Goal: Task Accomplishment & Management: Manage account settings

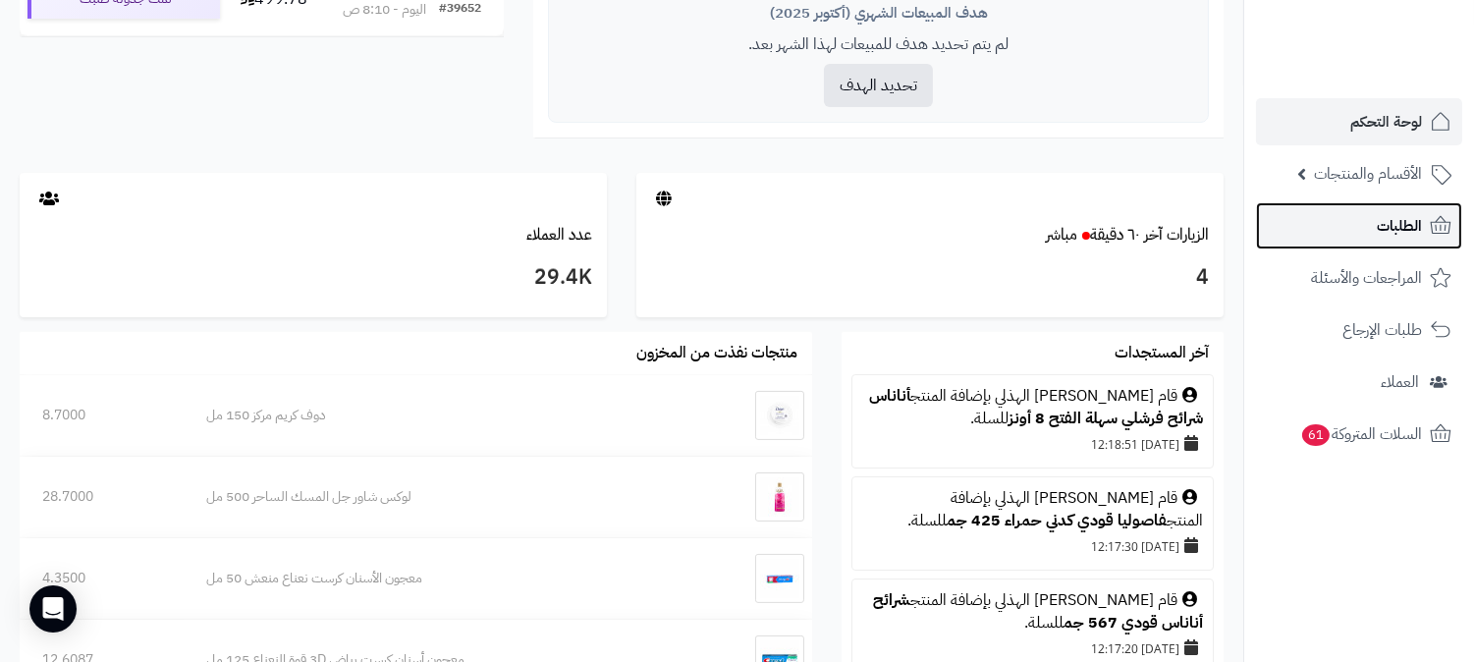
click at [1403, 219] on span "الطلبات" at bounding box center [1399, 226] width 45 height 28
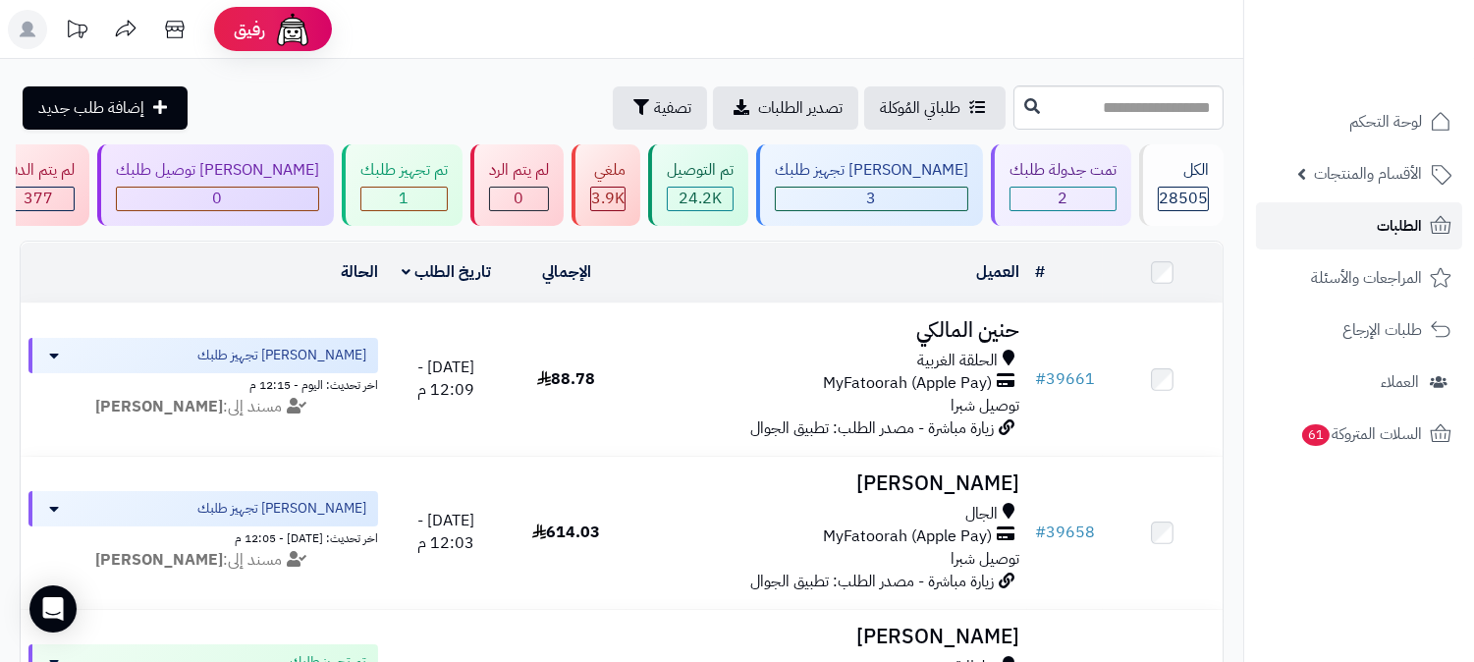
click at [1361, 222] on link "الطلبات" at bounding box center [1359, 225] width 206 height 47
click at [1388, 219] on span "الطلبات" at bounding box center [1399, 226] width 45 height 28
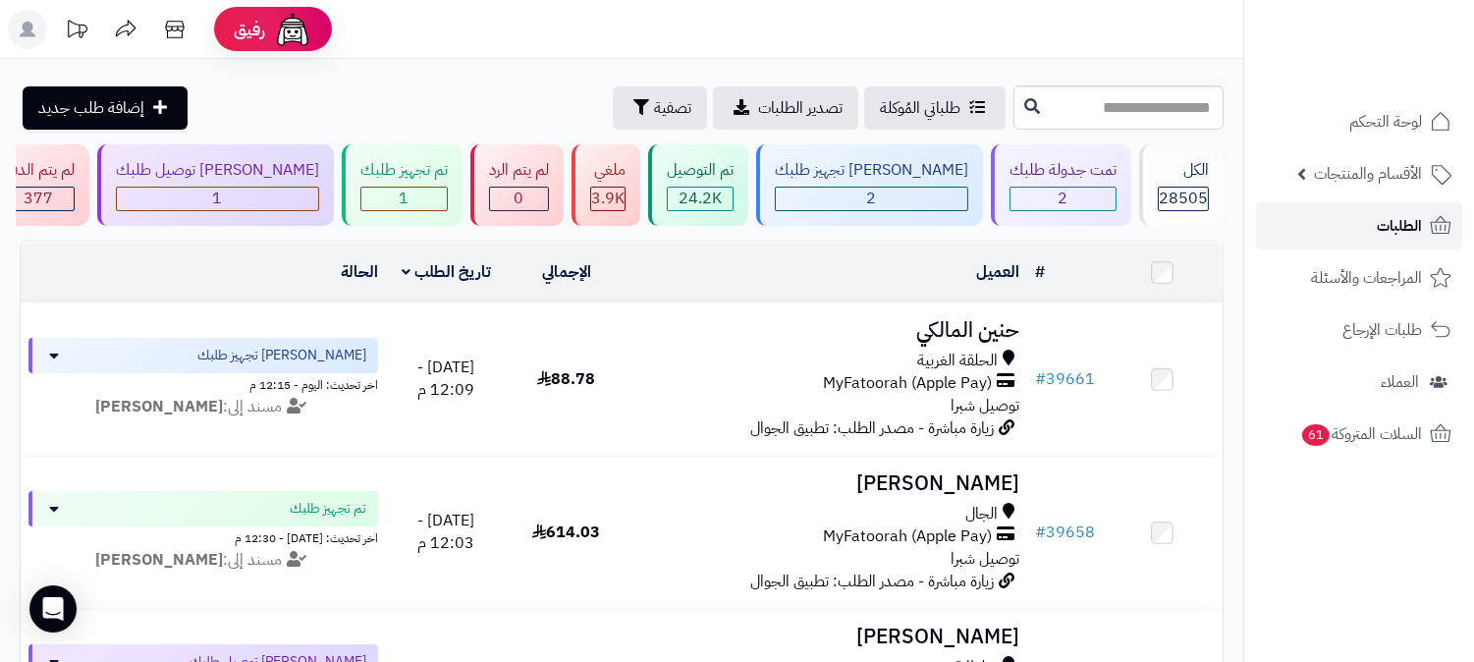
click at [1388, 219] on span "الطلبات" at bounding box center [1399, 226] width 45 height 28
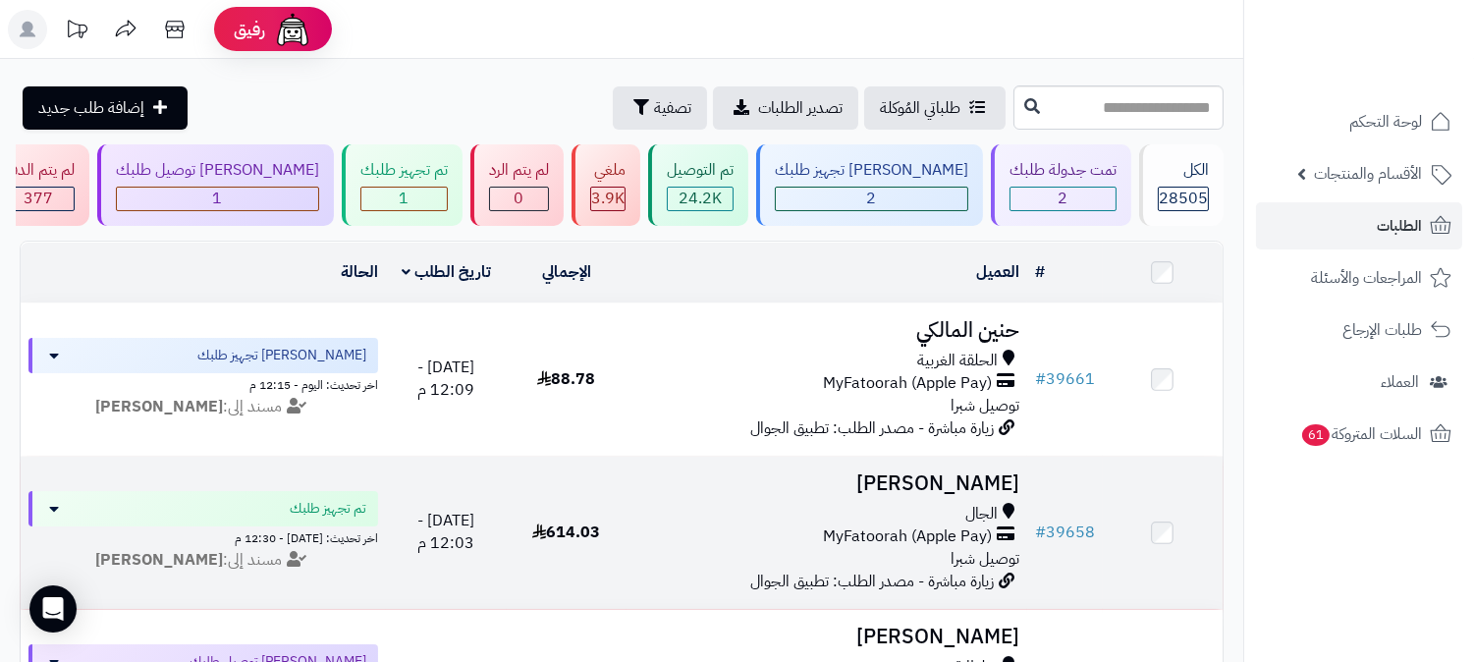
click at [914, 503] on div "الجال" at bounding box center [827, 514] width 385 height 23
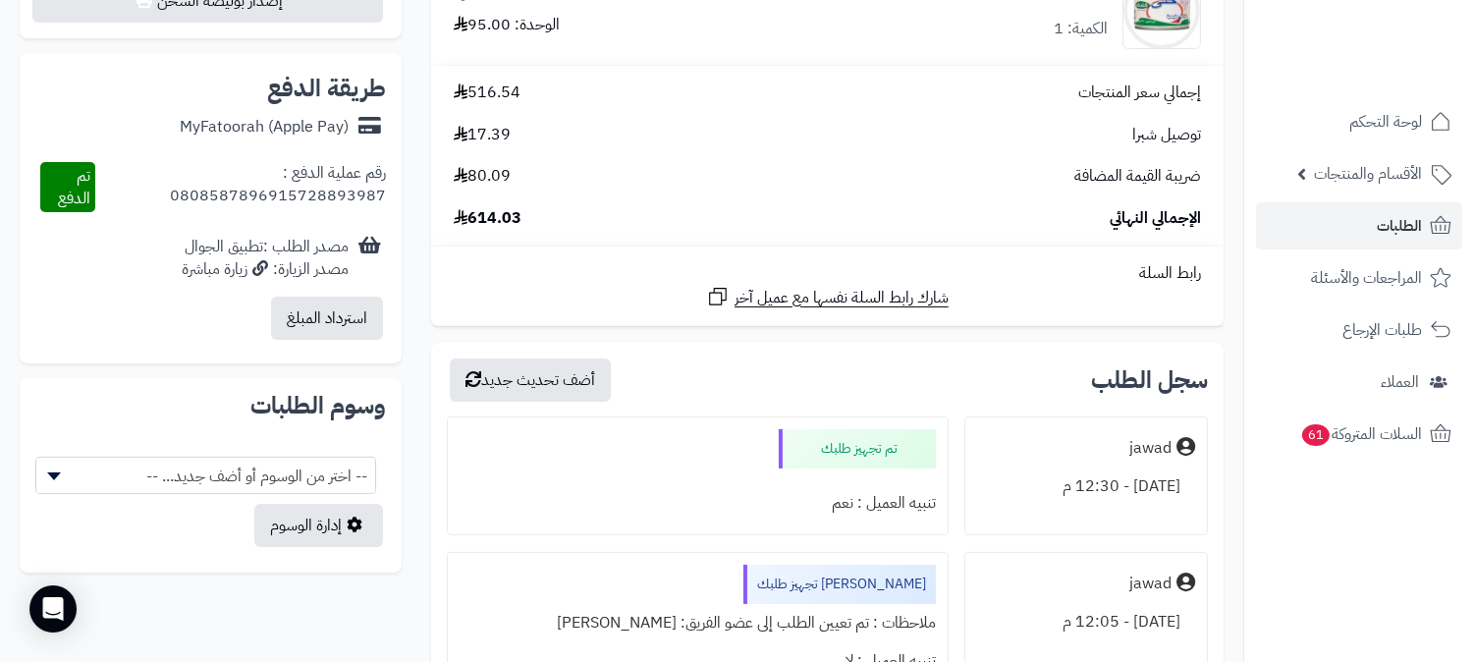
scroll to position [841, 0]
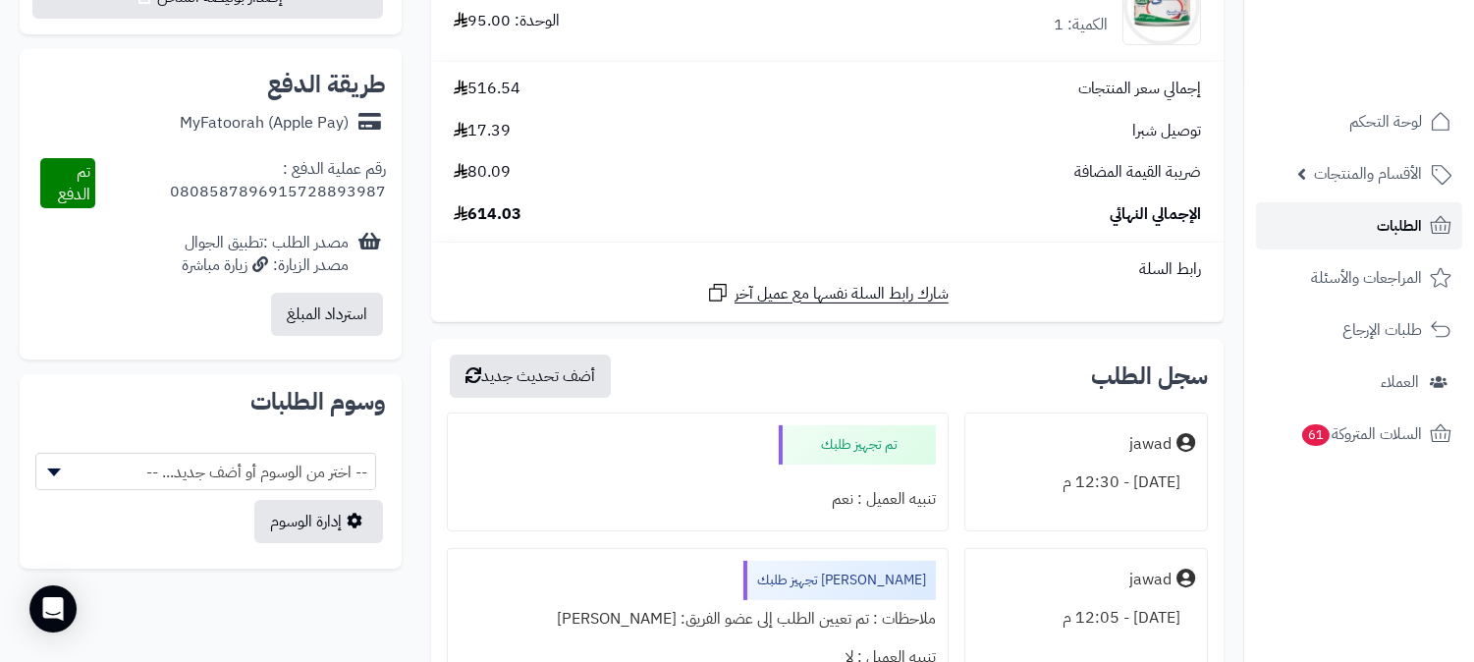
click at [1381, 227] on span "الطلبات" at bounding box center [1399, 226] width 45 height 28
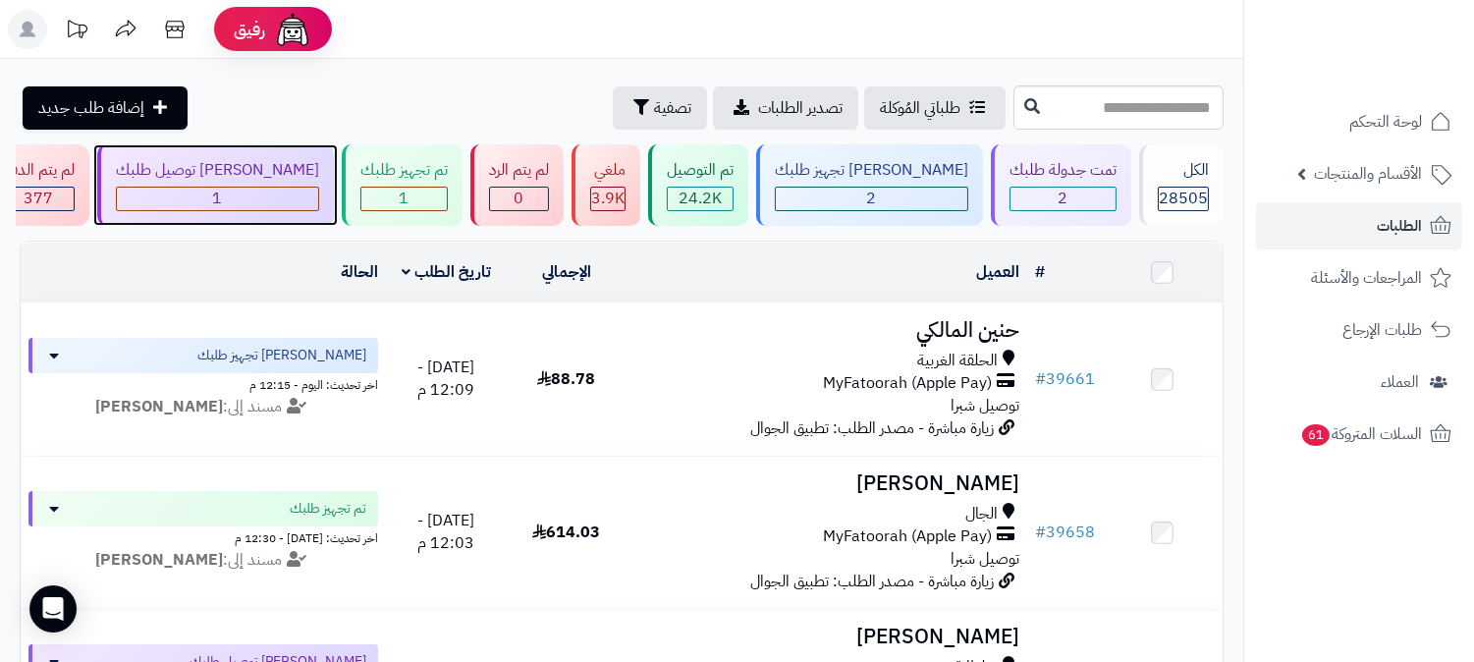
click at [318, 190] on div "1" at bounding box center [217, 199] width 201 height 23
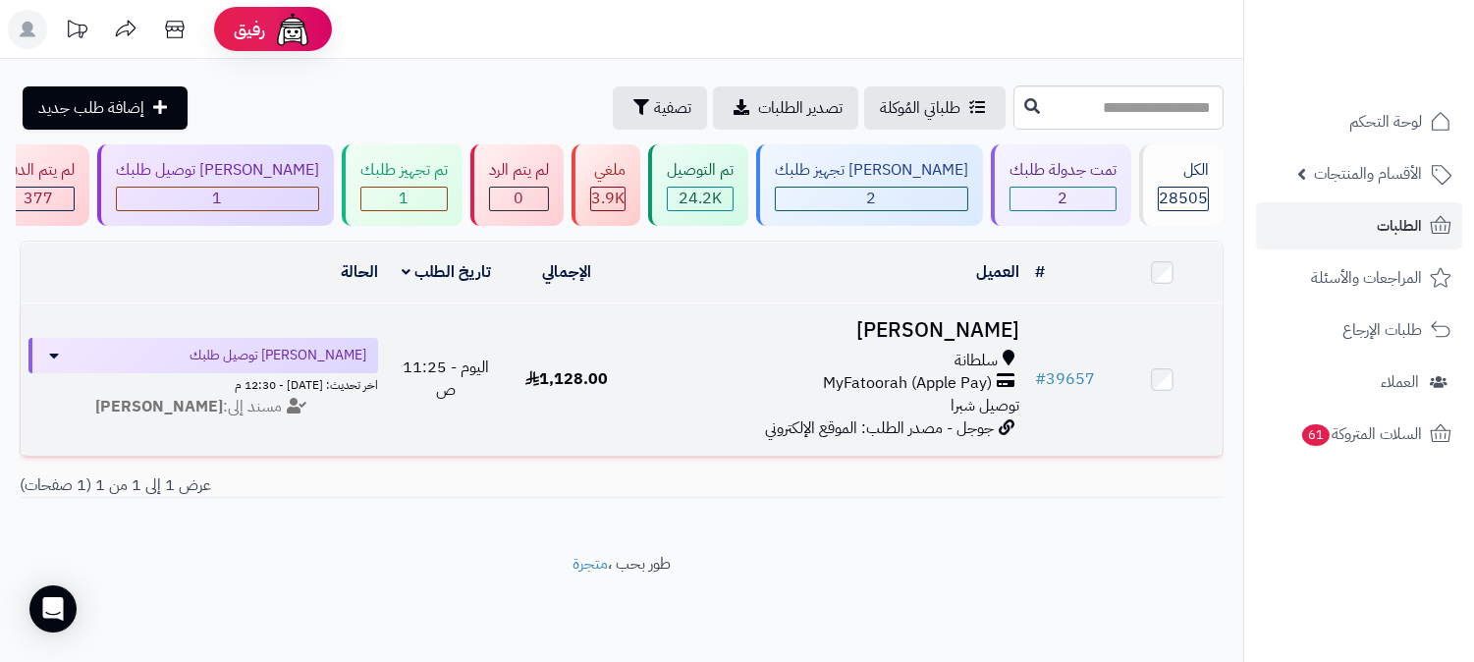
click at [968, 328] on h3 "[PERSON_NAME]" at bounding box center [827, 330] width 385 height 23
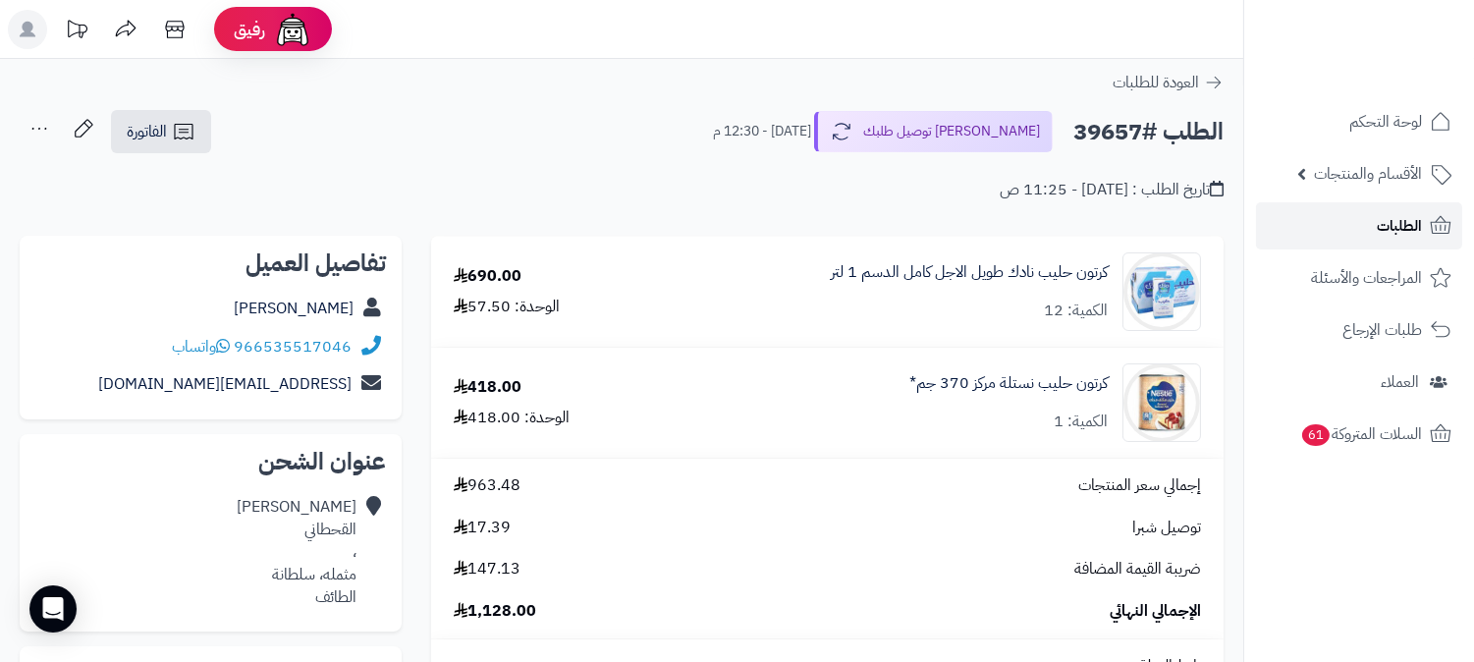
click at [1388, 220] on span "الطلبات" at bounding box center [1399, 226] width 45 height 28
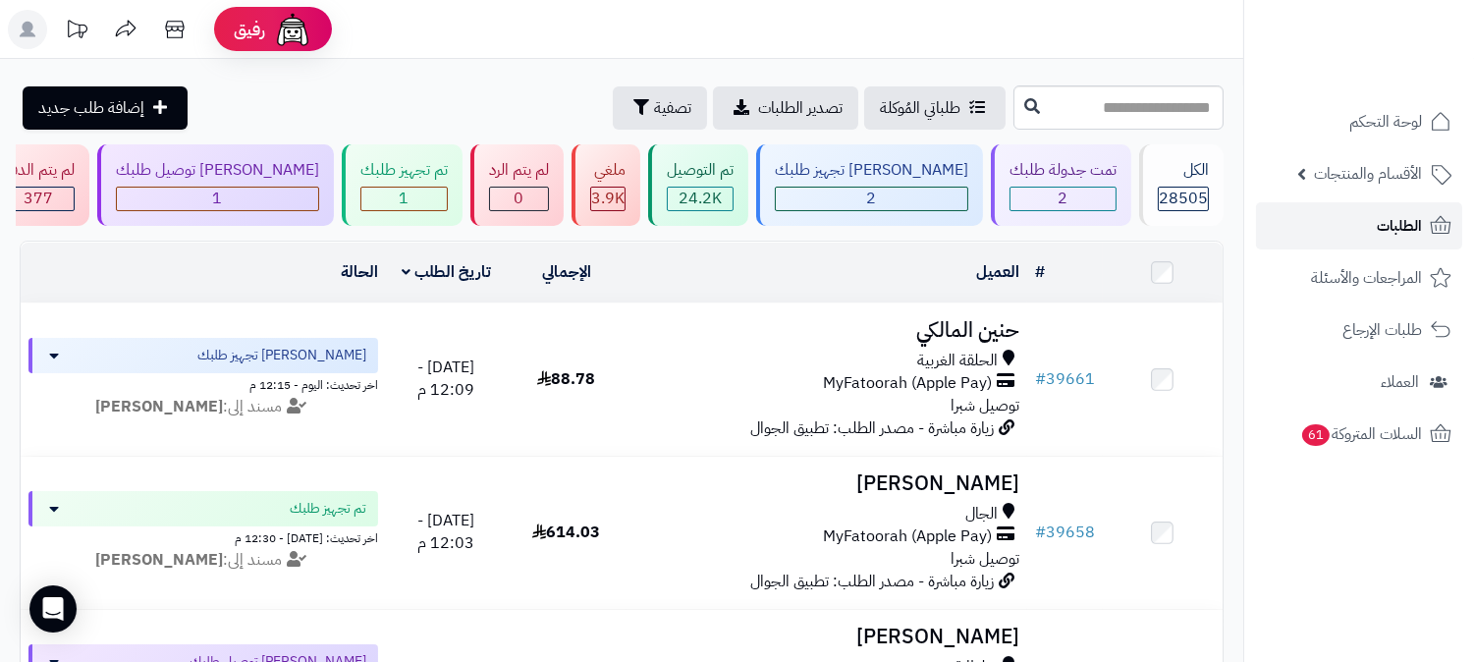
click at [1355, 223] on link "الطلبات" at bounding box center [1359, 225] width 206 height 47
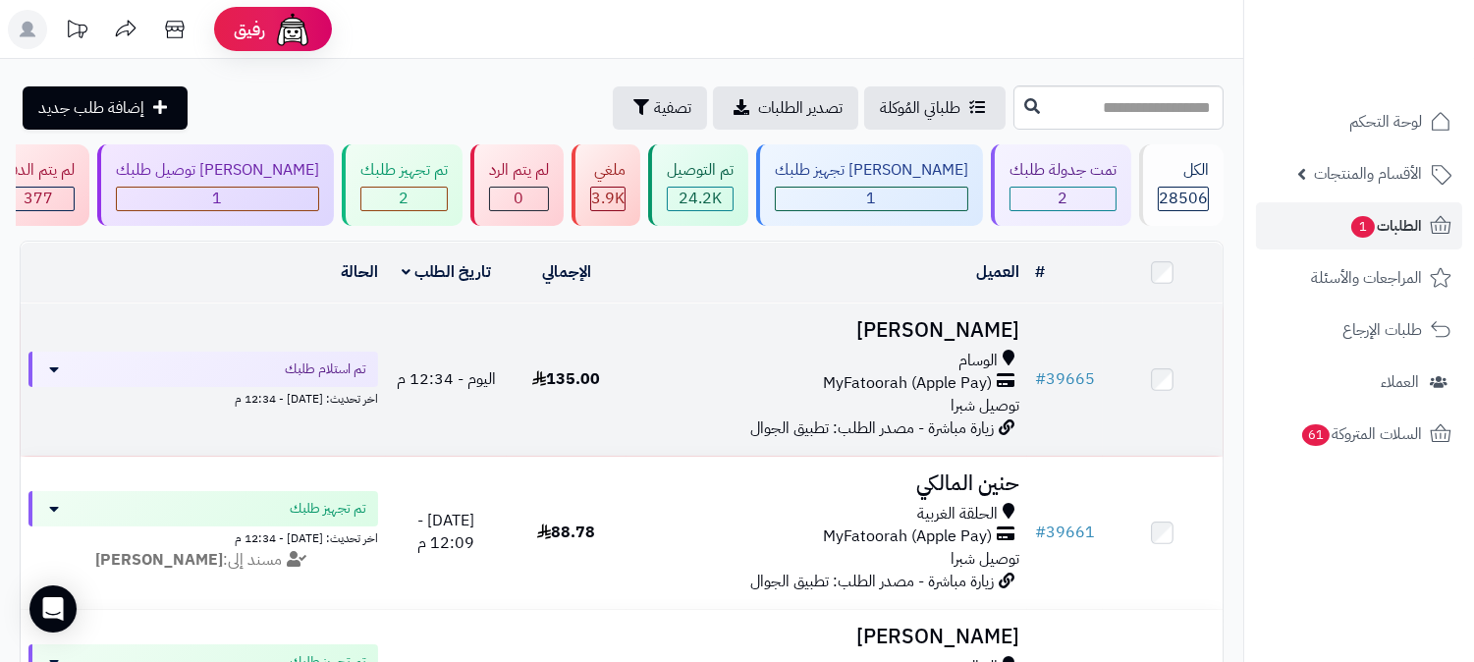
click at [965, 319] on h3 "[PERSON_NAME]" at bounding box center [827, 330] width 385 height 23
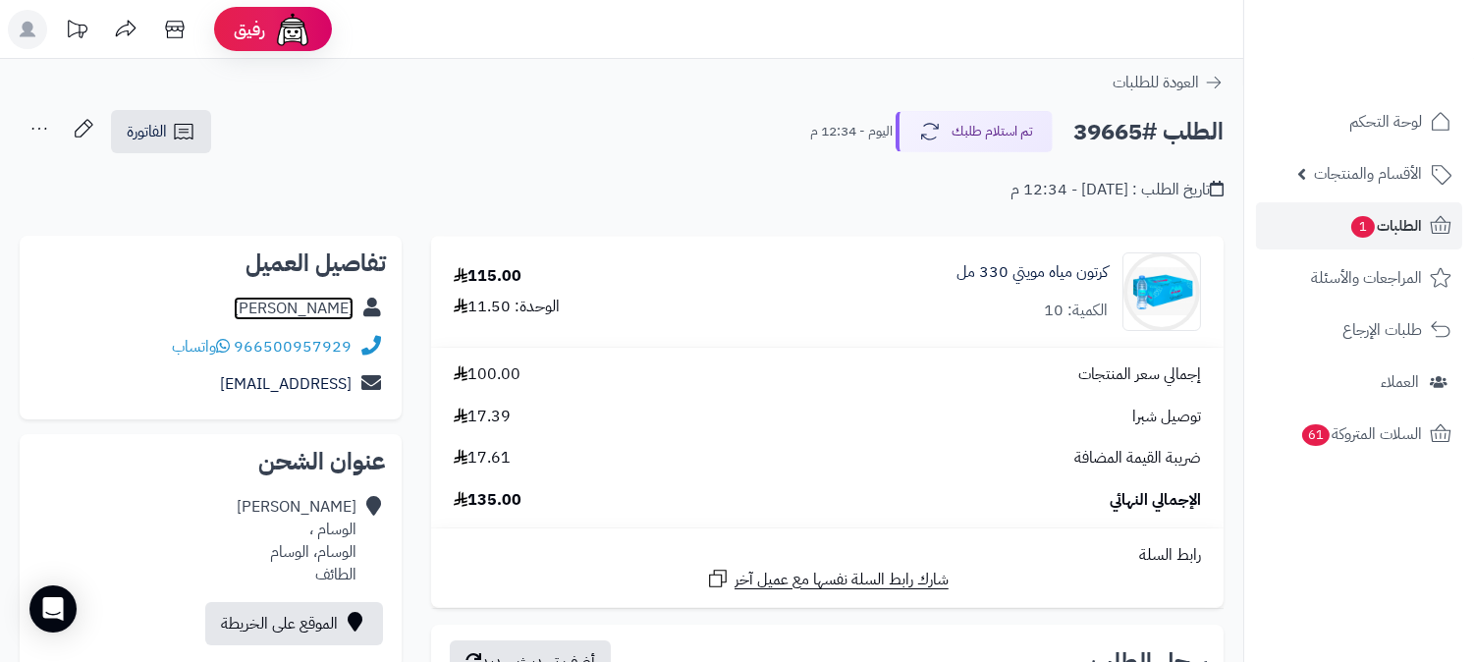
click at [314, 305] on link "راجح السفياني" at bounding box center [294, 309] width 120 height 24
click at [1106, 135] on h2 "الطلب #39665" at bounding box center [1149, 132] width 150 height 40
copy h2 "39665"
click at [1377, 222] on span "الطلبات 1" at bounding box center [1386, 226] width 73 height 28
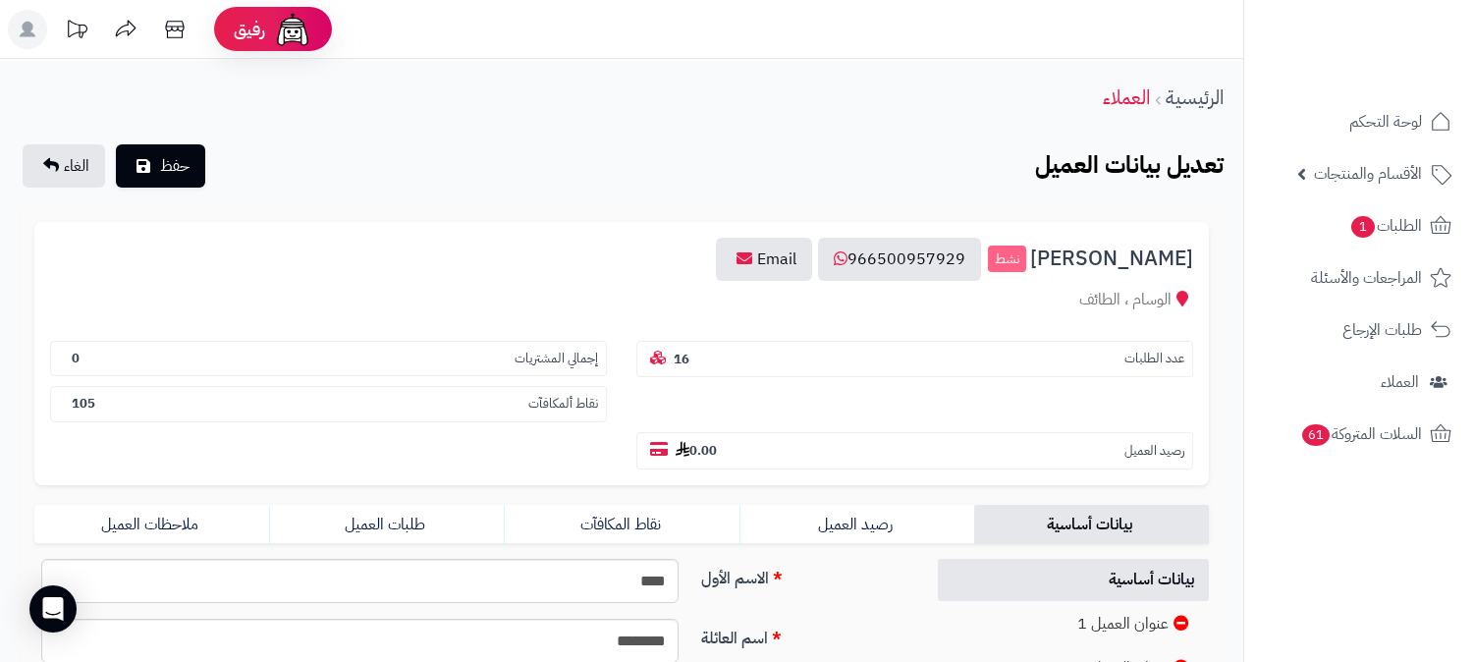
scroll to position [327, 0]
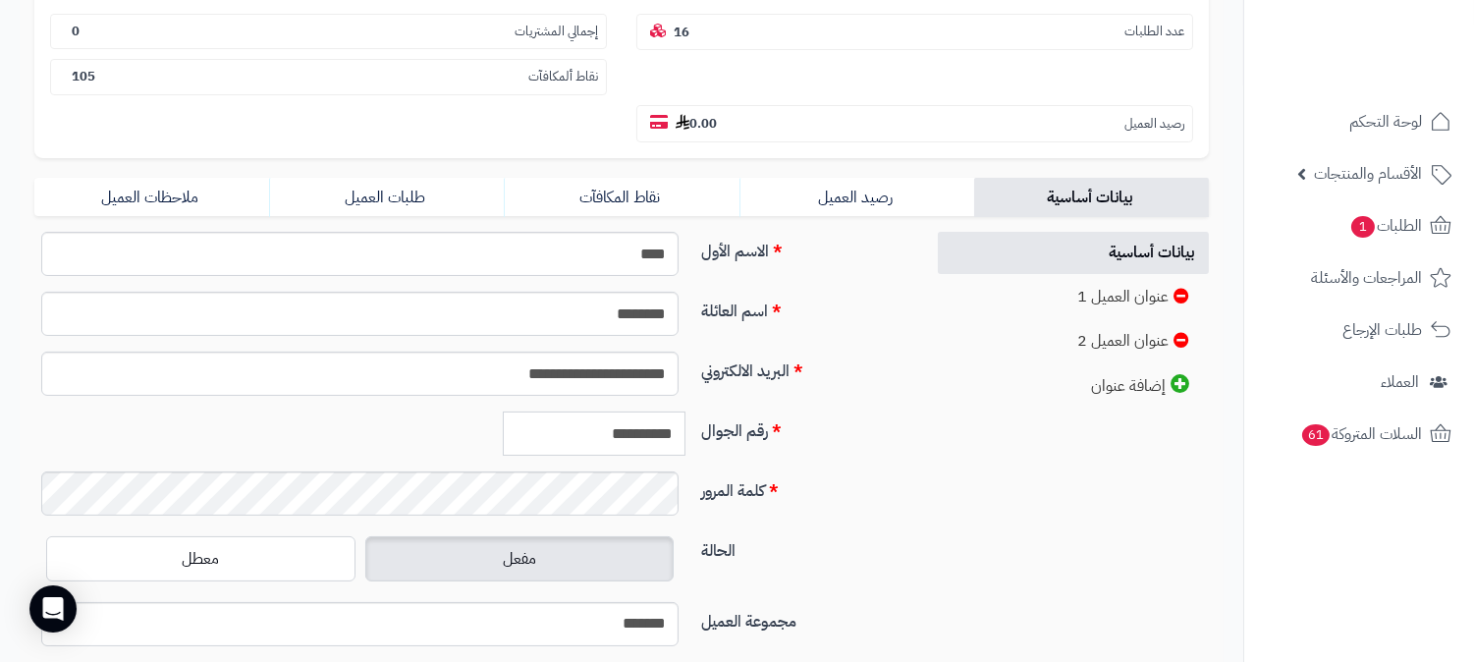
drag, startPoint x: 585, startPoint y: 393, endPoint x: 690, endPoint y: 380, distance: 104.9
click at [689, 412] on div "**********" at bounding box center [545, 434] width 297 height 44
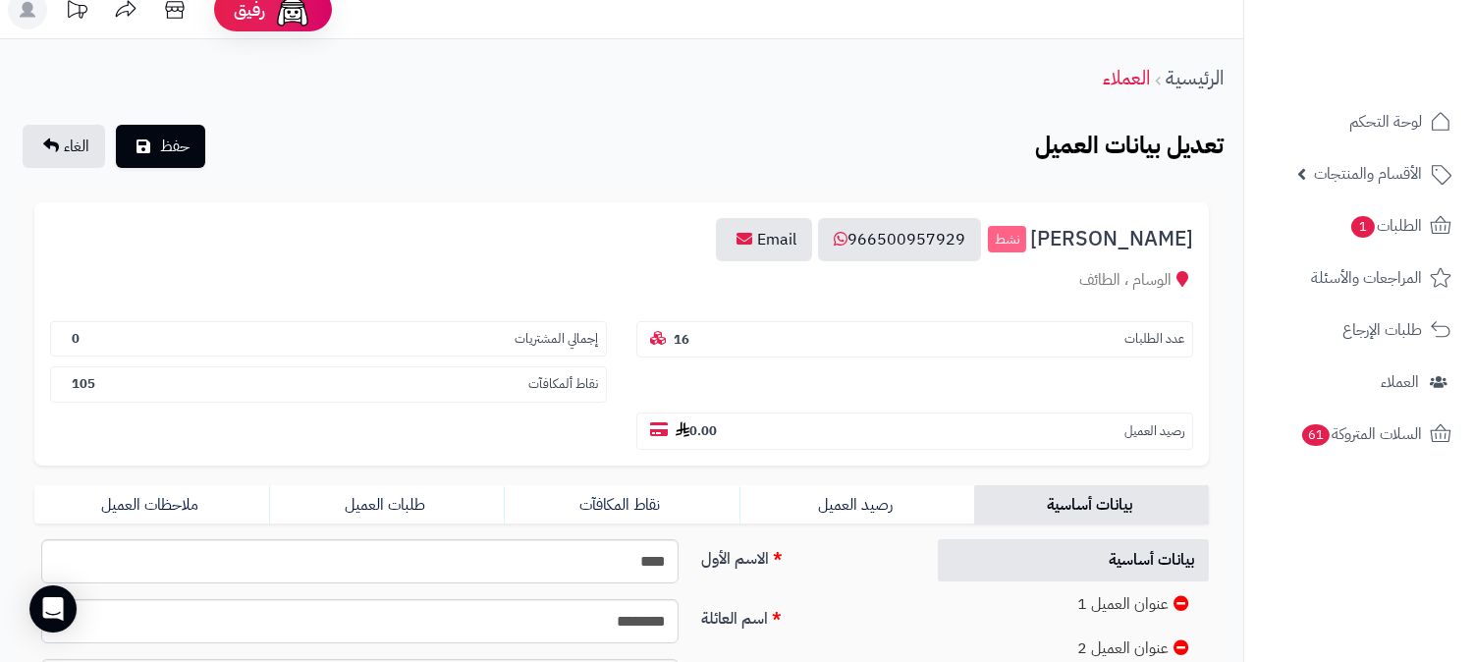
scroll to position [0, 0]
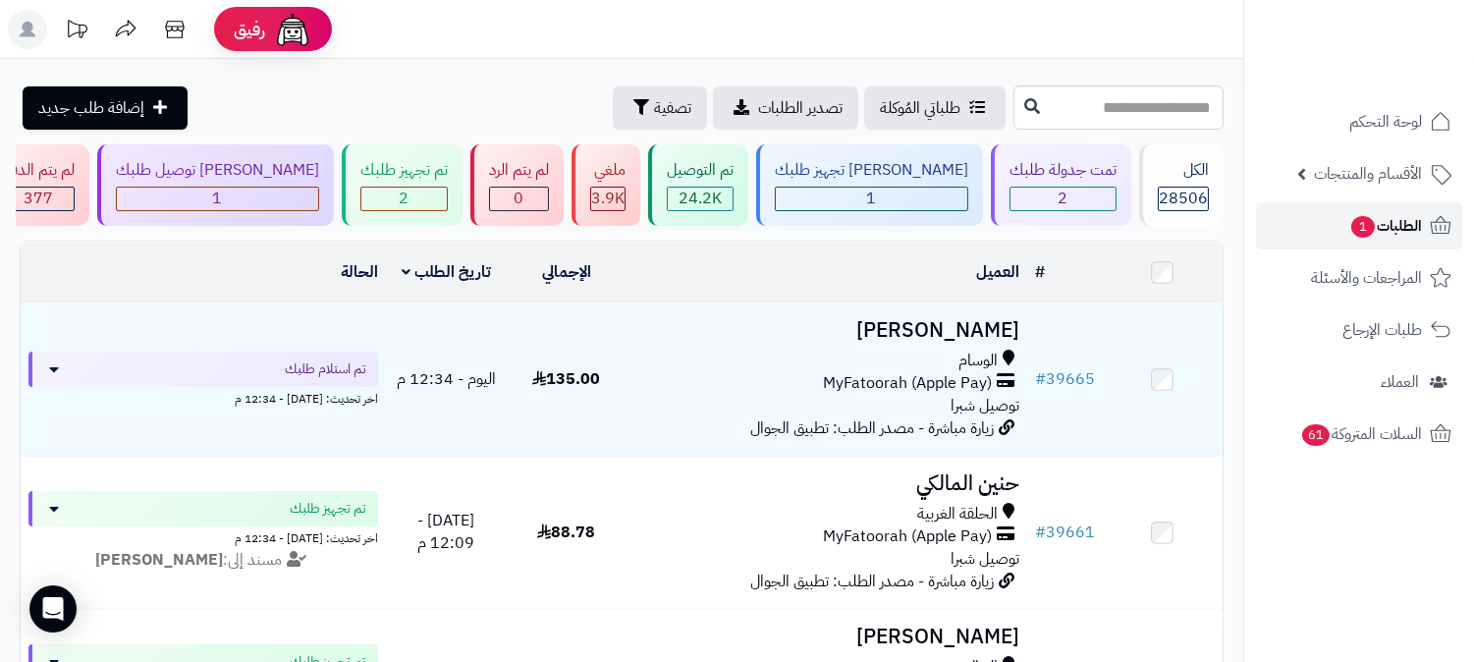
click at [1393, 210] on link "الطلبات 1" at bounding box center [1359, 225] width 206 height 47
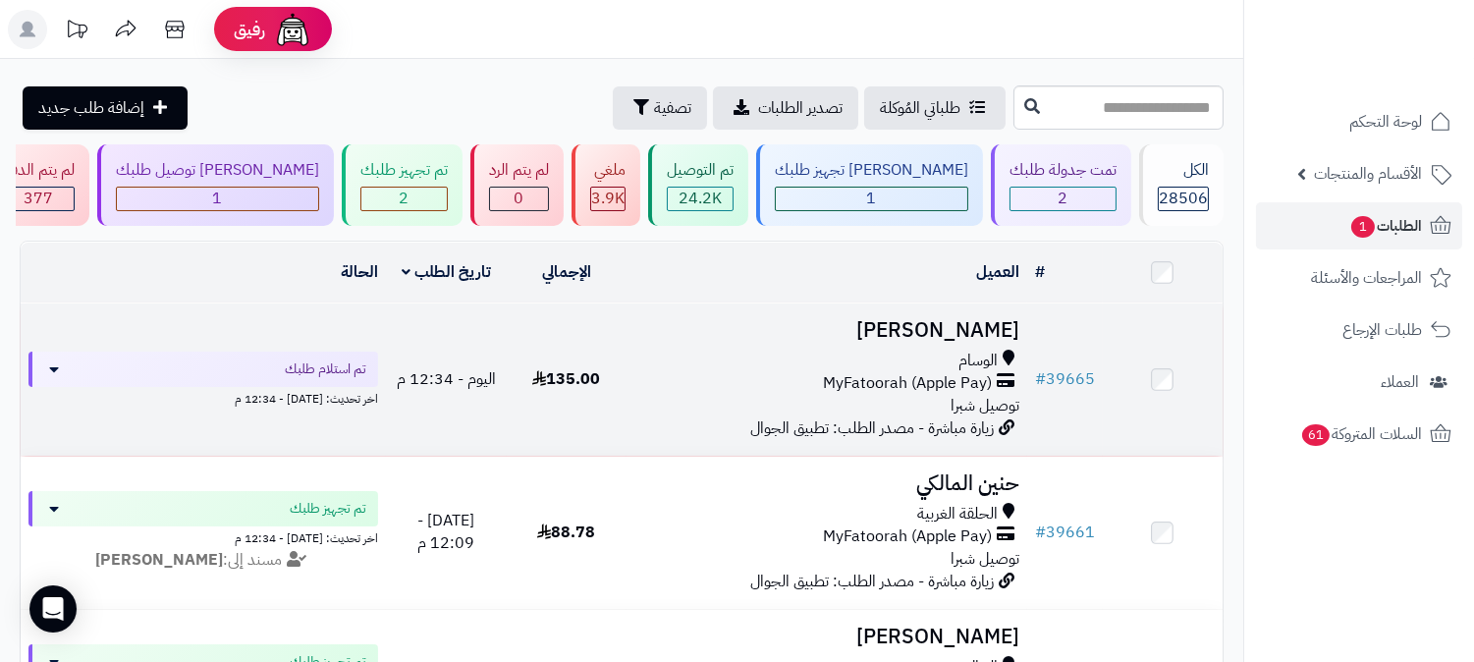
click at [957, 327] on h3 "[PERSON_NAME]" at bounding box center [827, 330] width 385 height 23
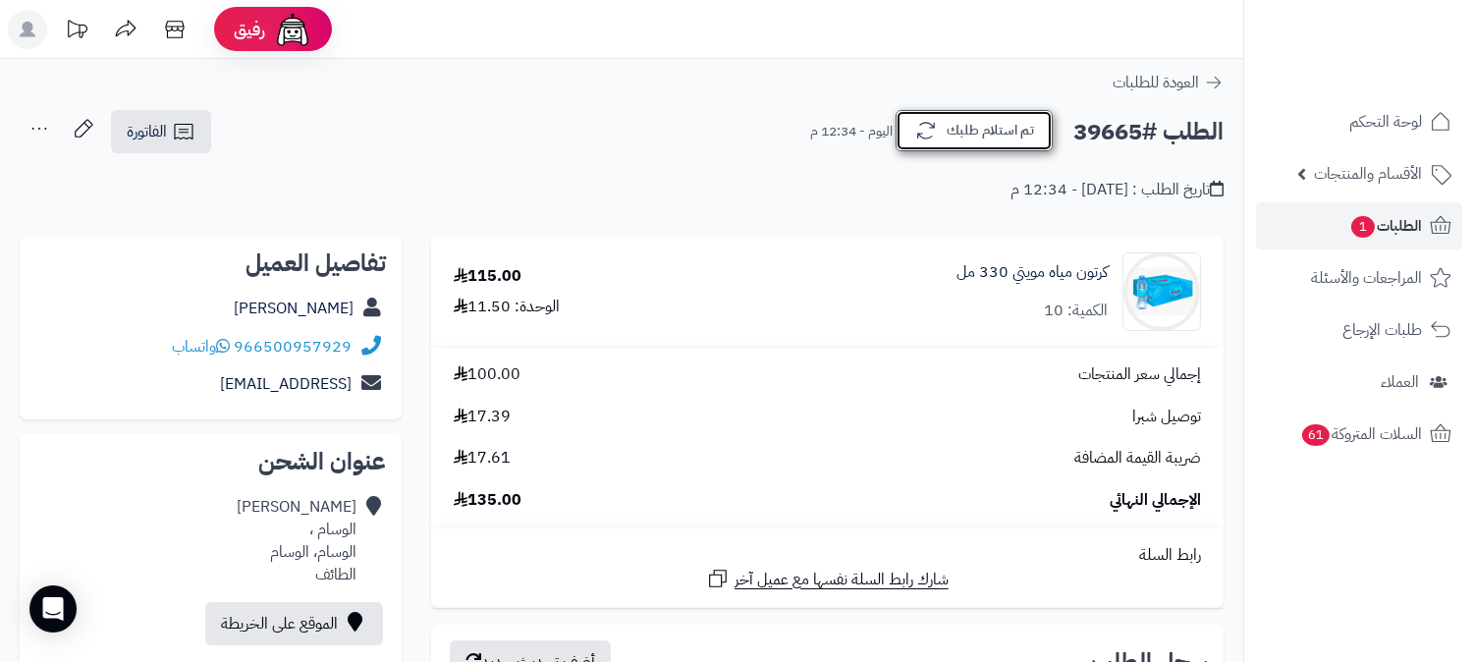
click at [966, 122] on button "تم استلام طلبك" at bounding box center [974, 130] width 157 height 41
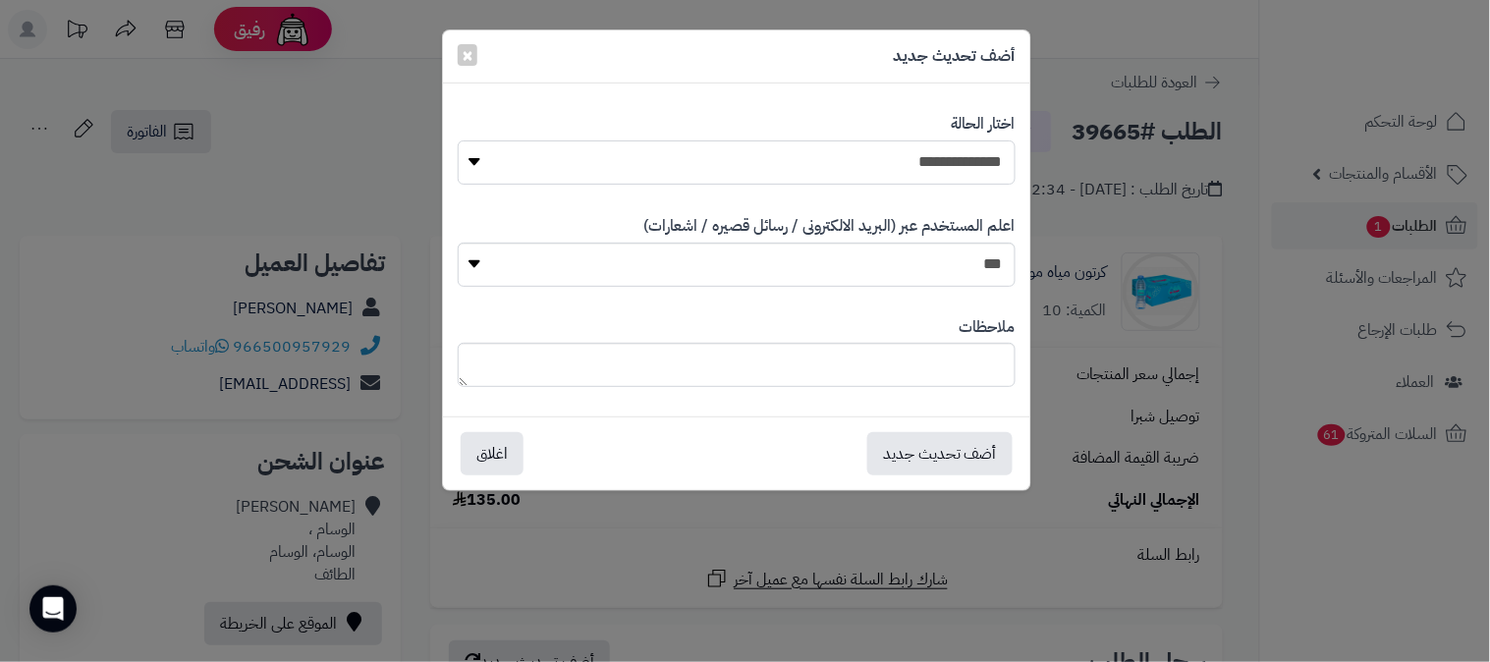
click at [940, 162] on select "**********" at bounding box center [737, 162] width 558 height 44
select select "*"
click at [458, 140] on select "**********" at bounding box center [737, 162] width 558 height 44
click at [948, 368] on textarea at bounding box center [737, 365] width 558 height 44
type textarea "**********"
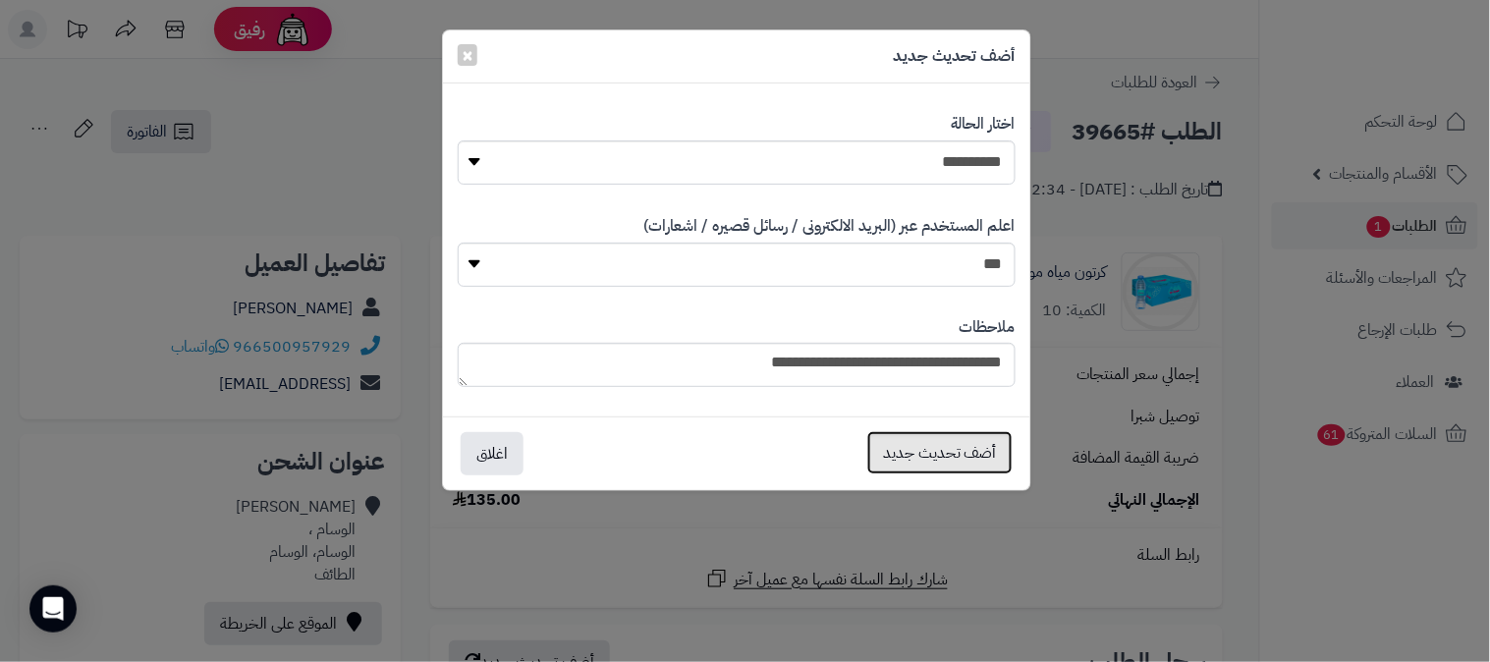
click at [982, 448] on button "أضف تحديث جديد" at bounding box center [939, 452] width 145 height 43
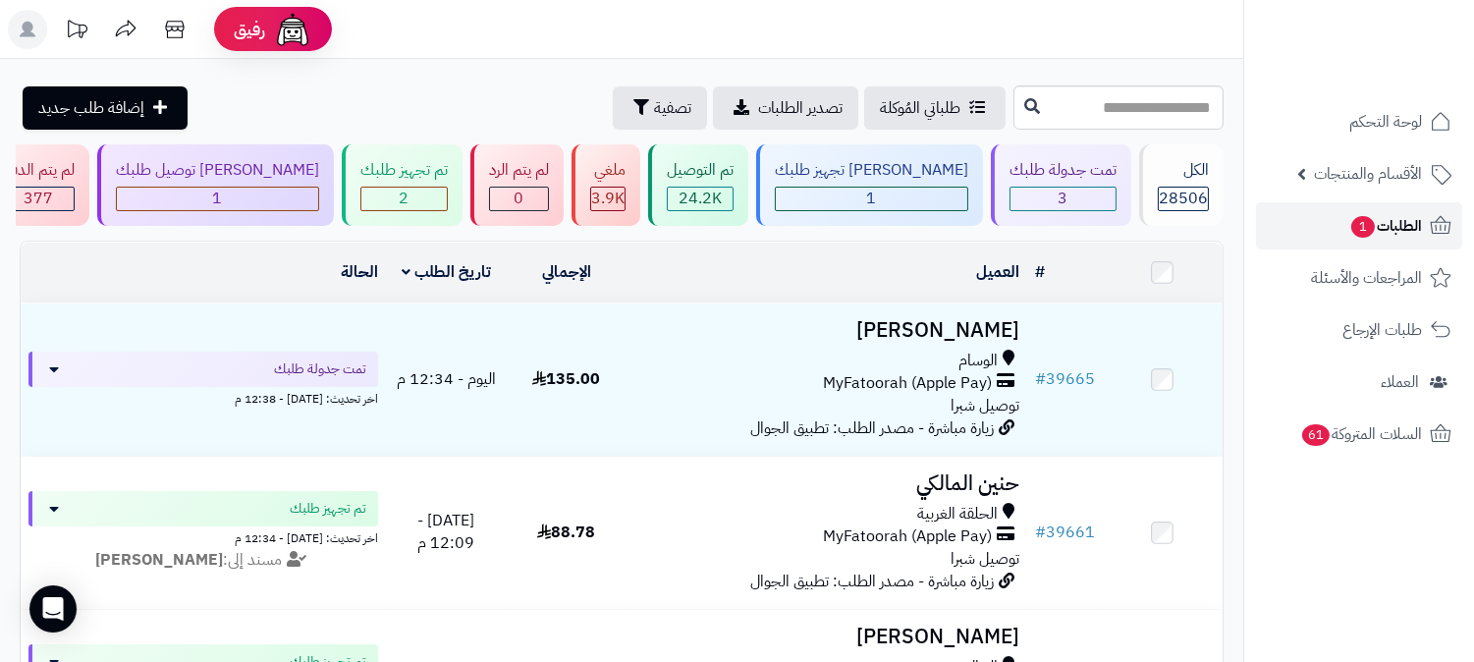
click at [1396, 221] on span "الطلبات 1" at bounding box center [1386, 226] width 73 height 28
click at [1396, 212] on span "الطلبات 1" at bounding box center [1386, 226] width 73 height 28
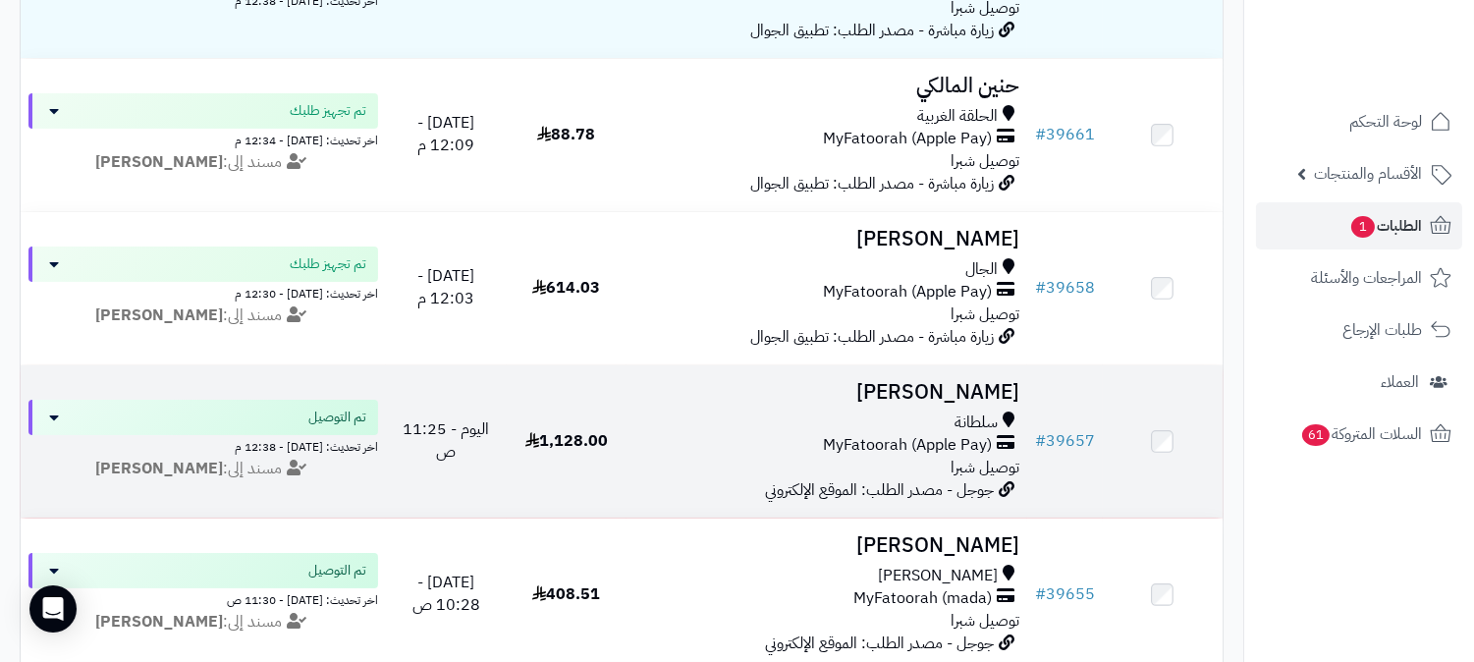
scroll to position [436, 0]
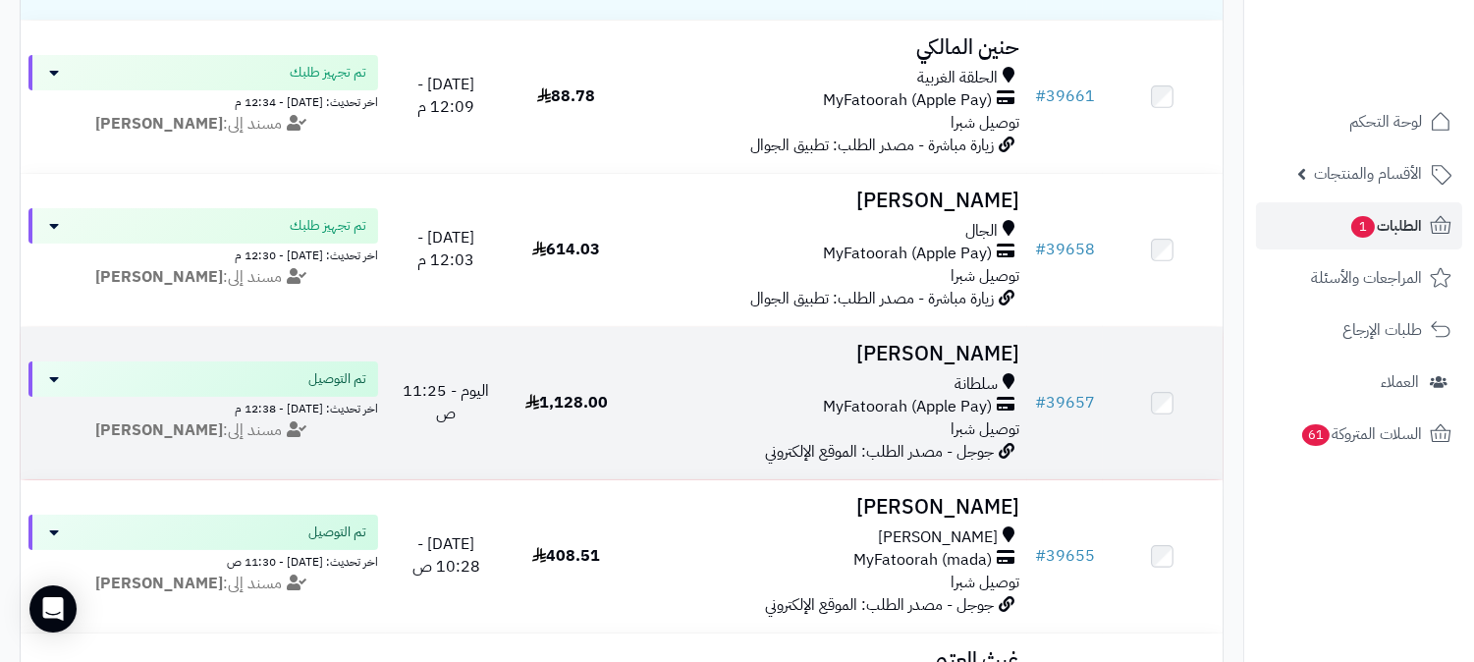
click at [944, 358] on h3 "[PERSON_NAME]" at bounding box center [827, 354] width 385 height 23
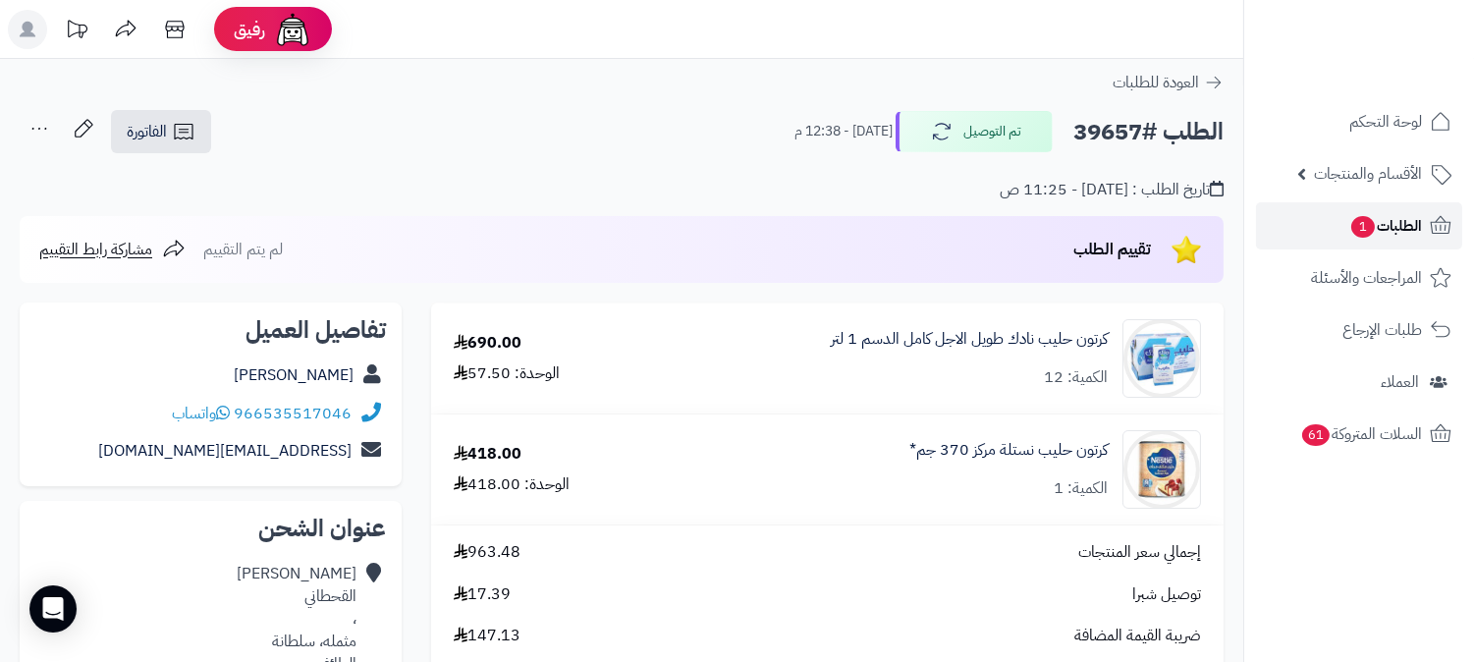
click at [1392, 221] on span "الطلبات 1" at bounding box center [1386, 226] width 73 height 28
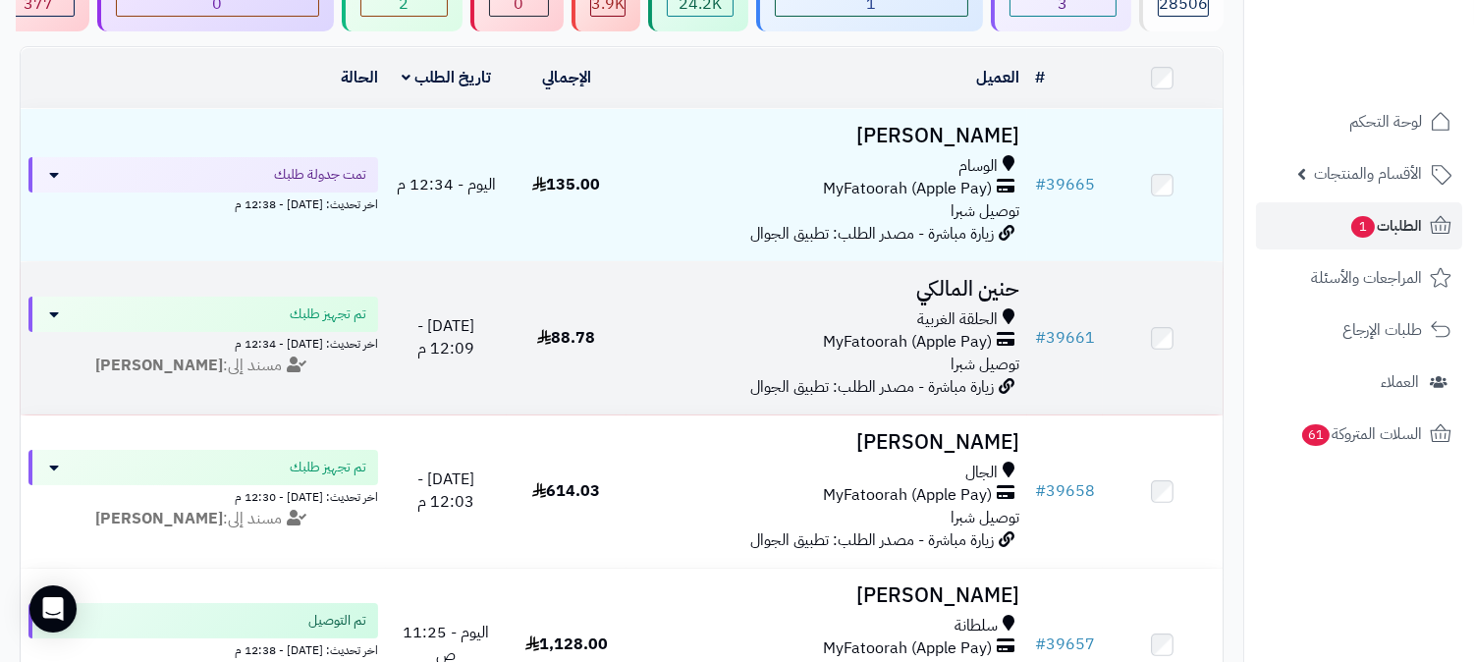
scroll to position [218, 0]
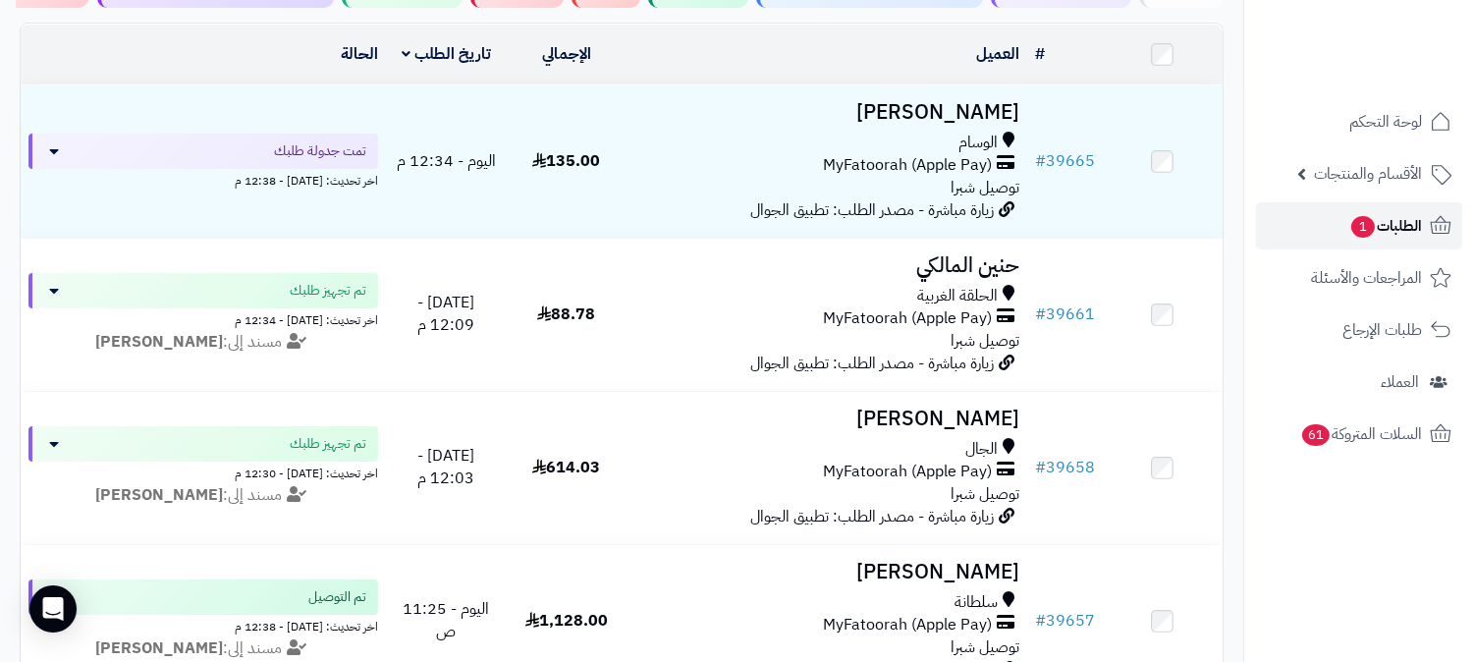
click at [1405, 229] on span "الطلبات 1" at bounding box center [1386, 226] width 73 height 28
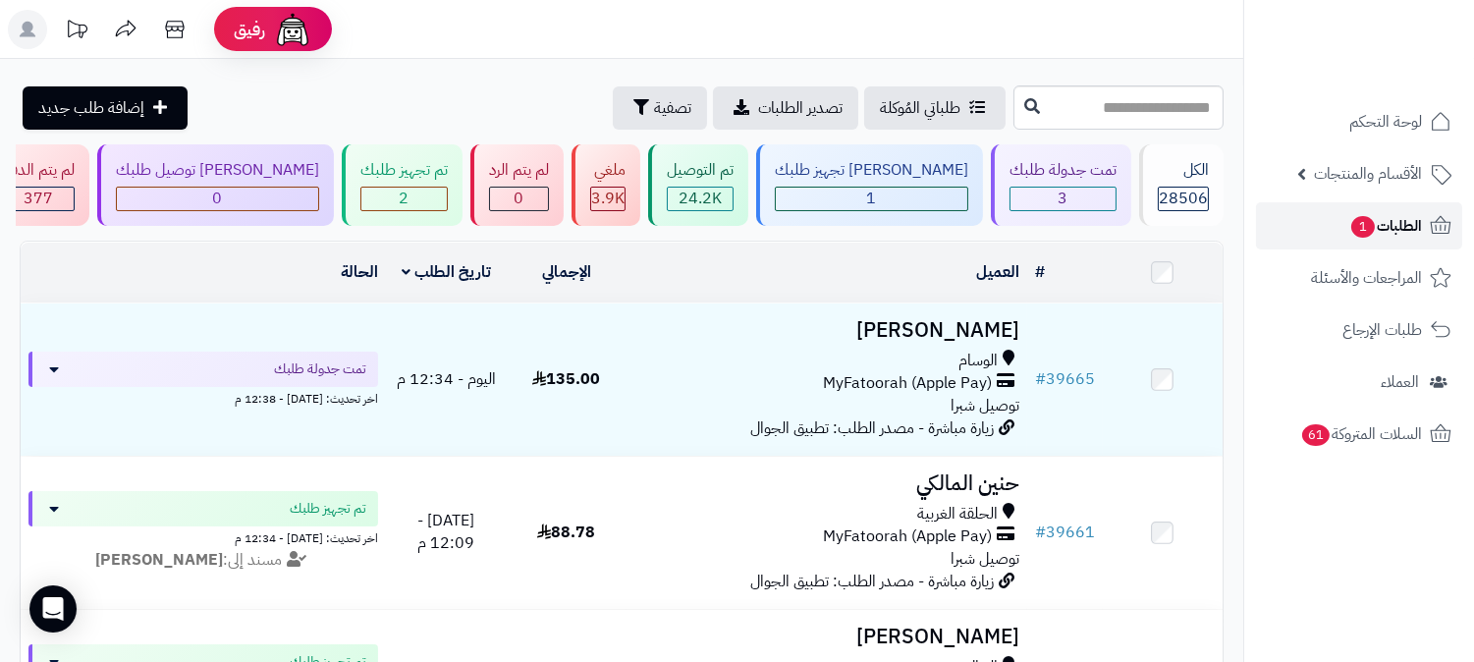
click at [1402, 223] on span "الطلبات 1" at bounding box center [1386, 226] width 73 height 28
click at [1401, 213] on span "الطلبات 1" at bounding box center [1386, 226] width 73 height 28
click at [1400, 229] on span "الطلبات 1" at bounding box center [1386, 226] width 73 height 28
click at [1412, 224] on span "الطلبات 1" at bounding box center [1386, 226] width 73 height 28
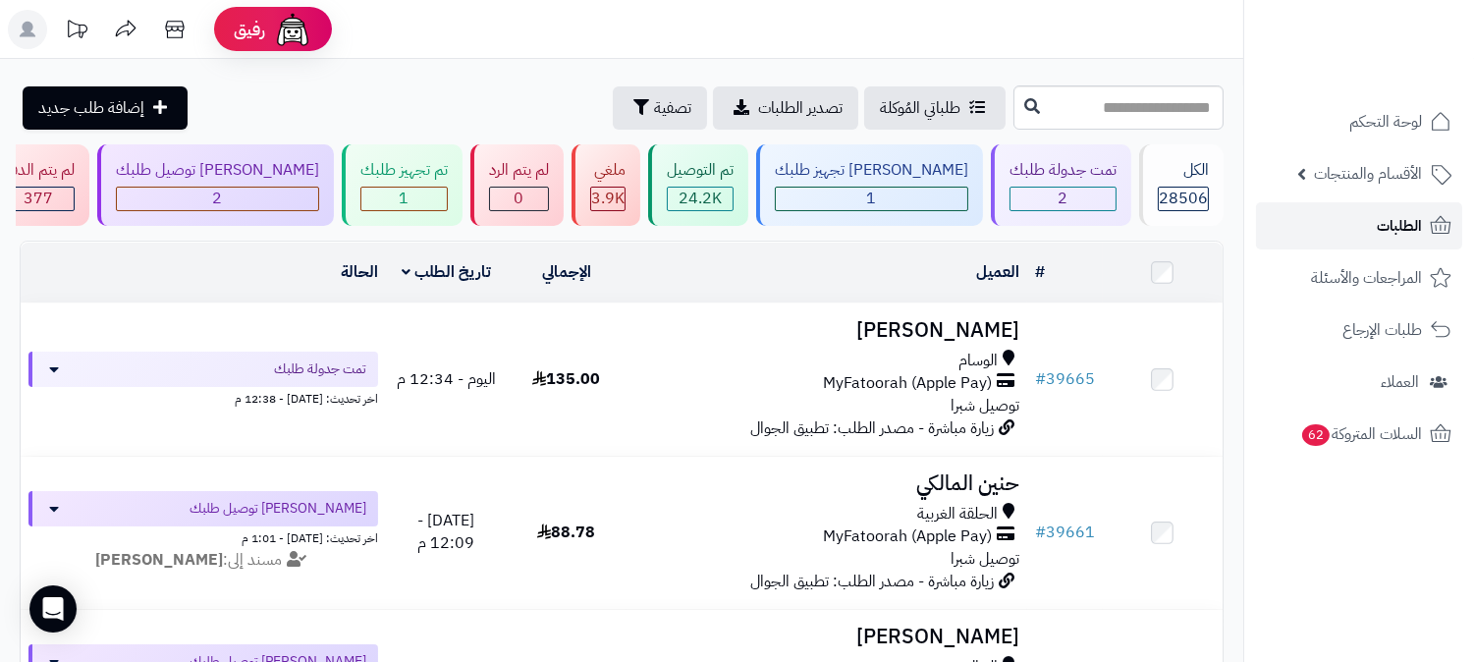
click at [1391, 228] on span "الطلبات" at bounding box center [1399, 226] width 45 height 28
click at [1382, 210] on link "الطلبات" at bounding box center [1359, 225] width 206 height 47
click at [319, 187] on div "2" at bounding box center [217, 199] width 203 height 25
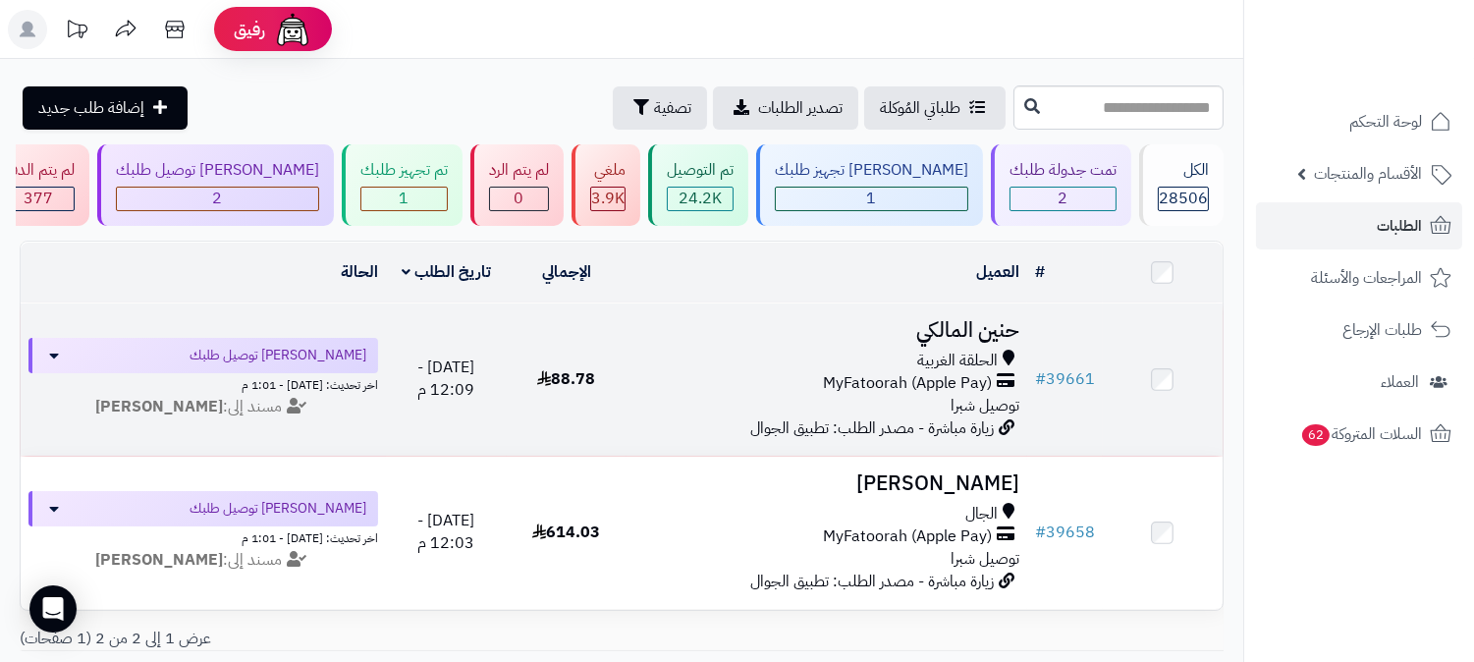
click at [1004, 319] on h3 "حنين المالكي" at bounding box center [827, 330] width 385 height 23
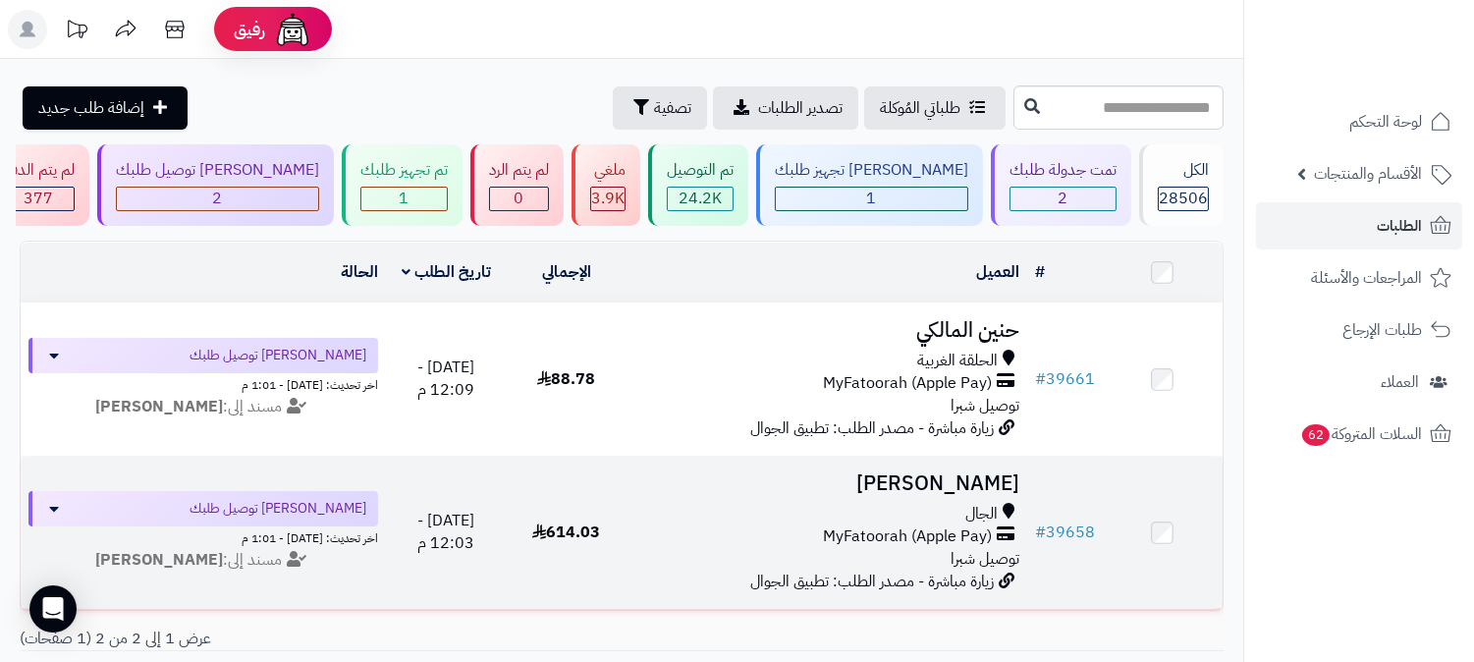
click at [960, 478] on h3 "[PERSON_NAME]" at bounding box center [827, 483] width 385 height 23
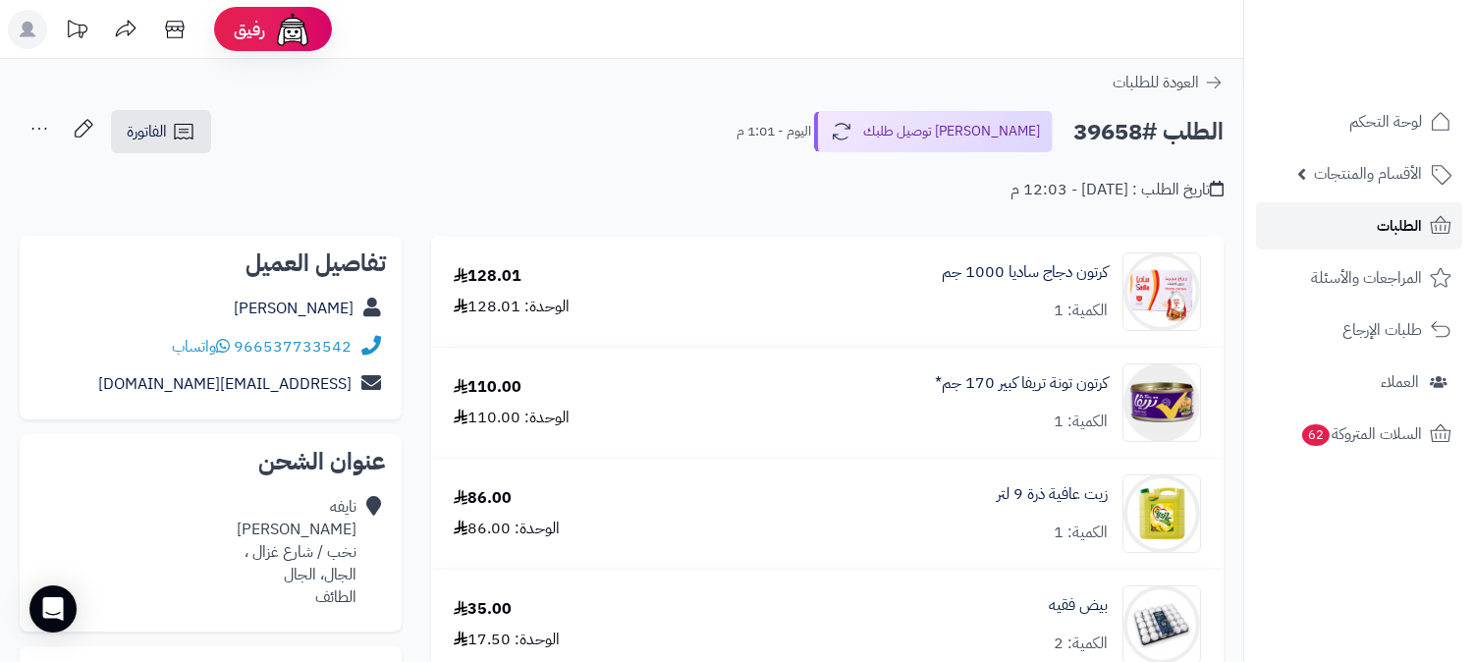
click at [1402, 228] on span "الطلبات" at bounding box center [1399, 226] width 45 height 28
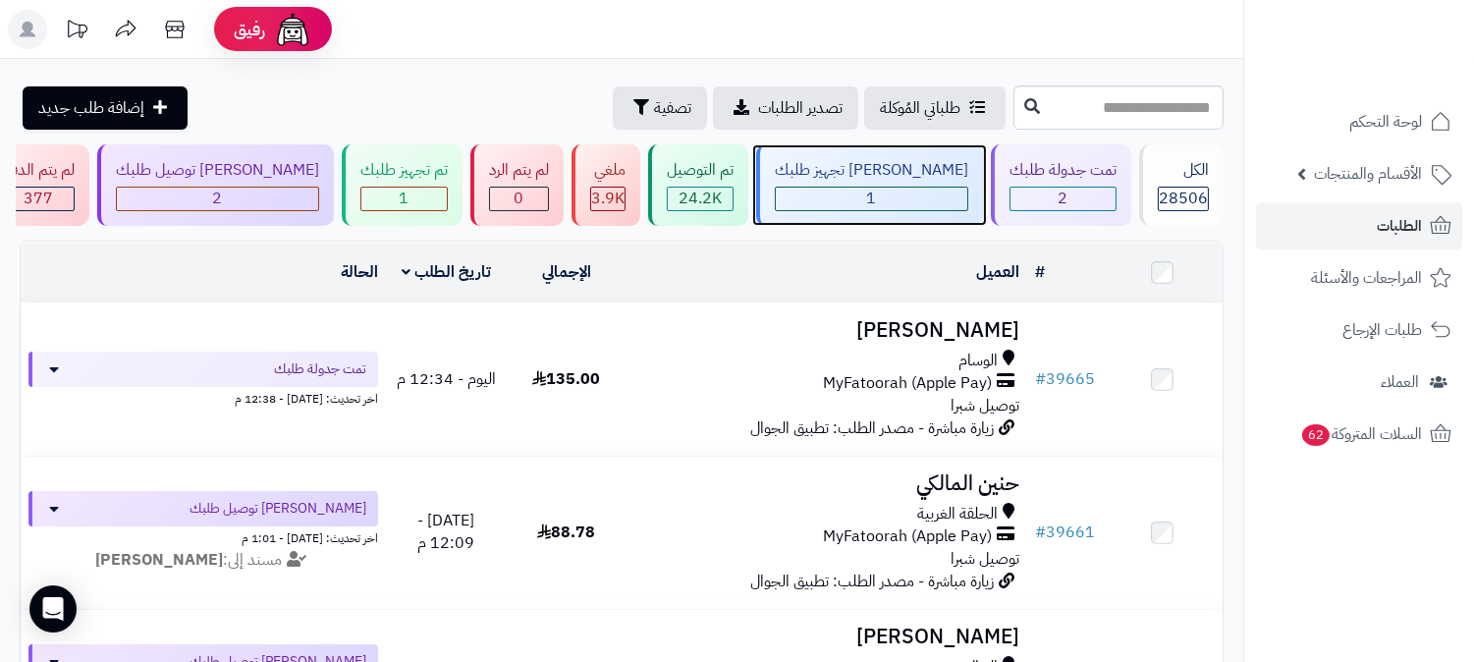
click at [936, 183] on div "جاري تجهيز طلبك 1" at bounding box center [869, 185] width 227 height 82
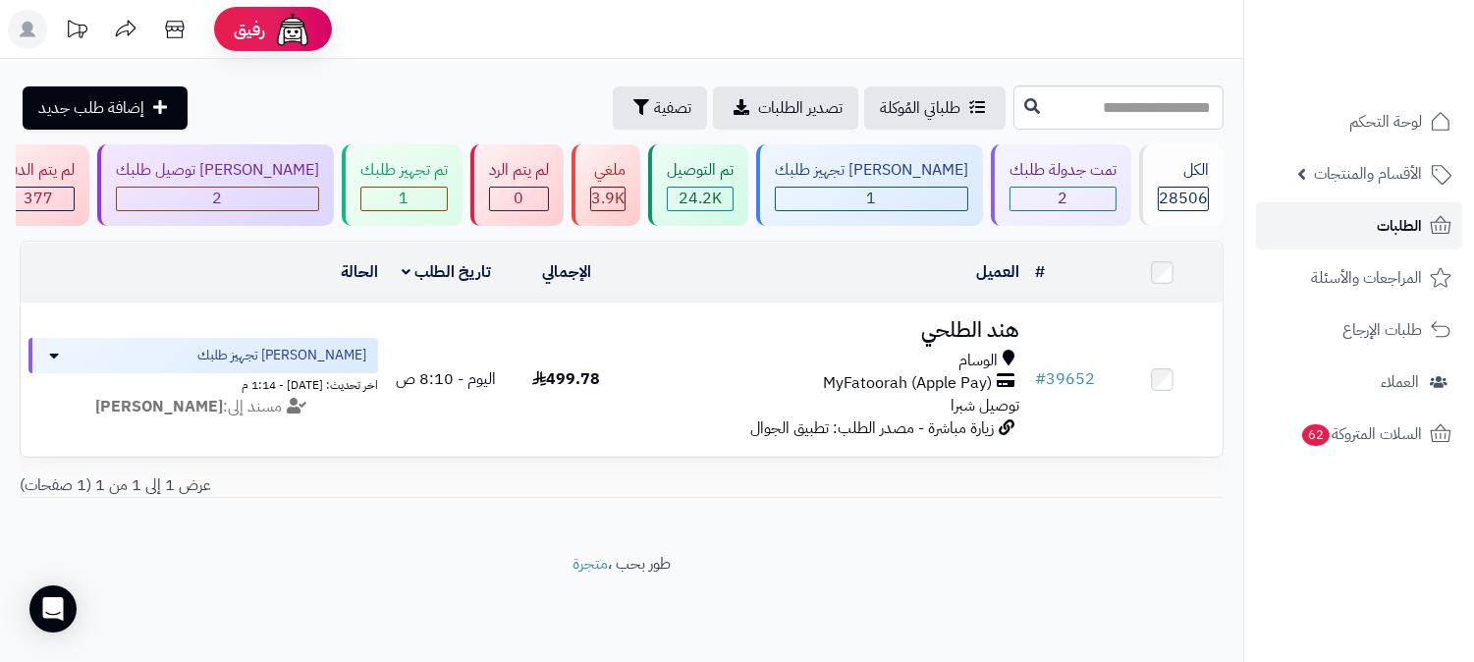
click at [1356, 231] on link "الطلبات" at bounding box center [1359, 225] width 206 height 47
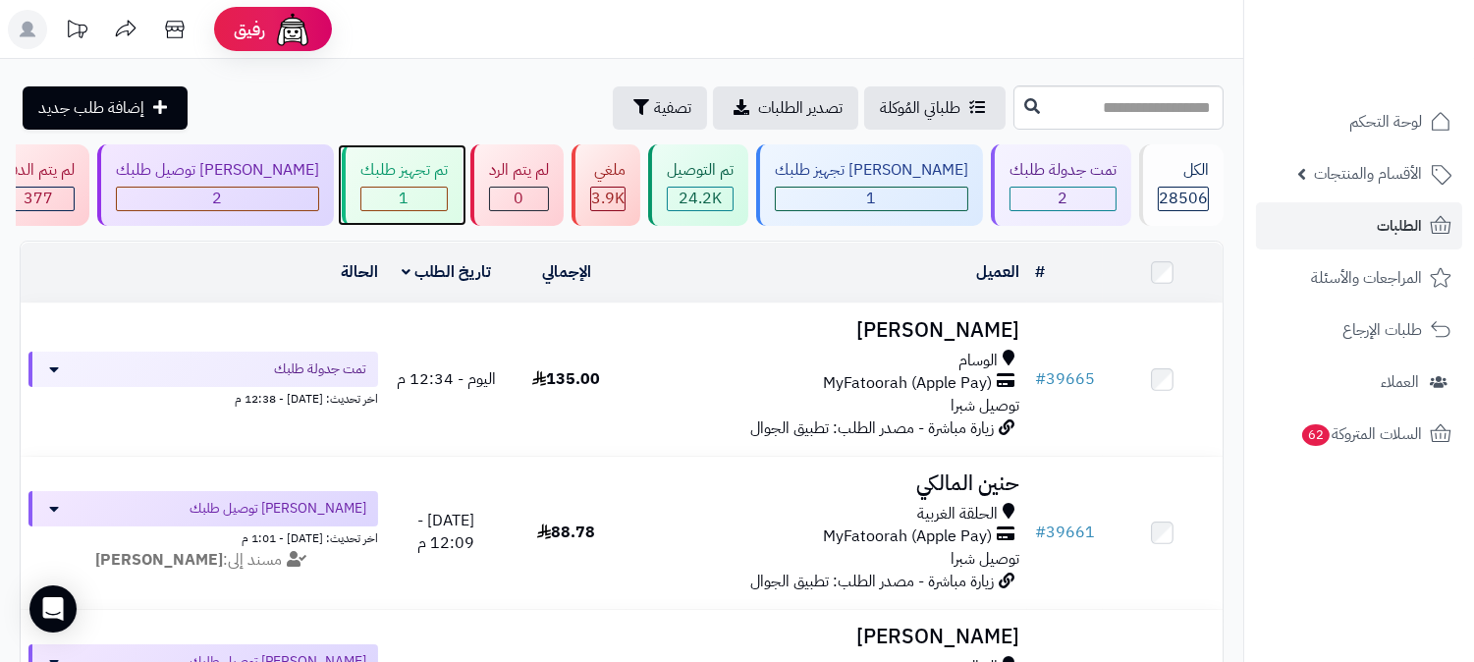
click at [447, 196] on div "1" at bounding box center [403, 199] width 85 height 23
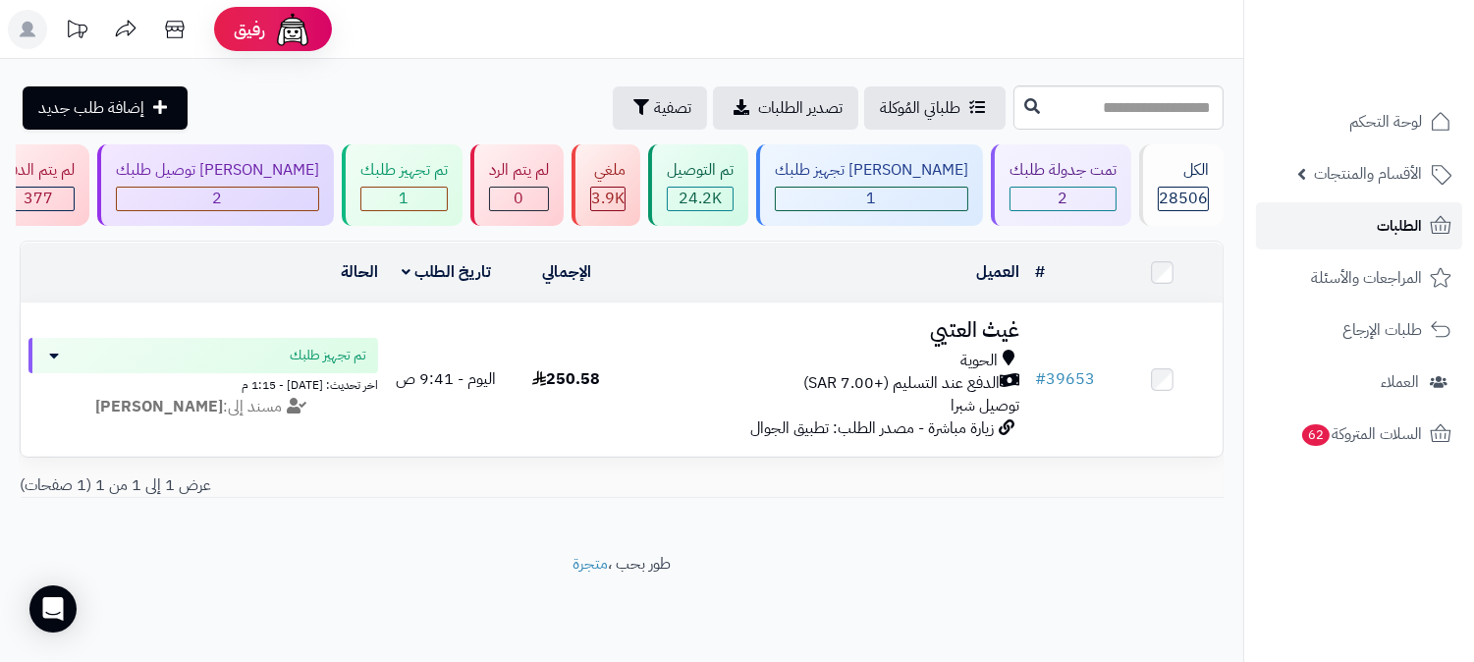
click at [1417, 230] on span "الطلبات" at bounding box center [1399, 226] width 45 height 28
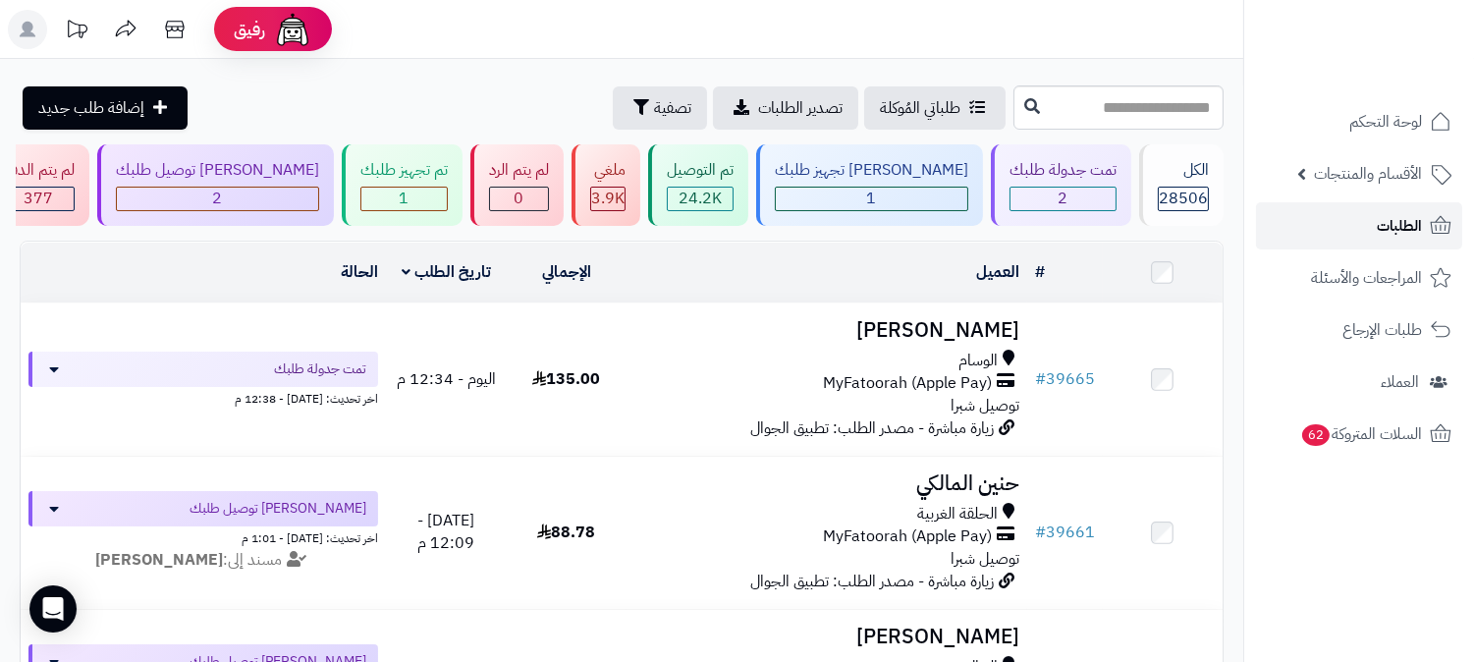
click at [1407, 221] on span "الطلبات" at bounding box center [1399, 226] width 45 height 28
click at [1389, 218] on span "الطلبات" at bounding box center [1399, 226] width 45 height 28
click at [1401, 221] on span "الطلبات" at bounding box center [1399, 226] width 45 height 28
click at [1401, 212] on span "الطلبات" at bounding box center [1399, 226] width 45 height 28
click at [1427, 217] on link "الطلبات" at bounding box center [1359, 225] width 206 height 47
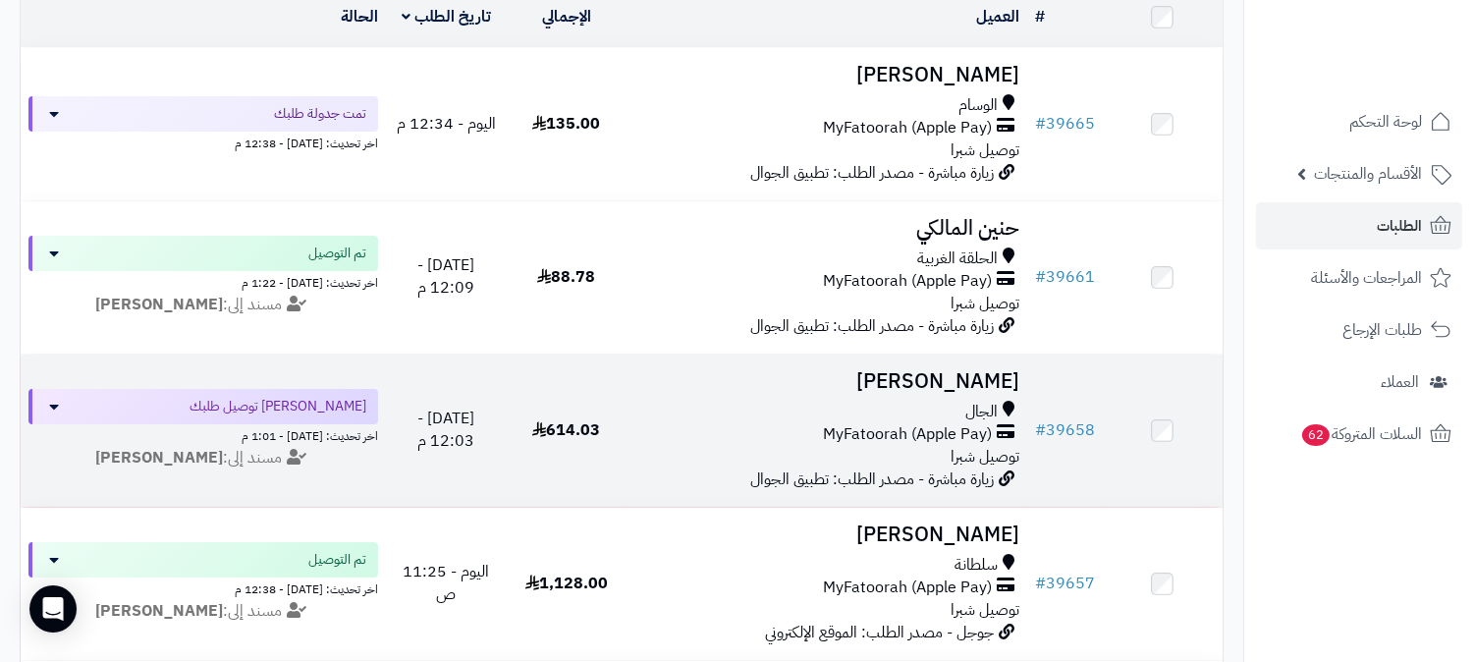
scroll to position [218, 0]
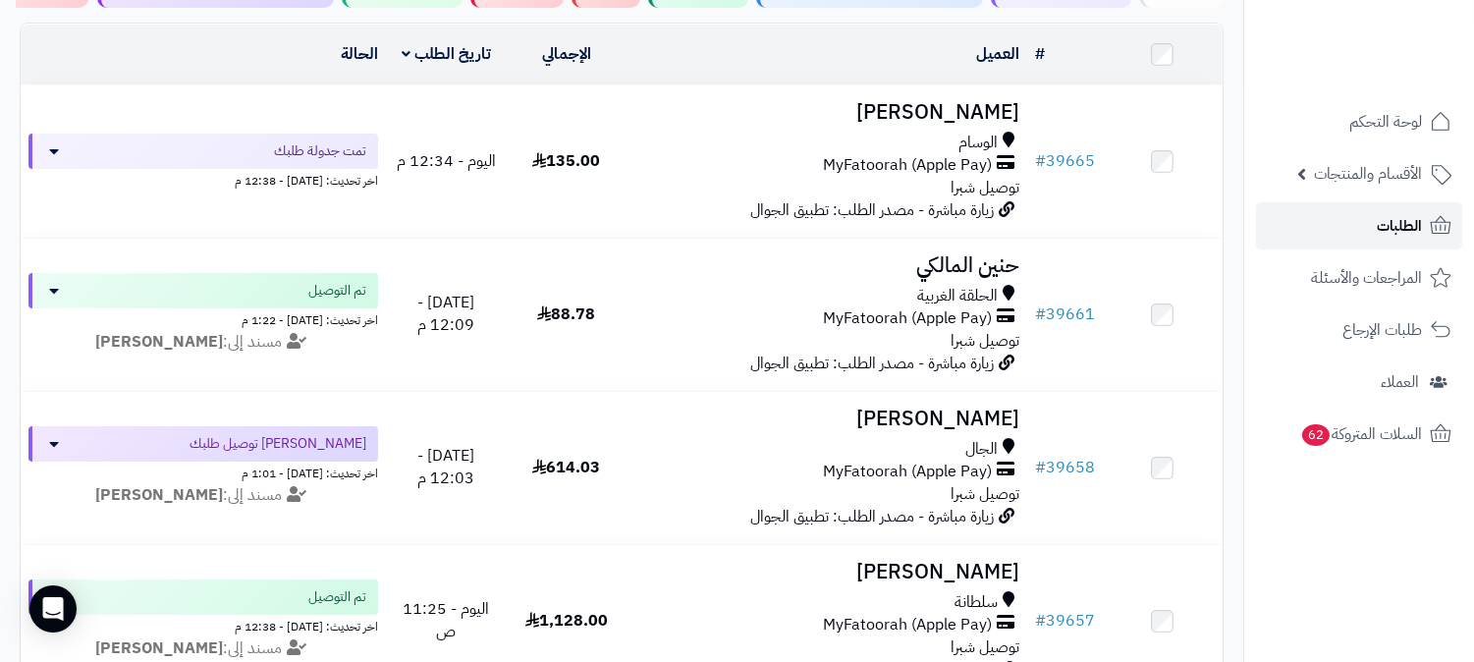
click at [1371, 223] on link "الطلبات" at bounding box center [1359, 225] width 206 height 47
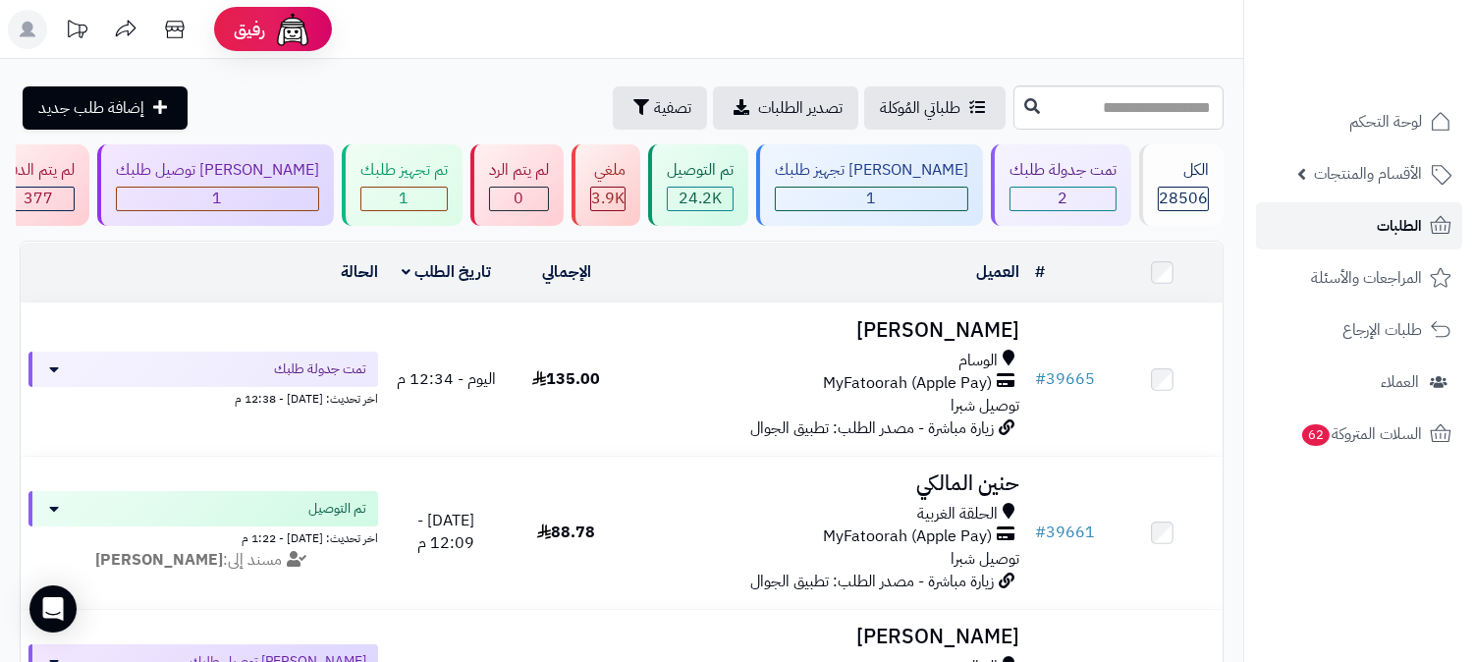
click at [1371, 213] on link "الطلبات" at bounding box center [1359, 225] width 206 height 47
click at [448, 164] on div "تم تجهيز طلبك" at bounding box center [403, 170] width 87 height 23
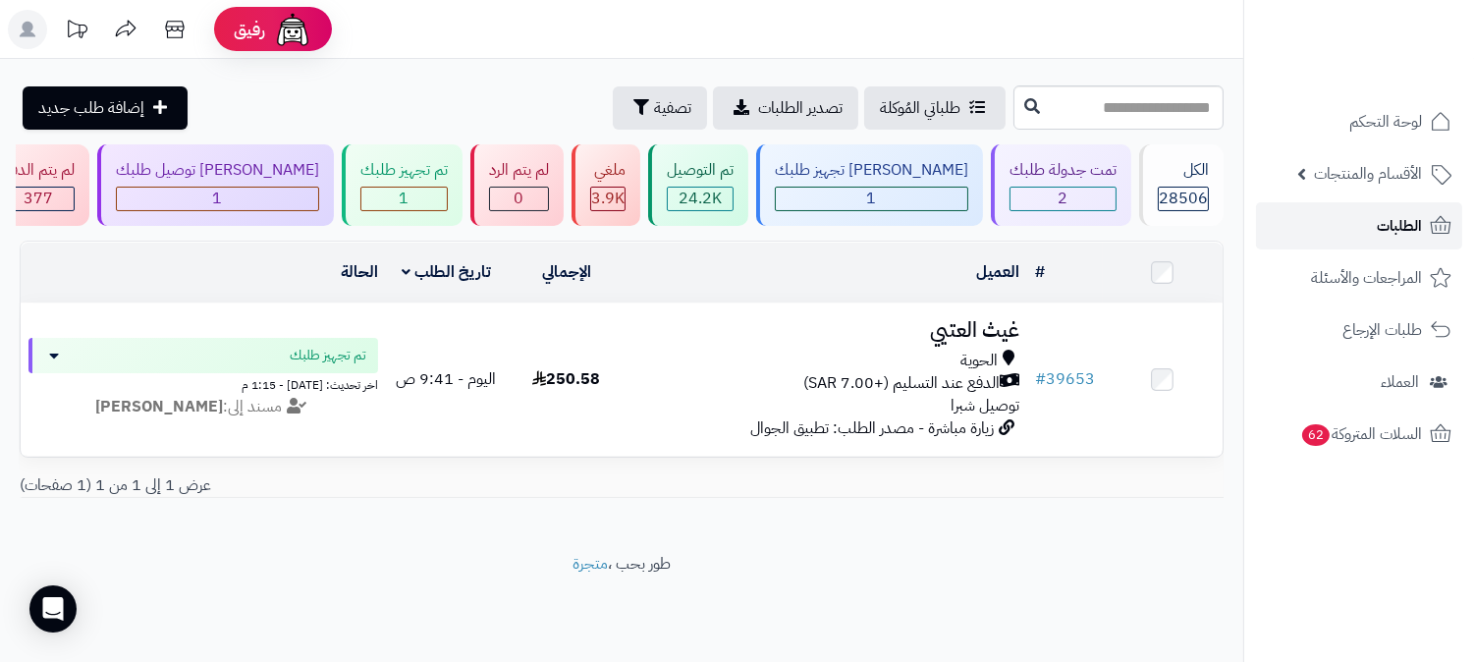
click at [1403, 229] on span "الطلبات" at bounding box center [1399, 226] width 45 height 28
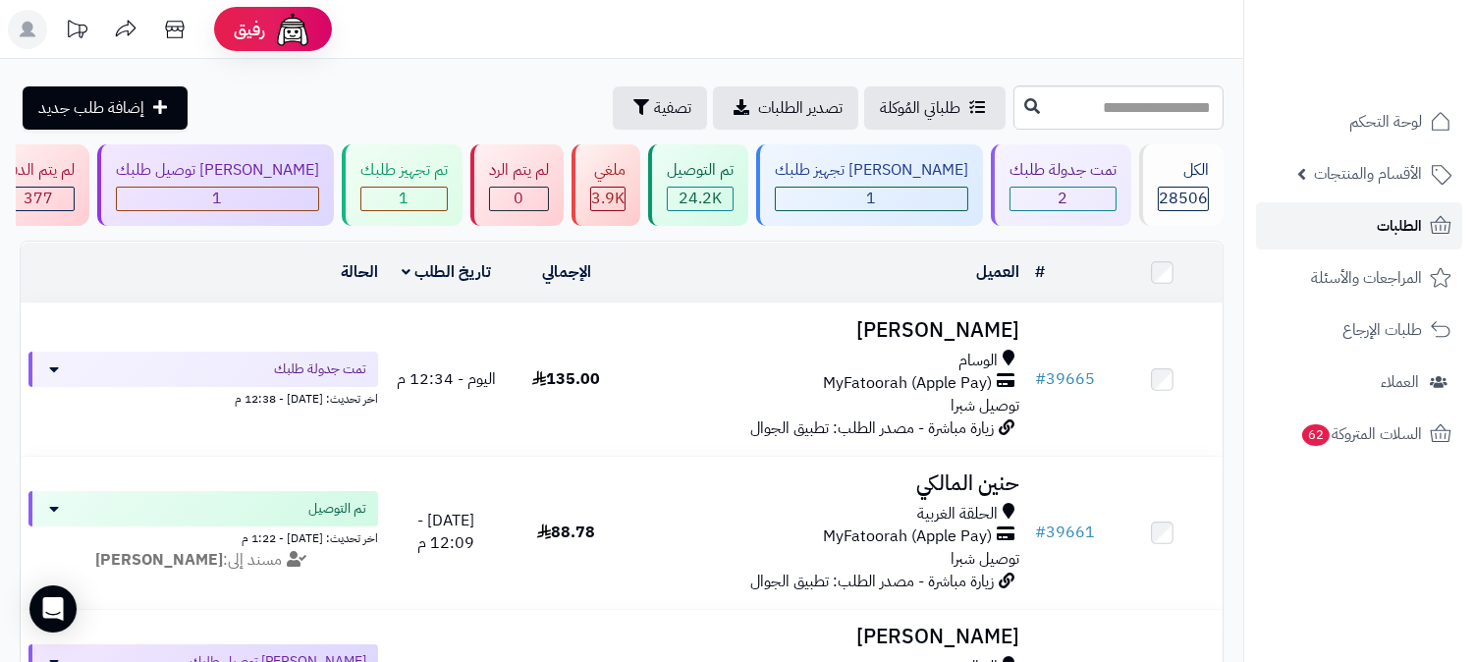
click at [1403, 229] on span "الطلبات" at bounding box center [1399, 226] width 45 height 28
click at [1401, 216] on span "الطلبات" at bounding box center [1399, 226] width 45 height 28
click at [1397, 214] on span "الطلبات" at bounding box center [1399, 226] width 45 height 28
click at [1437, 204] on link "الطلبات" at bounding box center [1359, 225] width 206 height 47
click at [1397, 242] on link "الطلبات" at bounding box center [1359, 225] width 206 height 47
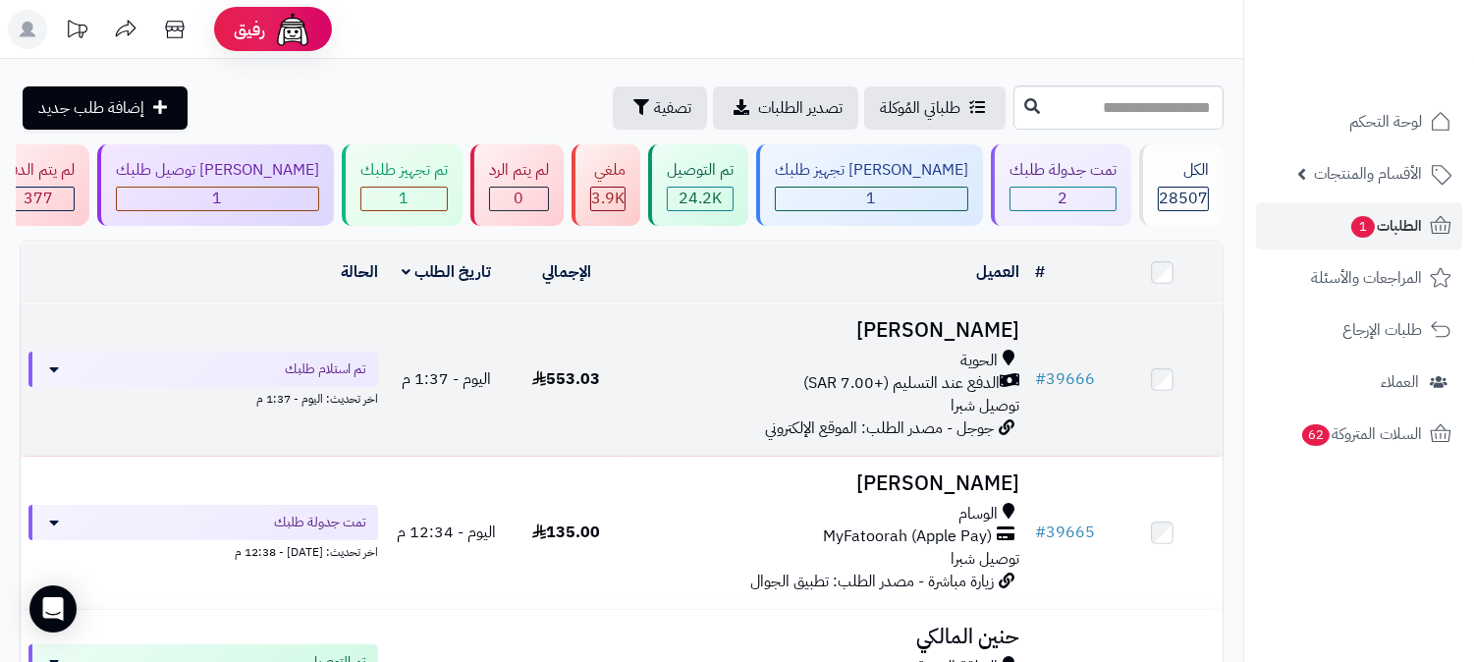
click at [987, 321] on h3 "بتال النمري" at bounding box center [827, 330] width 385 height 23
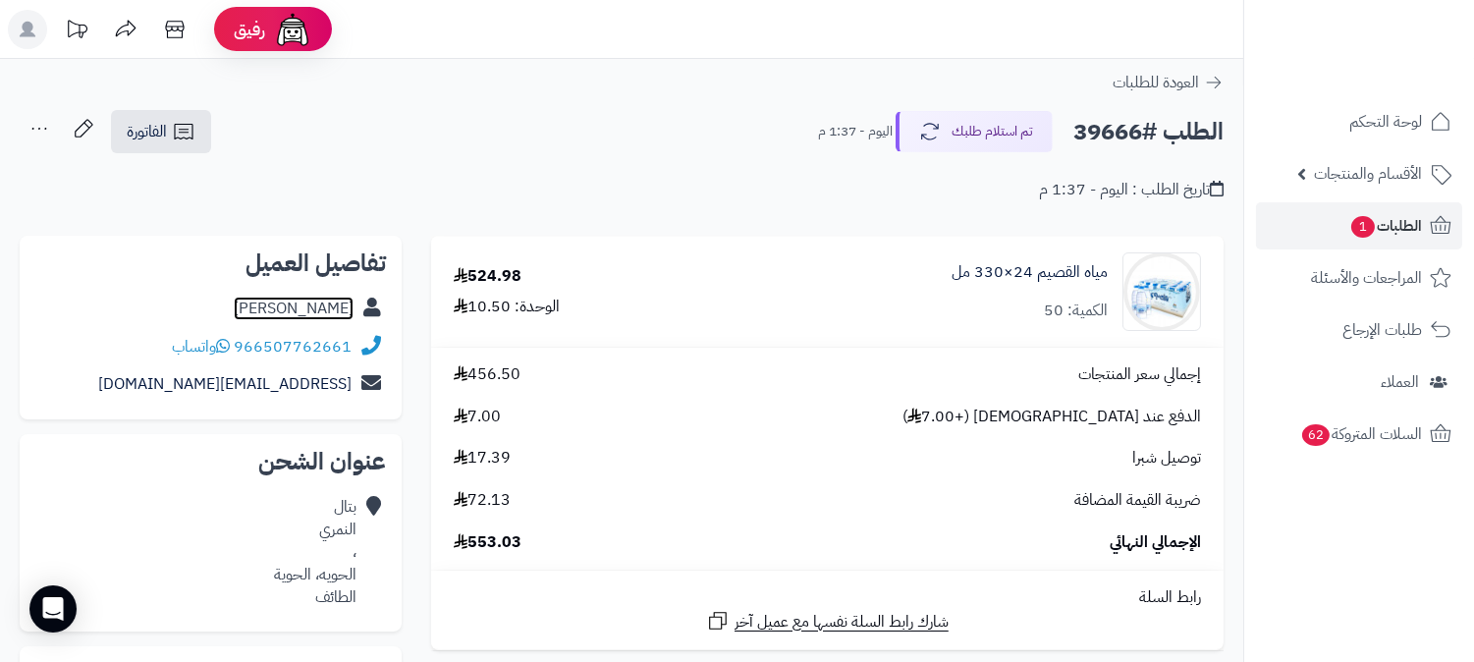
click at [322, 306] on link "بتال النمري" at bounding box center [294, 309] width 120 height 24
click at [1125, 123] on h2 "الطلب #39666" at bounding box center [1149, 132] width 150 height 40
copy h2 "39666"
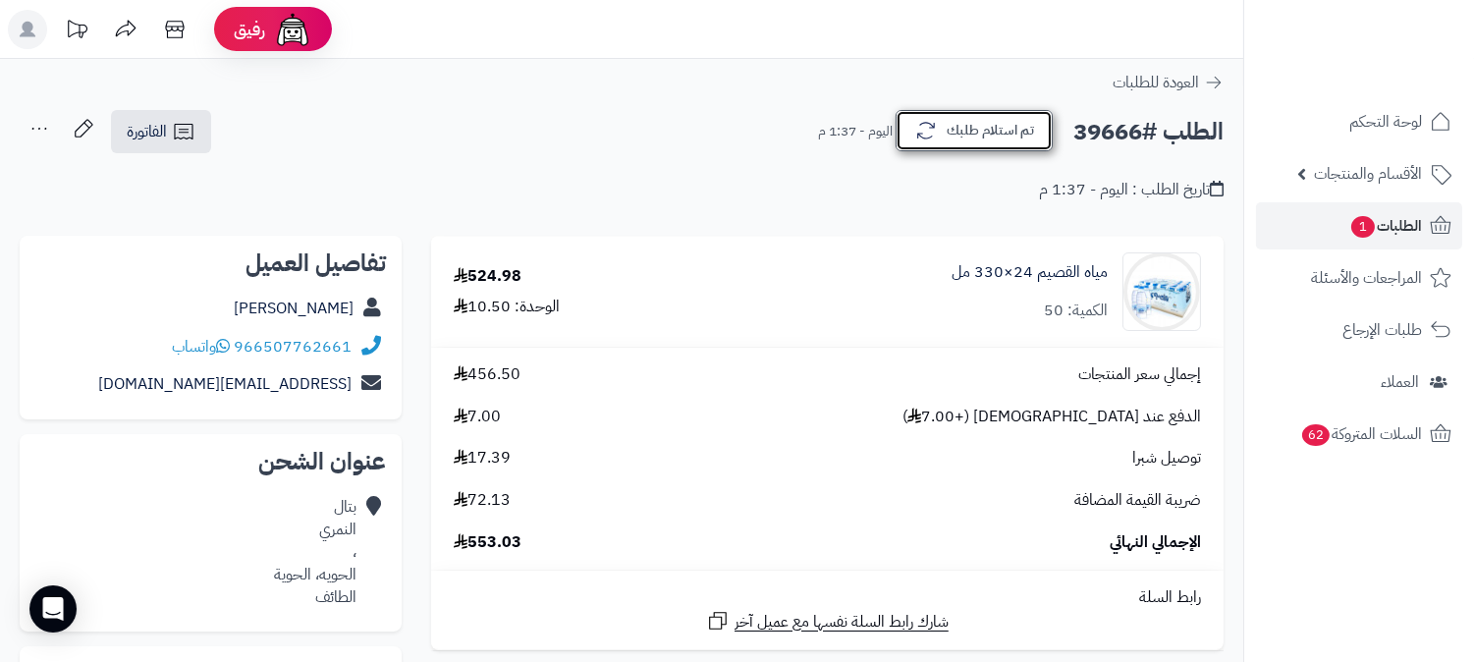
click at [977, 128] on button "تم استلام طلبك" at bounding box center [974, 130] width 157 height 41
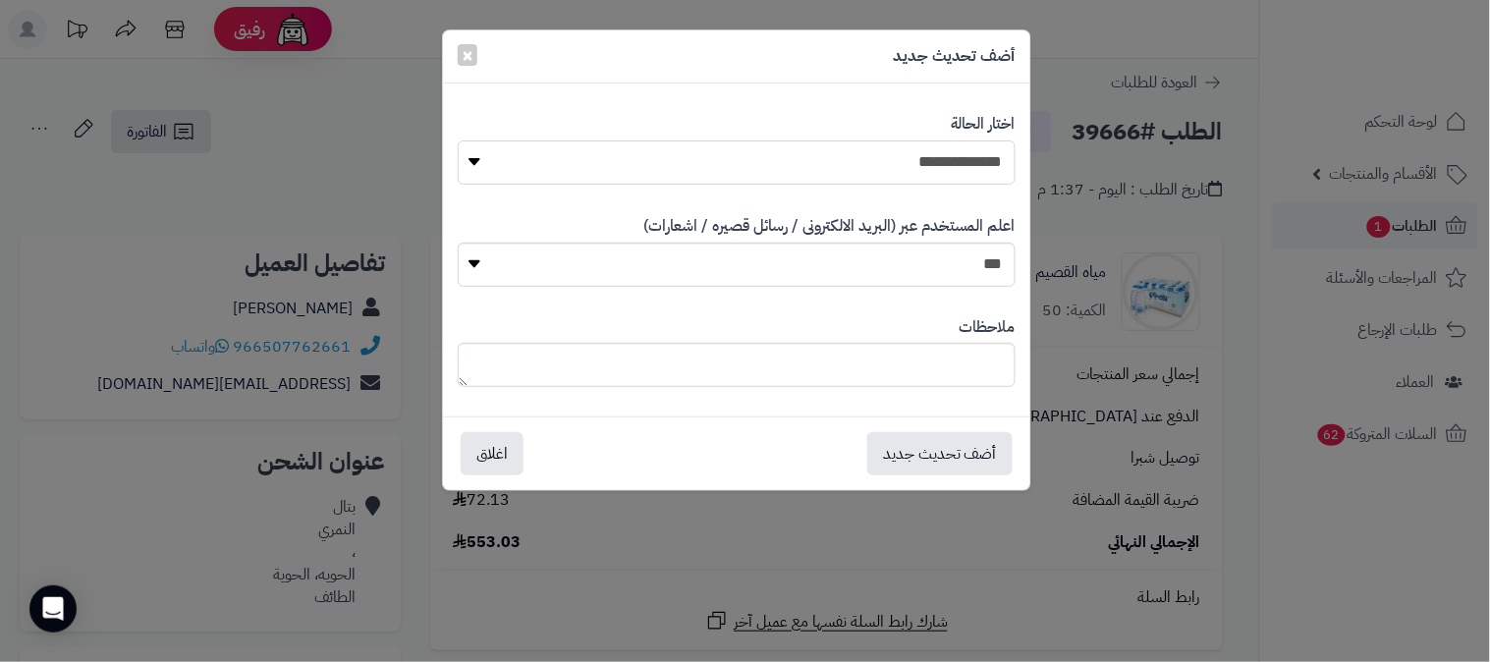
click at [951, 158] on select "**********" at bounding box center [737, 162] width 558 height 44
select select "*"
click at [458, 140] on select "**********" at bounding box center [737, 162] width 558 height 44
click at [924, 446] on button "أضف تحديث جديد" at bounding box center [939, 452] width 145 height 43
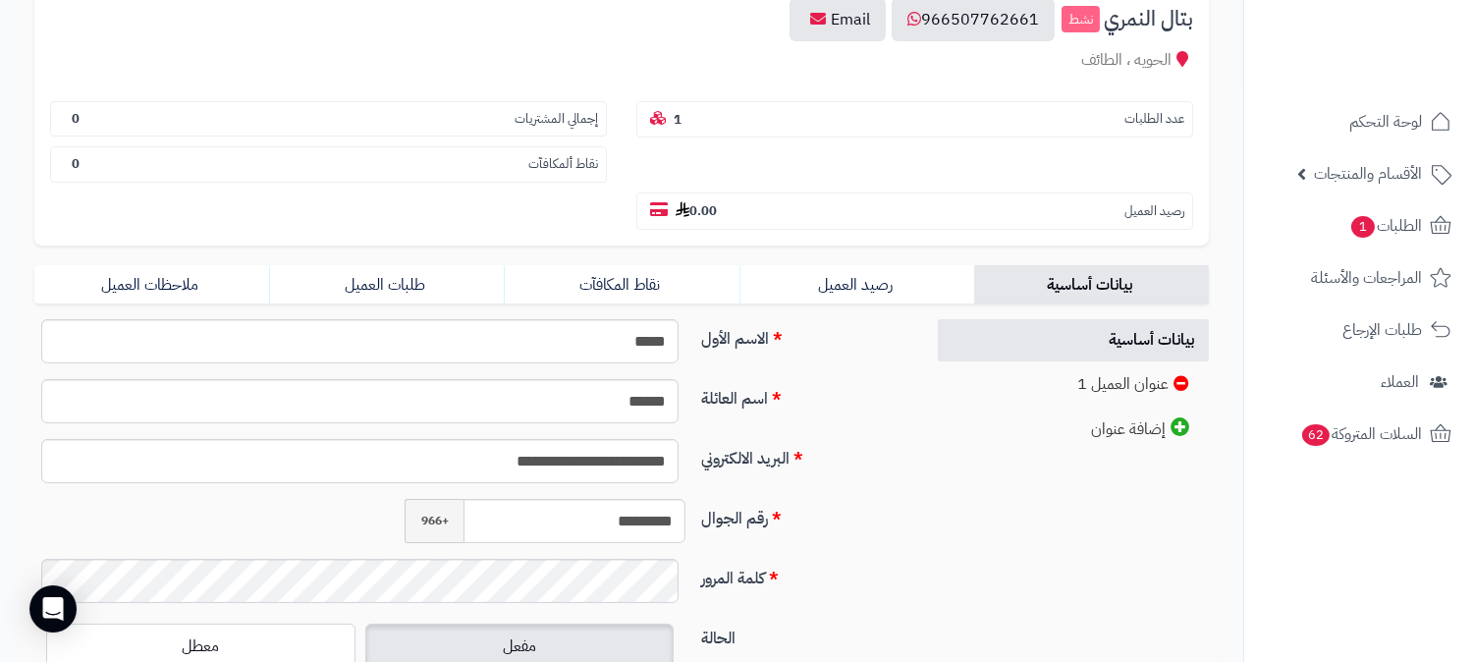
scroll to position [327, 0]
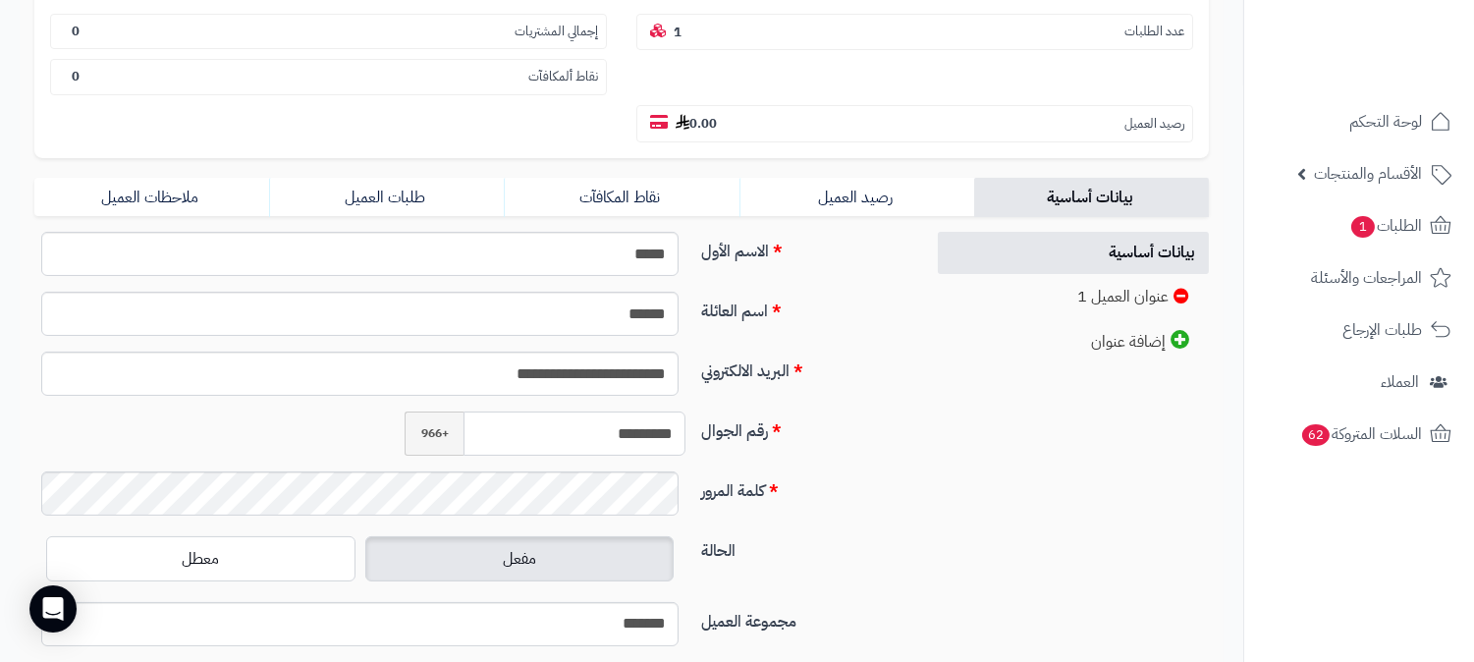
click at [612, 412] on input "*********" at bounding box center [575, 434] width 222 height 44
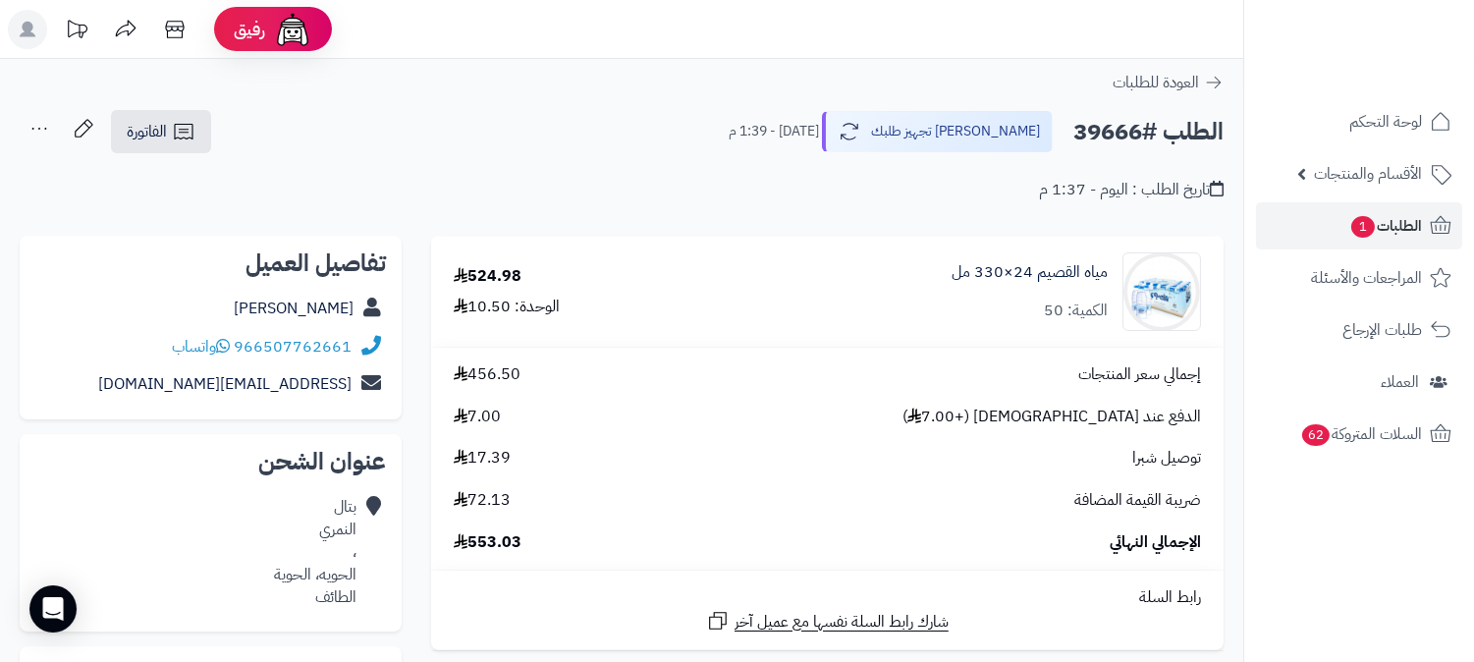
click at [45, 131] on icon at bounding box center [39, 128] width 39 height 39
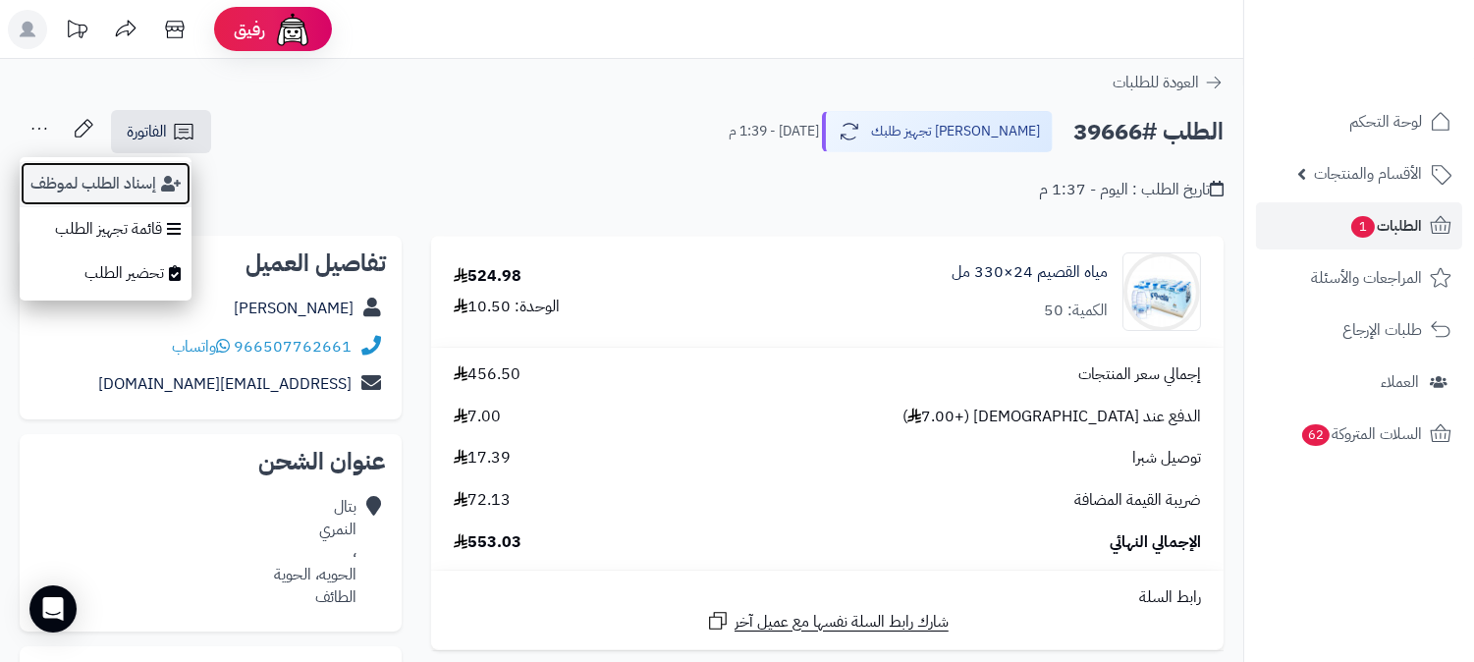
click at [45, 174] on button "إسناد الطلب لموظف" at bounding box center [106, 183] width 172 height 45
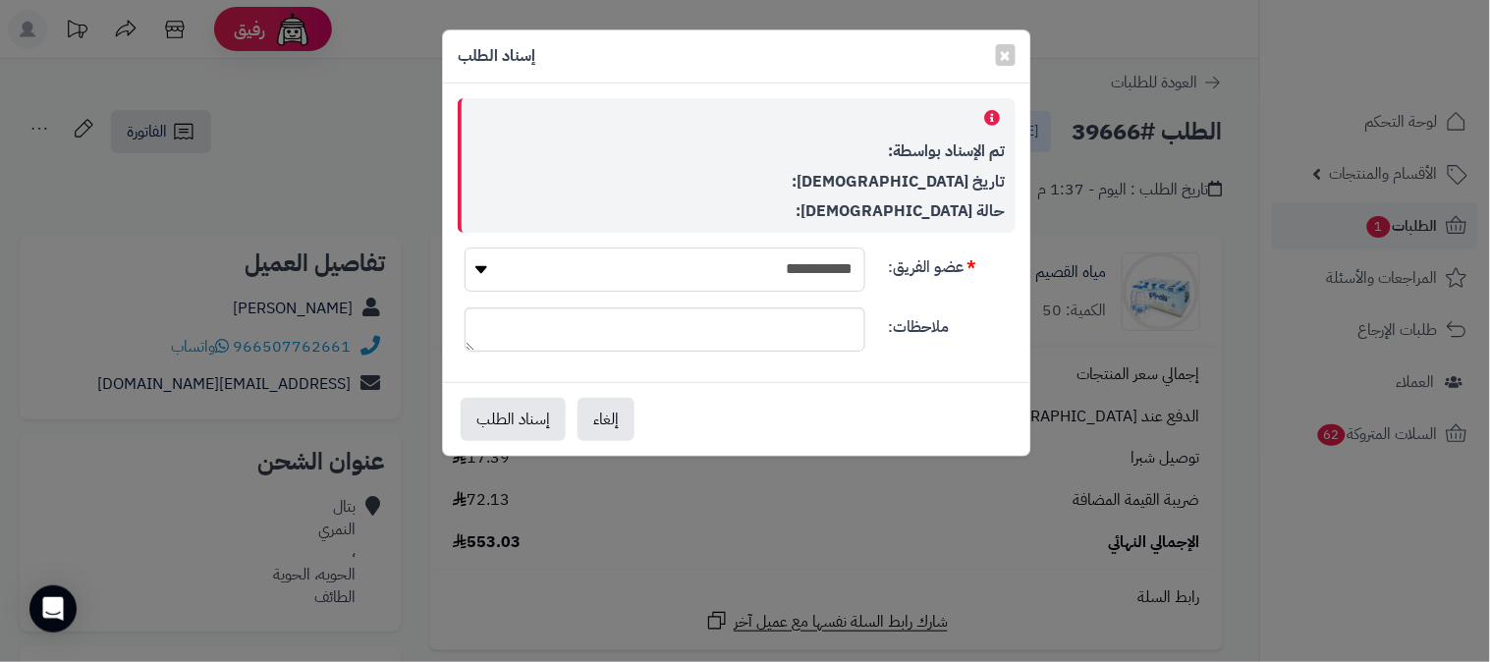
click at [776, 258] on select "**********" at bounding box center [665, 270] width 401 height 44
select select "**"
click at [465, 248] on select "**********" at bounding box center [665, 270] width 401 height 44
click at [525, 410] on button "إسناد الطلب" at bounding box center [513, 418] width 105 height 43
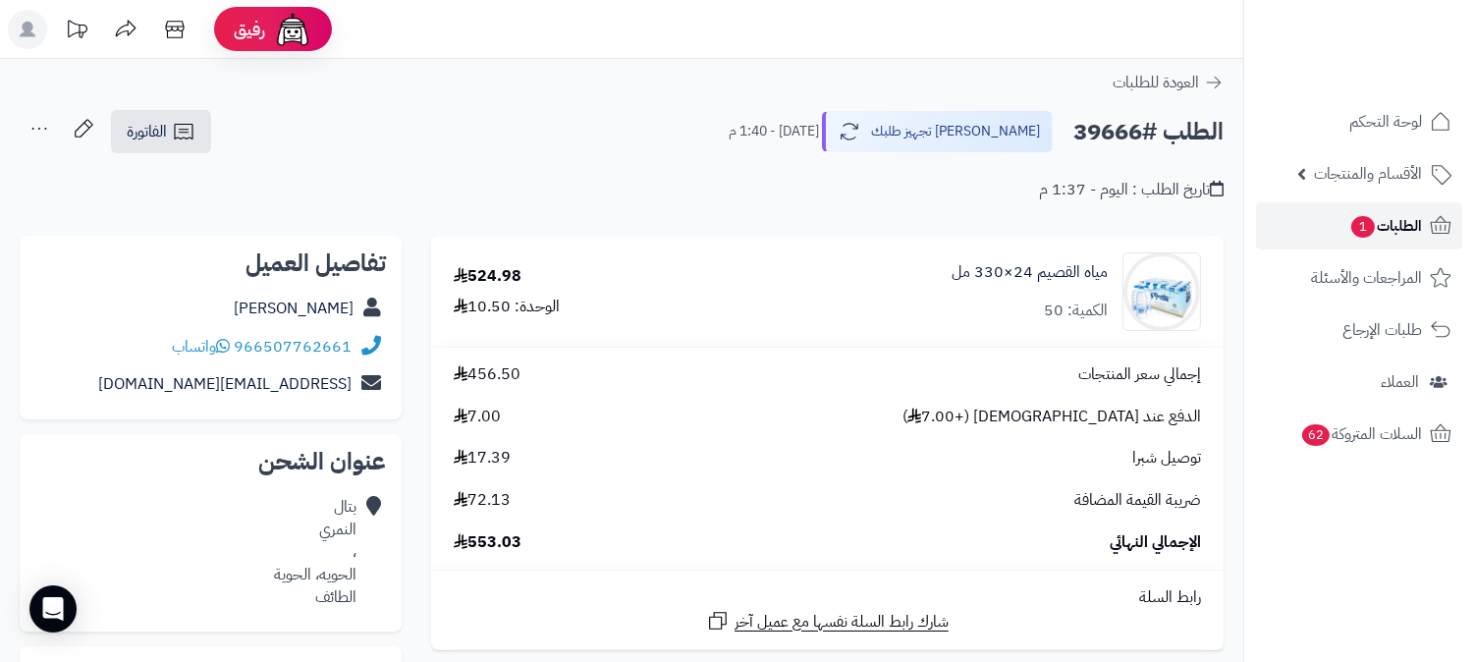
click at [1390, 216] on span "الطلبات 1" at bounding box center [1386, 226] width 73 height 28
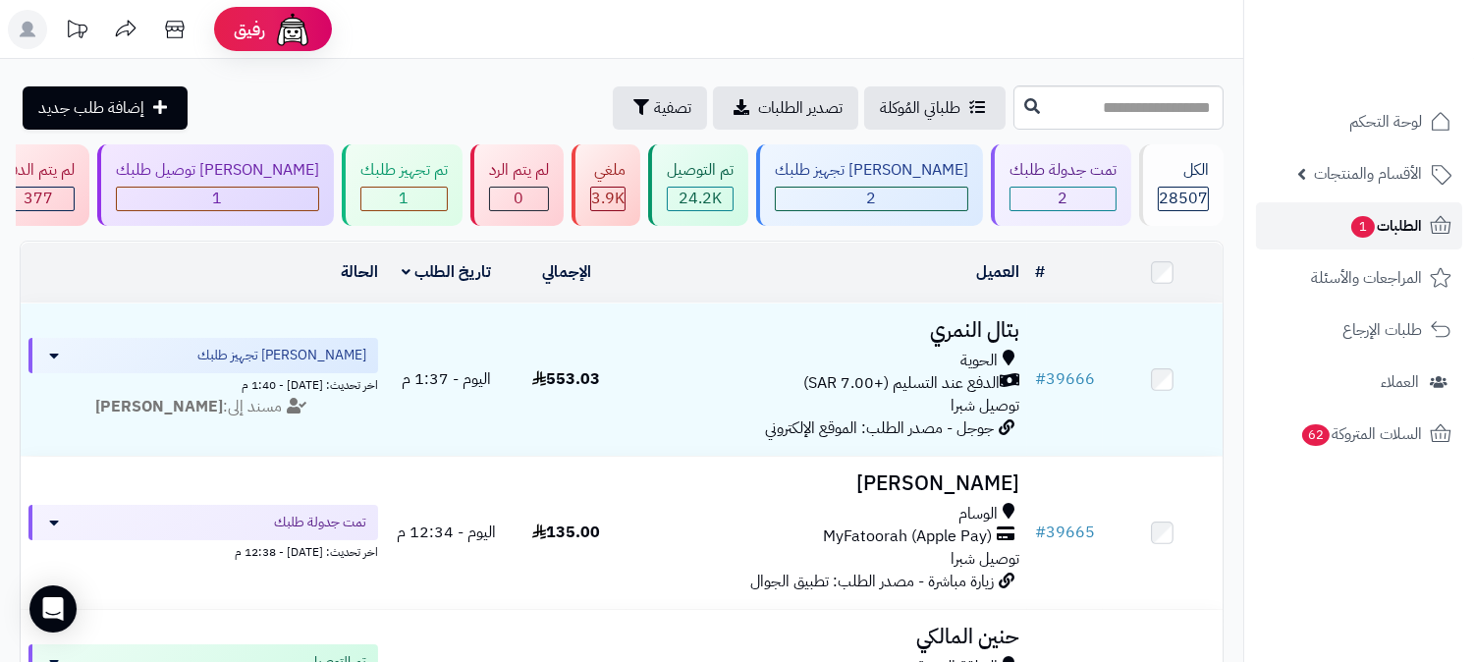
click at [1389, 223] on span "الطلبات 1" at bounding box center [1386, 226] width 73 height 28
click at [1390, 223] on span "الطلبات 1" at bounding box center [1386, 226] width 73 height 28
click at [1391, 223] on span "الطلبات 1" at bounding box center [1386, 226] width 73 height 28
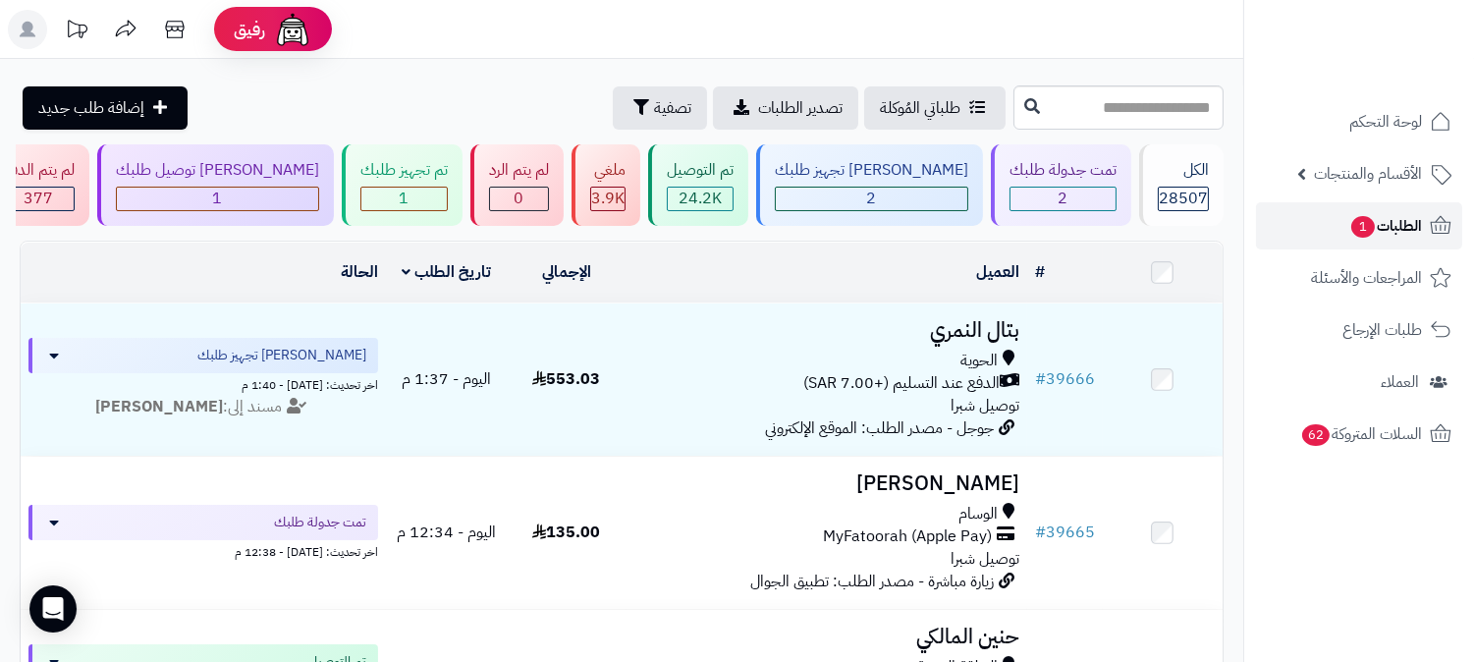
click at [1391, 223] on span "الطلبات 1" at bounding box center [1386, 226] width 73 height 28
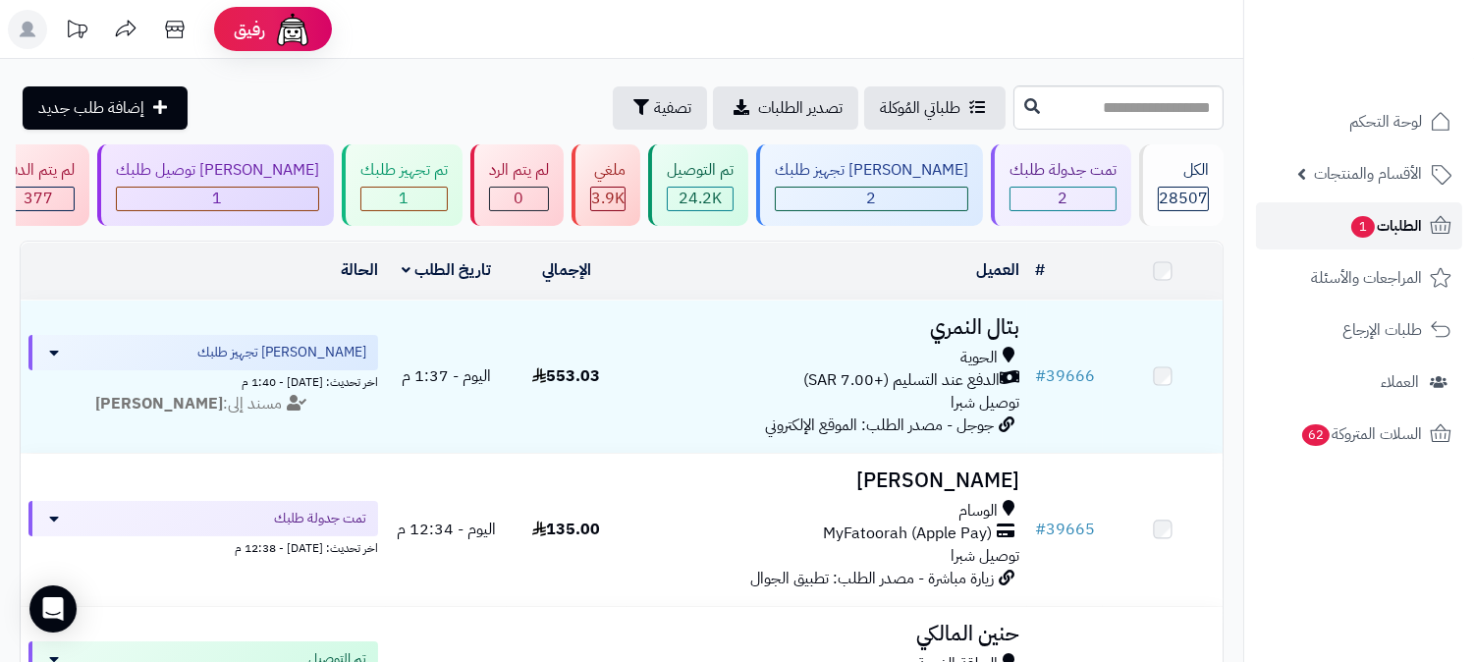
click at [1376, 226] on span "الطلبات 1" at bounding box center [1386, 226] width 73 height 28
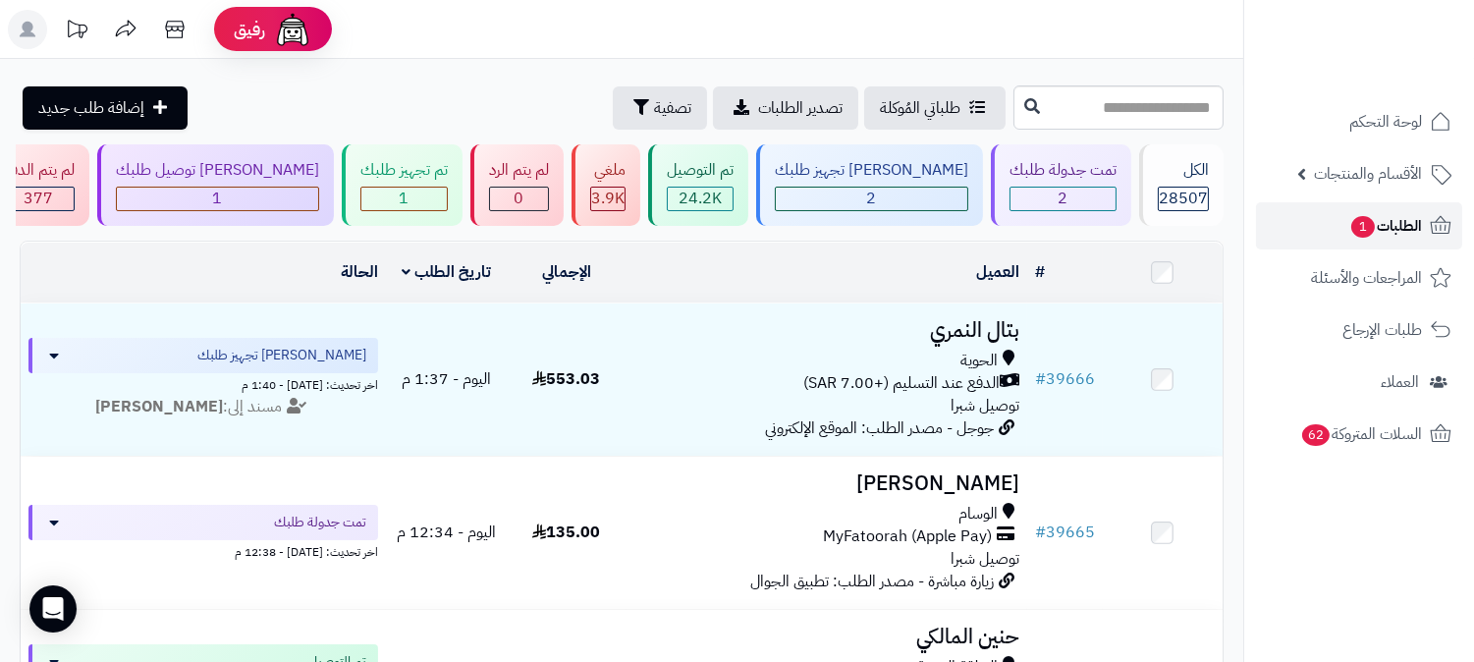
click at [1376, 226] on span "الطلبات 1" at bounding box center [1386, 226] width 73 height 28
click at [1402, 228] on span "الطلبات 1" at bounding box center [1386, 226] width 73 height 28
click at [1416, 228] on span "الطلبات 1" at bounding box center [1386, 226] width 73 height 28
click at [1386, 231] on span "الطلبات 1" at bounding box center [1386, 226] width 73 height 28
click at [907, 197] on div "2" at bounding box center [872, 199] width 192 height 23
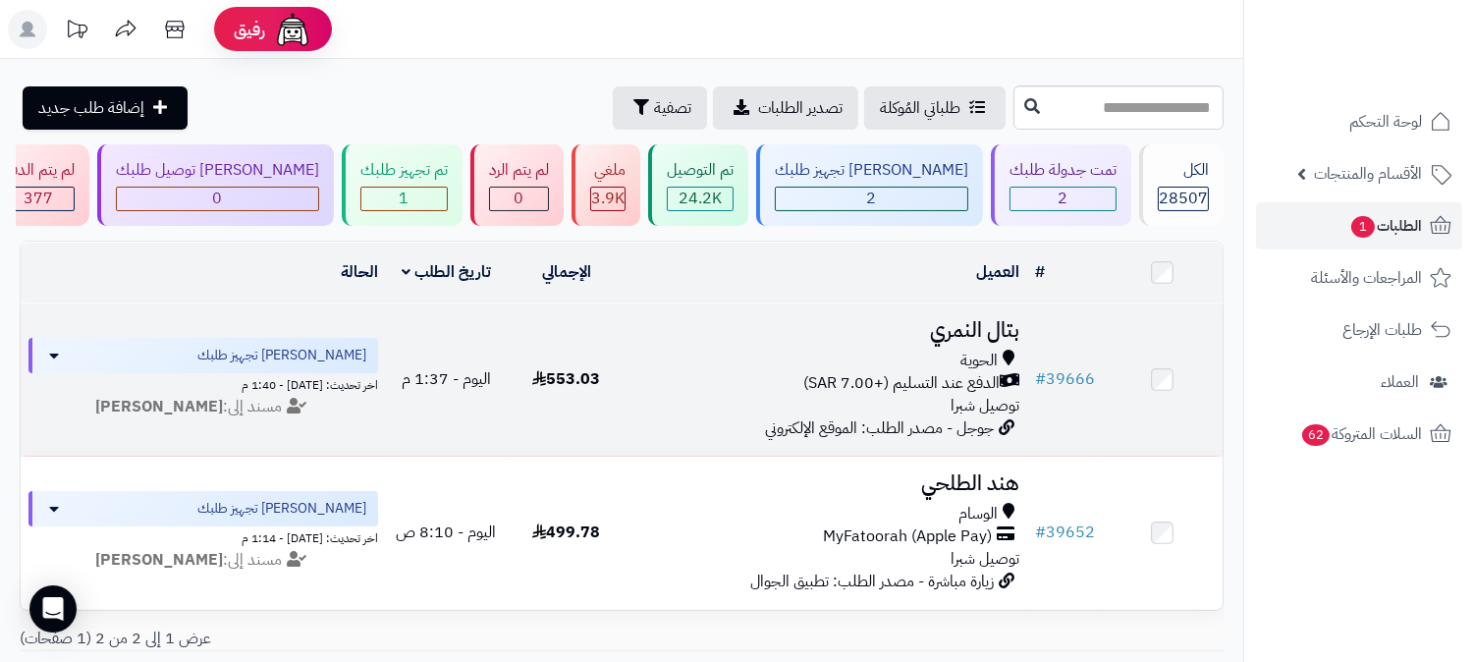
click at [975, 324] on h3 "بتال النمري" at bounding box center [827, 330] width 385 height 23
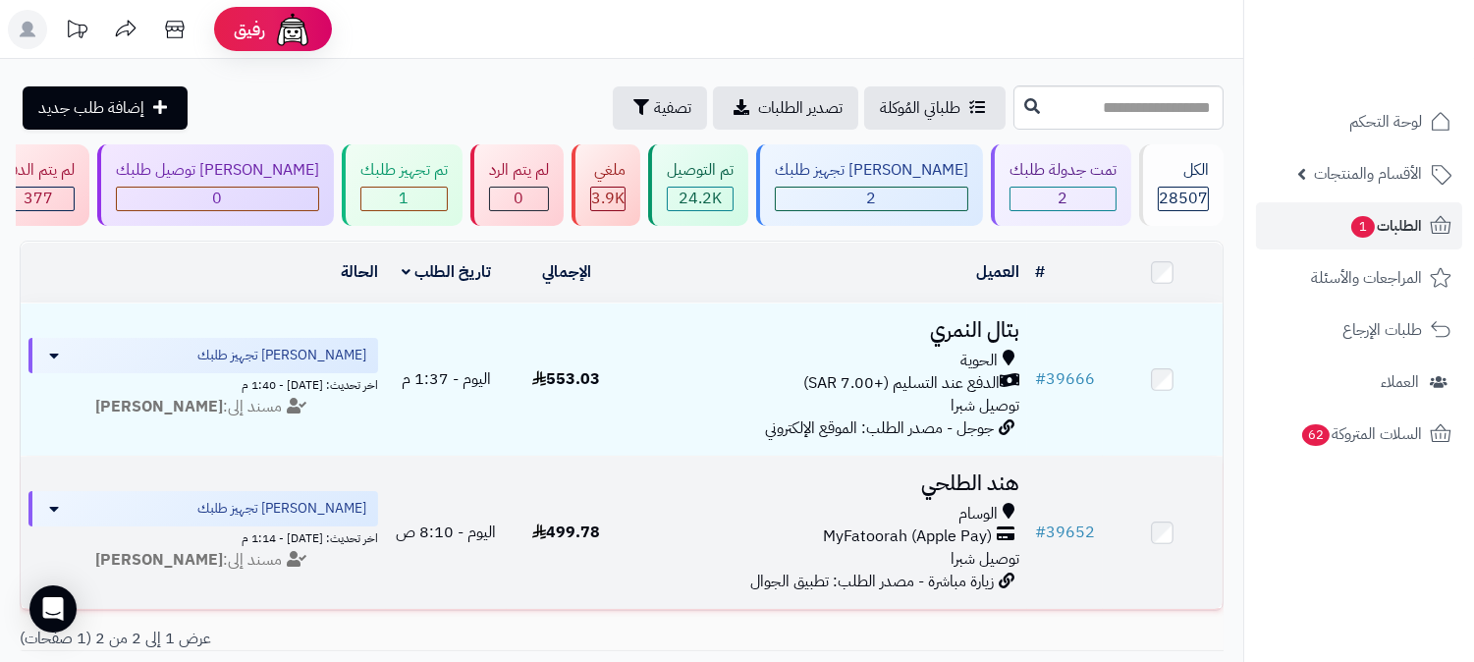
click at [947, 472] on h3 "هند الطلحي" at bounding box center [827, 483] width 385 height 23
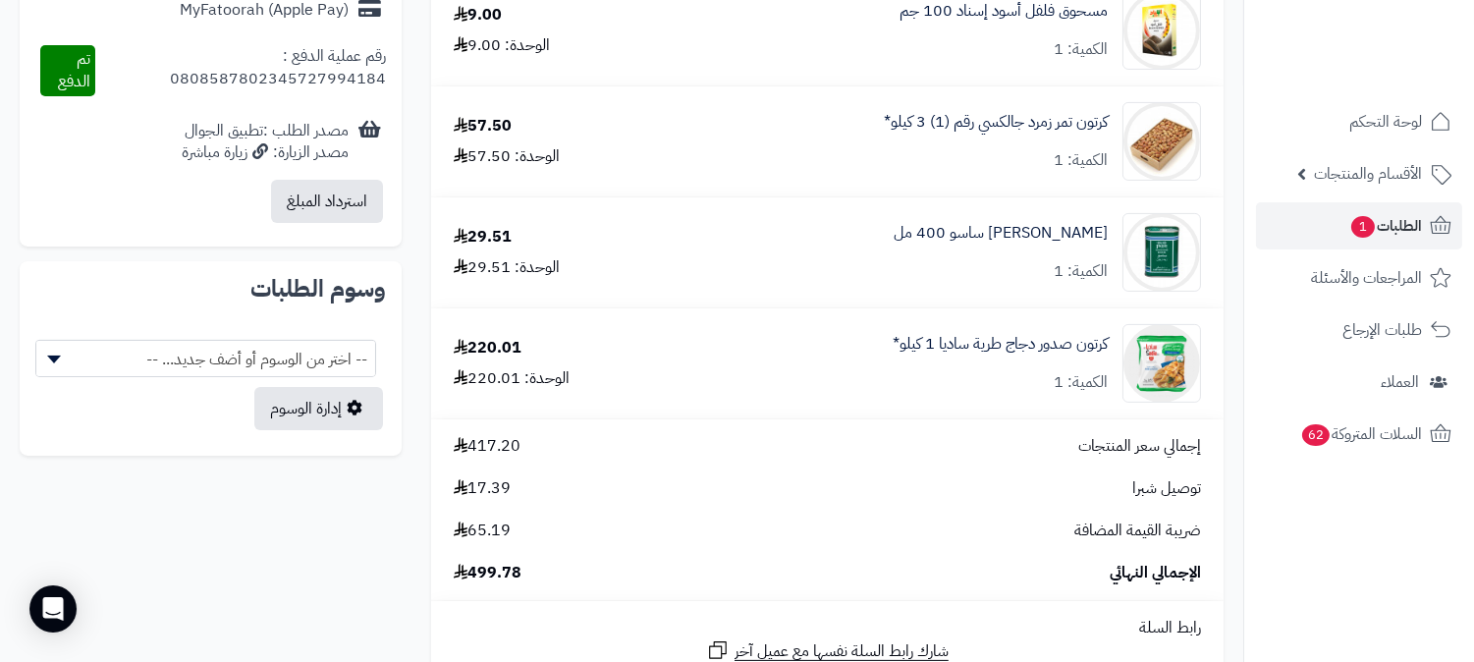
scroll to position [982, 0]
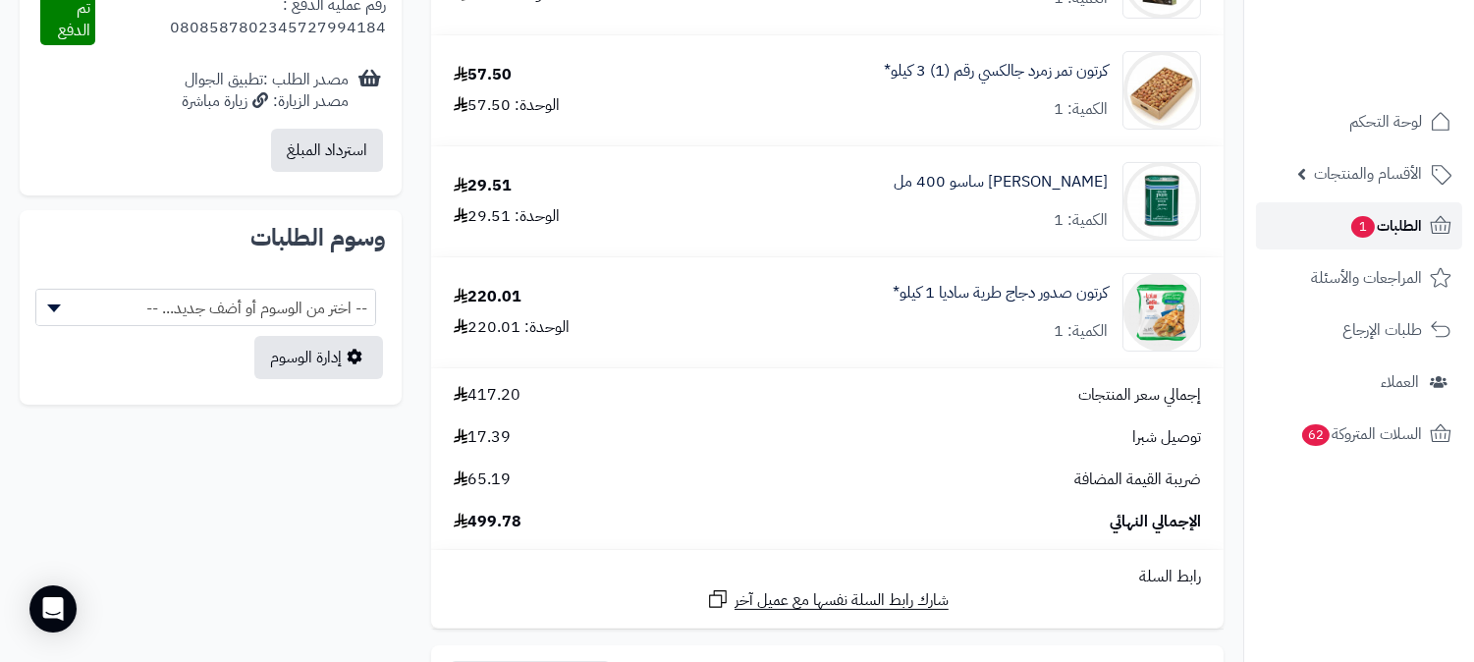
click at [1400, 214] on span "الطلبات 1" at bounding box center [1386, 226] width 73 height 28
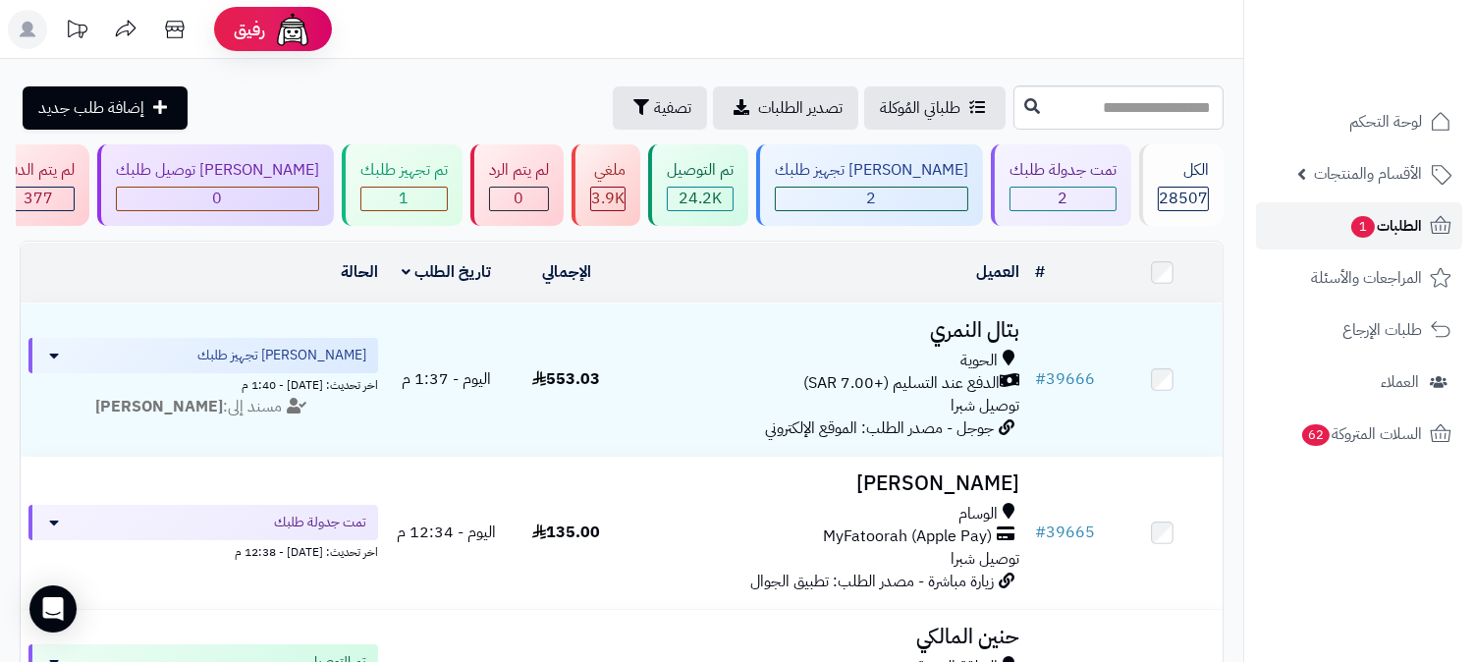
click at [1381, 217] on span "الطلبات 1" at bounding box center [1386, 226] width 73 height 28
click at [1389, 223] on span "الطلبات 1" at bounding box center [1386, 226] width 73 height 28
click at [463, 183] on div "تم تجهيز طلبك 2" at bounding box center [402, 185] width 121 height 82
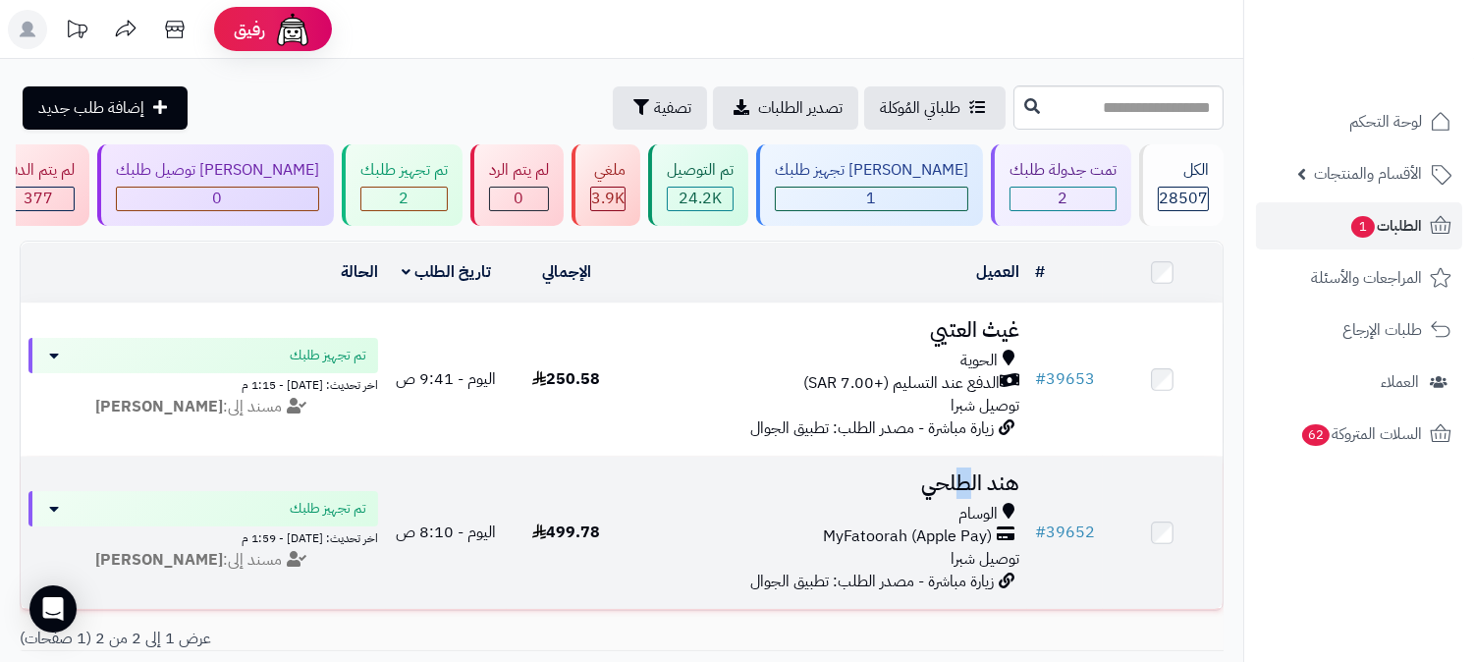
click at [966, 482] on h3 "هند الطلحي" at bounding box center [827, 483] width 385 height 23
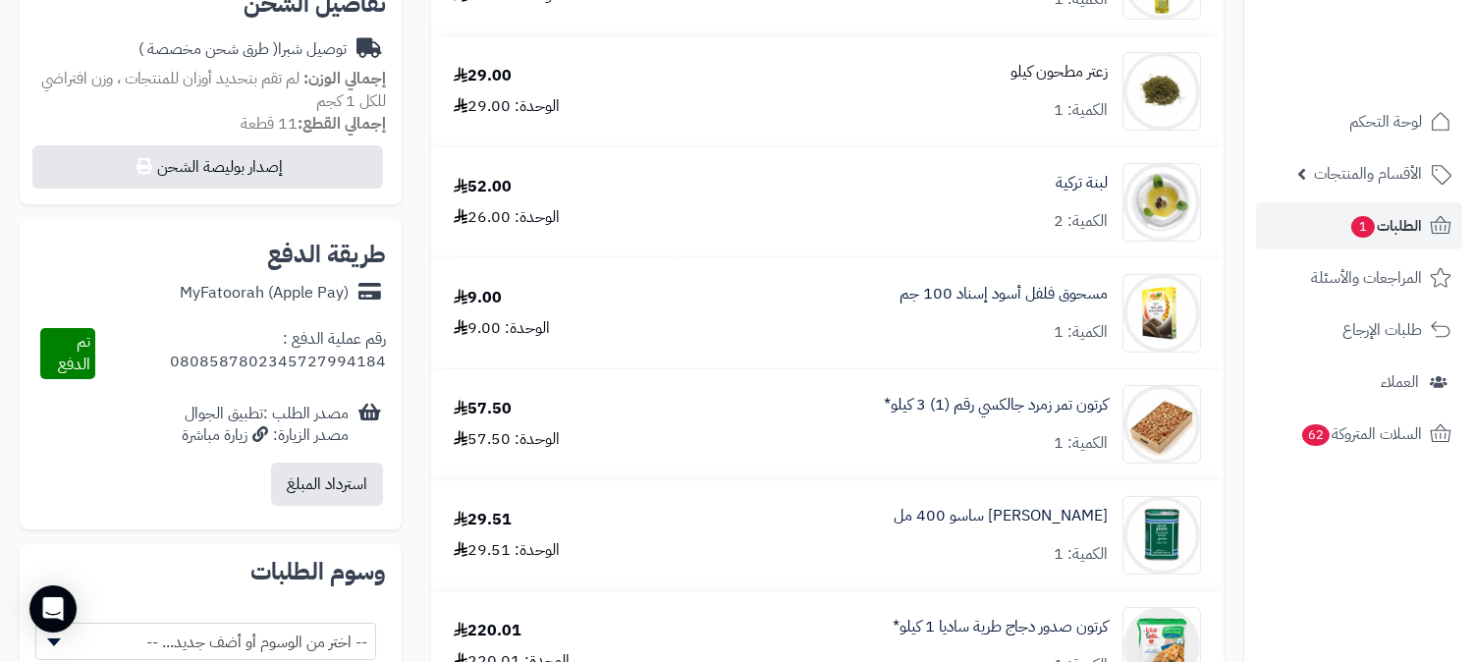
scroll to position [436, 0]
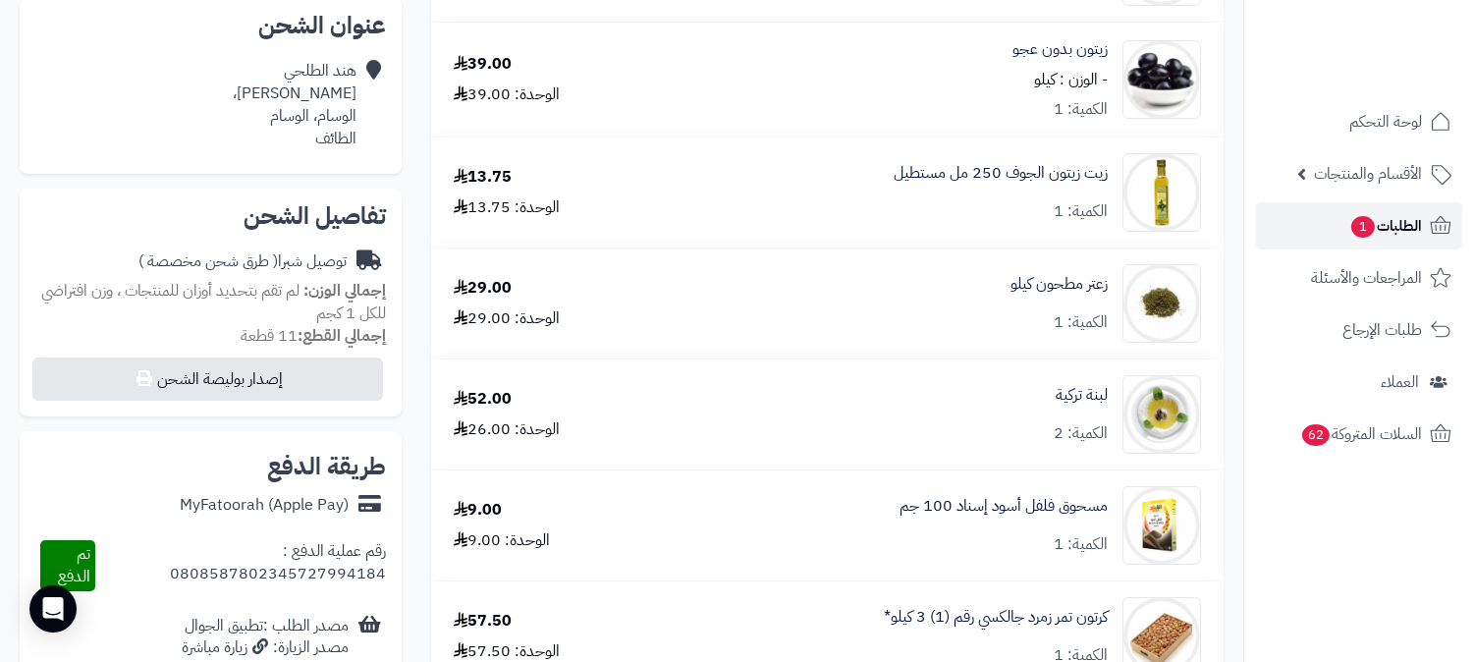
click at [1400, 224] on span "الطلبات 1" at bounding box center [1386, 226] width 73 height 28
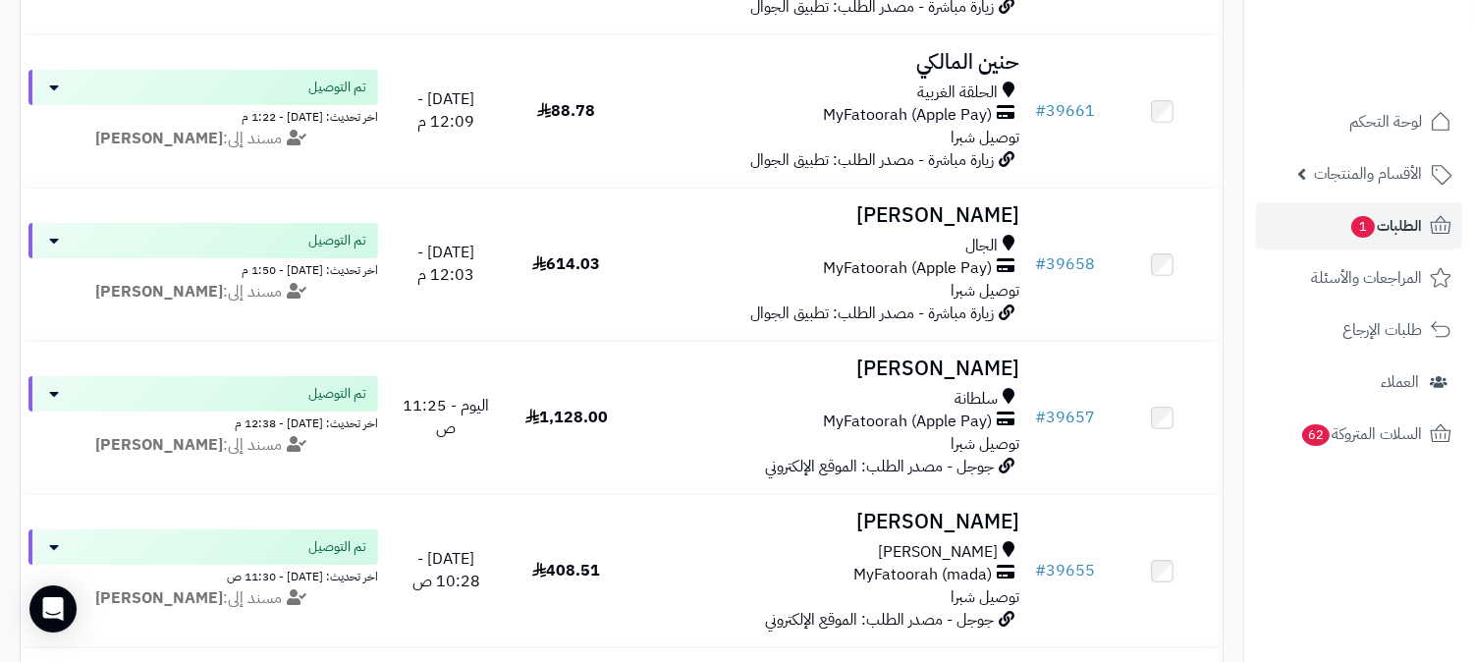
scroll to position [580, 0]
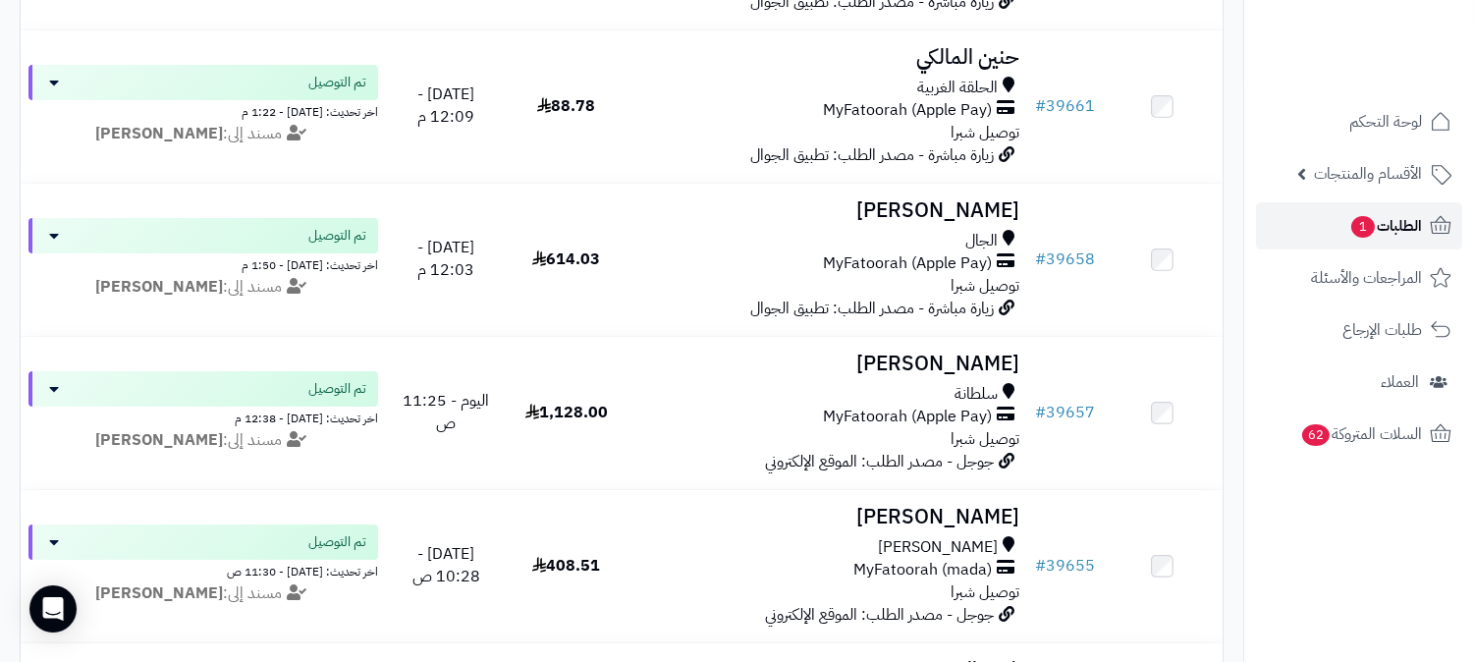
click at [1381, 234] on span "الطلبات 1" at bounding box center [1386, 226] width 73 height 28
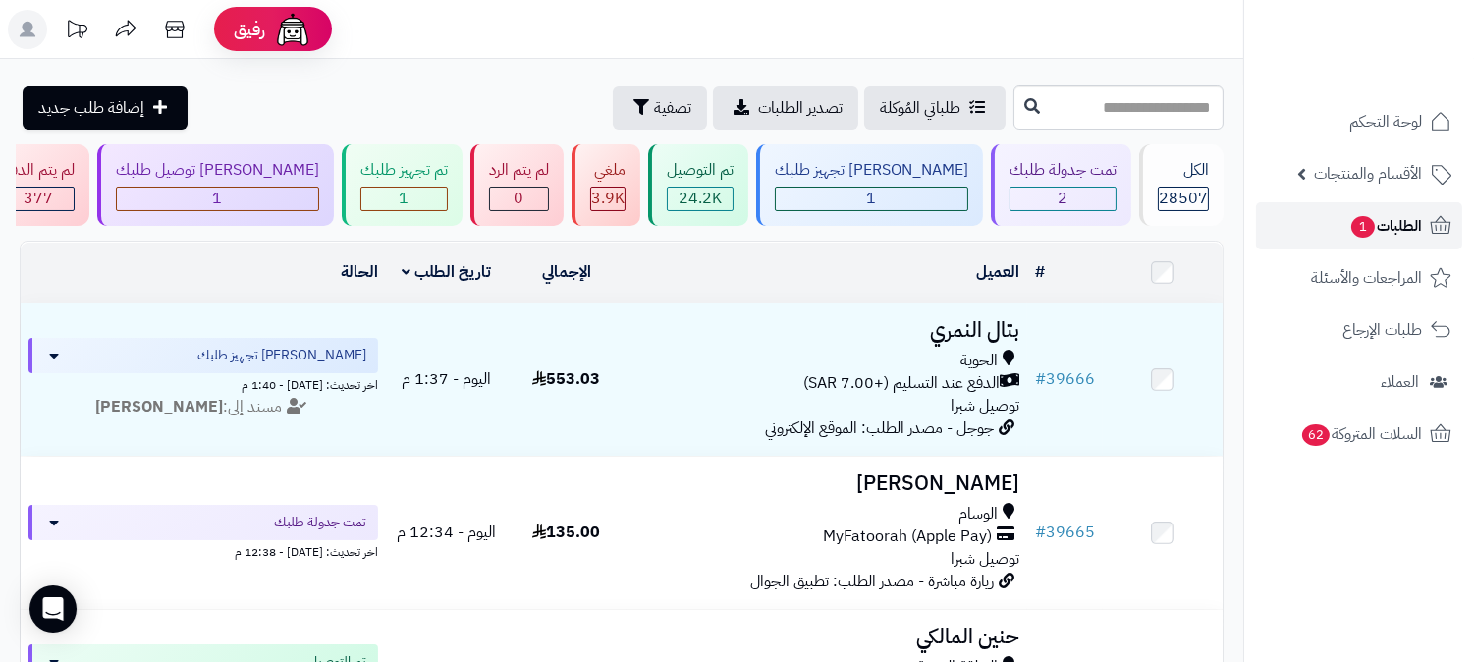
click at [1397, 222] on span "الطلبات 1" at bounding box center [1386, 226] width 73 height 28
click at [1405, 221] on span "الطلبات 1" at bounding box center [1386, 226] width 73 height 28
click at [1396, 214] on span "الطلبات 1" at bounding box center [1386, 226] width 73 height 28
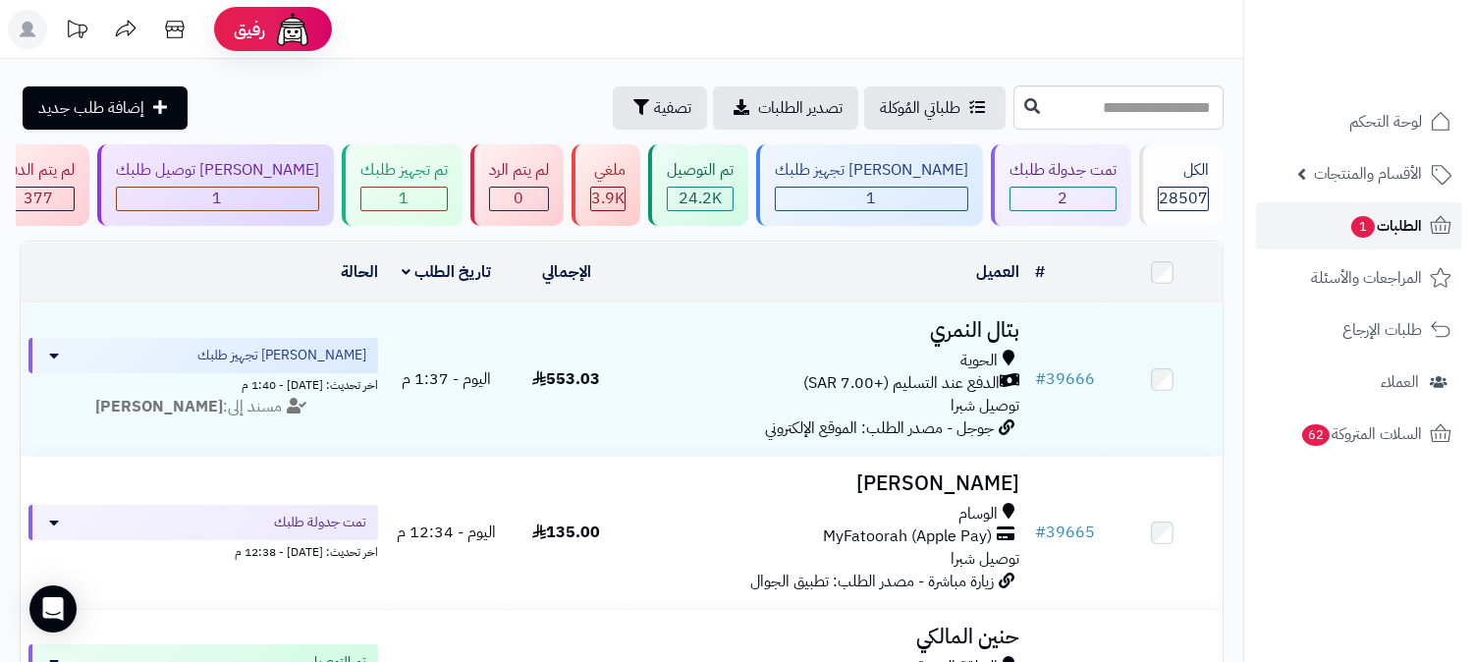
click at [1407, 213] on span "الطلبات 1" at bounding box center [1386, 226] width 73 height 28
click at [1352, 220] on link "الطلبات" at bounding box center [1359, 225] width 206 height 47
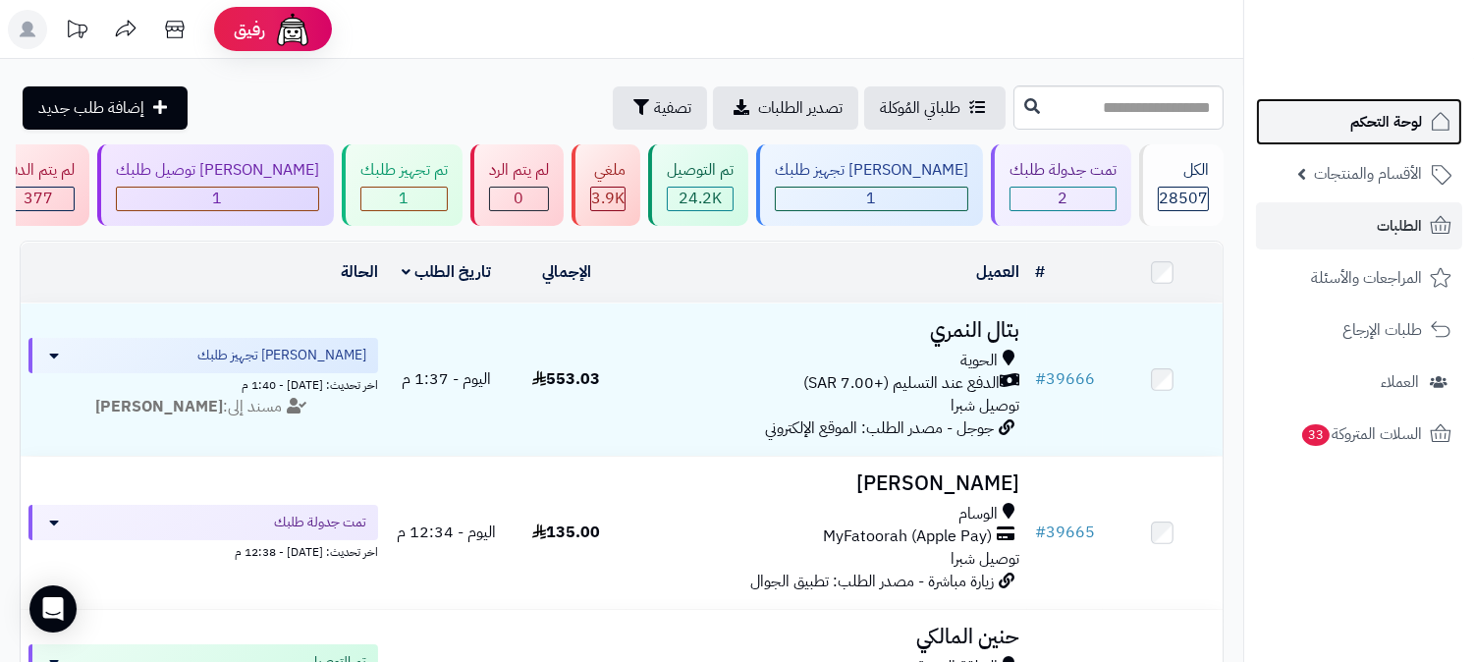
click at [1429, 114] on icon at bounding box center [1441, 122] width 24 height 24
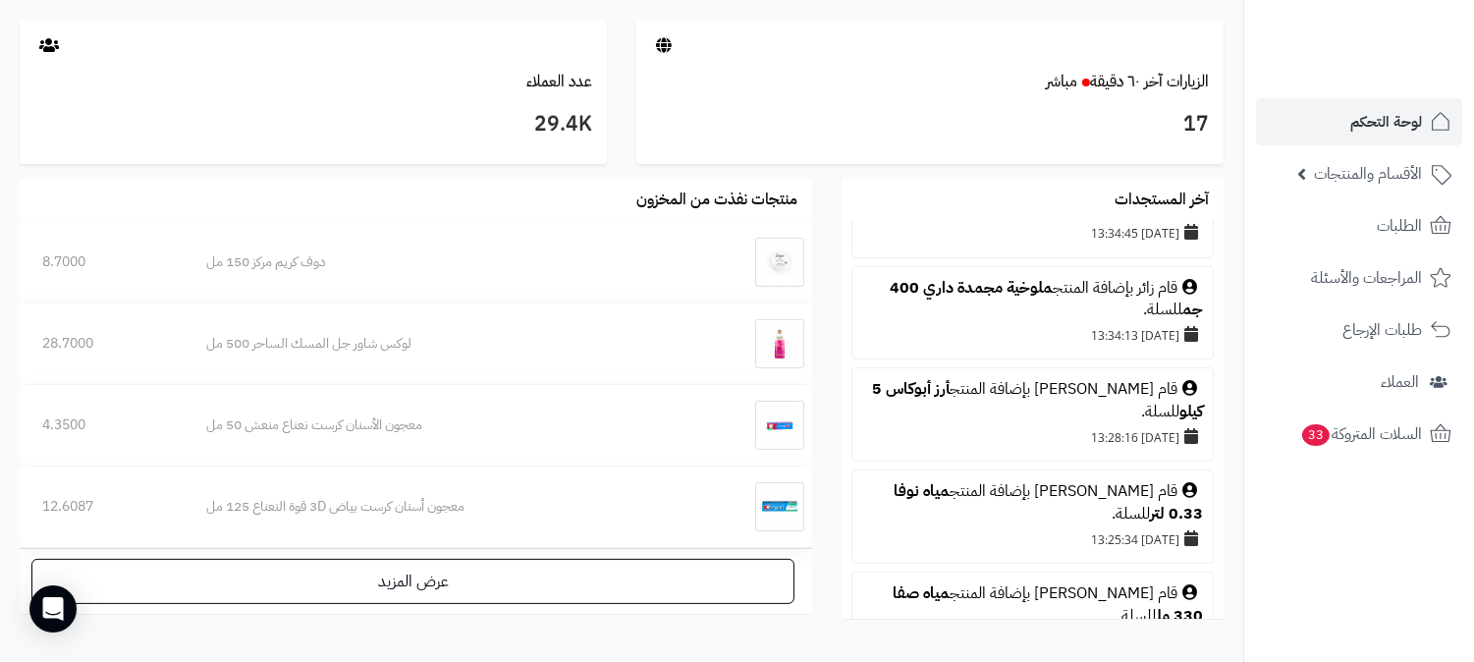
scroll to position [1309, 0]
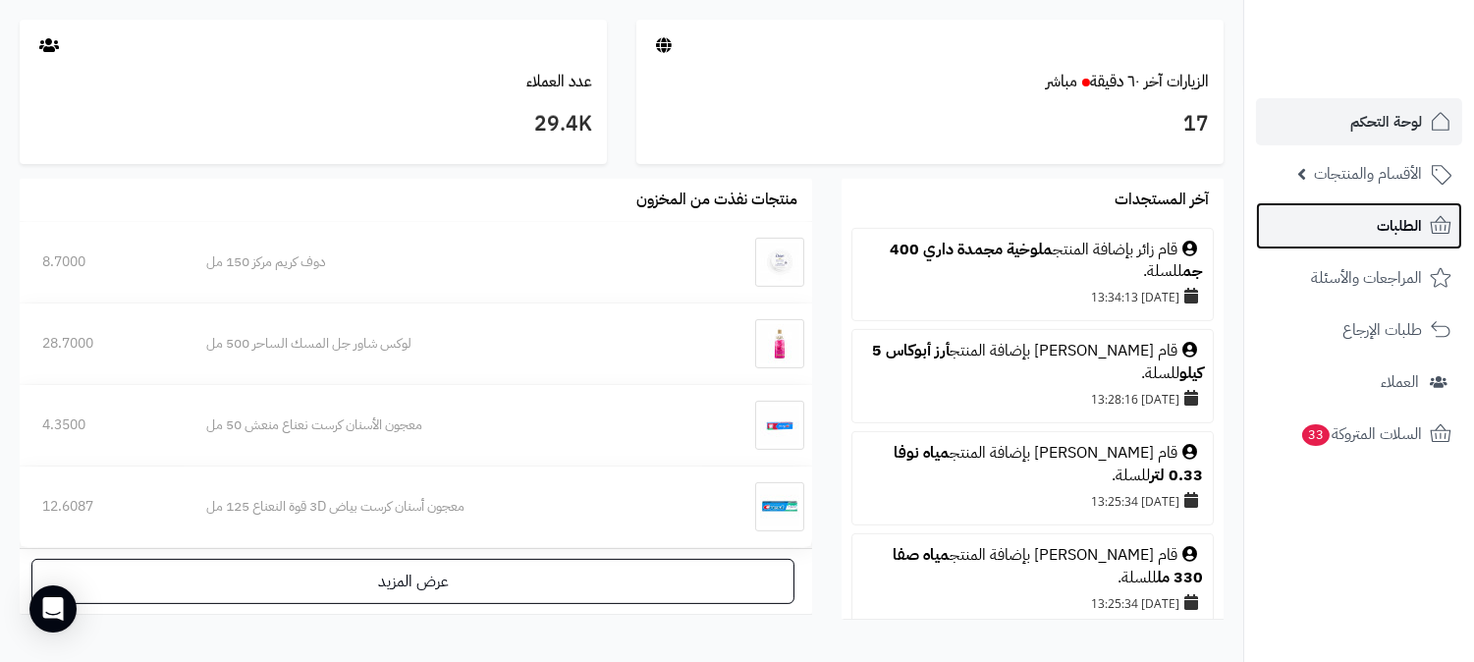
click at [1410, 234] on span "الطلبات" at bounding box center [1399, 226] width 45 height 28
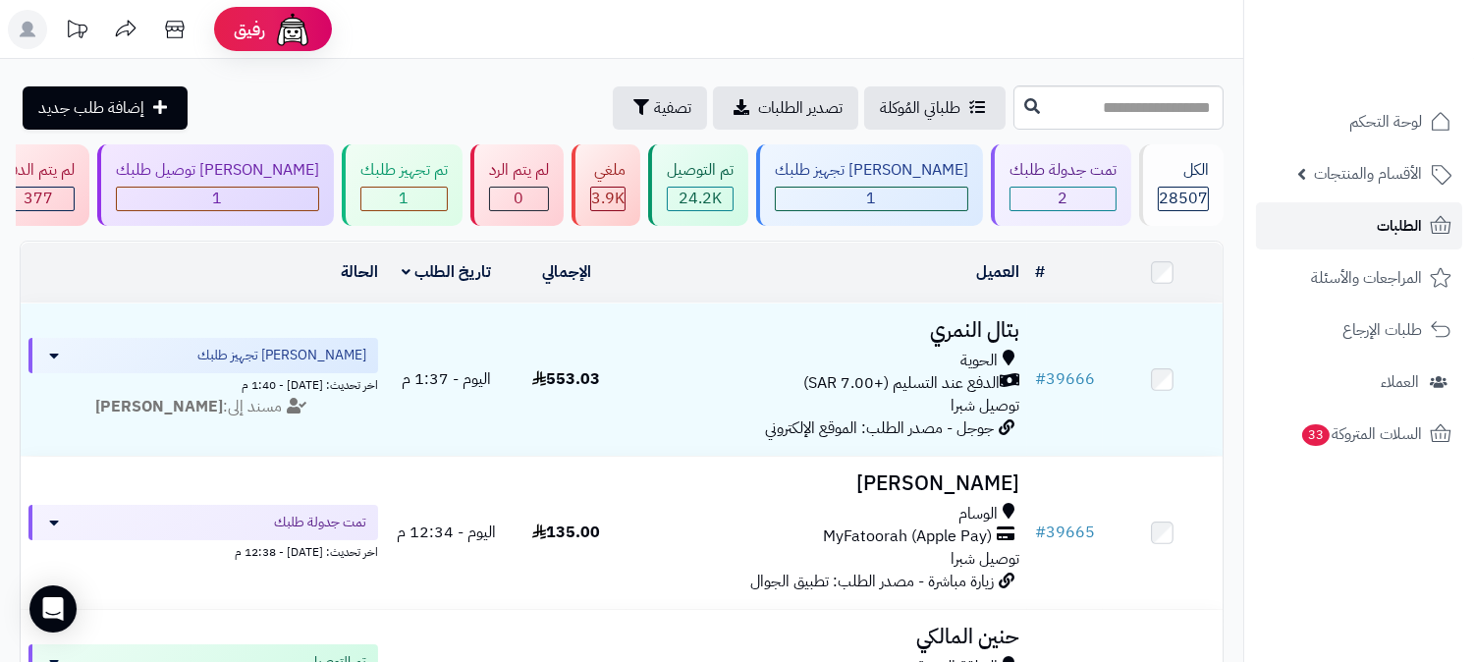
click at [1410, 234] on span "الطلبات" at bounding box center [1399, 226] width 45 height 28
click at [1298, 216] on link "الطلبات" at bounding box center [1359, 225] width 206 height 47
click at [1300, 219] on link "الطلبات" at bounding box center [1359, 225] width 206 height 47
click at [1382, 228] on span "الطلبات" at bounding box center [1399, 226] width 45 height 28
click at [1400, 219] on span "الطلبات" at bounding box center [1399, 226] width 45 height 28
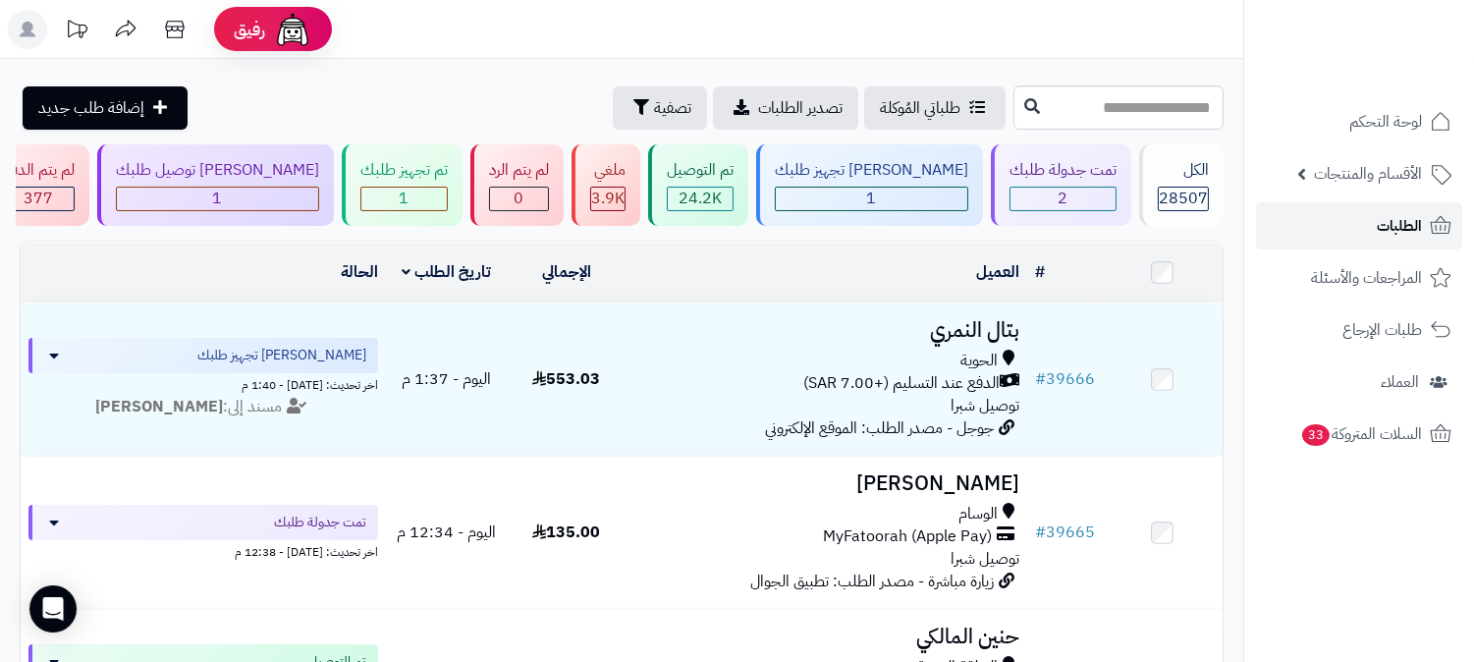
click at [1392, 222] on span "الطلبات" at bounding box center [1399, 226] width 45 height 28
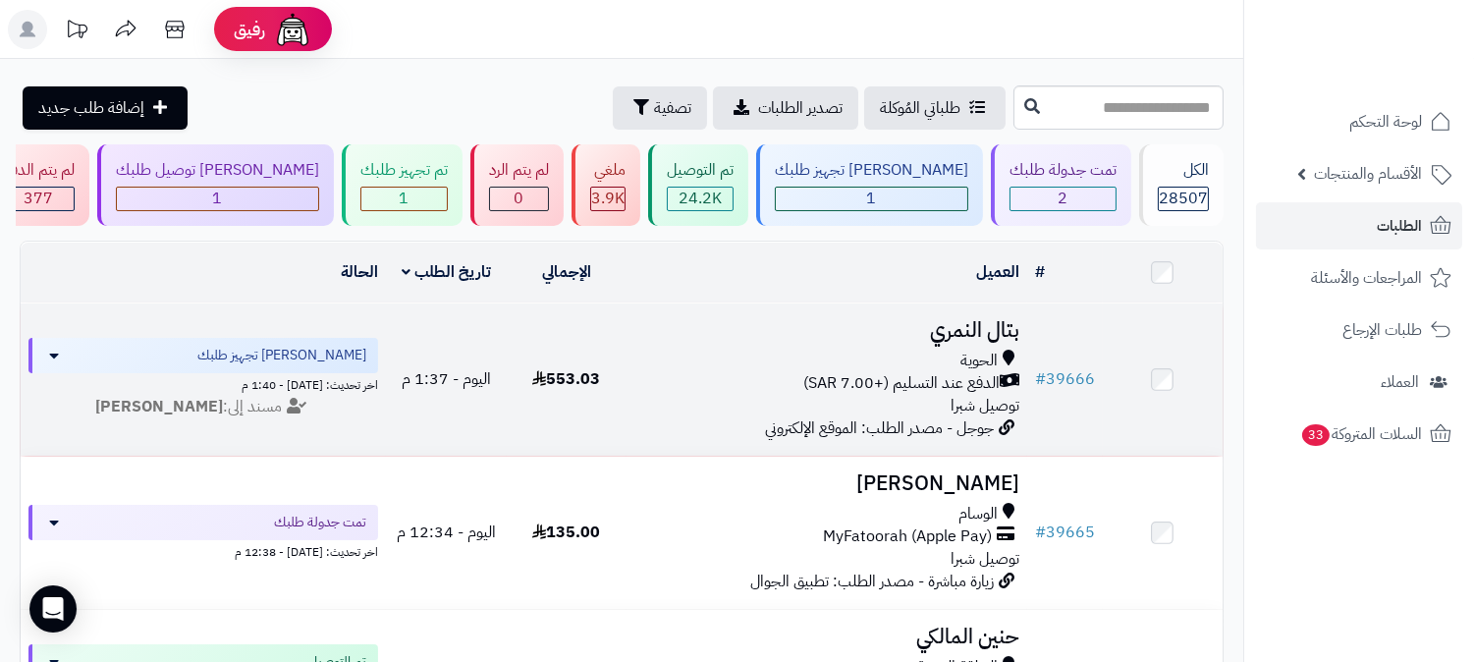
click at [990, 320] on h3 "بتال النمري" at bounding box center [827, 330] width 385 height 23
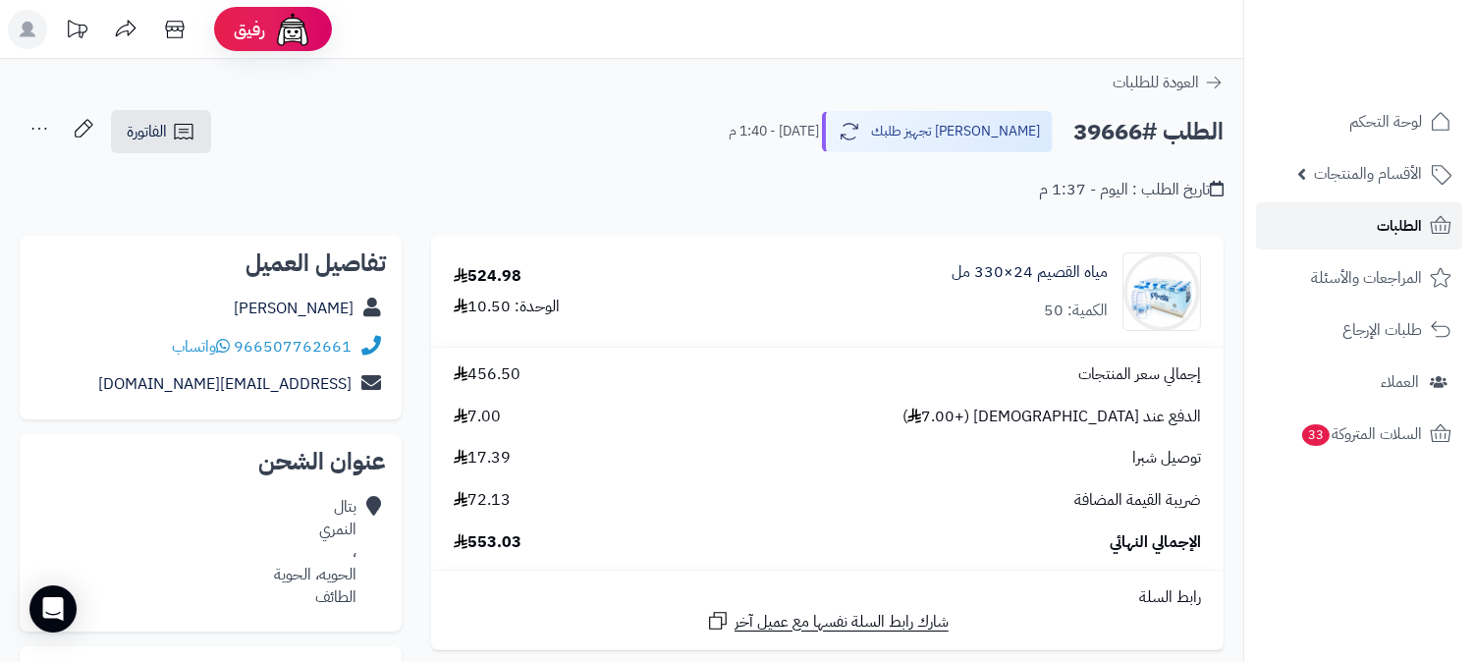
click at [1399, 222] on span "الطلبات" at bounding box center [1399, 226] width 45 height 28
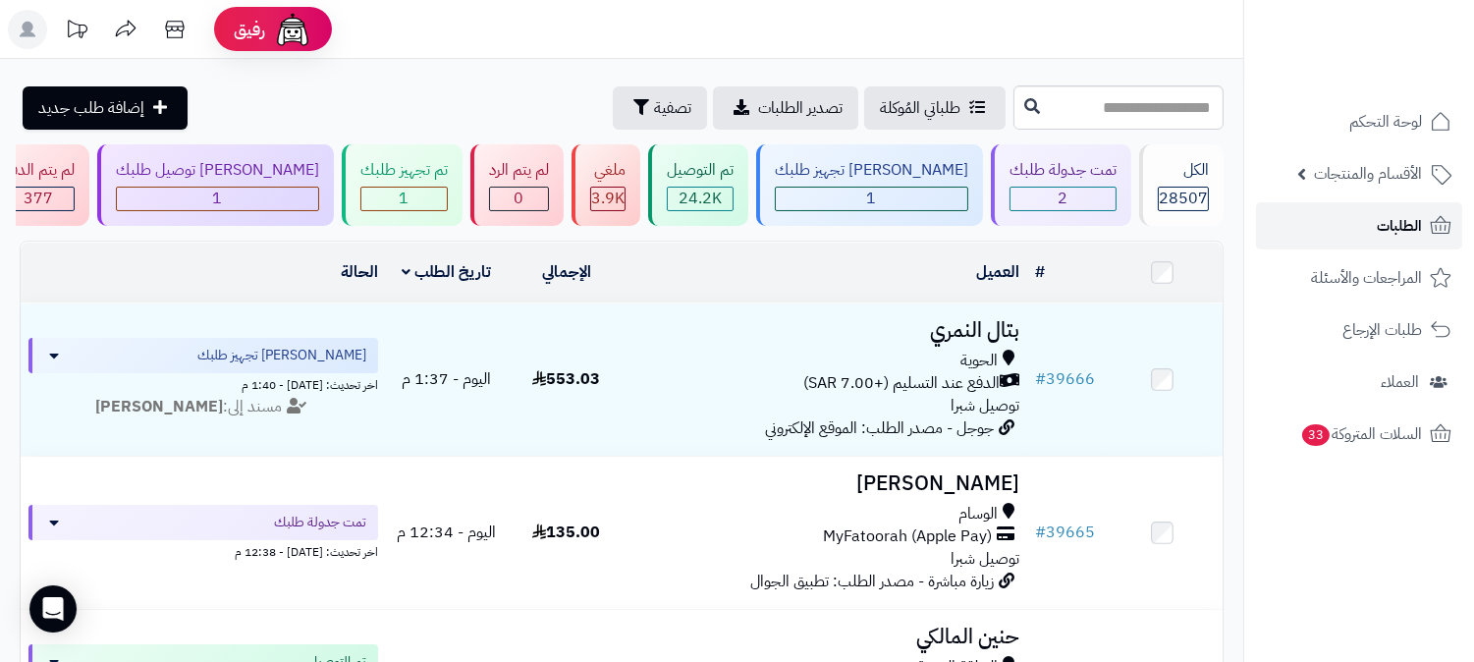
click at [1420, 227] on span "الطلبات" at bounding box center [1399, 226] width 45 height 28
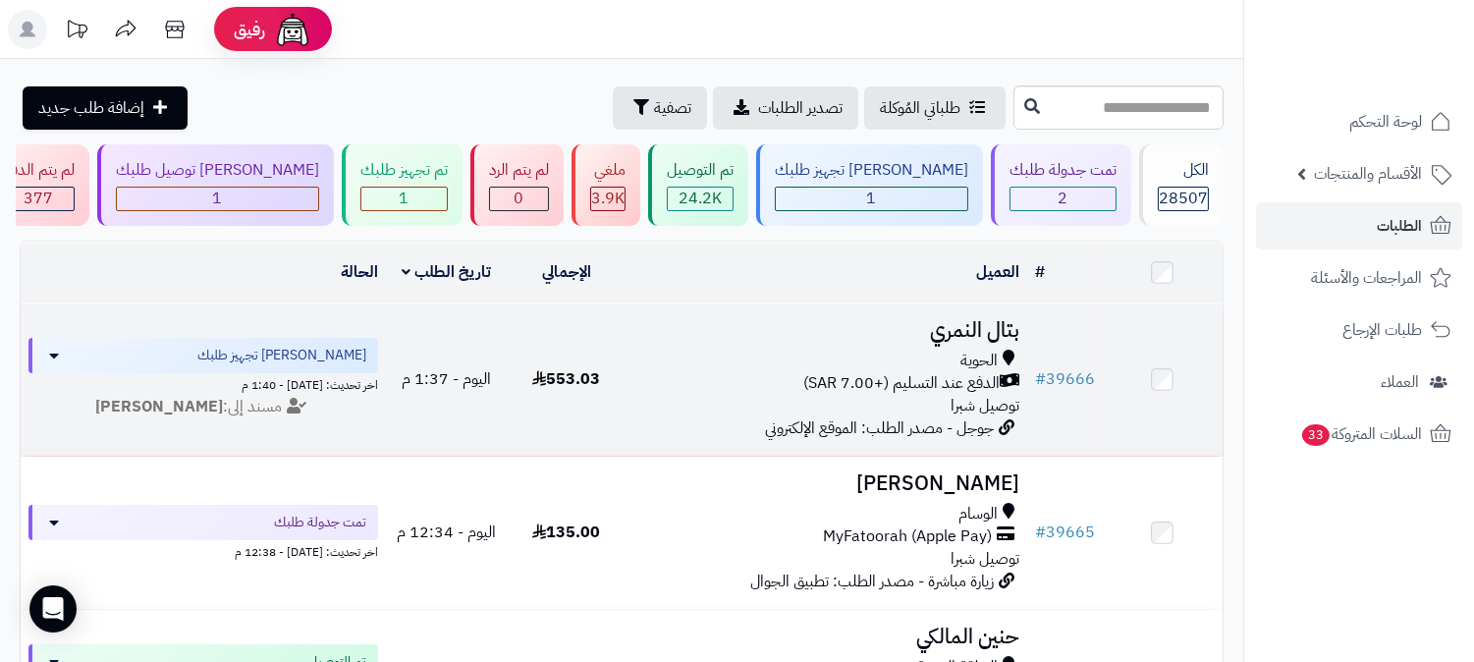
click at [959, 322] on h3 "بتال النمري" at bounding box center [827, 330] width 385 height 23
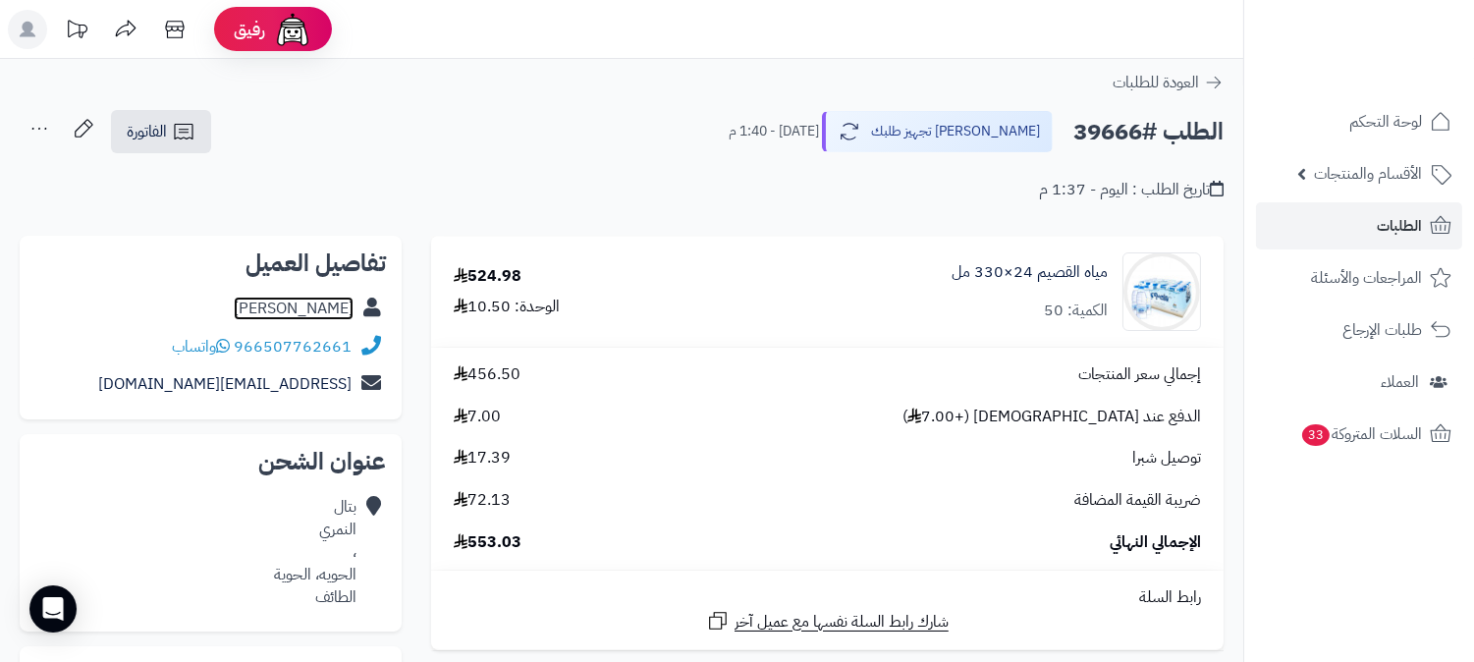
click at [306, 305] on link "[PERSON_NAME]" at bounding box center [294, 309] width 120 height 24
click at [300, 299] on link "[PERSON_NAME]" at bounding box center [294, 309] width 120 height 24
click at [1386, 223] on span "الطلبات" at bounding box center [1399, 226] width 45 height 28
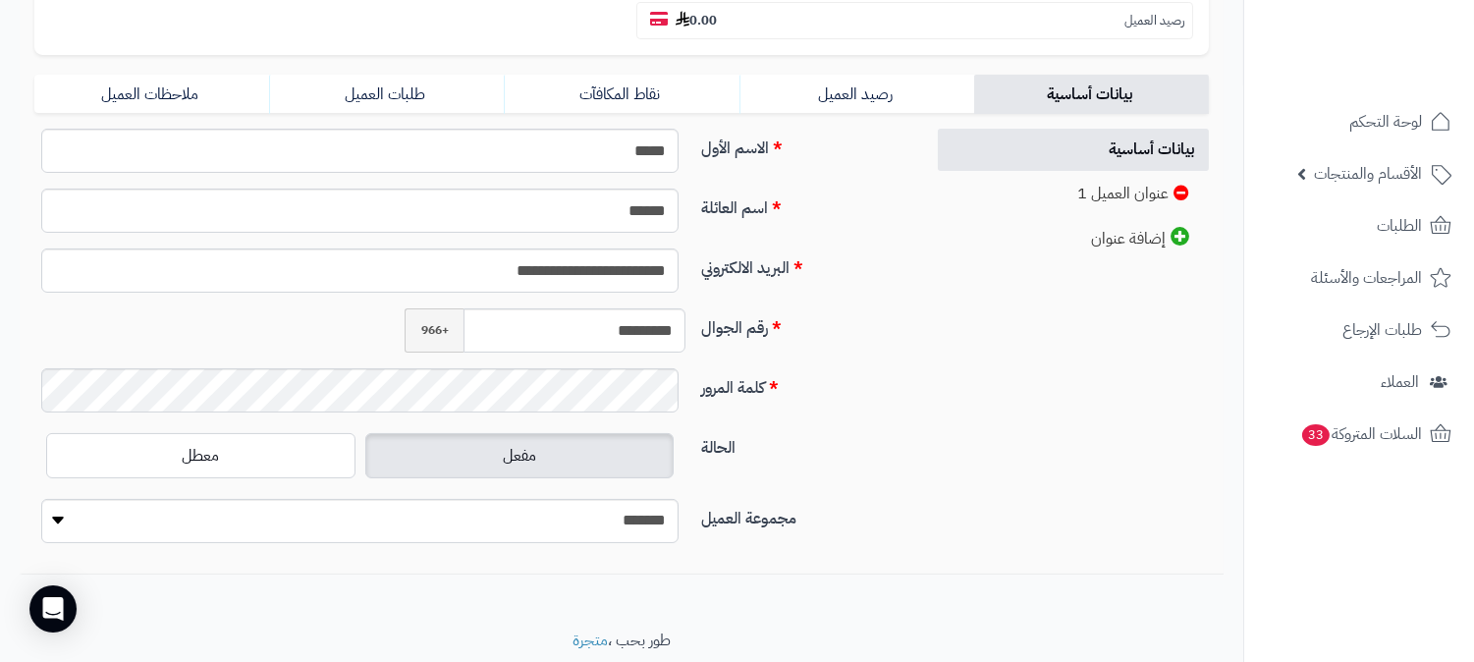
scroll to position [436, 0]
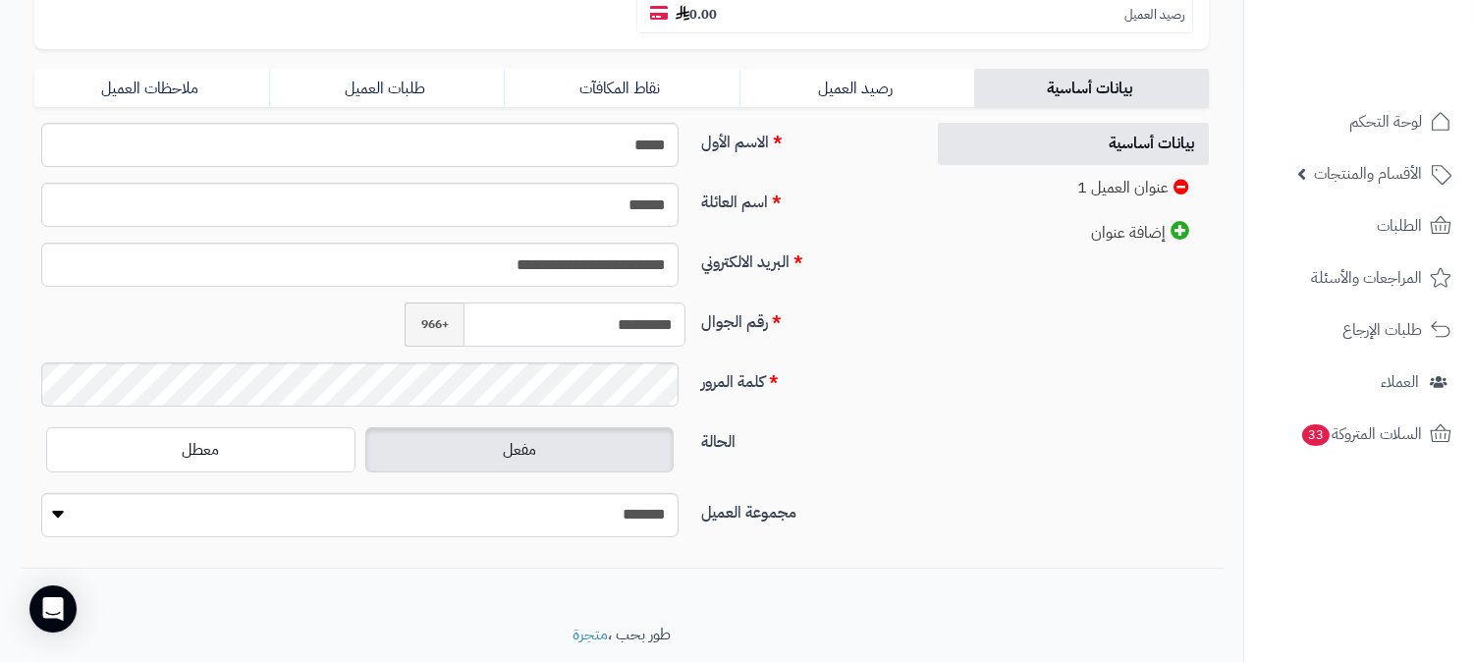
click at [641, 303] on input "*********" at bounding box center [575, 325] width 222 height 44
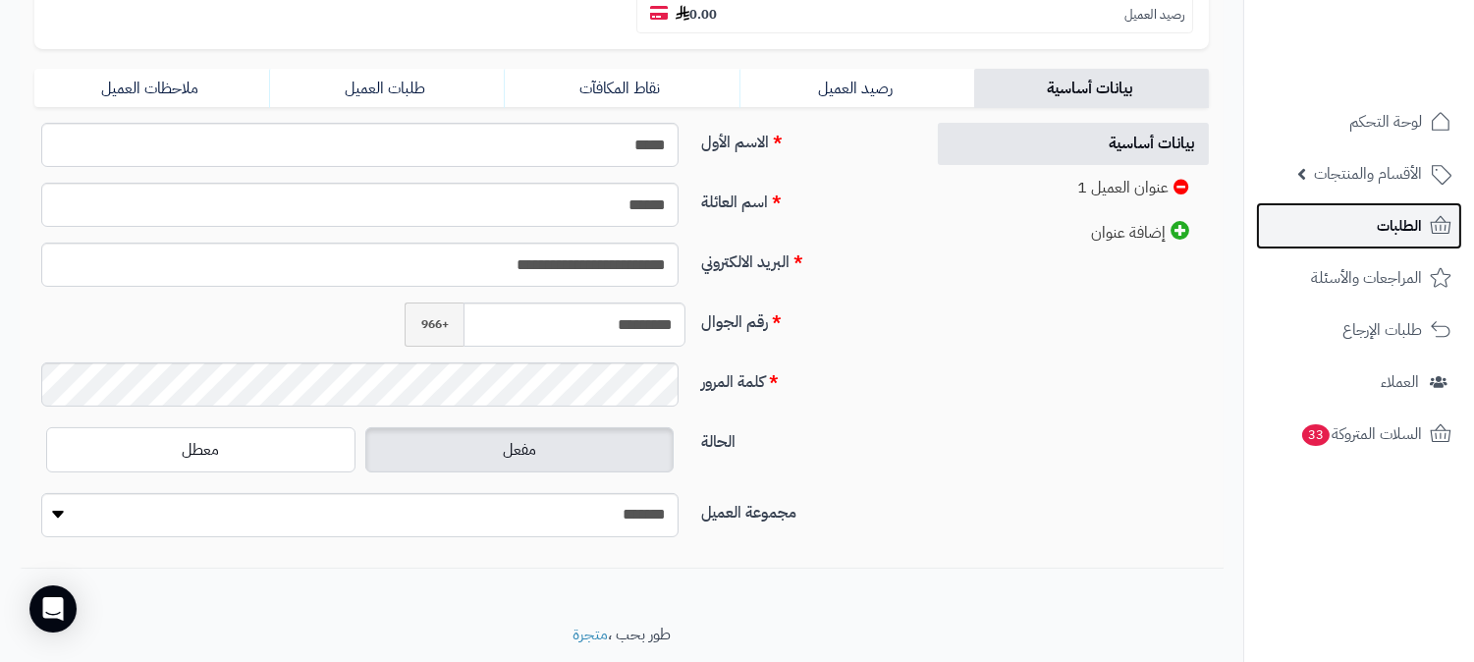
click at [1392, 223] on span "الطلبات" at bounding box center [1399, 226] width 45 height 28
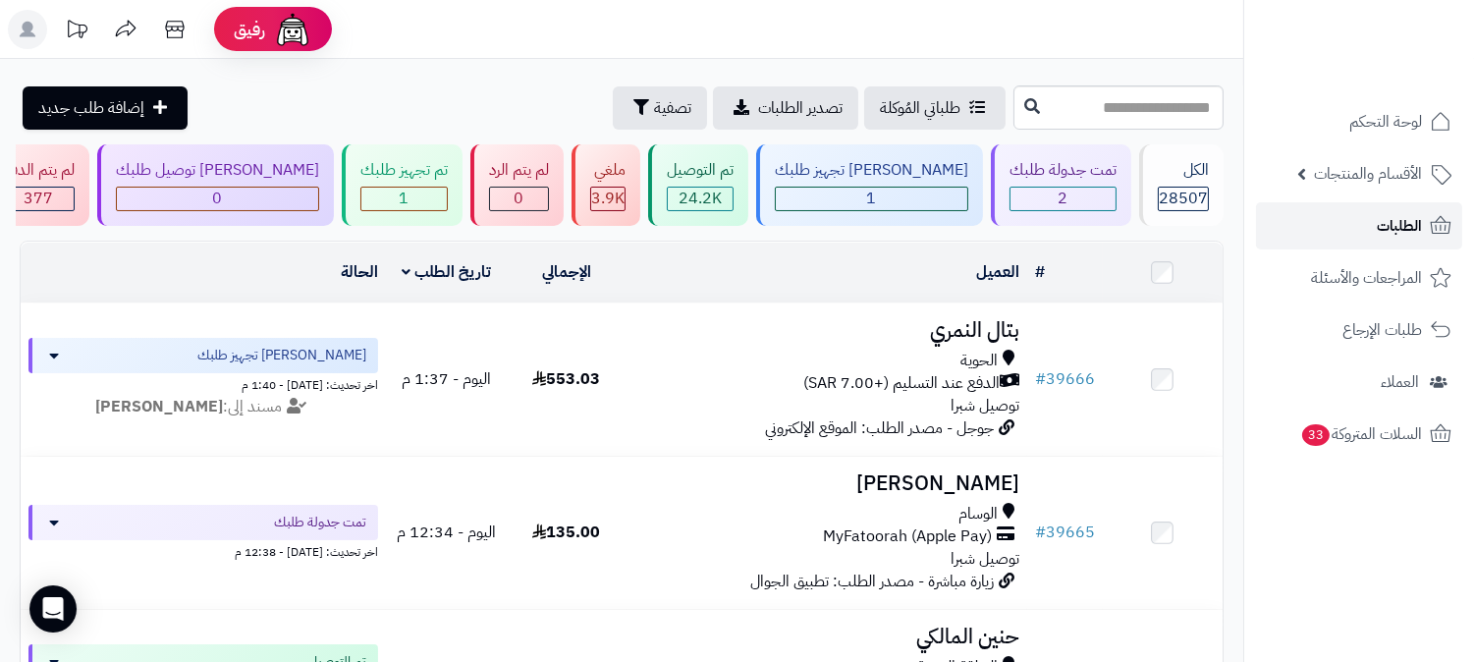
click at [1353, 237] on link "الطلبات" at bounding box center [1359, 225] width 206 height 47
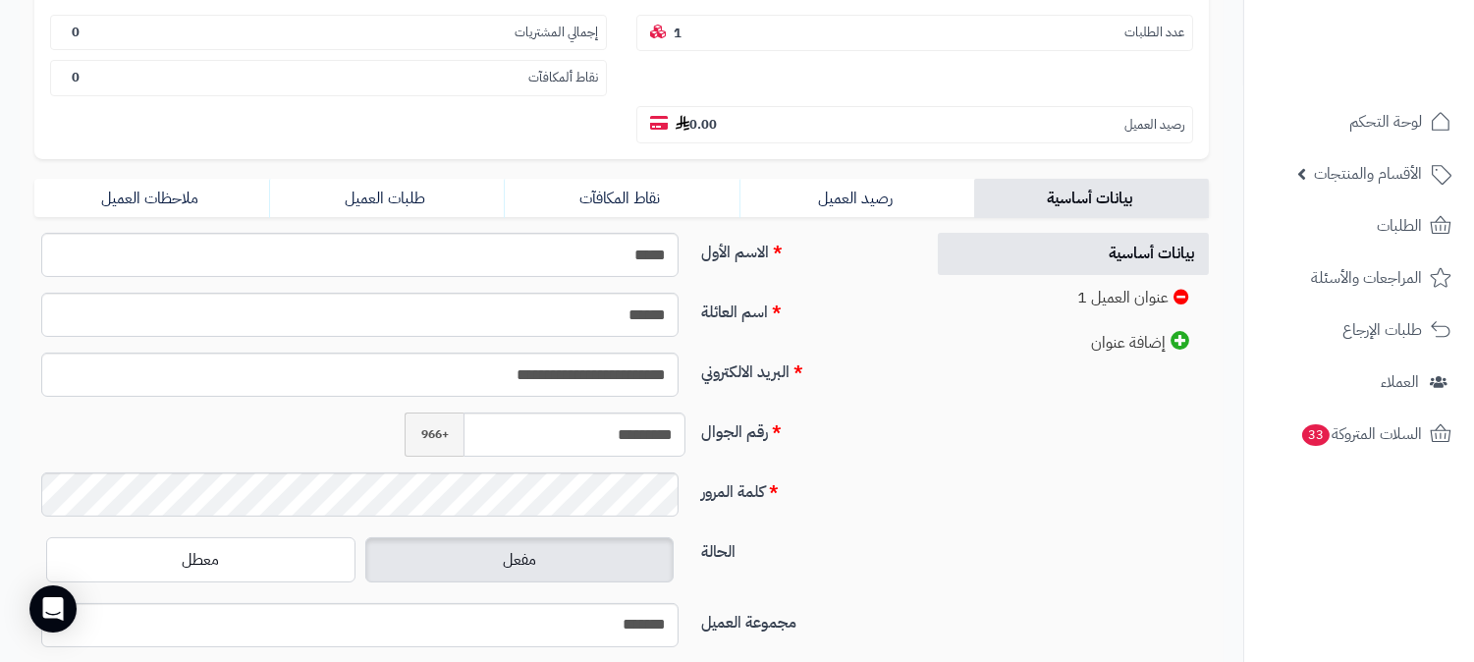
scroll to position [327, 0]
click at [635, 412] on input "*********" at bounding box center [575, 434] width 222 height 44
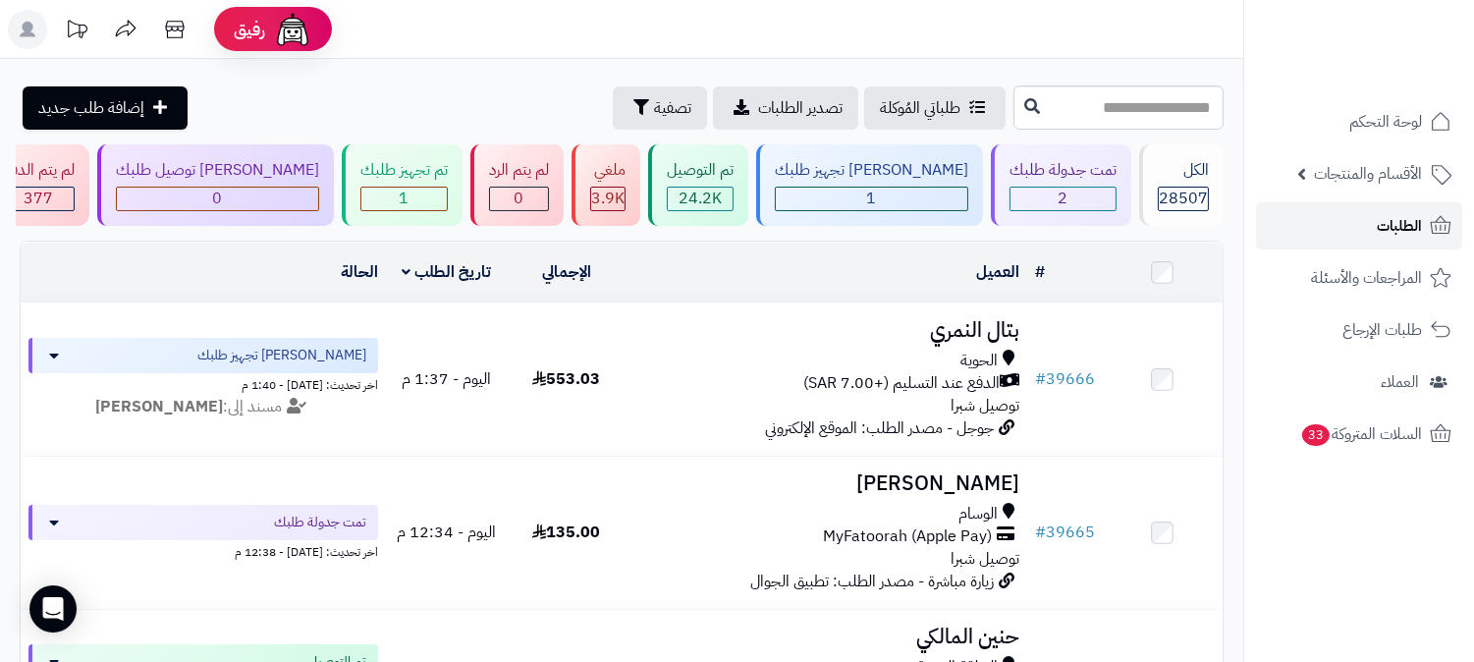
click at [1406, 232] on span "الطلبات" at bounding box center [1399, 226] width 45 height 28
click at [1403, 231] on span "الطلبات" at bounding box center [1399, 226] width 45 height 28
click at [448, 179] on div "تم تجهيز طلبك" at bounding box center [403, 170] width 87 height 23
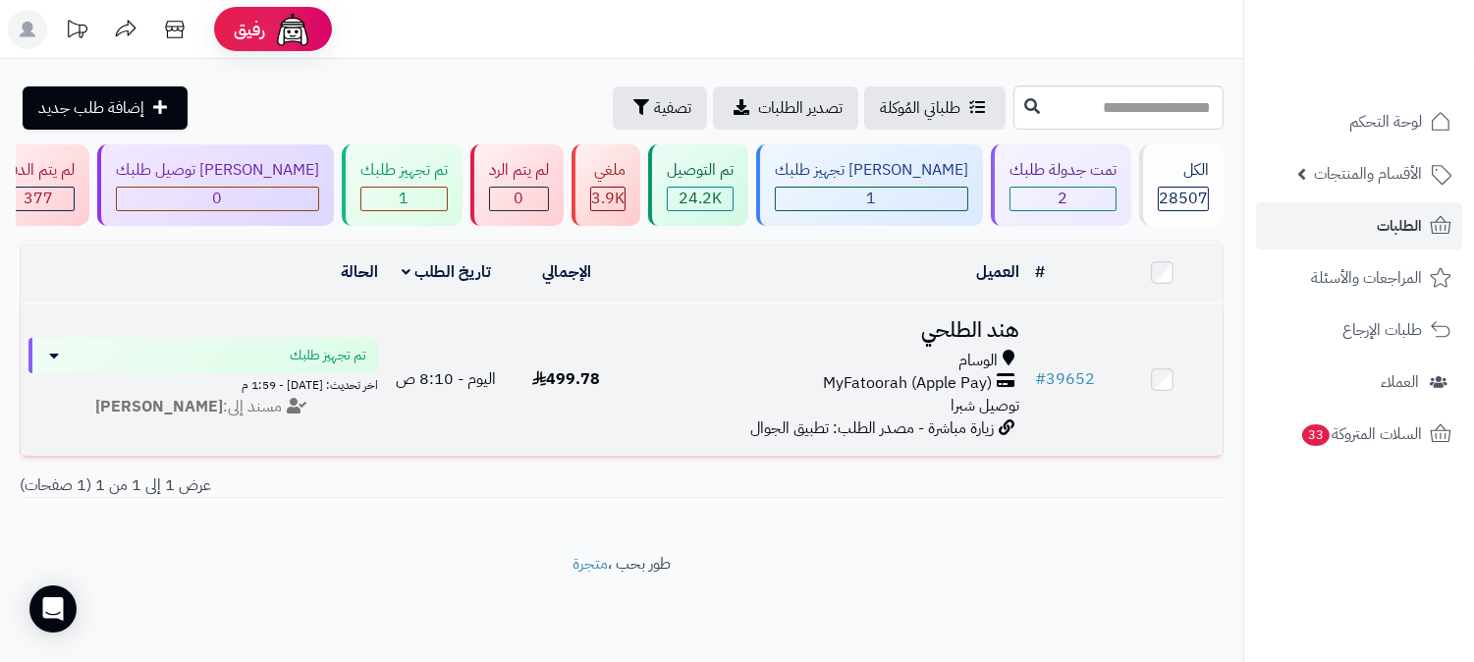
click at [978, 324] on h3 "هند الطلحي" at bounding box center [827, 330] width 385 height 23
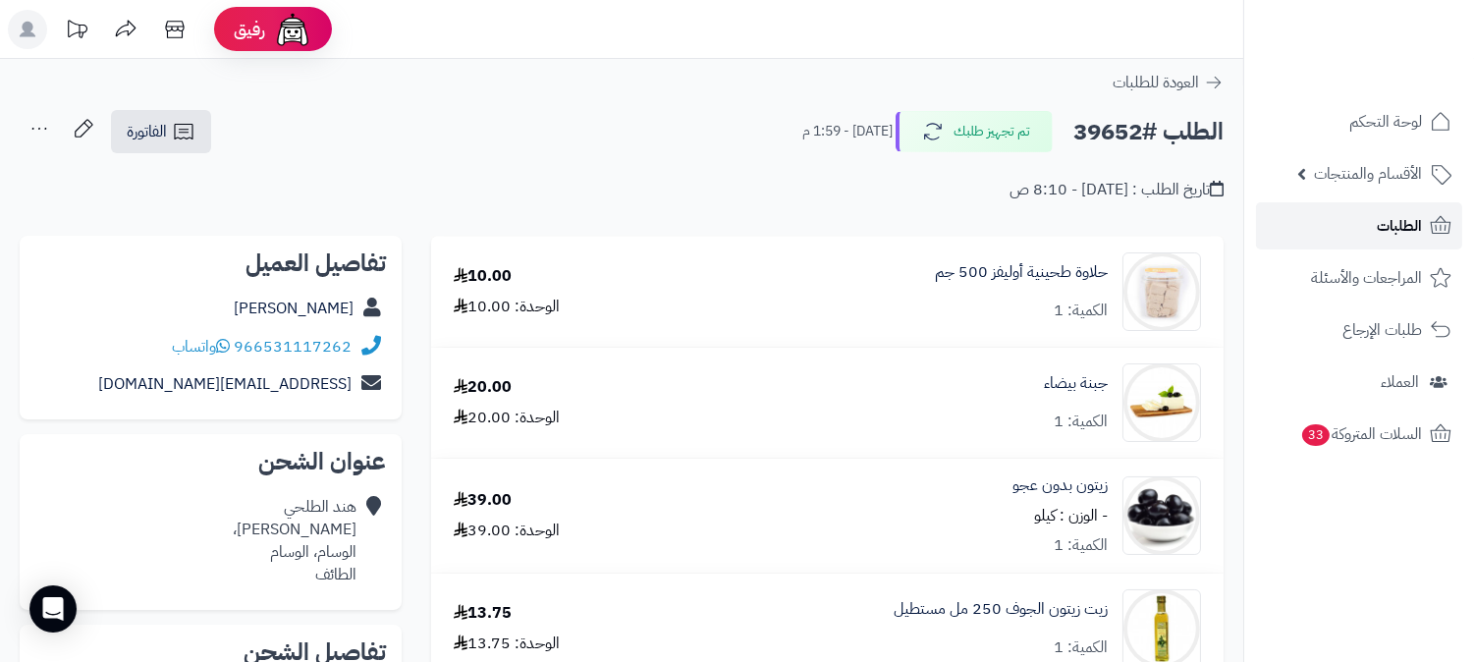
click at [1343, 226] on link "الطلبات" at bounding box center [1359, 225] width 206 height 47
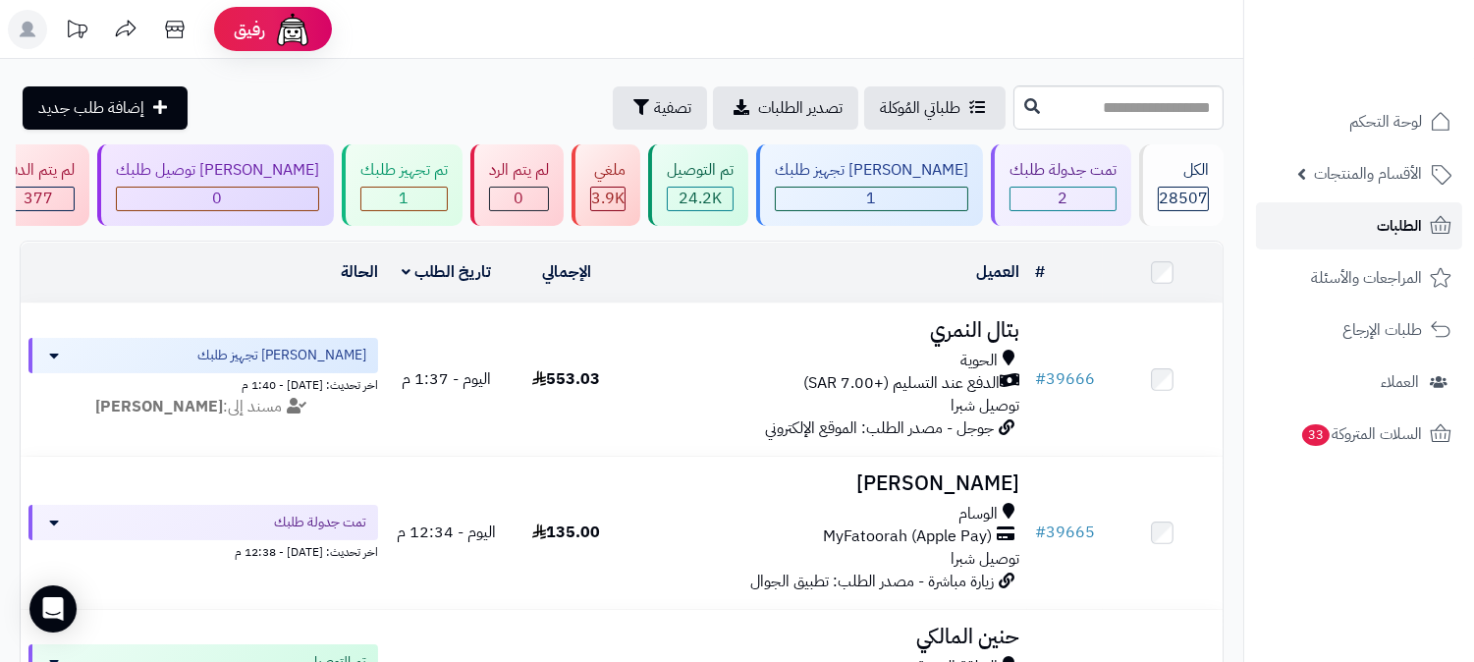
click at [1349, 244] on link "الطلبات" at bounding box center [1359, 225] width 206 height 47
click at [1419, 220] on span "الطلبات" at bounding box center [1399, 226] width 45 height 28
click at [1401, 228] on span "الطلبات" at bounding box center [1399, 226] width 45 height 28
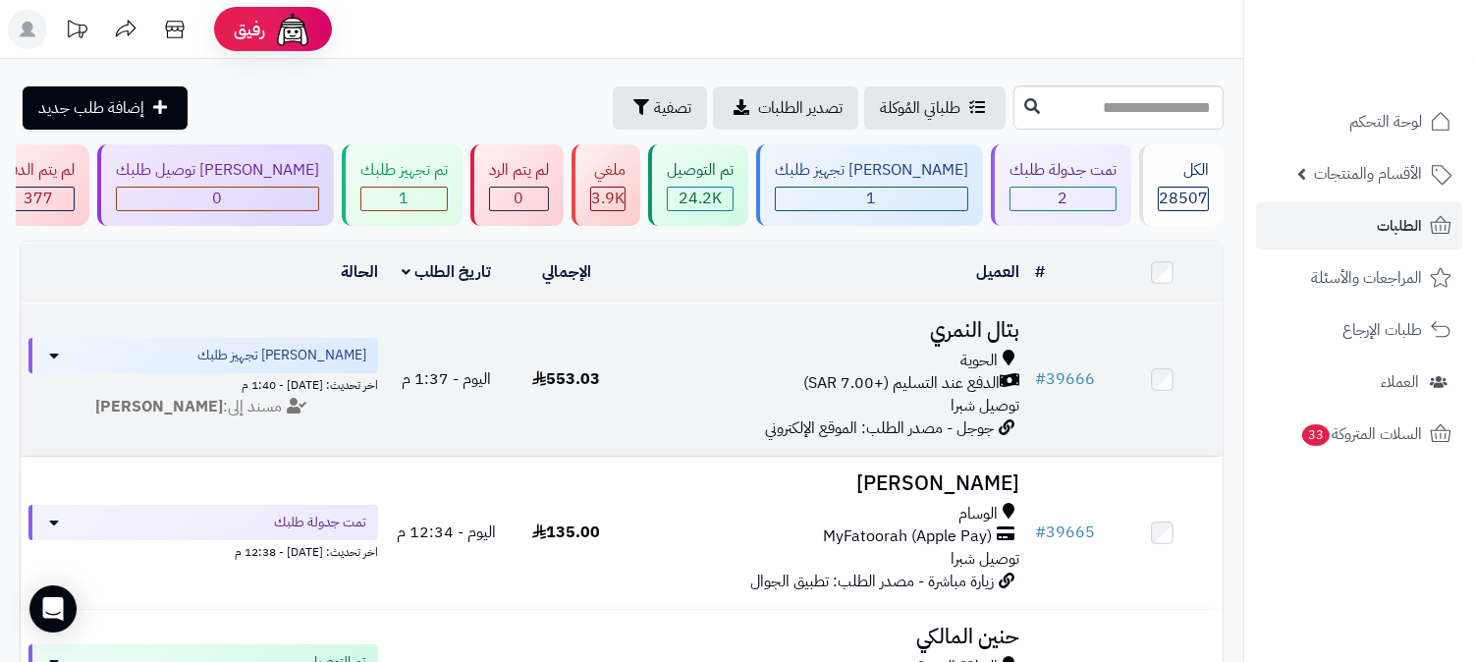
click at [979, 319] on h3 "بتال النمري" at bounding box center [827, 330] width 385 height 23
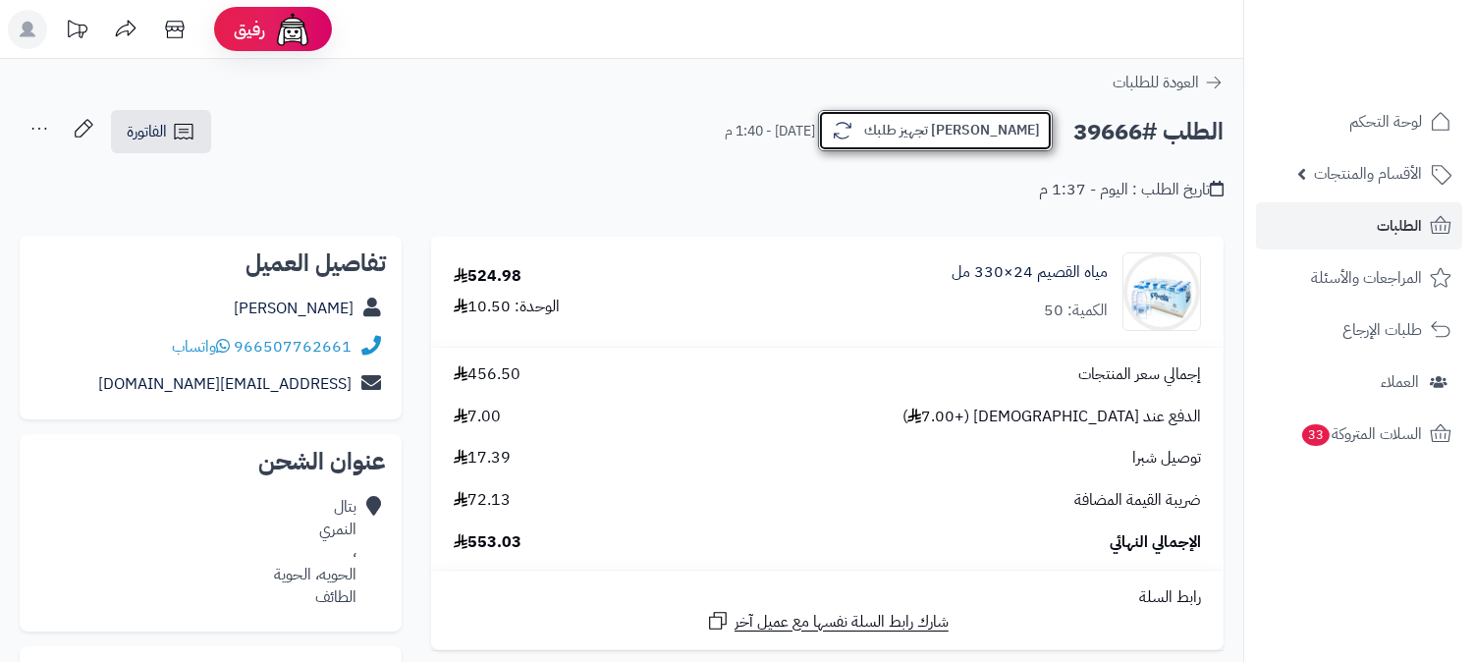
click at [1015, 144] on button "[PERSON_NAME] تجهيز طلبك" at bounding box center [935, 130] width 235 height 41
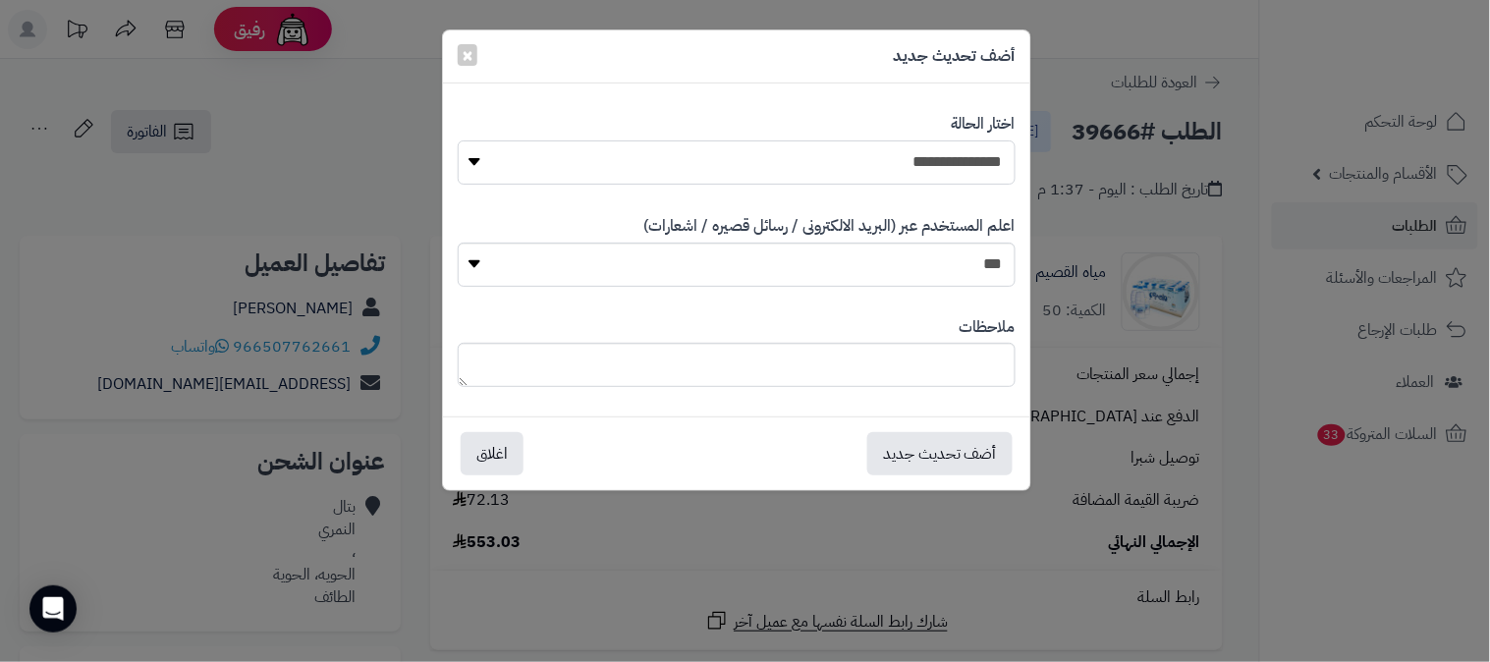
click at [993, 169] on select "**********" at bounding box center [737, 162] width 558 height 44
select select "*"
click at [458, 140] on select "**********" at bounding box center [737, 162] width 558 height 44
click at [960, 379] on textarea at bounding box center [737, 365] width 558 height 44
type textarea "**********"
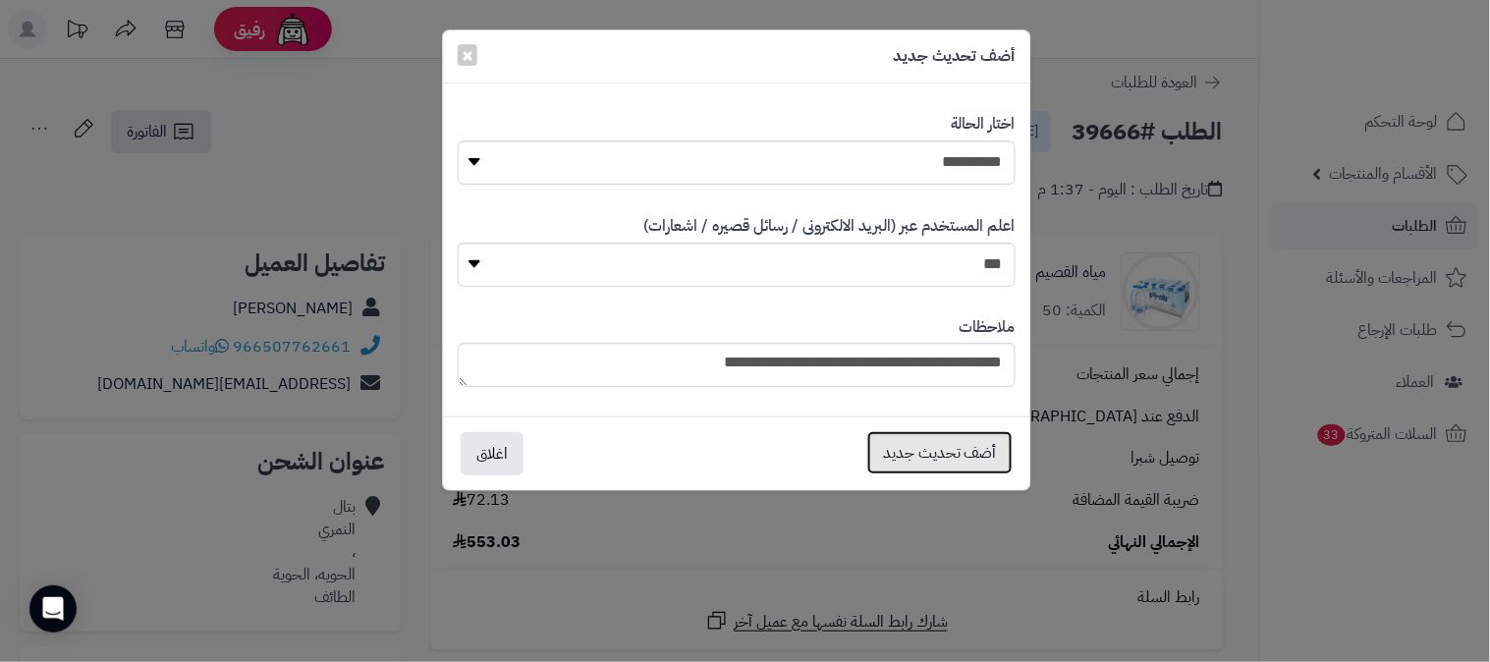
click at [960, 440] on button "أضف تحديث جديد" at bounding box center [939, 452] width 145 height 43
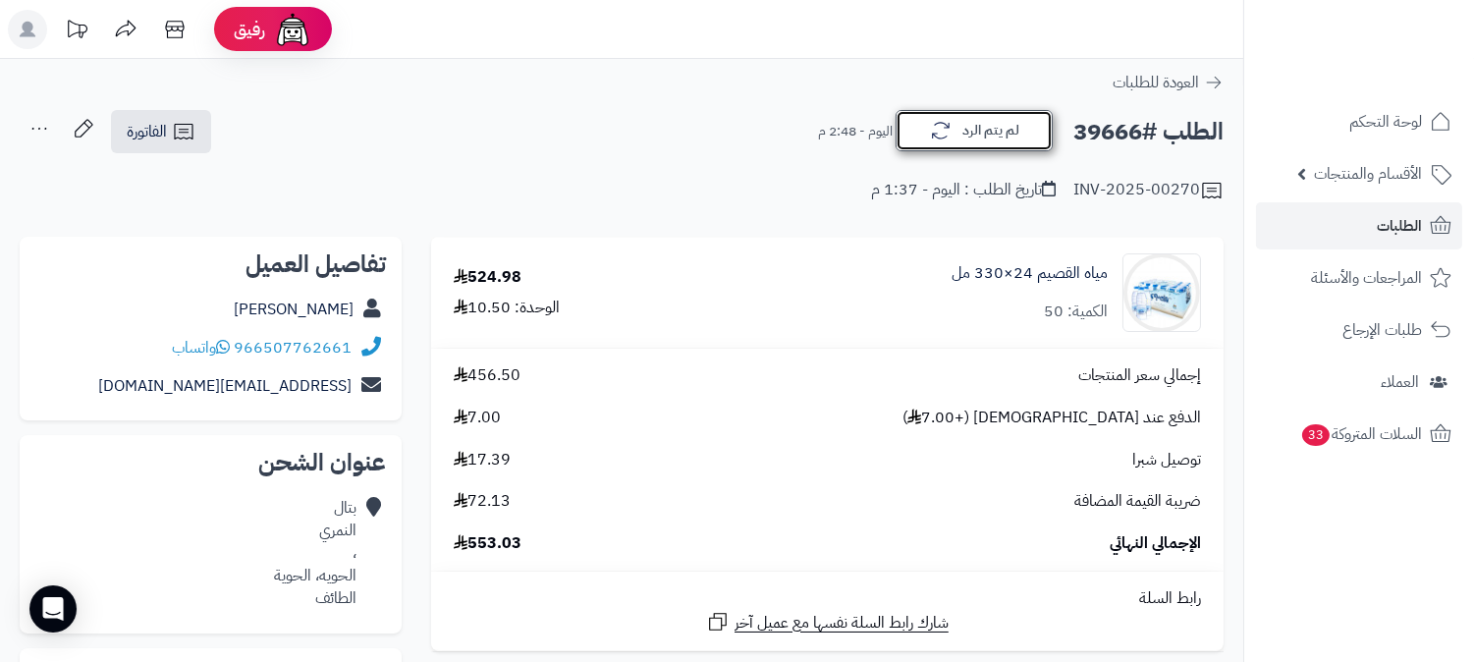
click at [972, 135] on button "لم يتم الرد" at bounding box center [974, 130] width 157 height 41
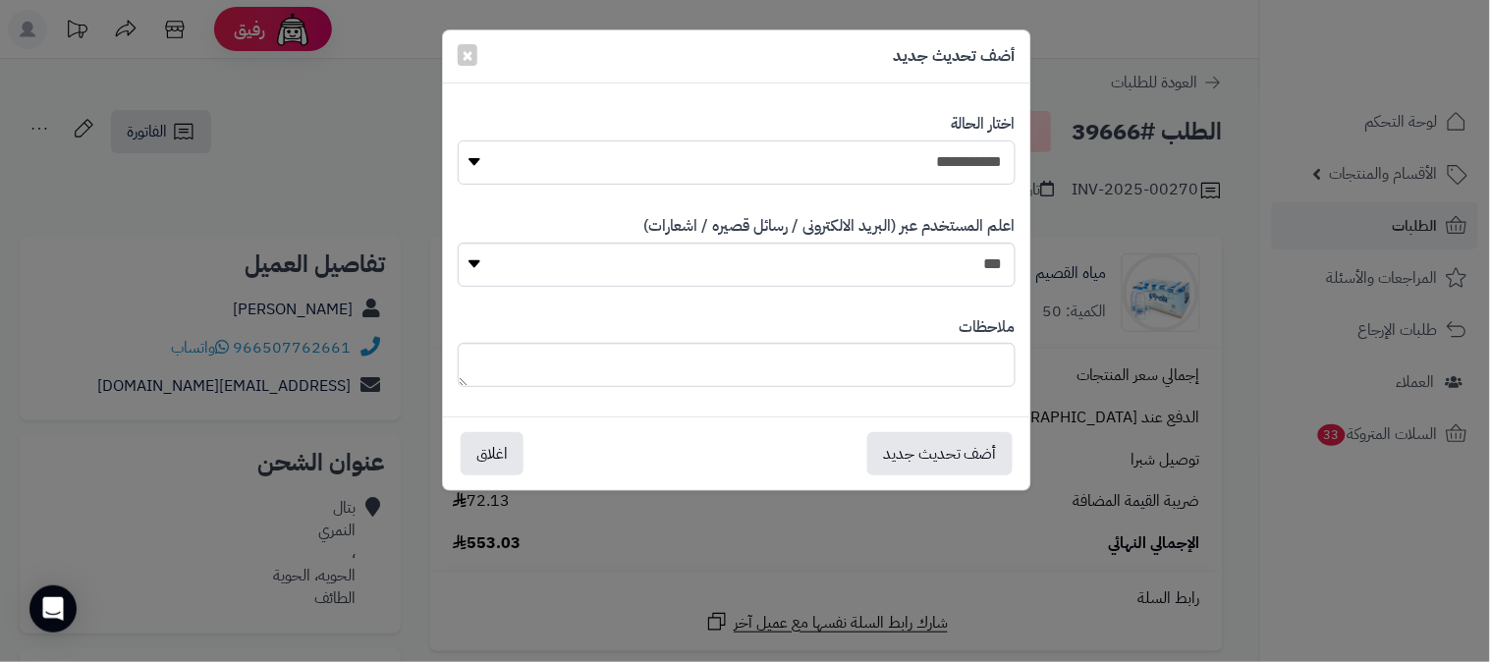
click at [946, 159] on select "**********" at bounding box center [737, 162] width 558 height 44
select select "*"
click at [458, 140] on select "**********" at bounding box center [737, 162] width 558 height 44
click at [938, 378] on textarea at bounding box center [737, 365] width 558 height 44
type textarea "**********"
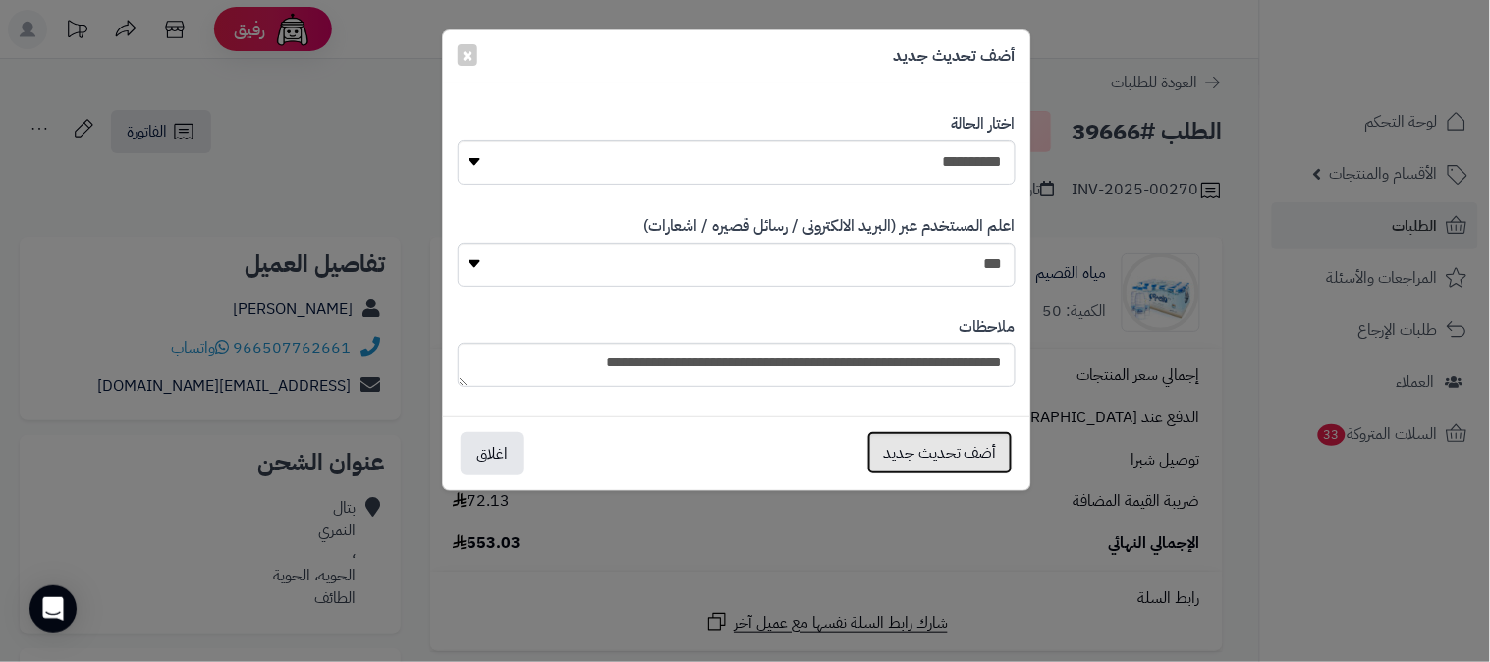
click at [959, 453] on button "أضف تحديث جديد" at bounding box center [939, 452] width 145 height 43
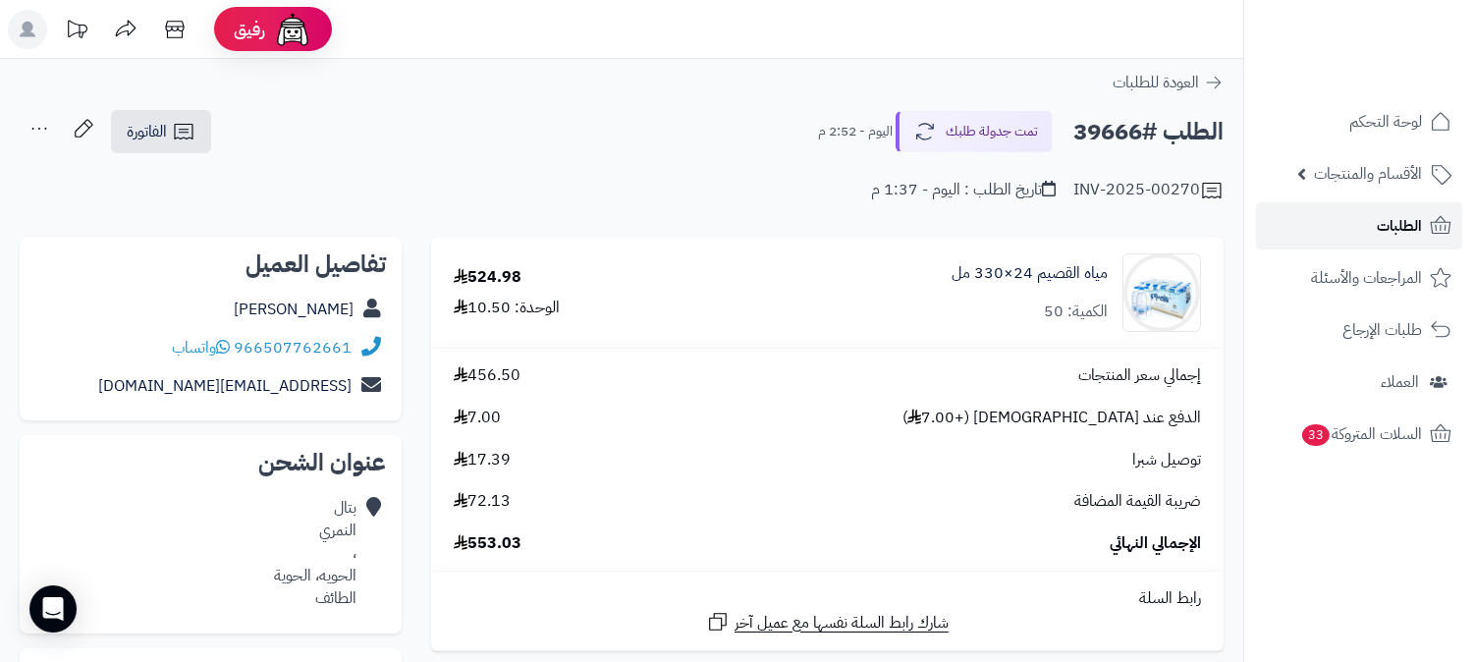
click at [1385, 222] on span "الطلبات" at bounding box center [1399, 226] width 45 height 28
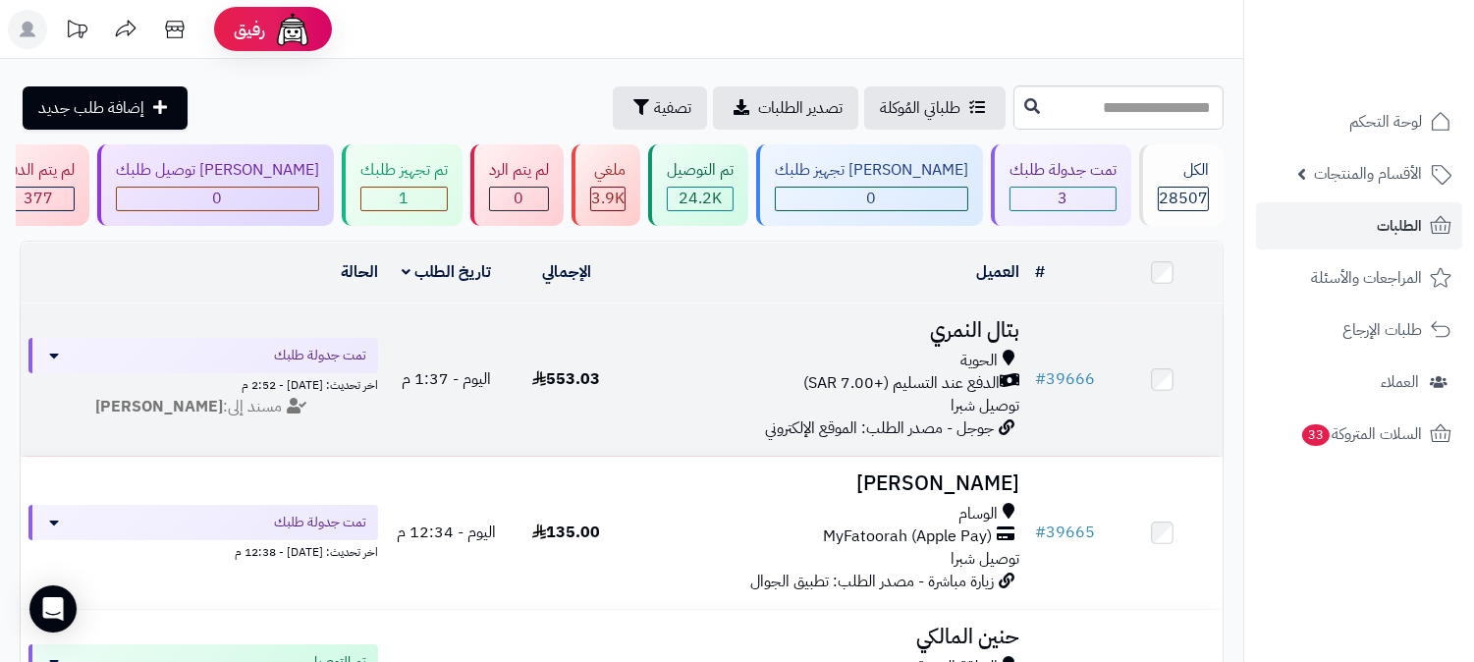
click at [967, 337] on h3 "بتال النمري" at bounding box center [827, 330] width 385 height 23
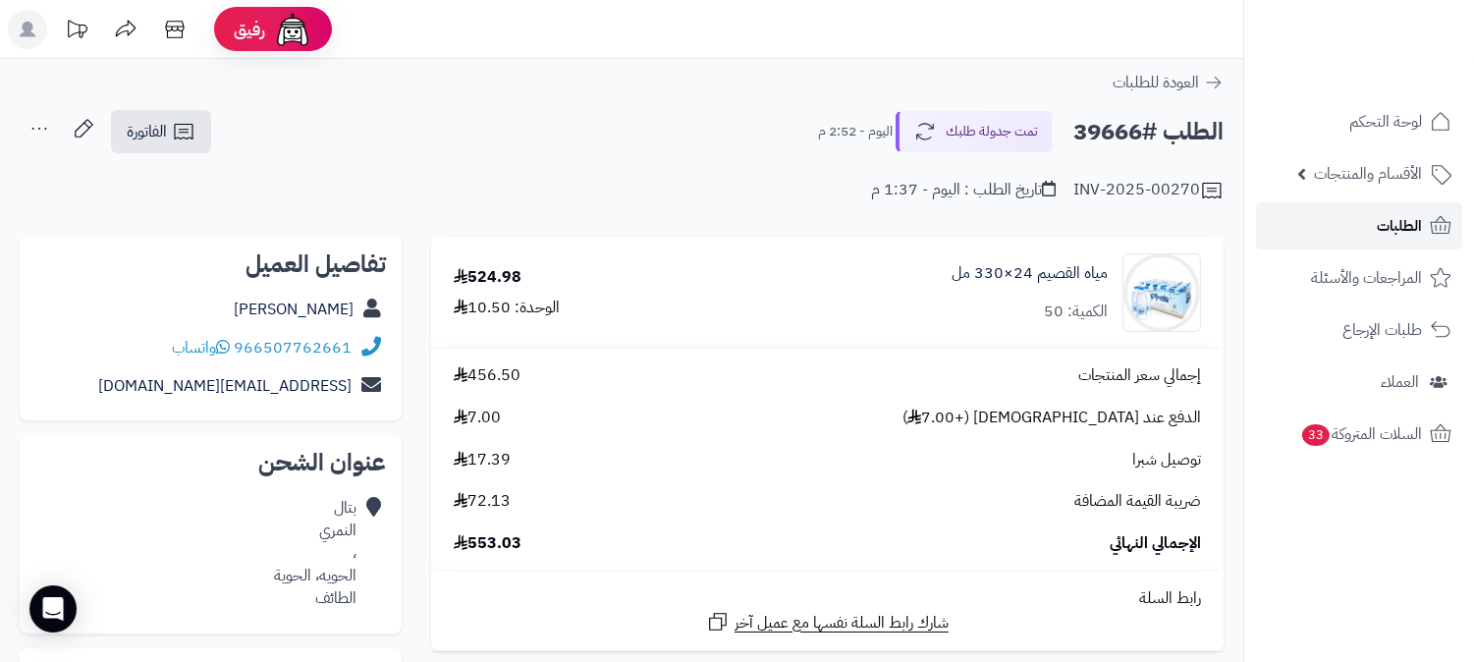
click at [1383, 230] on span "الطلبات" at bounding box center [1399, 226] width 45 height 28
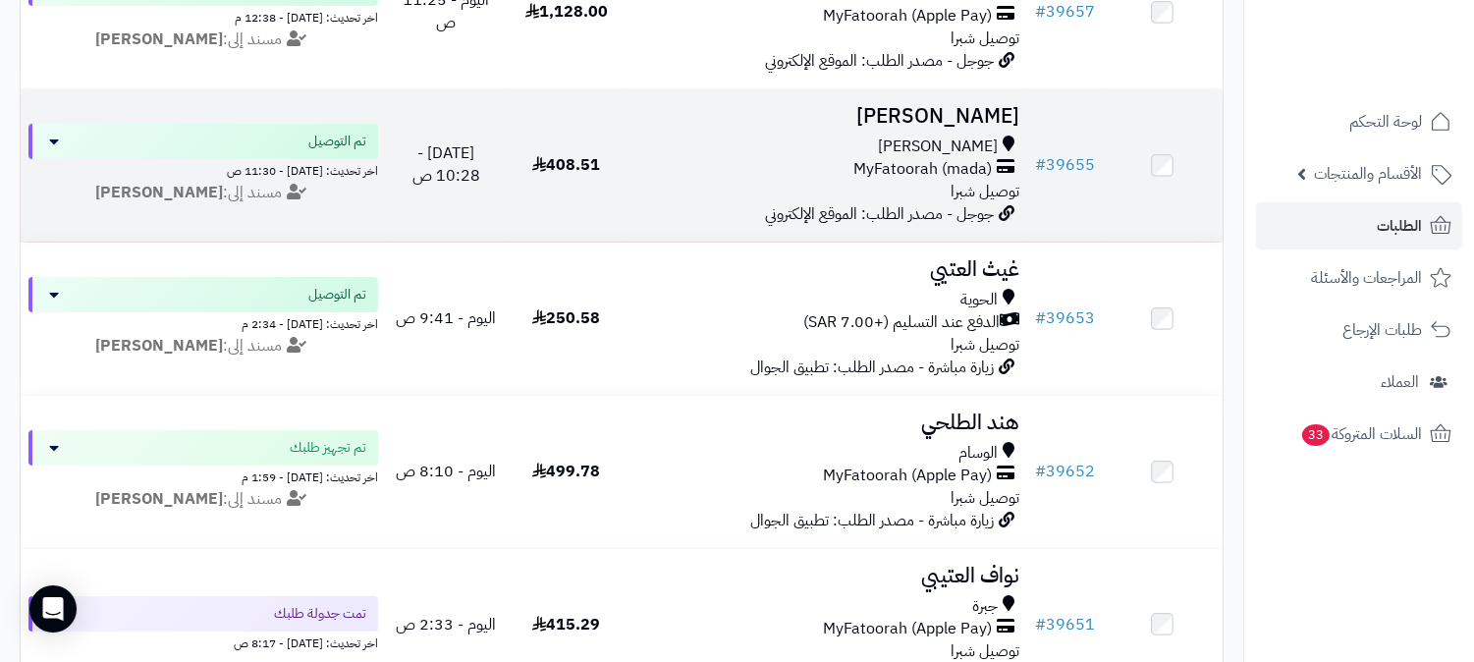
scroll to position [982, 0]
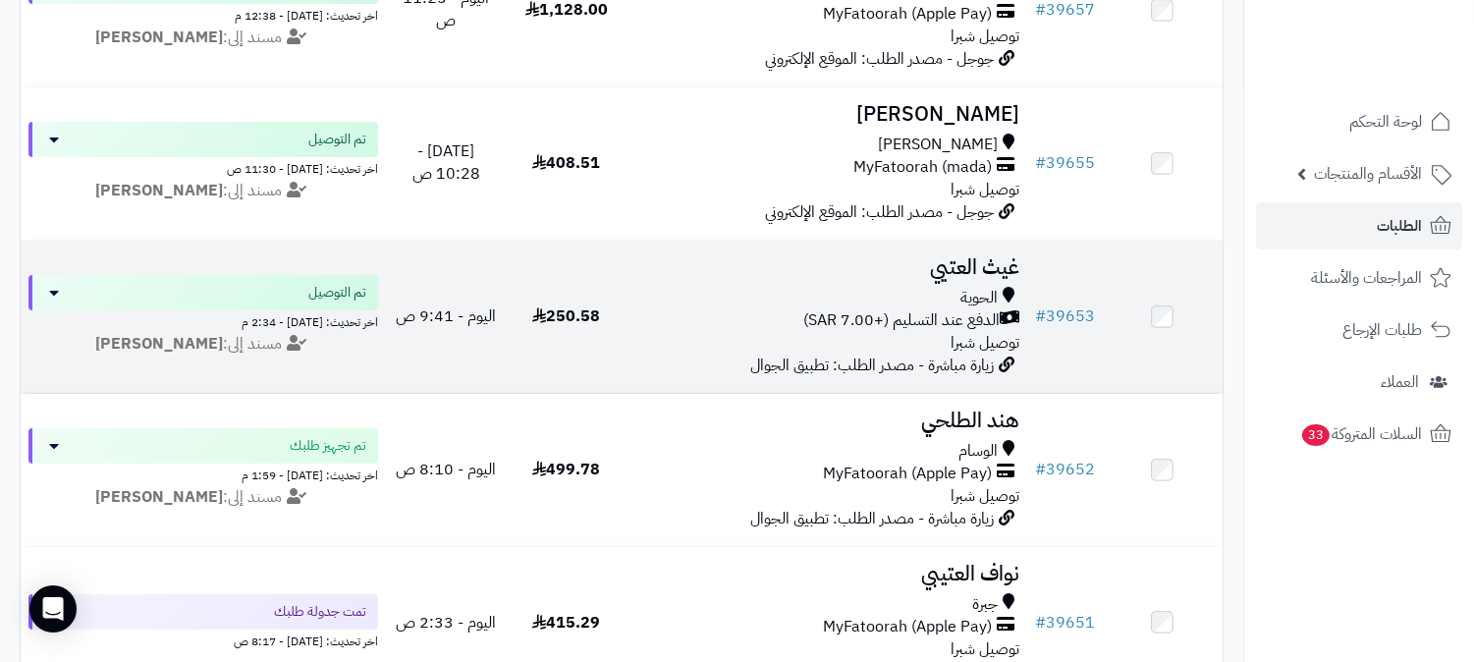
click at [985, 259] on h3 "غيث العتيي" at bounding box center [827, 267] width 385 height 23
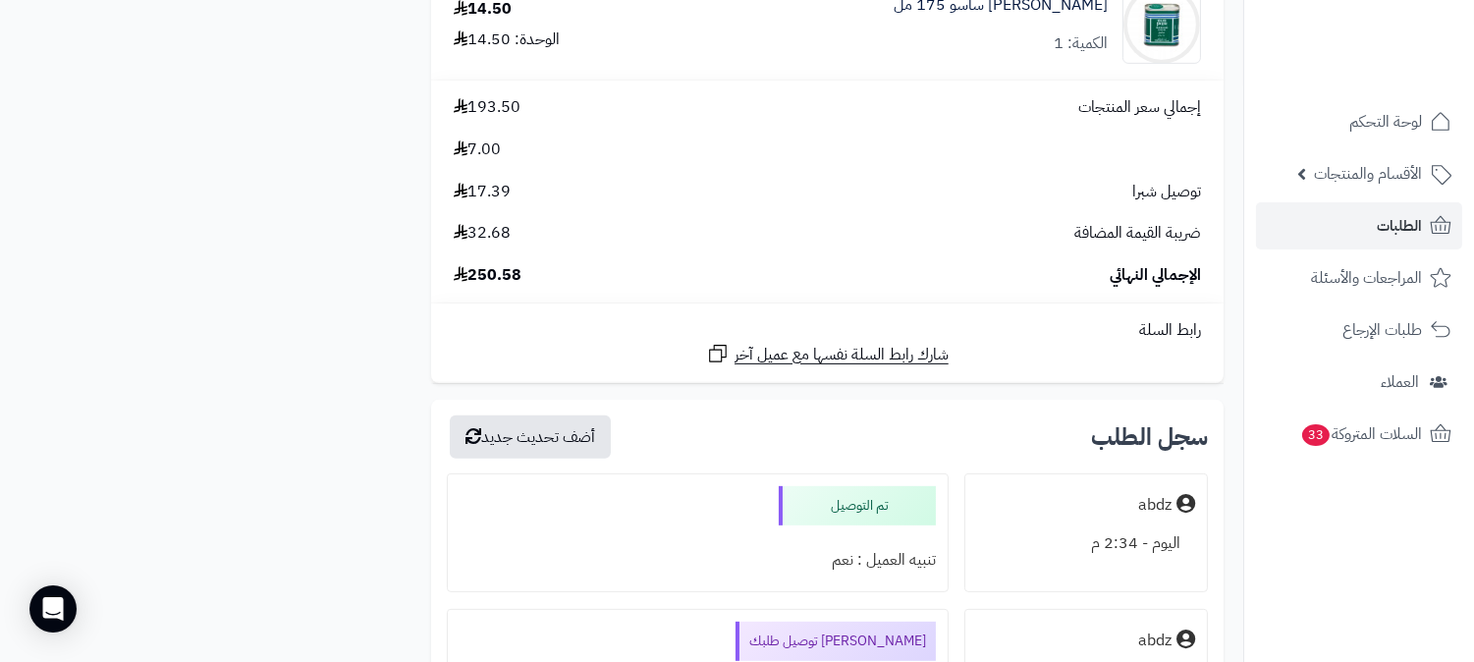
scroll to position [1854, 0]
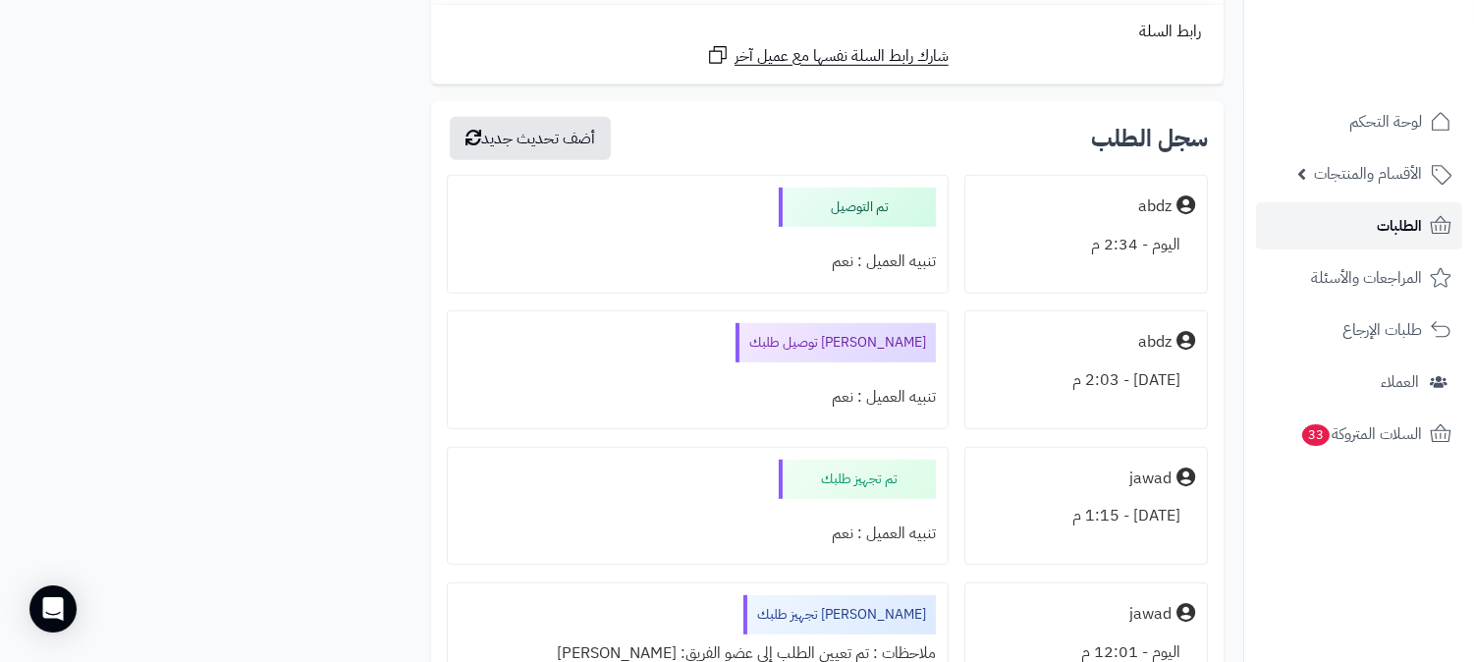
click at [1381, 231] on span "الطلبات" at bounding box center [1399, 226] width 45 height 28
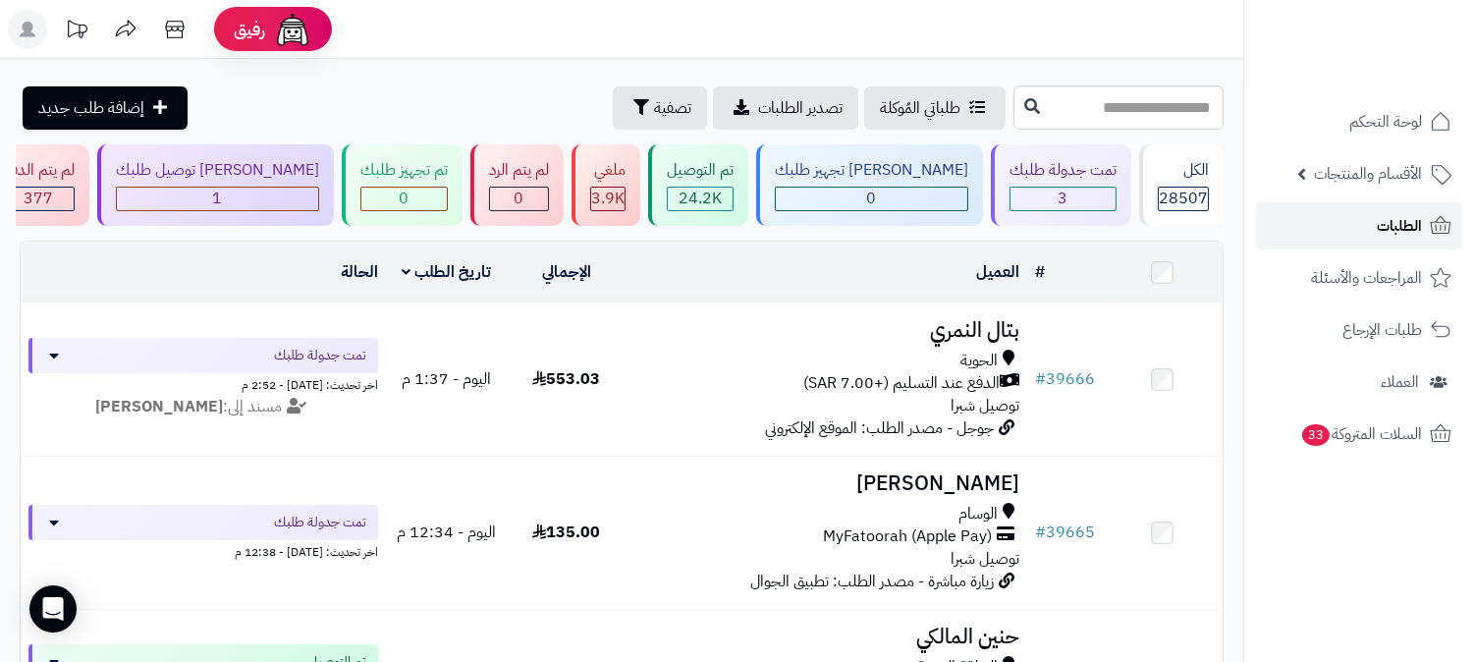
click at [1373, 217] on link "الطلبات" at bounding box center [1359, 225] width 206 height 47
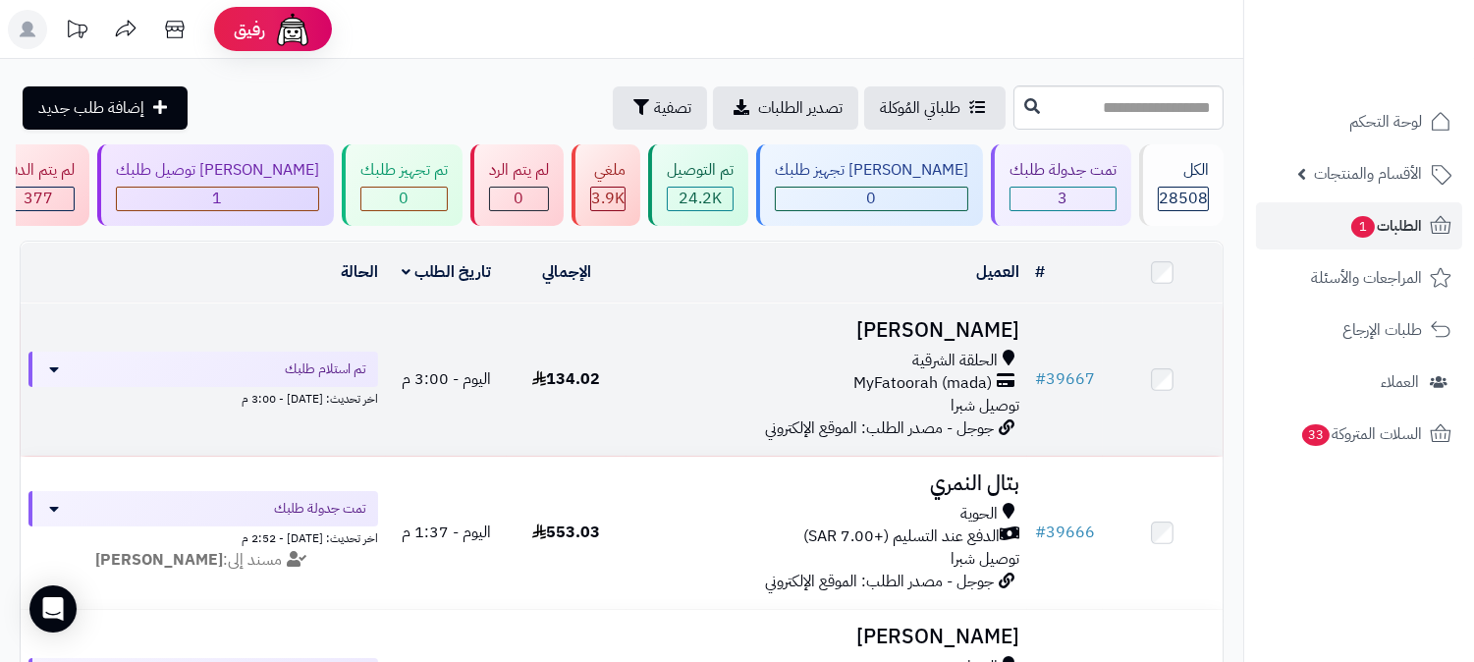
click at [950, 324] on h3 "[PERSON_NAME]" at bounding box center [827, 330] width 385 height 23
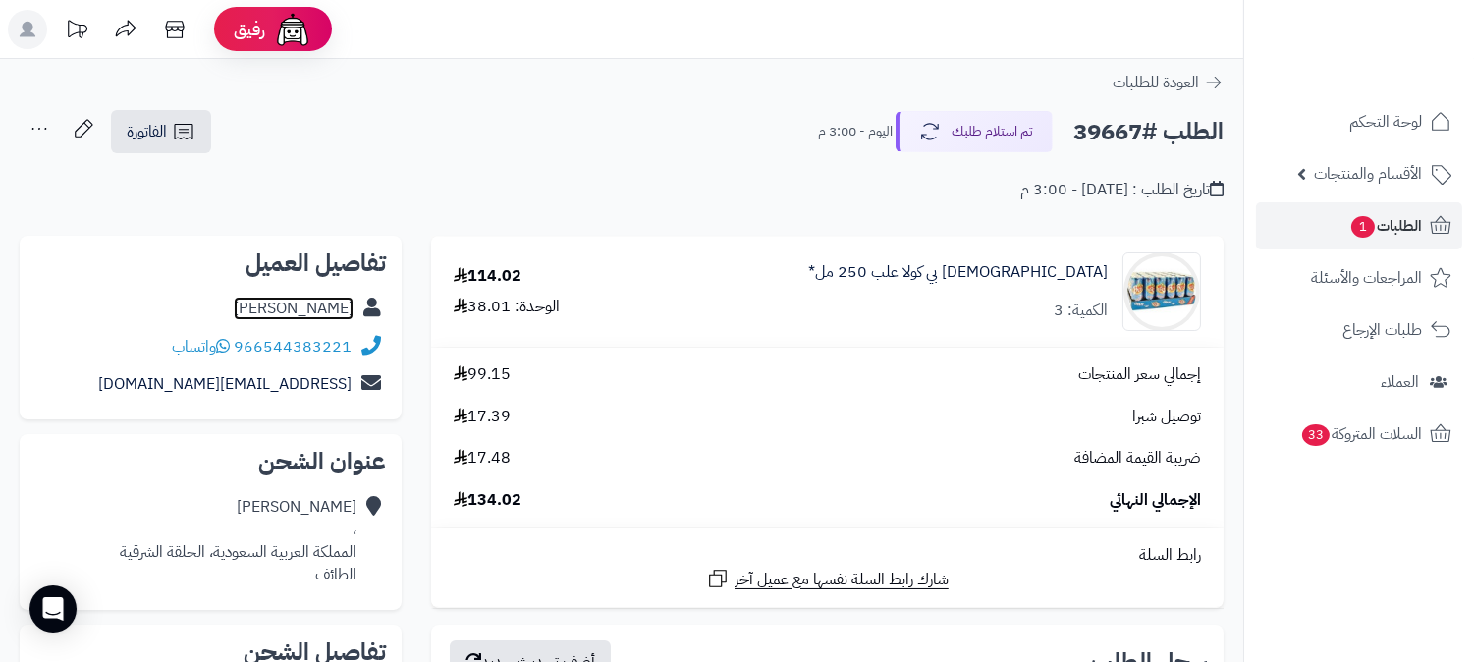
click at [307, 299] on link "[PERSON_NAME]" at bounding box center [294, 309] width 120 height 24
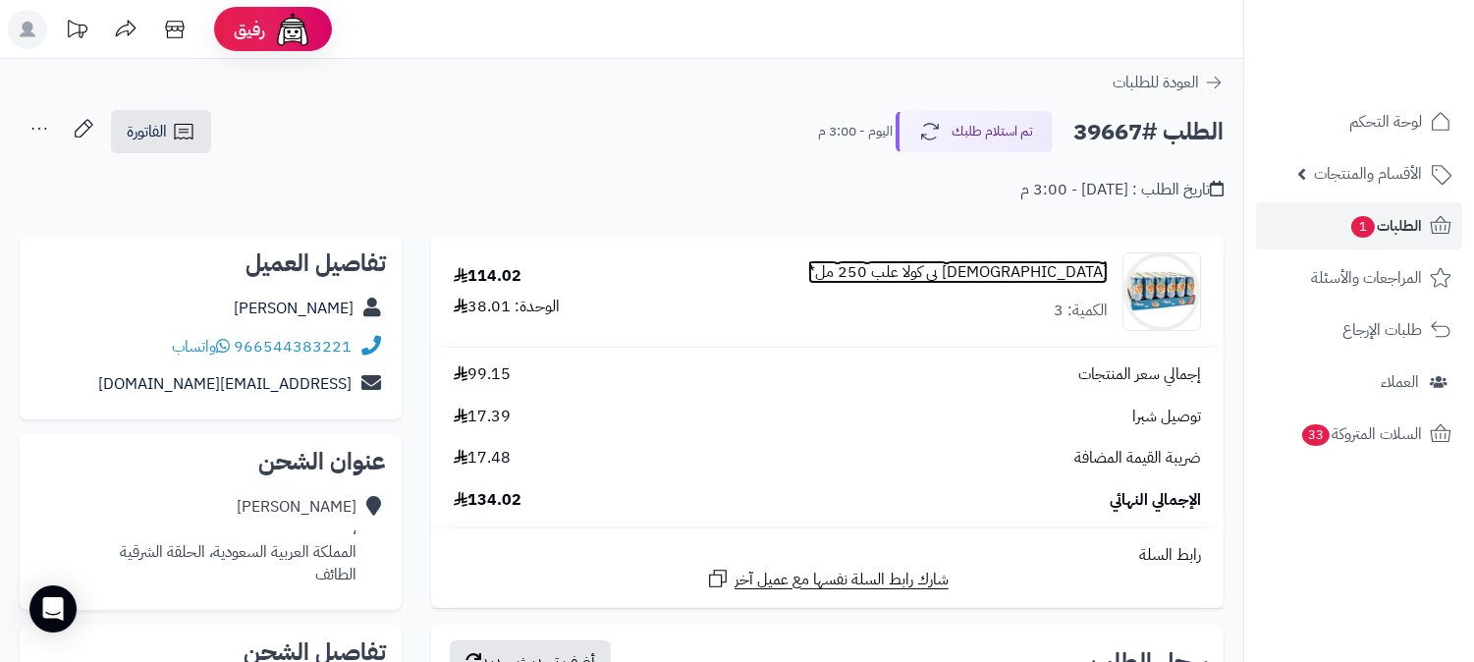
click at [993, 266] on link "كرتون بي كولا علب 250 مل*" at bounding box center [958, 272] width 300 height 23
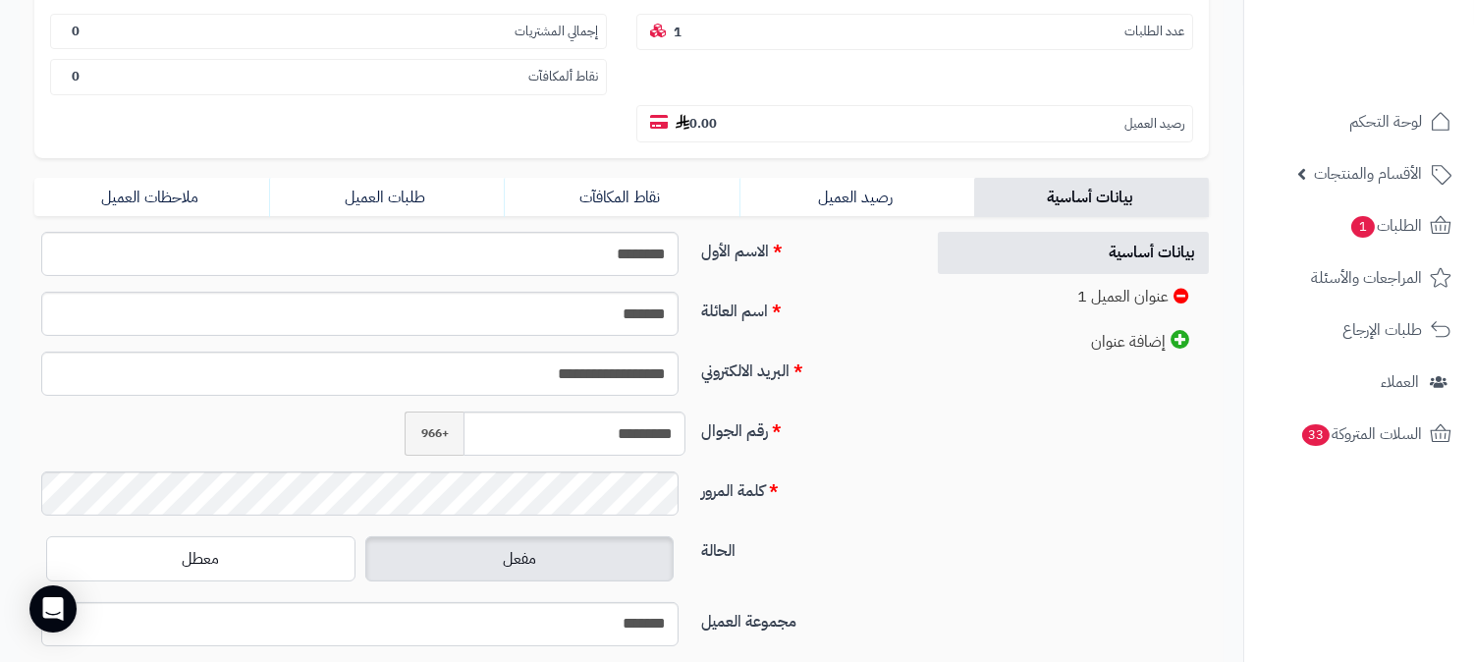
scroll to position [218, 0]
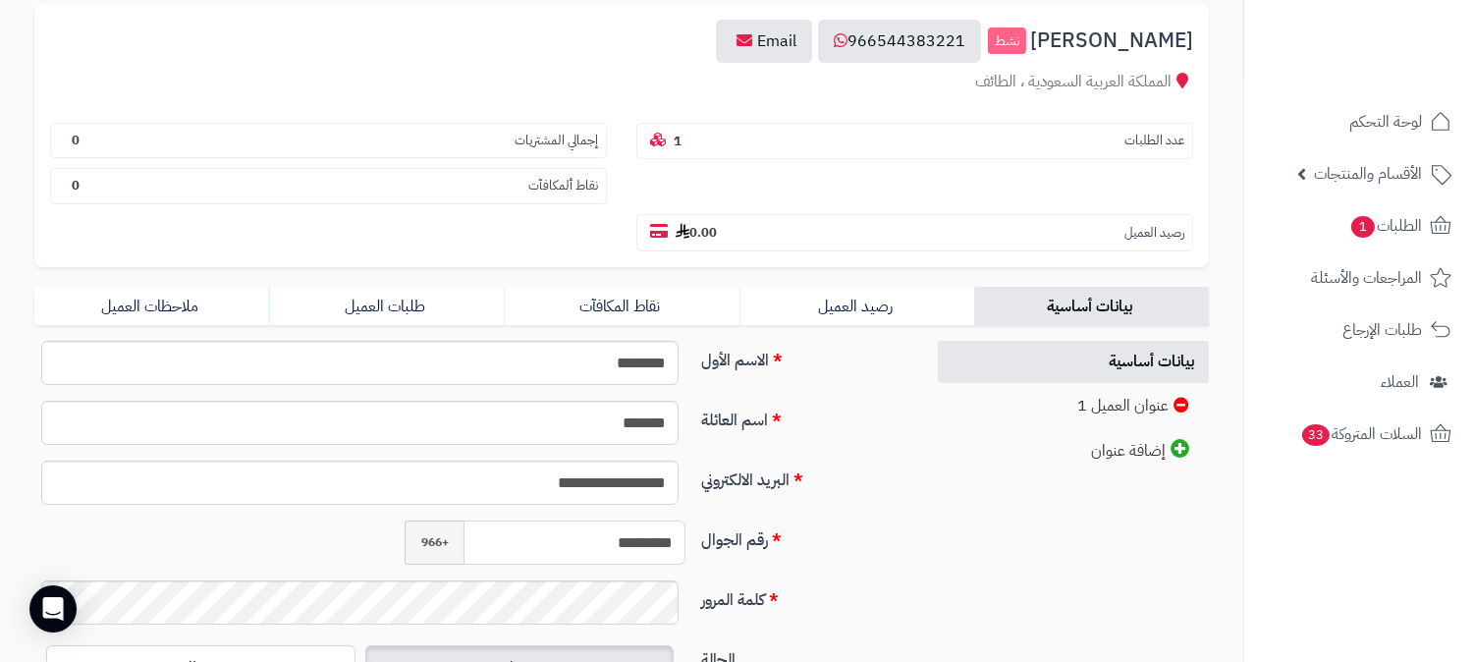
click at [621, 521] on input "*********" at bounding box center [575, 543] width 222 height 44
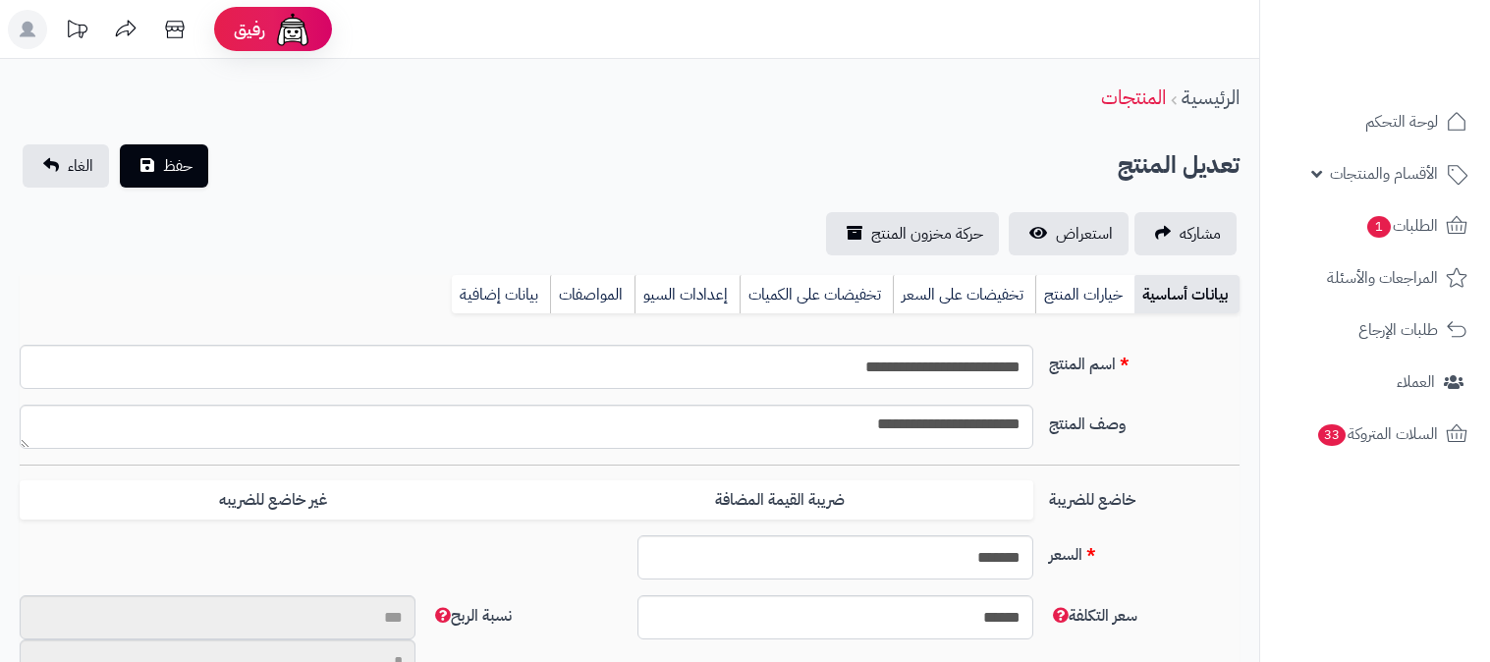
type input "**"
type input "*********"
type input "*****"
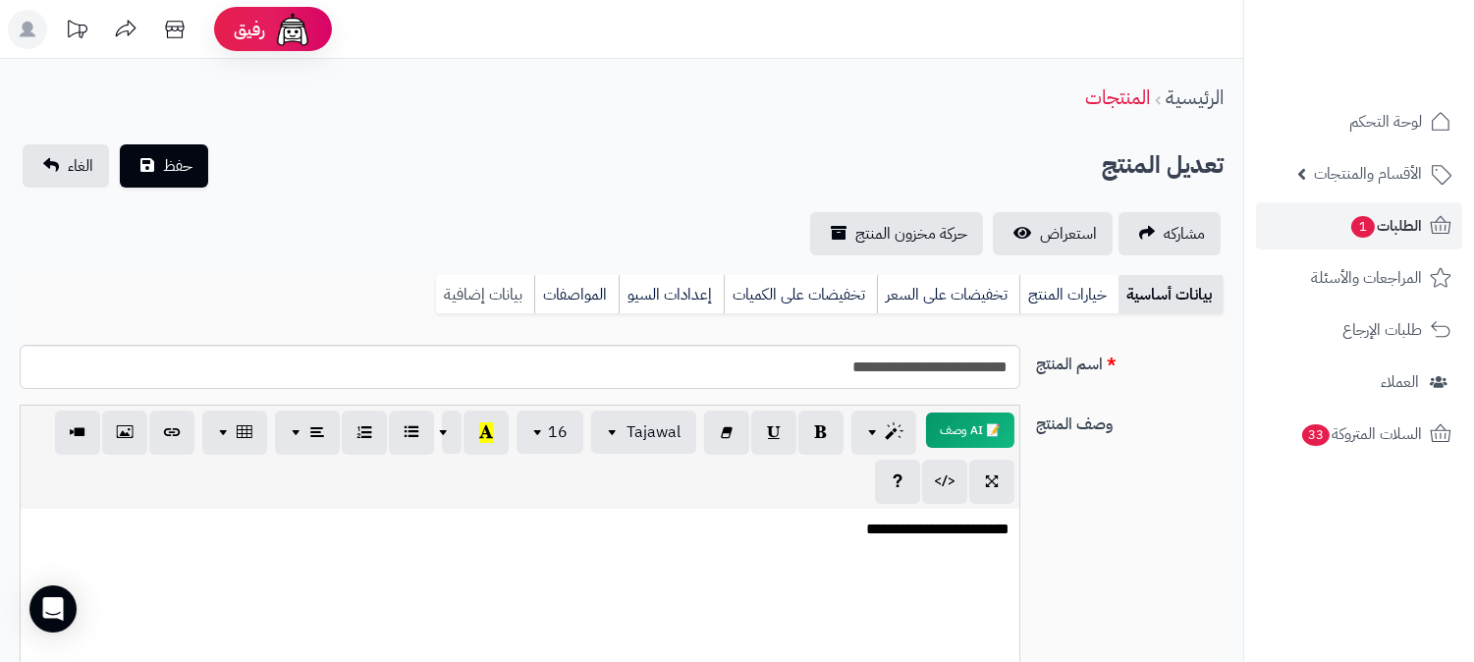
click at [493, 289] on link "بيانات إضافية" at bounding box center [485, 294] width 98 height 39
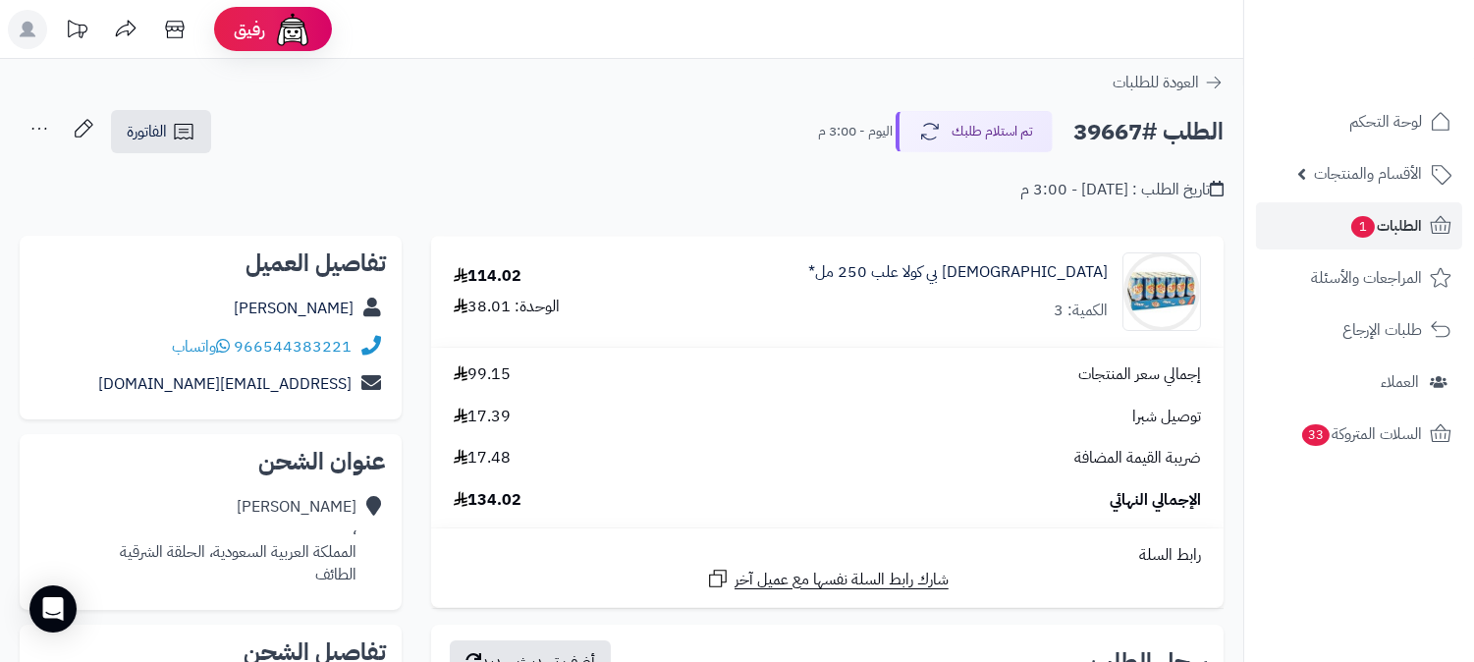
click at [1124, 132] on h2 "الطلب #39667" at bounding box center [1149, 132] width 150 height 40
copy h2 "39667"
click at [1005, 143] on button "تم استلام طلبك" at bounding box center [974, 130] width 157 height 41
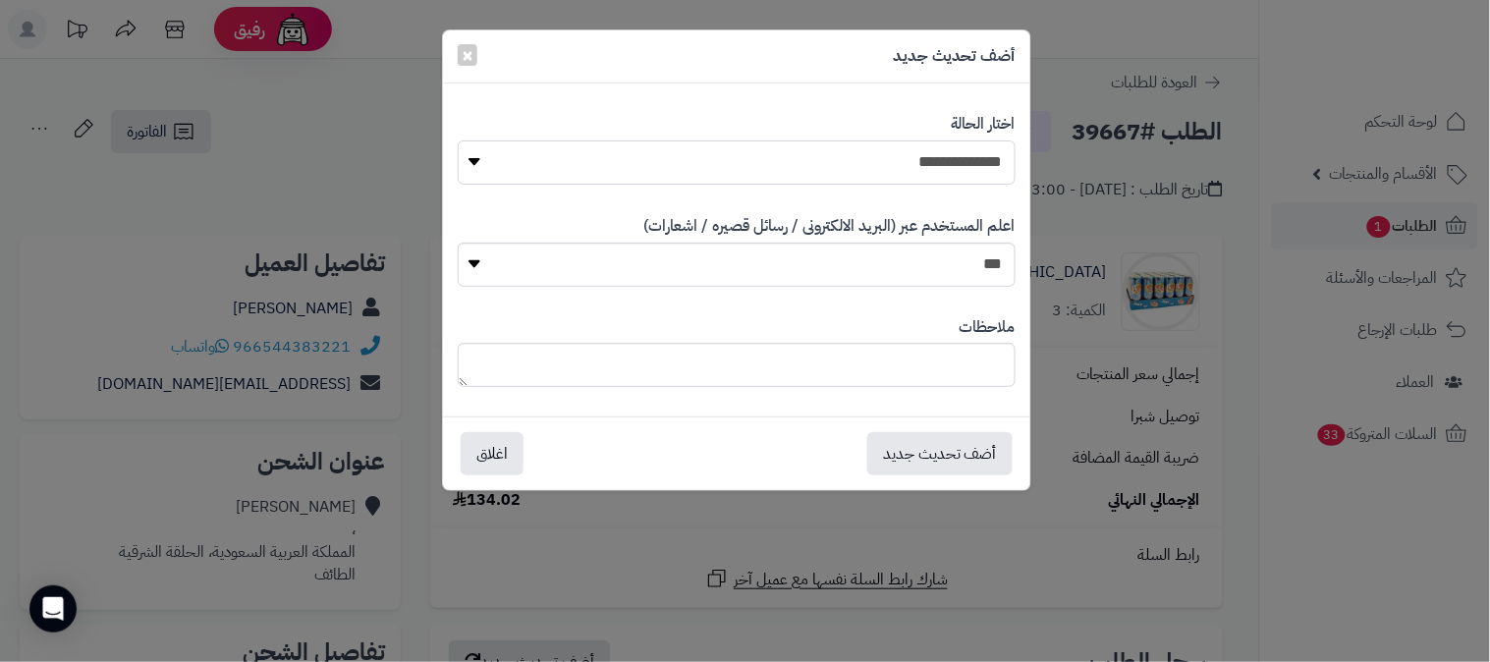
click at [944, 165] on select "**********" at bounding box center [737, 162] width 558 height 44
select select "*"
click at [458, 140] on select "**********" at bounding box center [737, 162] width 558 height 44
click at [960, 447] on button "أضف تحديث جديد" at bounding box center [939, 452] width 145 height 43
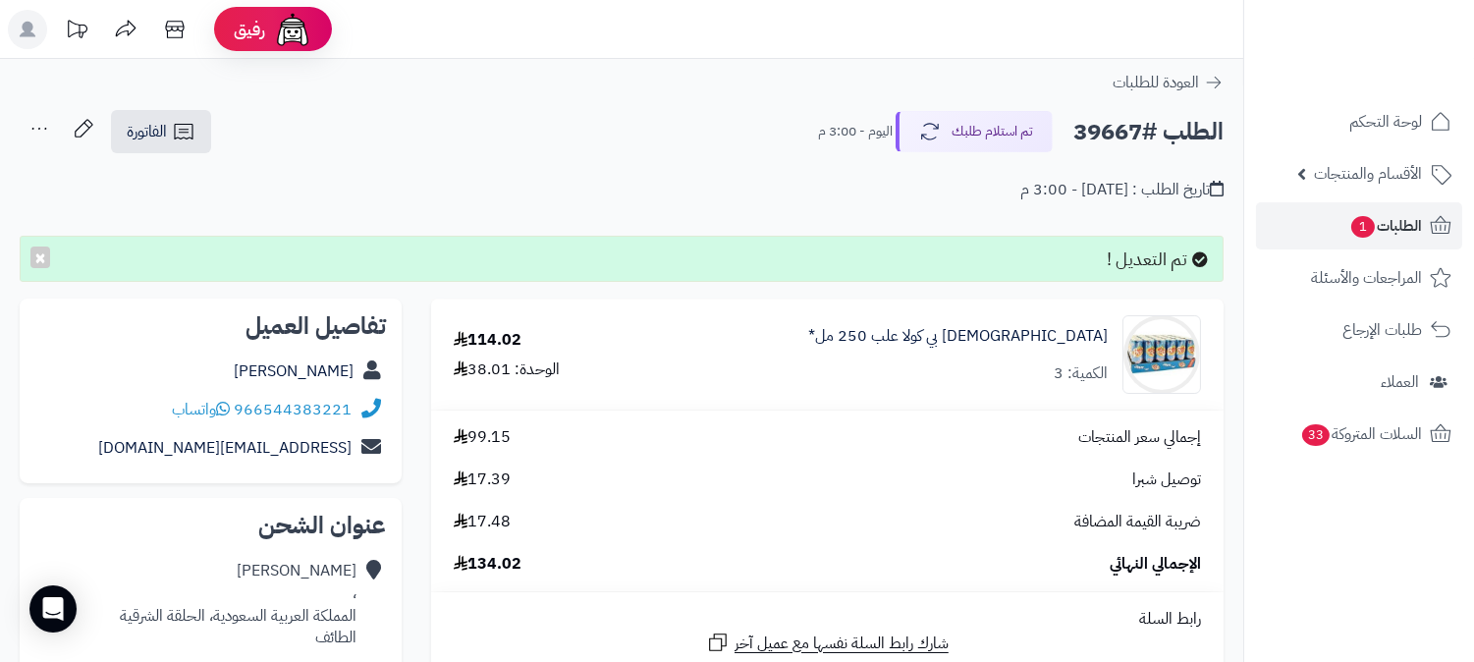
click at [35, 122] on icon at bounding box center [39, 128] width 39 height 39
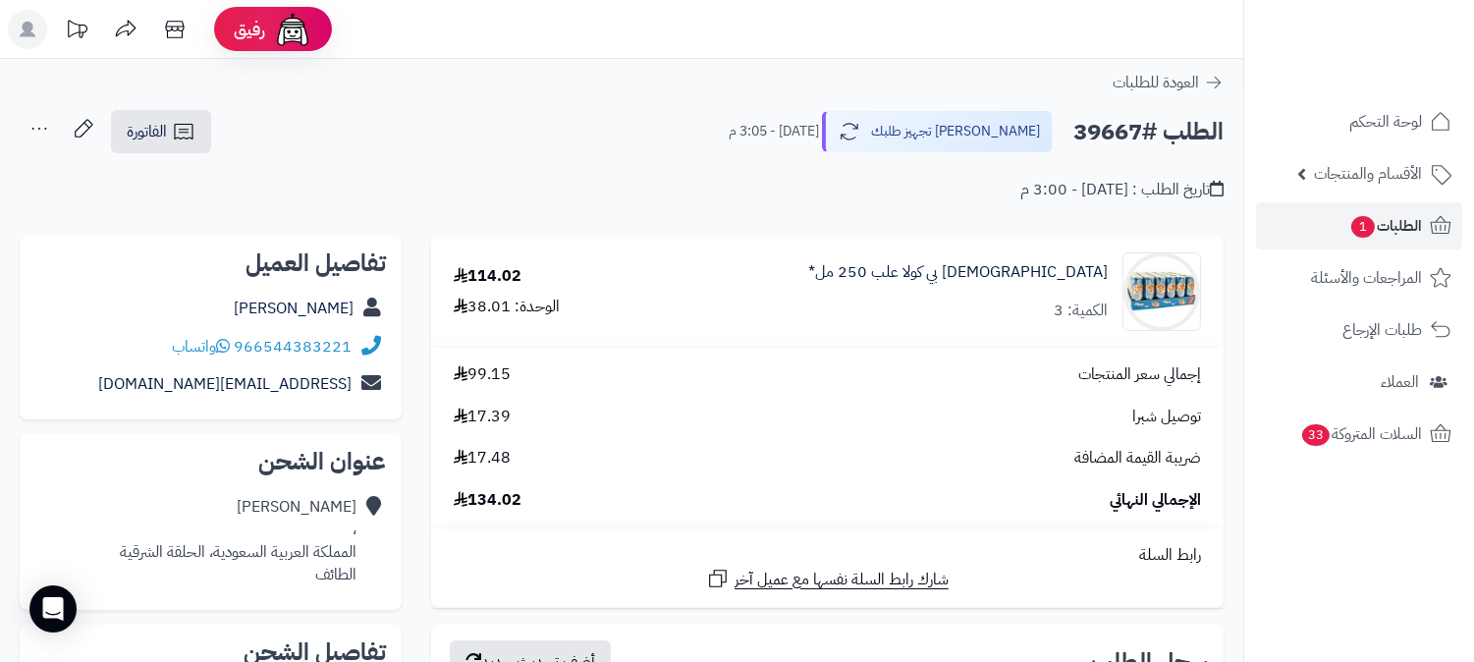
click at [41, 125] on icon at bounding box center [39, 128] width 39 height 39
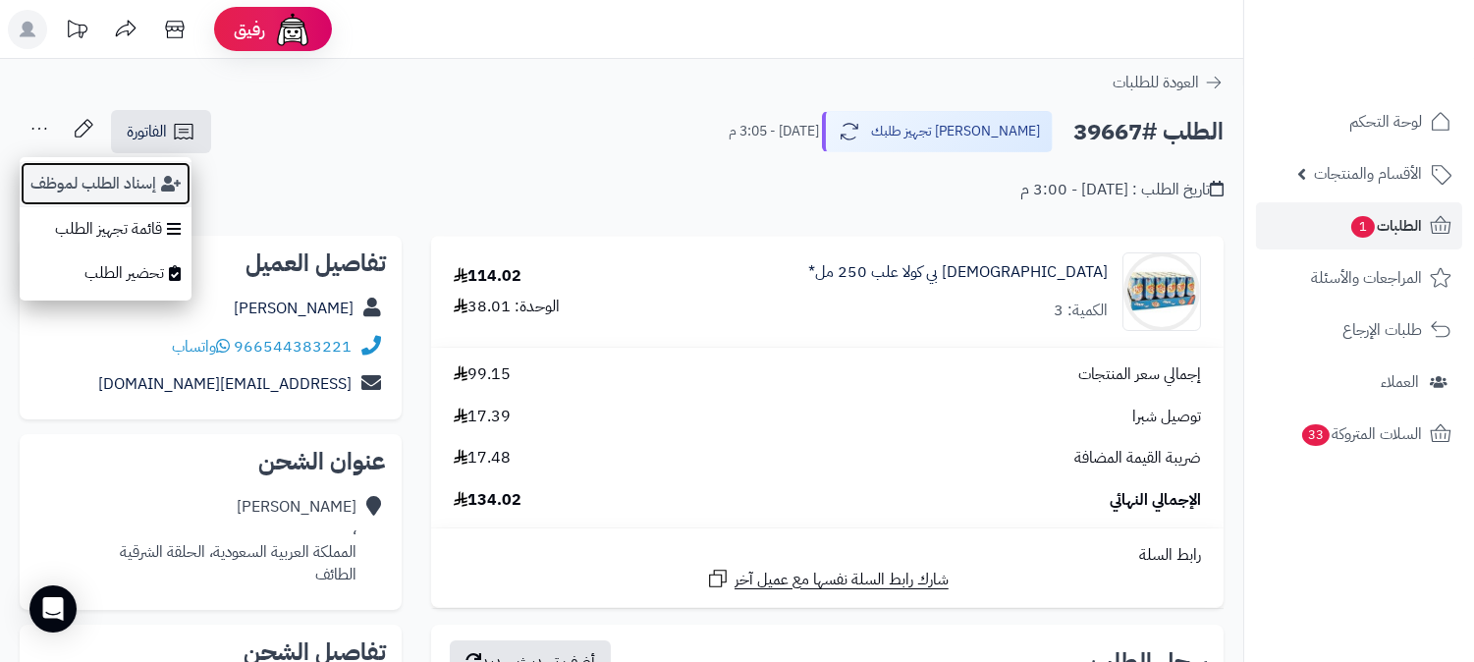
click at [77, 179] on button "إسناد الطلب لموظف" at bounding box center [106, 183] width 172 height 45
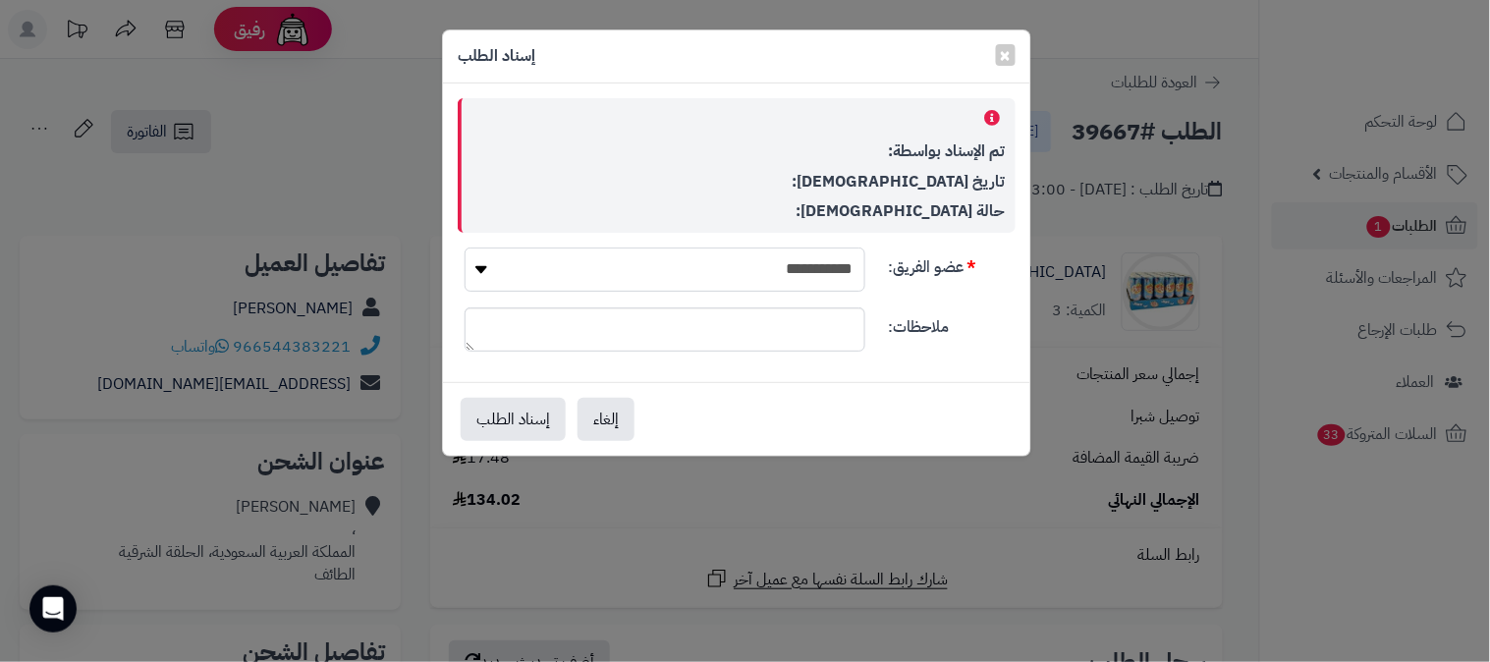
click at [780, 271] on select "**********" at bounding box center [665, 270] width 401 height 44
select select "**"
click at [465, 248] on select "**********" at bounding box center [665, 270] width 401 height 44
click at [501, 434] on button "إسناد الطلب" at bounding box center [513, 418] width 105 height 43
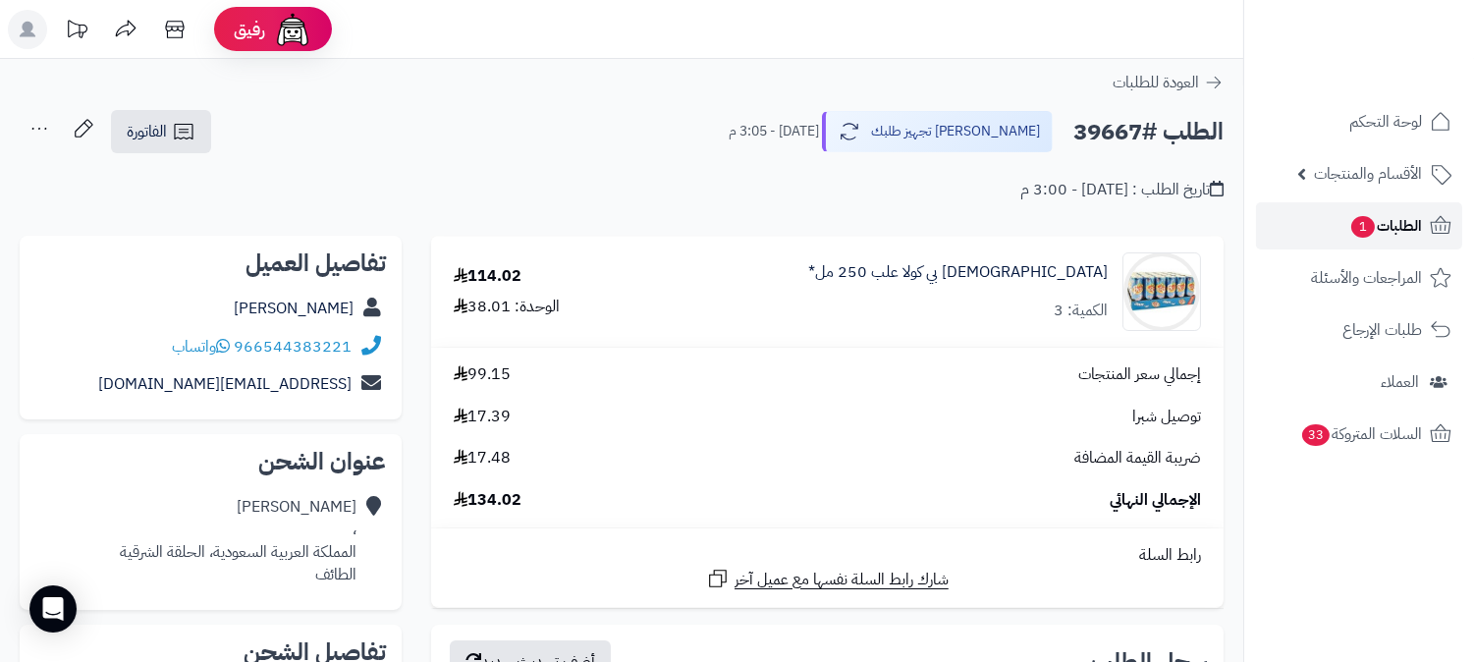
click at [1389, 216] on span "الطلبات 1" at bounding box center [1386, 226] width 73 height 28
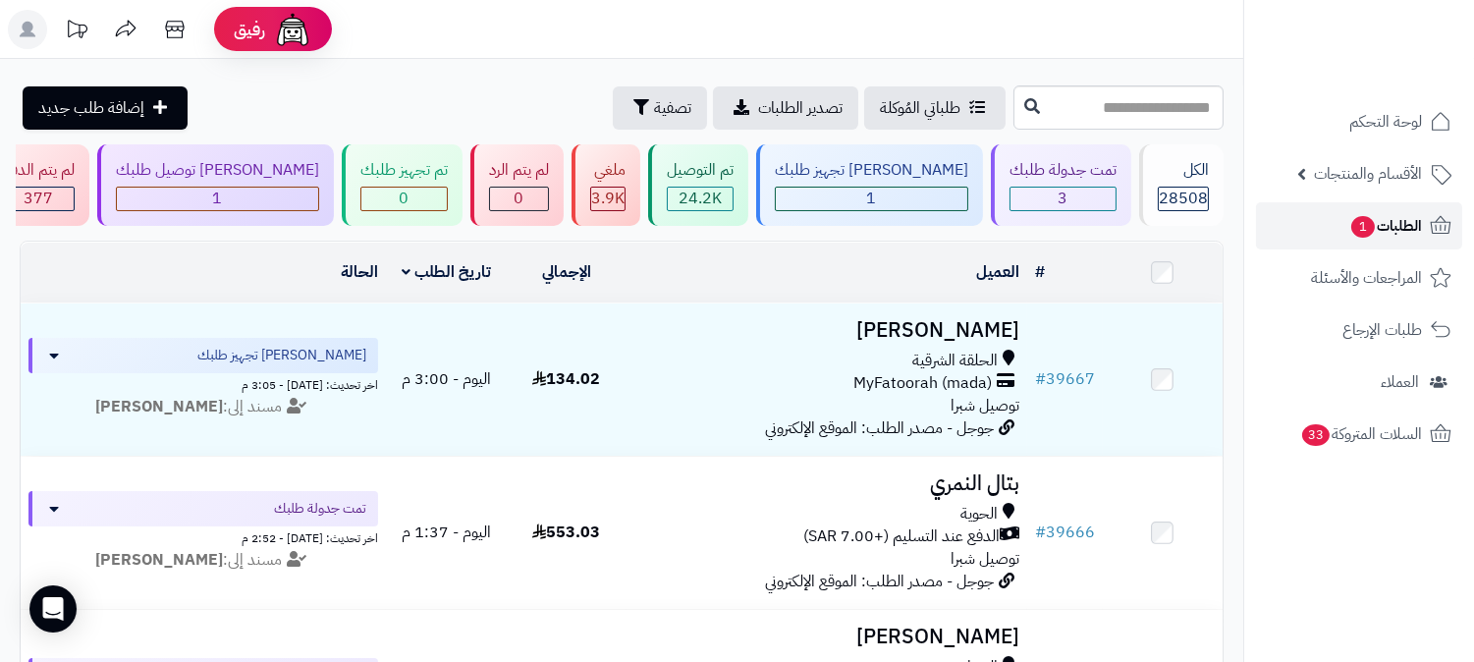
click at [1405, 227] on span "الطلبات 1" at bounding box center [1386, 226] width 73 height 28
click at [1064, 179] on div "تمت جدولة طلبك" at bounding box center [1063, 170] width 107 height 23
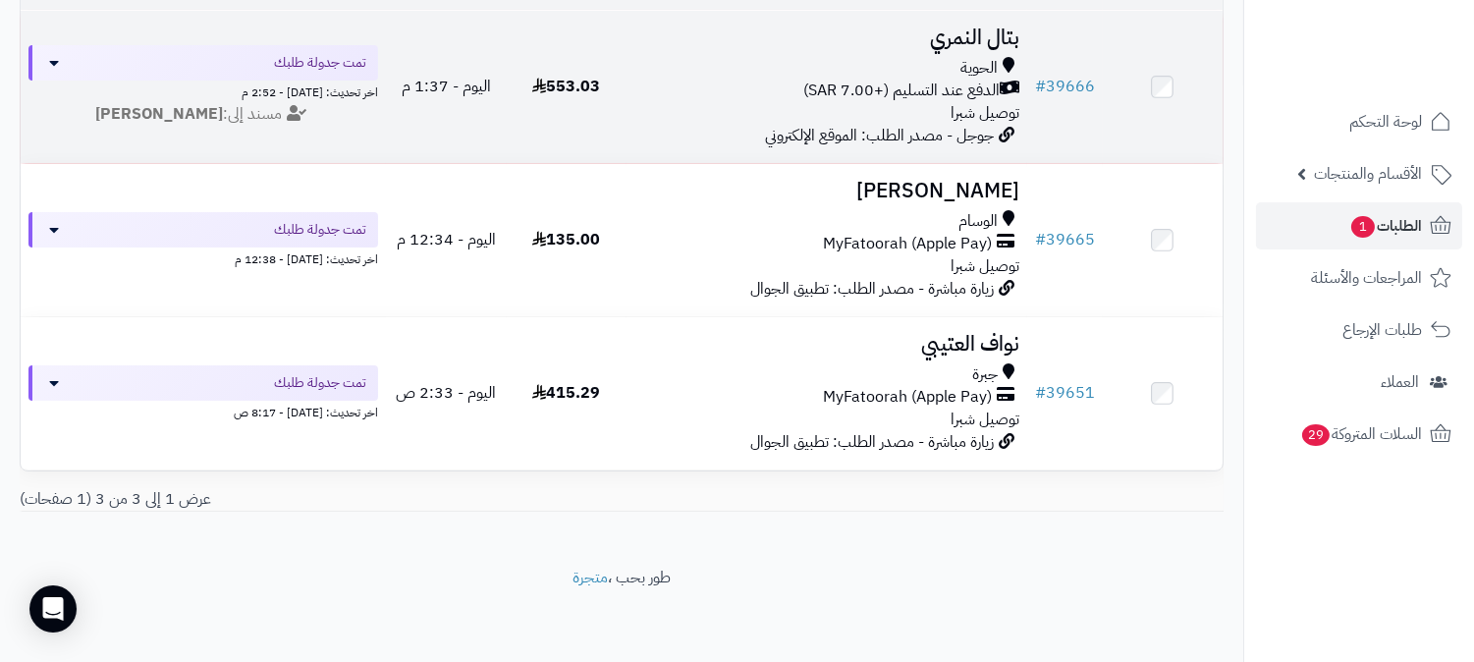
scroll to position [308, 0]
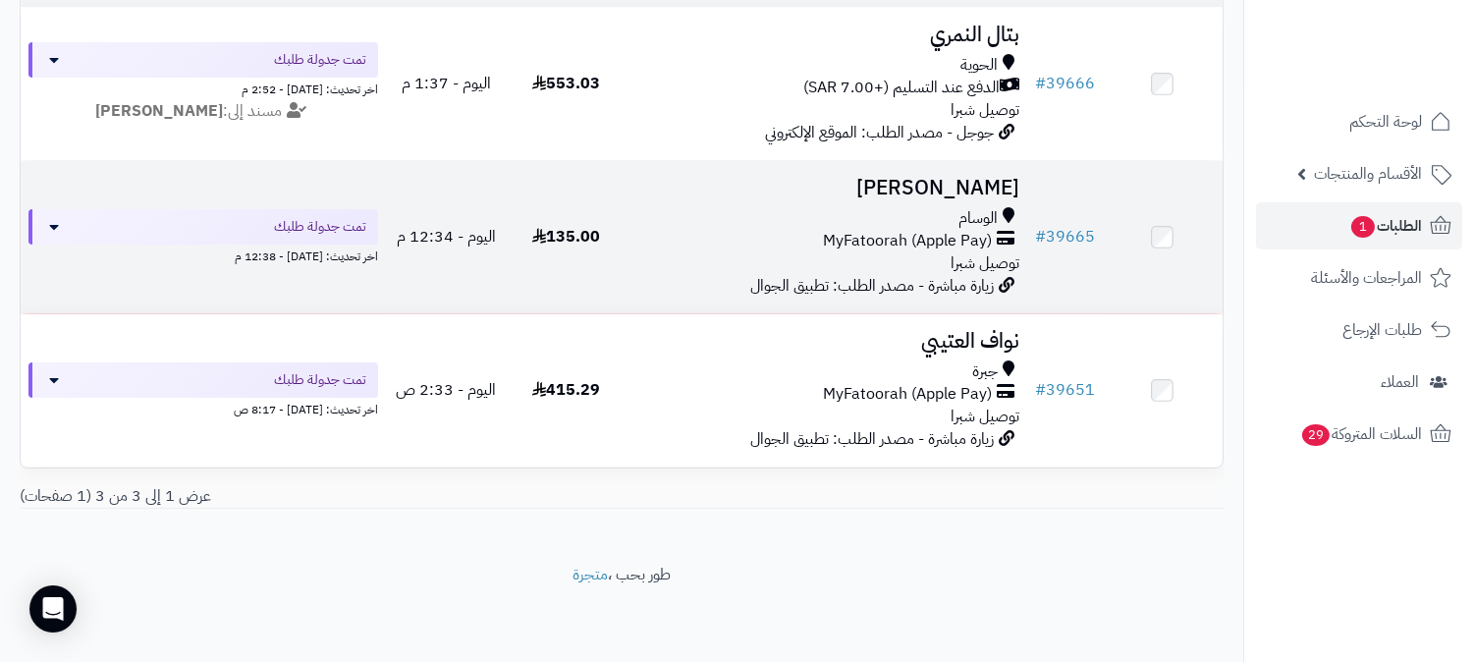
click at [985, 177] on h3 "[PERSON_NAME]" at bounding box center [827, 188] width 385 height 23
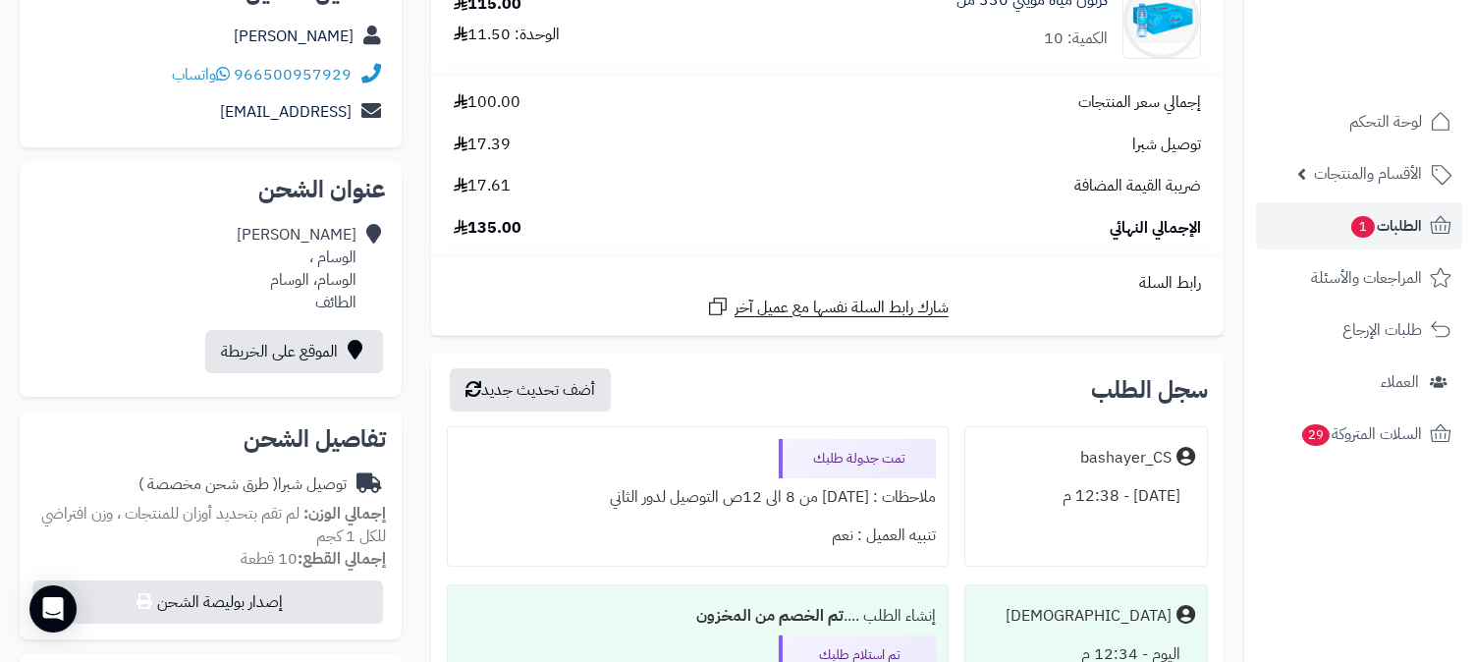
scroll to position [109, 0]
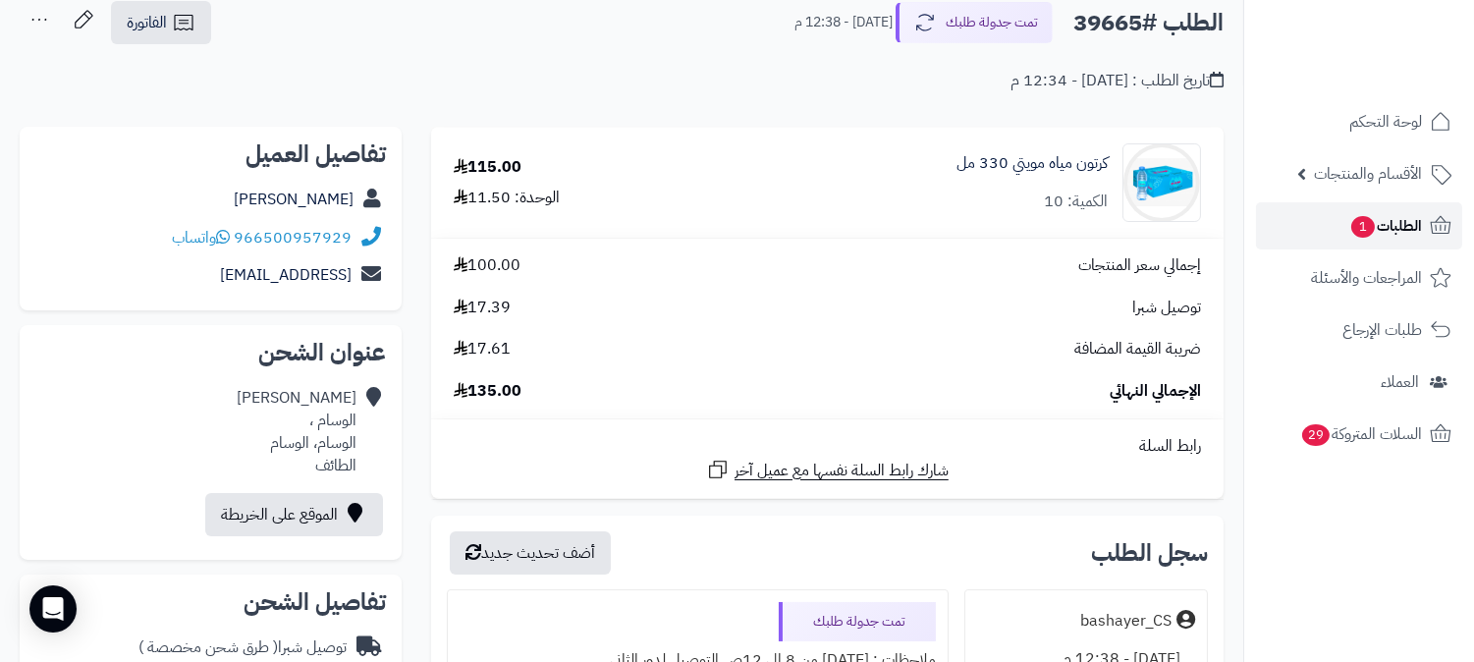
click at [1385, 229] on span "الطلبات 1" at bounding box center [1386, 226] width 73 height 28
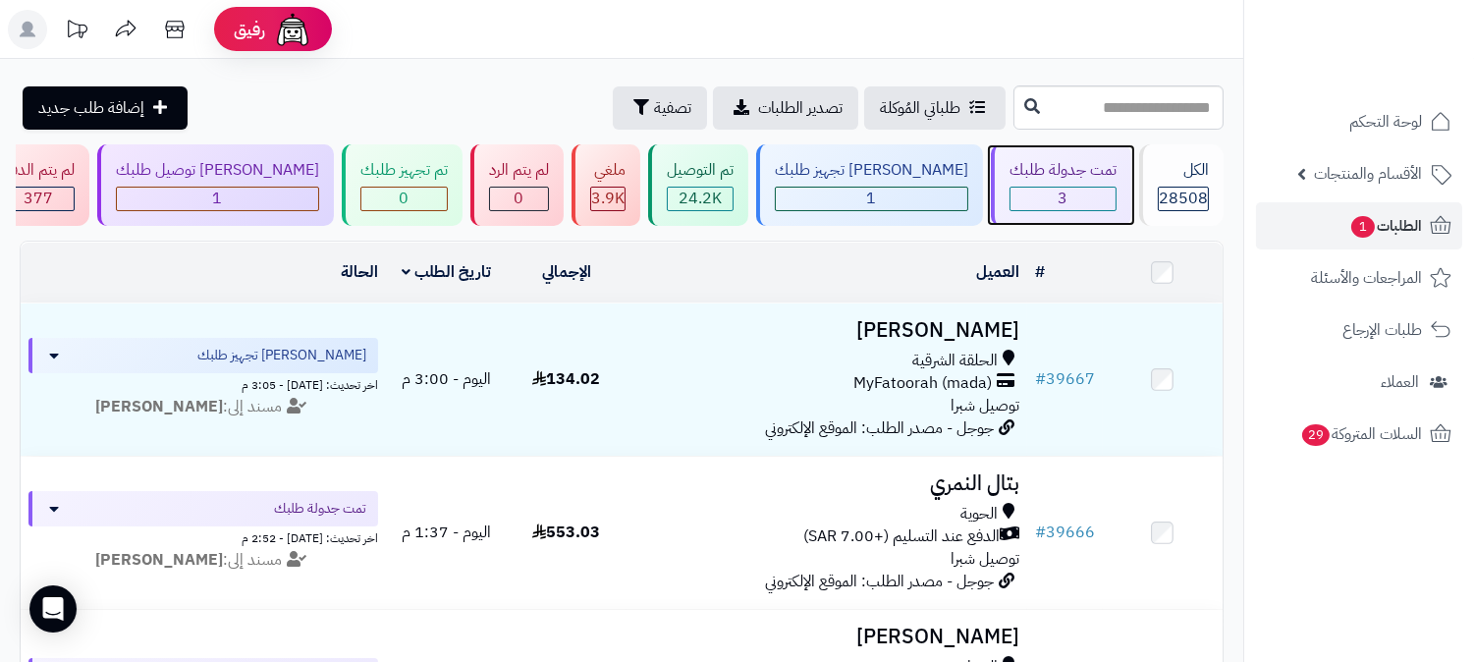
click at [1084, 183] on div "تمت جدولة طلبك 3" at bounding box center [1061, 185] width 140 height 82
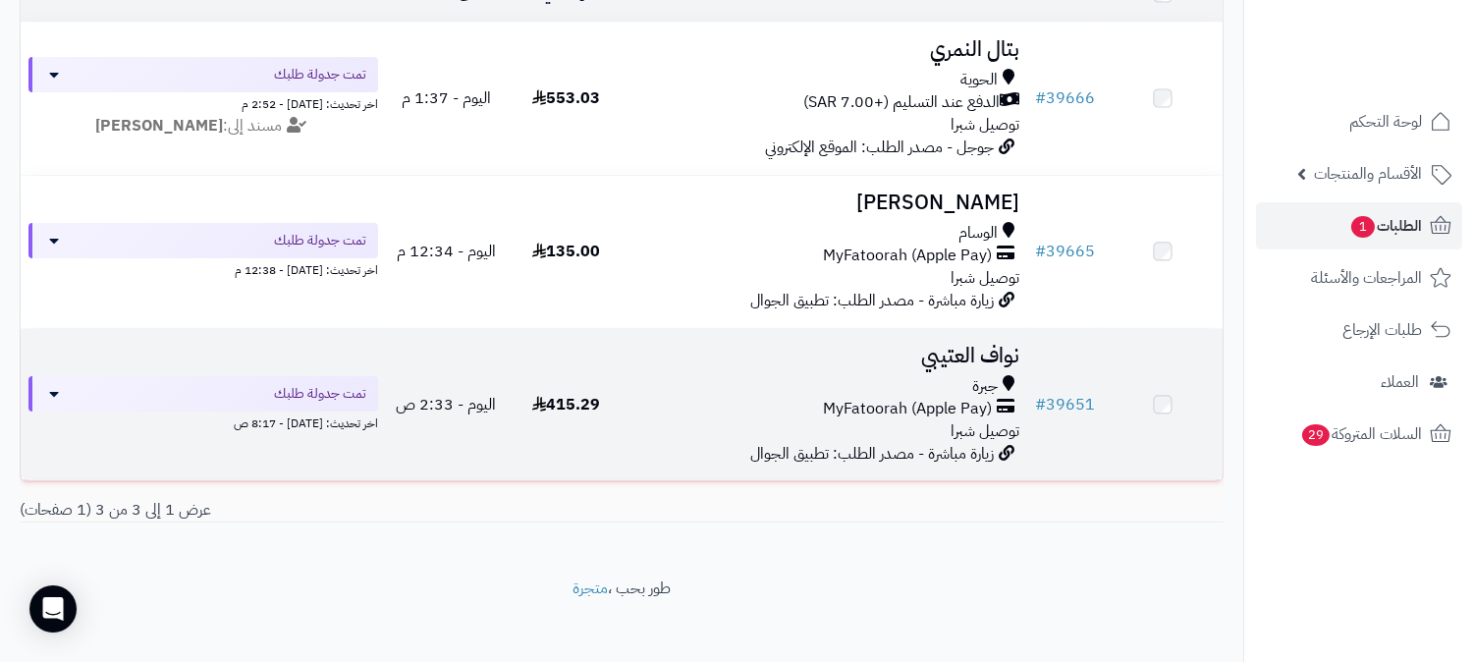
scroll to position [308, 0]
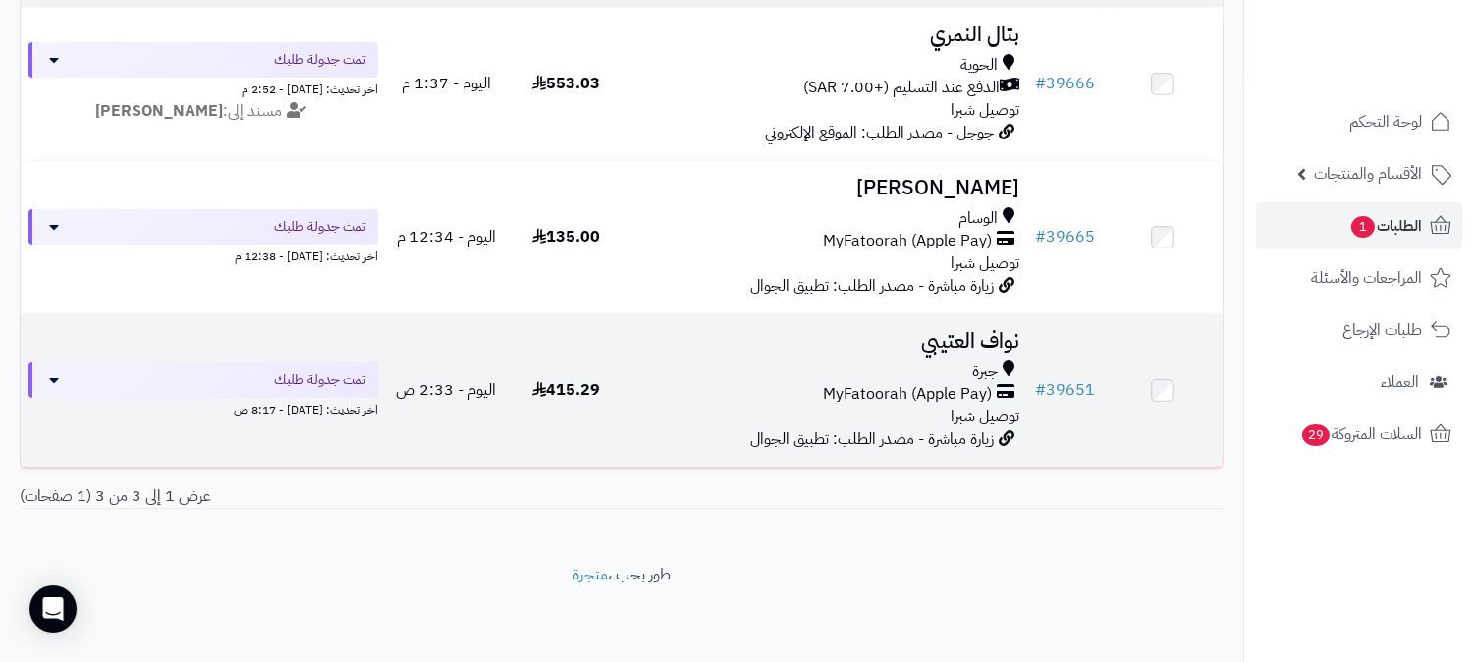
click at [956, 334] on h3 "نواف العتيبي" at bounding box center [827, 341] width 385 height 23
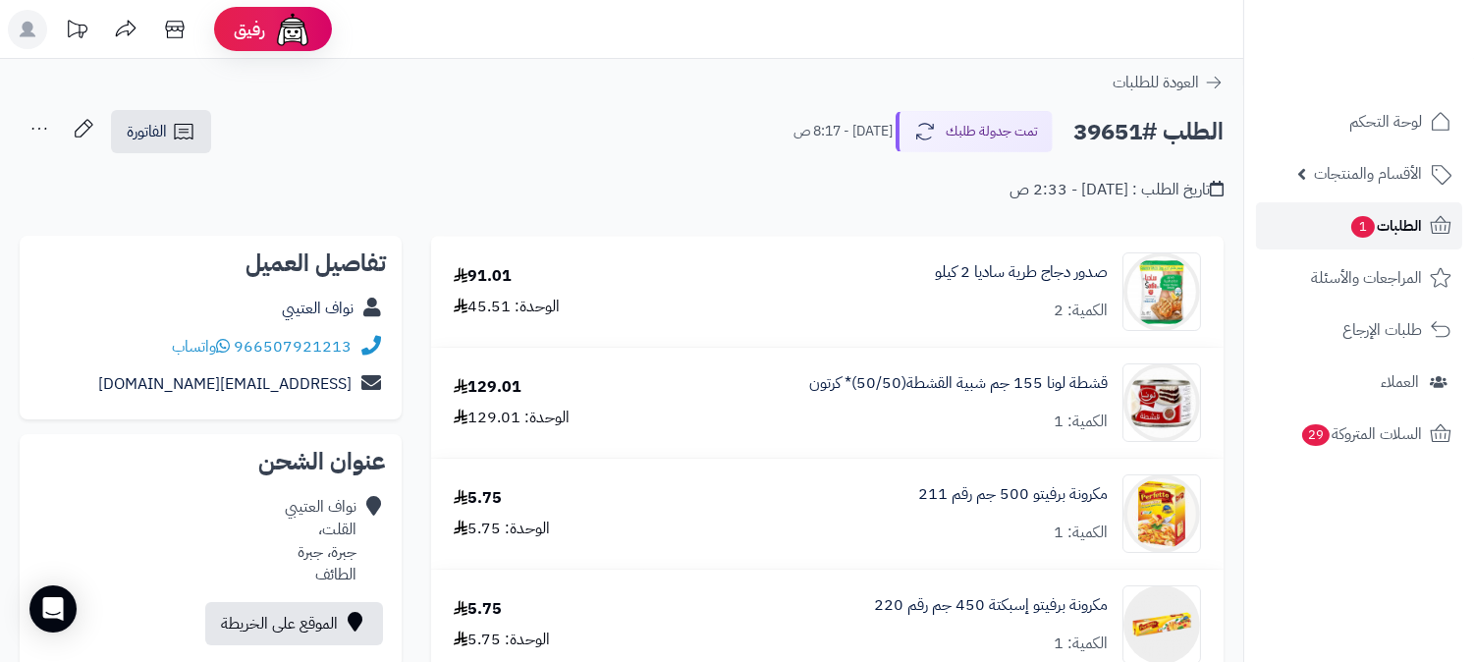
click at [1407, 234] on span "الطلبات 1" at bounding box center [1386, 226] width 73 height 28
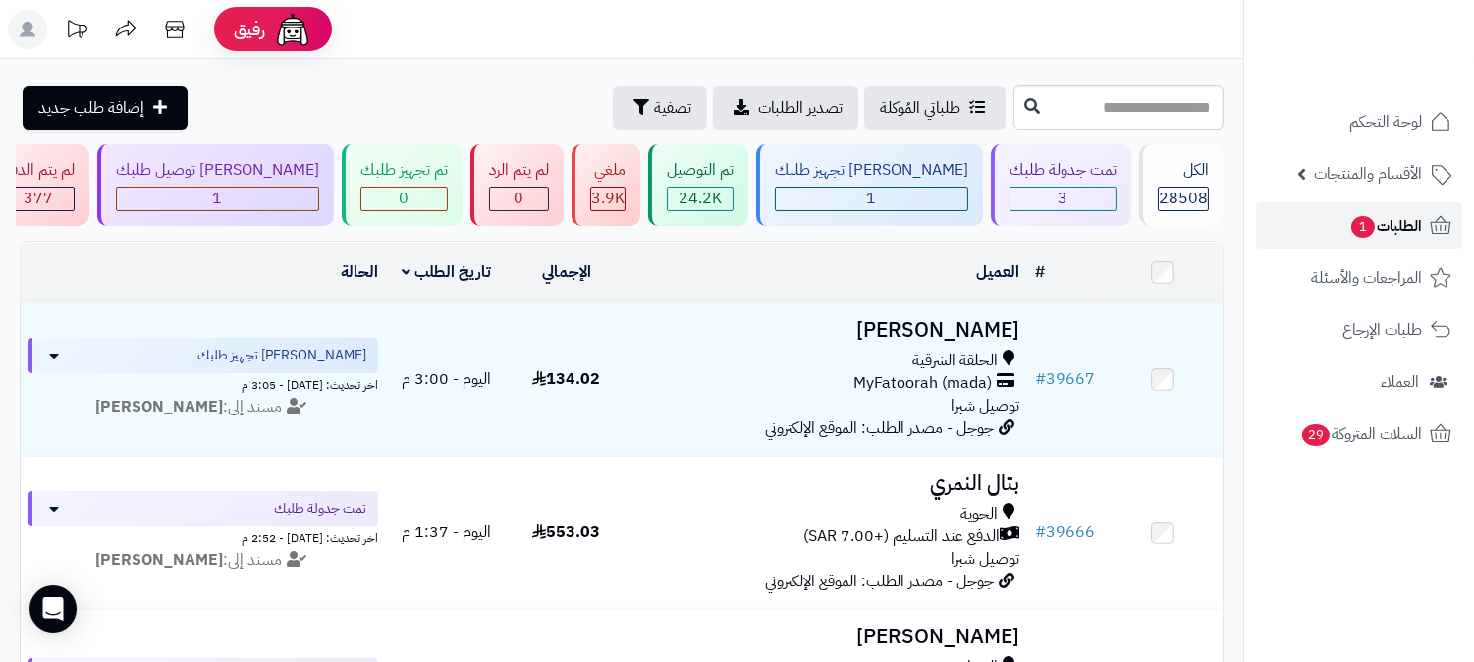
click at [1391, 226] on span "الطلبات 1" at bounding box center [1386, 226] width 73 height 28
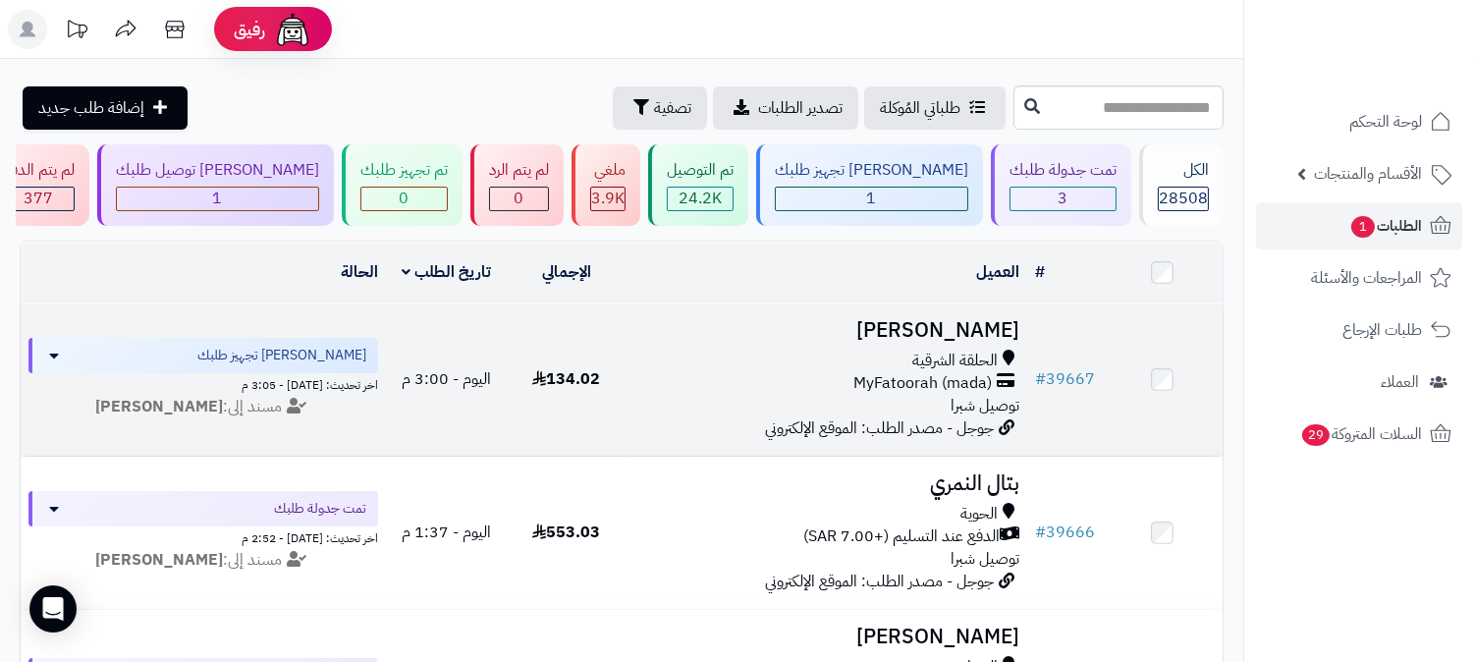
click at [989, 324] on h3 "[PERSON_NAME]" at bounding box center [827, 330] width 385 height 23
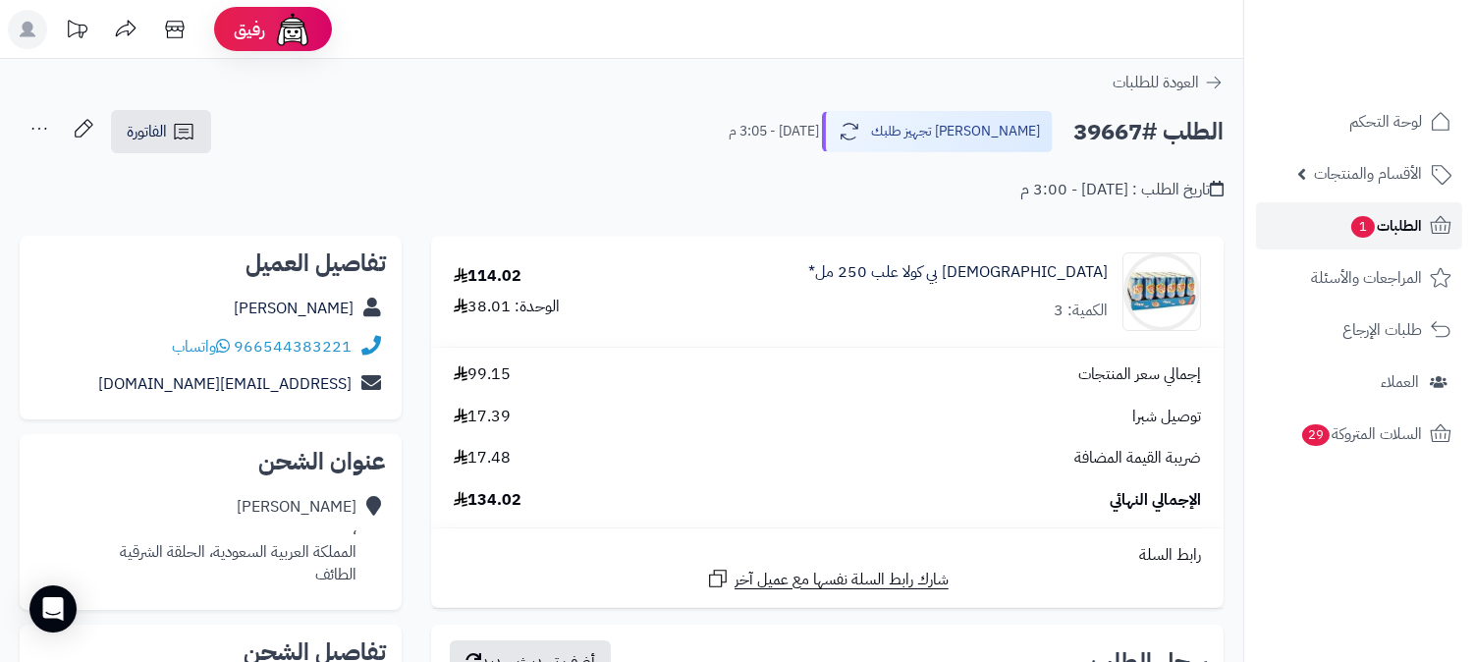
click at [1400, 229] on span "الطلبات 1" at bounding box center [1386, 226] width 73 height 28
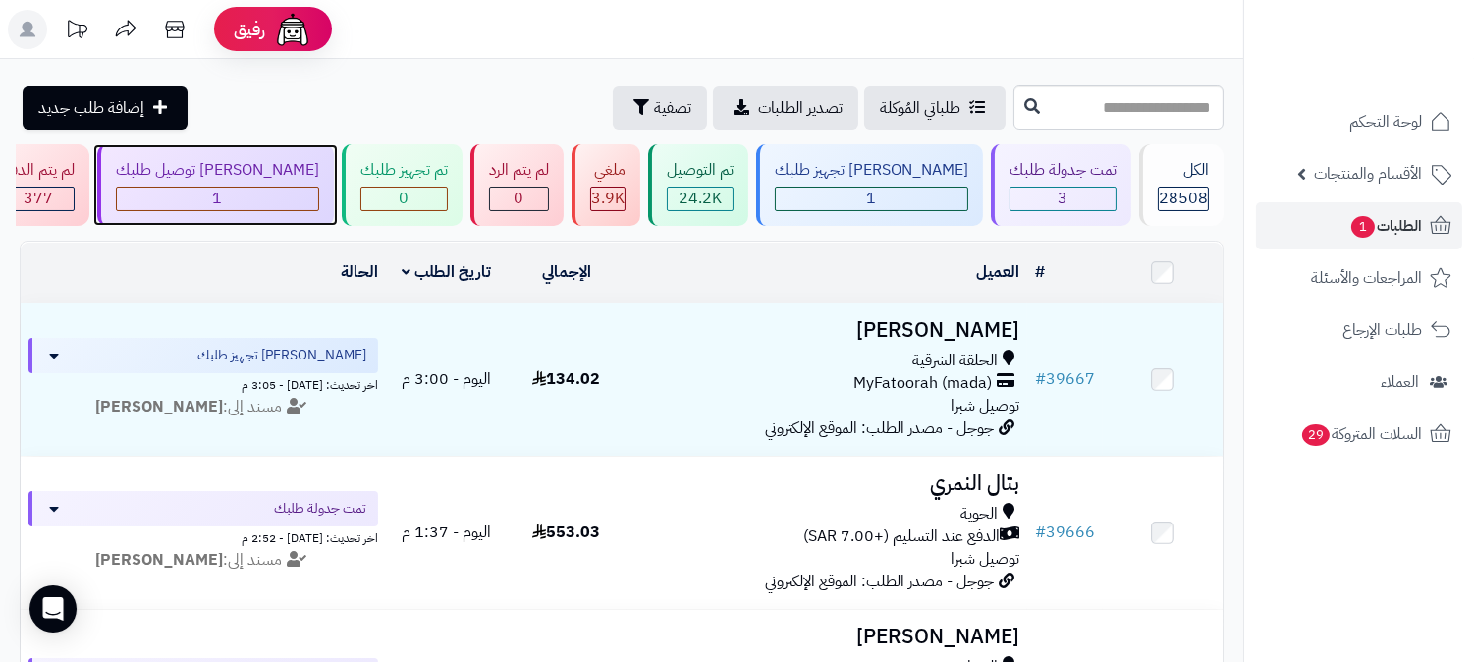
click at [319, 181] on div "جاري توصيل طلبك" at bounding box center [217, 170] width 203 height 23
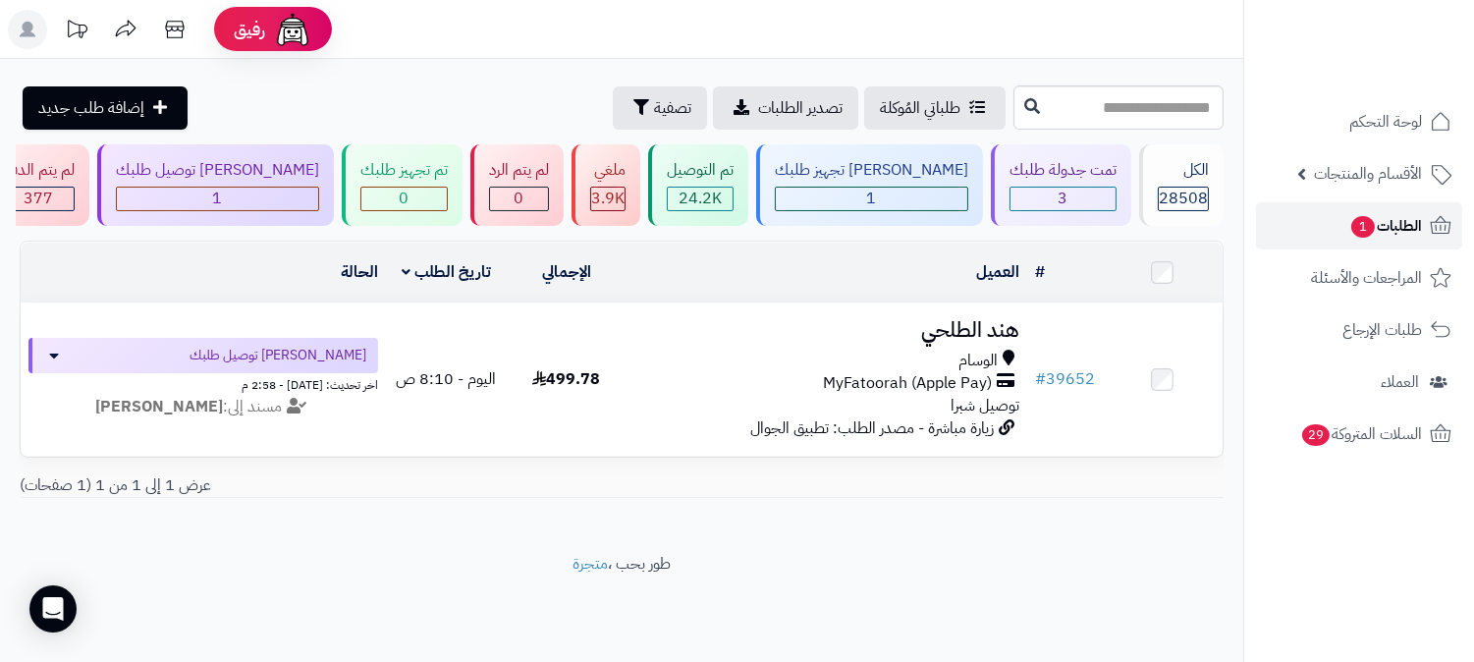
click at [1369, 217] on span "الطلبات 1" at bounding box center [1386, 226] width 73 height 28
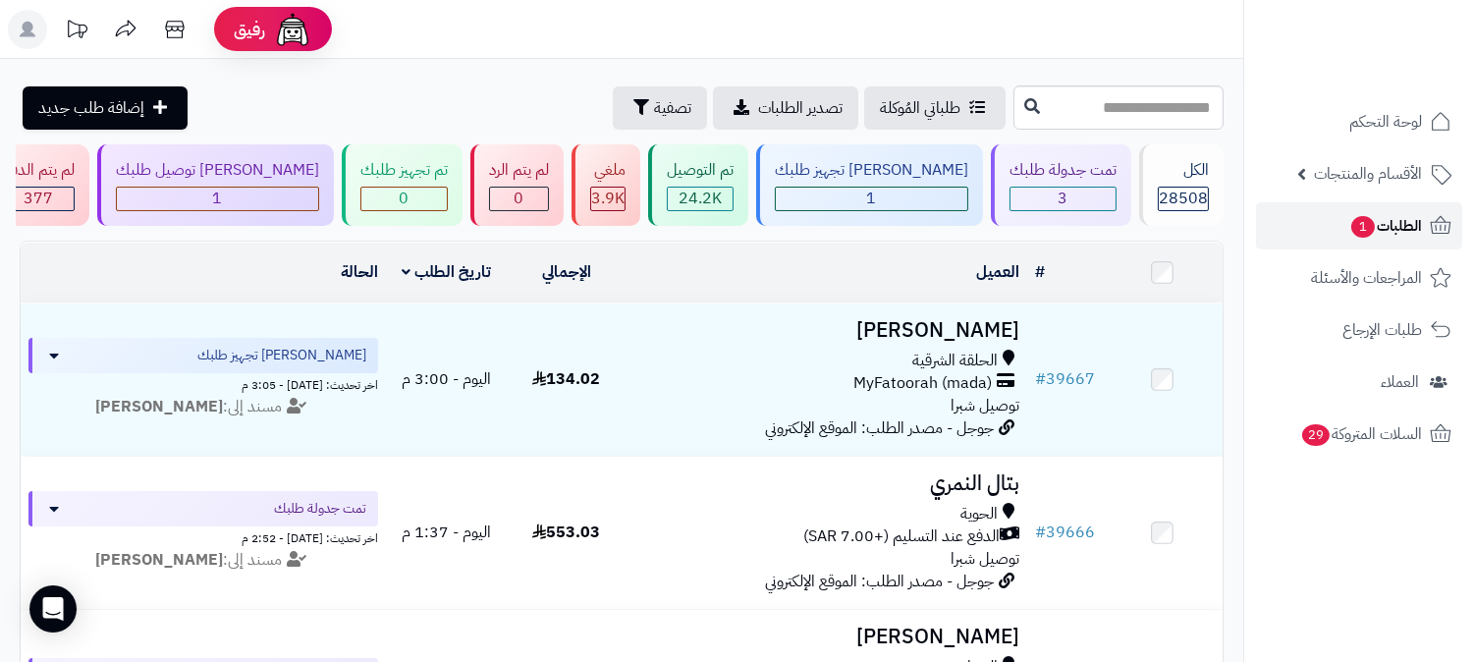
click at [1369, 217] on span "الطلبات 1" at bounding box center [1386, 226] width 73 height 28
click at [319, 179] on div "[PERSON_NAME] توصيل طلبك" at bounding box center [217, 170] width 203 height 23
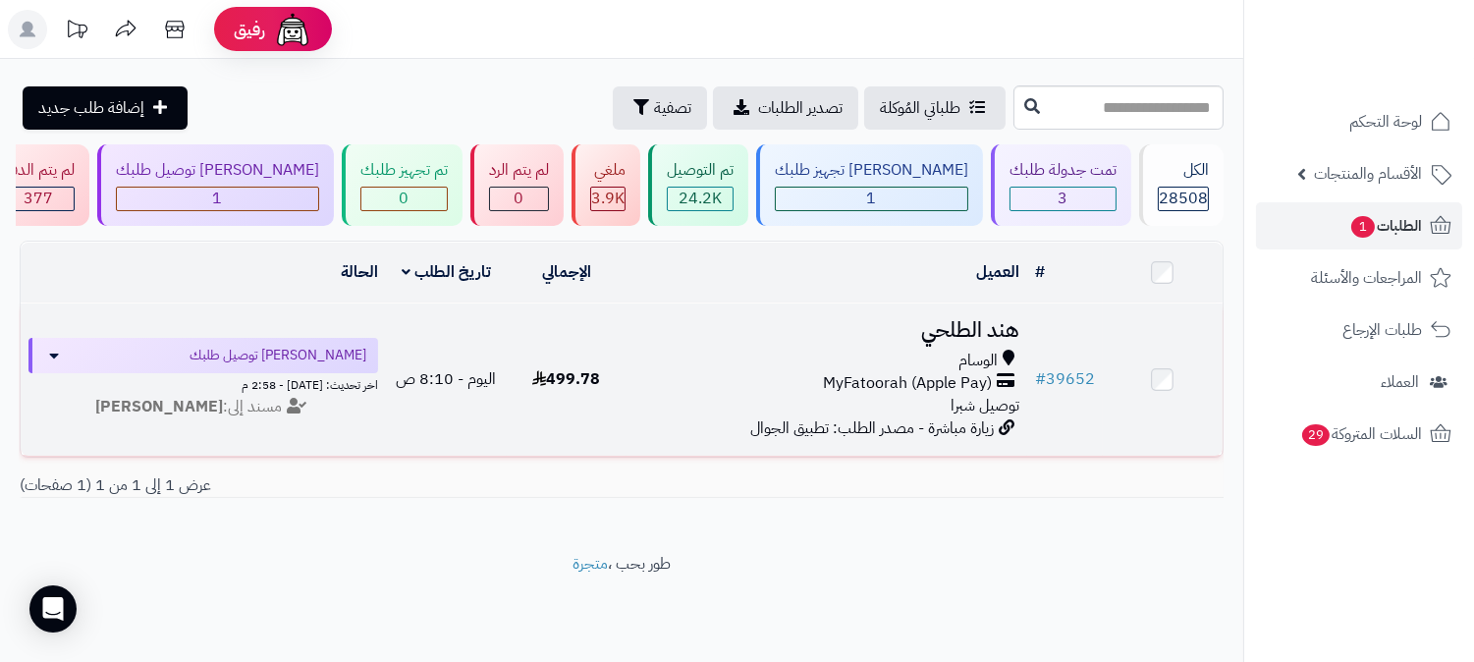
drag, startPoint x: 975, startPoint y: 314, endPoint x: 983, endPoint y: 307, distance: 10.4
click at [977, 319] on h3 "هند الطلحي" at bounding box center [827, 330] width 385 height 23
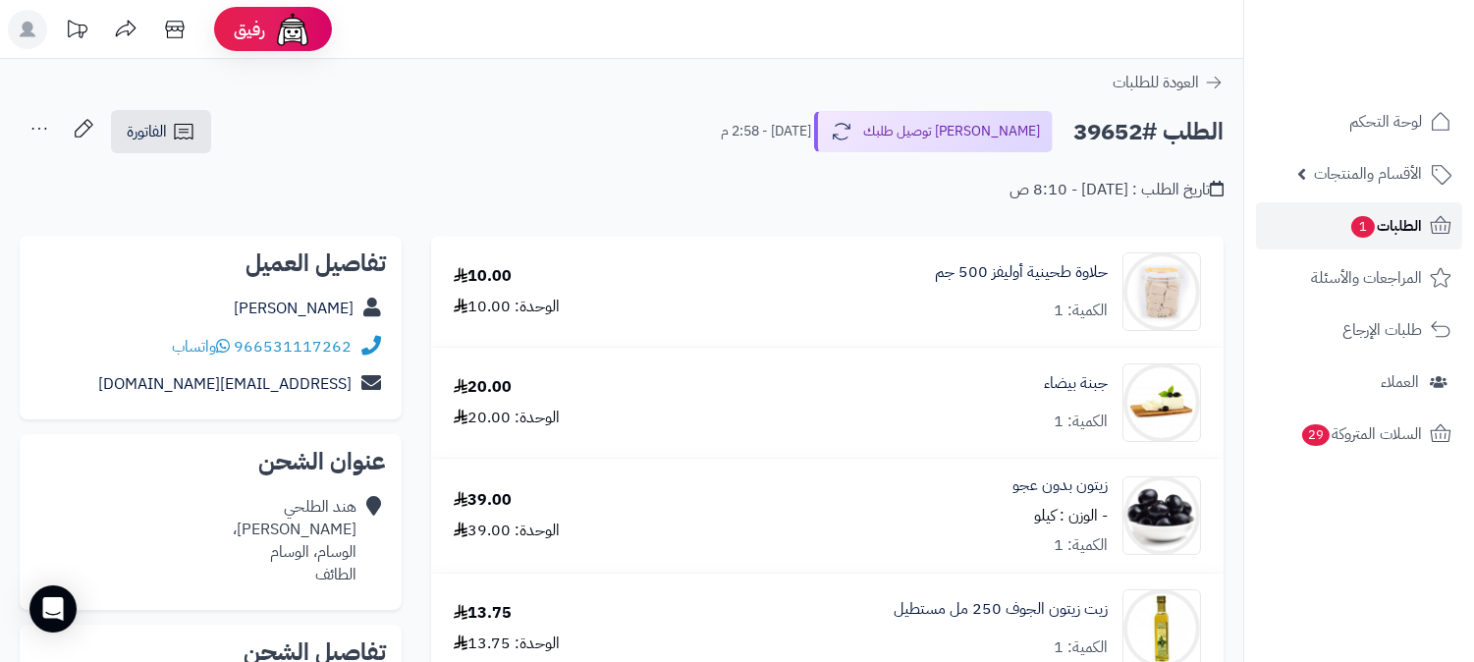
click at [1395, 216] on span "الطلبات 1" at bounding box center [1386, 226] width 73 height 28
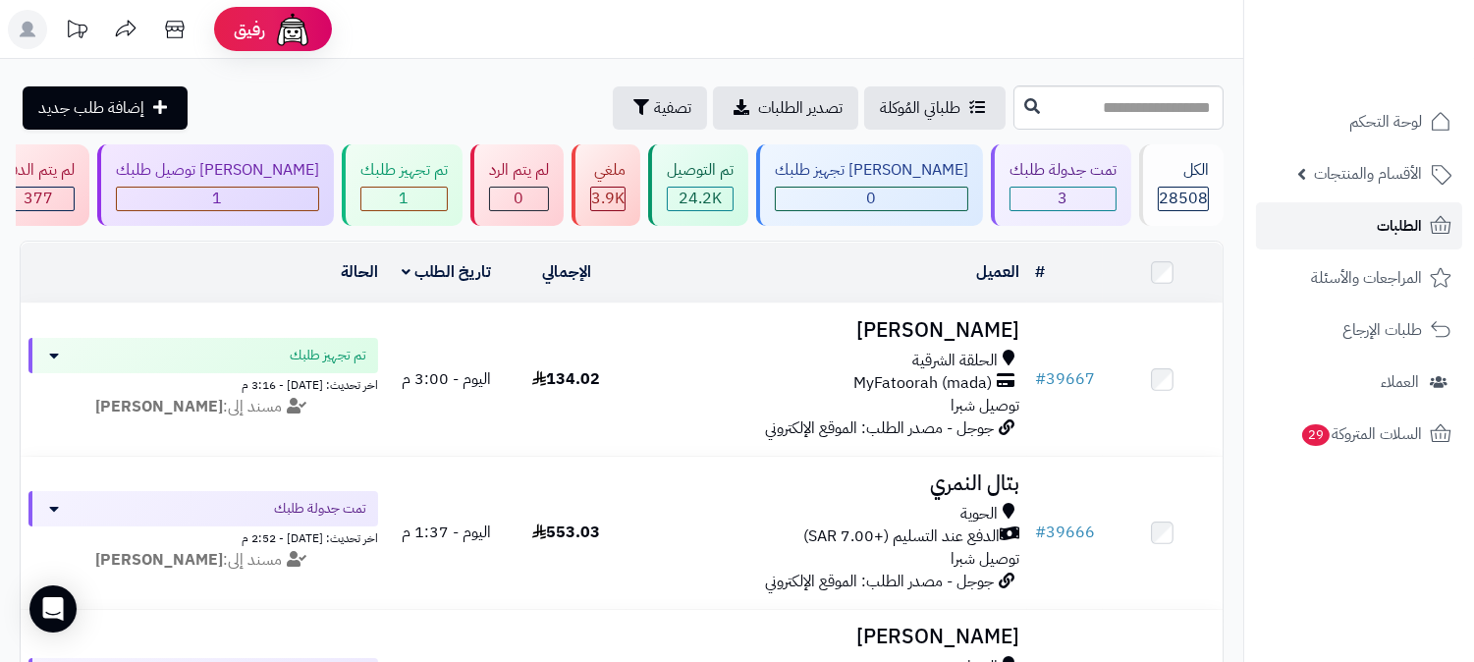
click at [1419, 218] on span "الطلبات" at bounding box center [1399, 226] width 45 height 28
click at [1349, 200] on ul "لوحة التحكم الأقسام والمنتجات المنتجات الأقسام الماركات مواصفات المنتجات مواصفا…" at bounding box center [1359, 277] width 230 height 359
drag, startPoint x: 1408, startPoint y: 221, endPoint x: 1392, endPoint y: 218, distance: 16.0
click at [1407, 219] on span "الطلبات" at bounding box center [1399, 226] width 45 height 28
click at [1389, 228] on span "الطلبات" at bounding box center [1399, 226] width 45 height 28
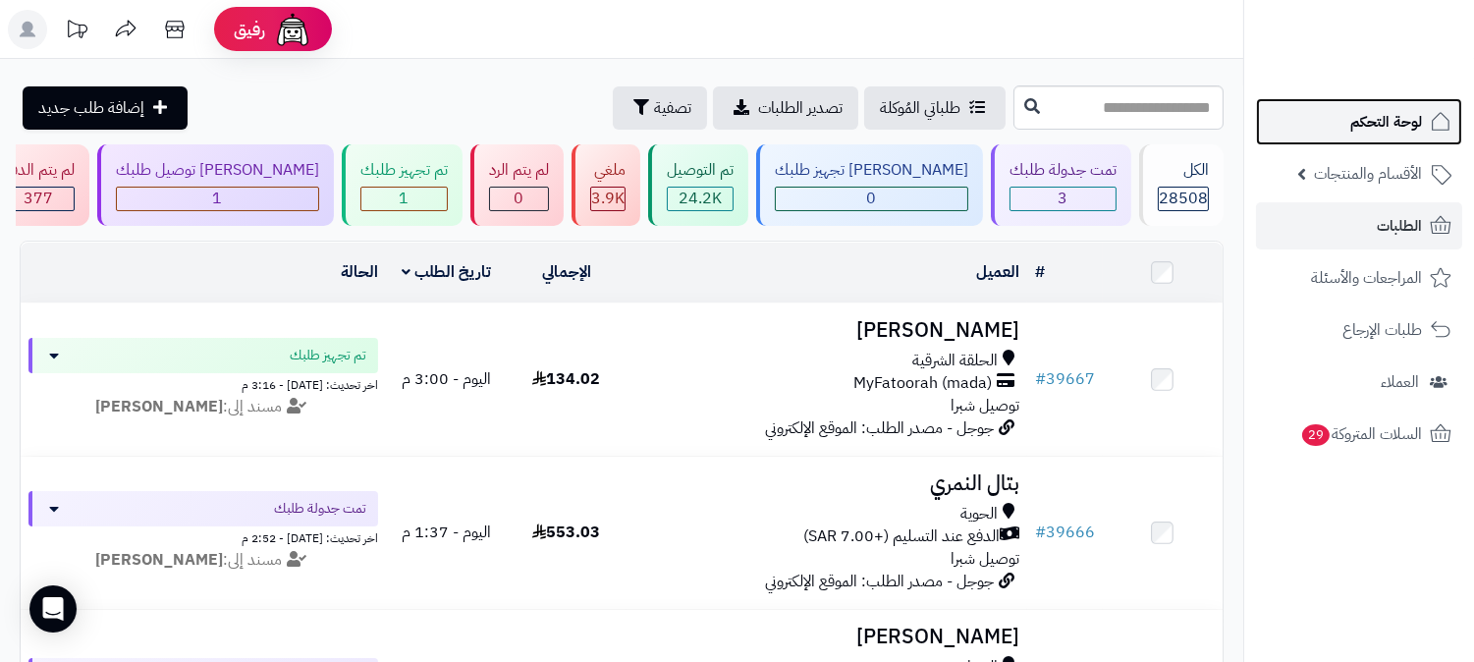
click at [1375, 106] on link "لوحة التحكم" at bounding box center [1359, 121] width 206 height 47
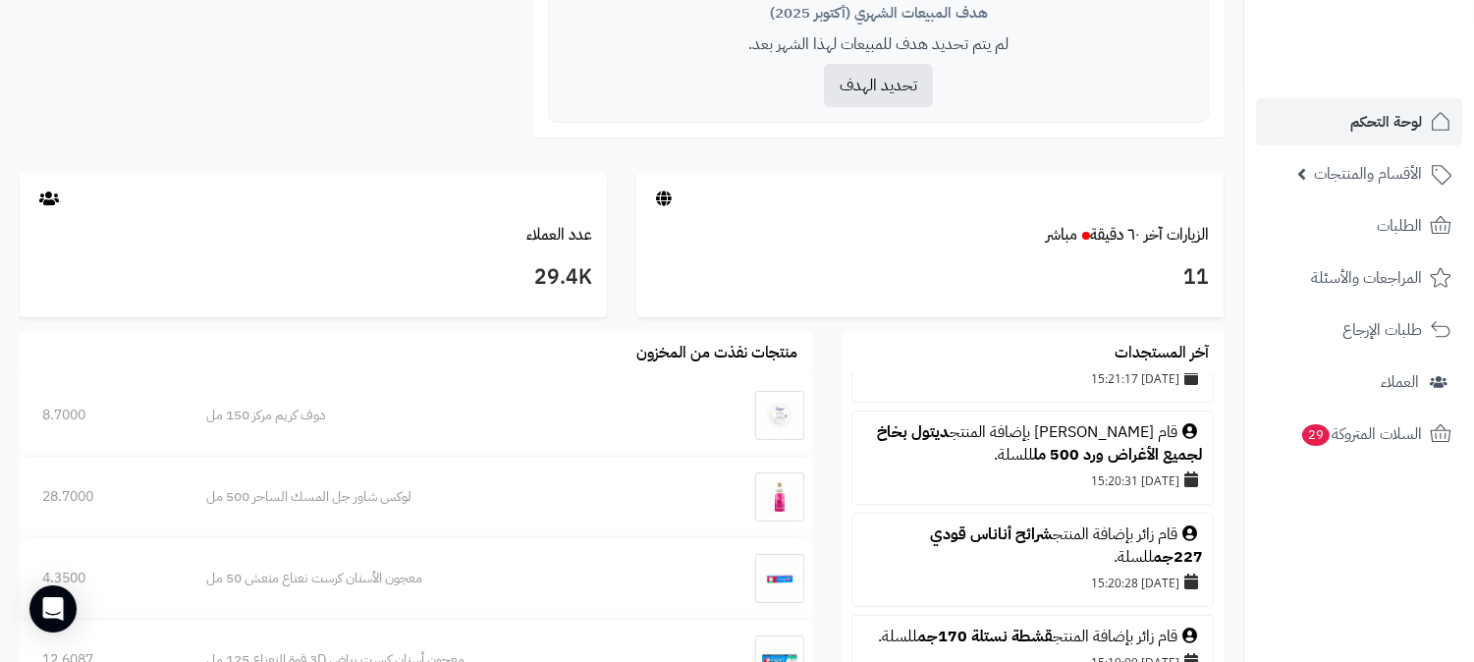
scroll to position [654, 0]
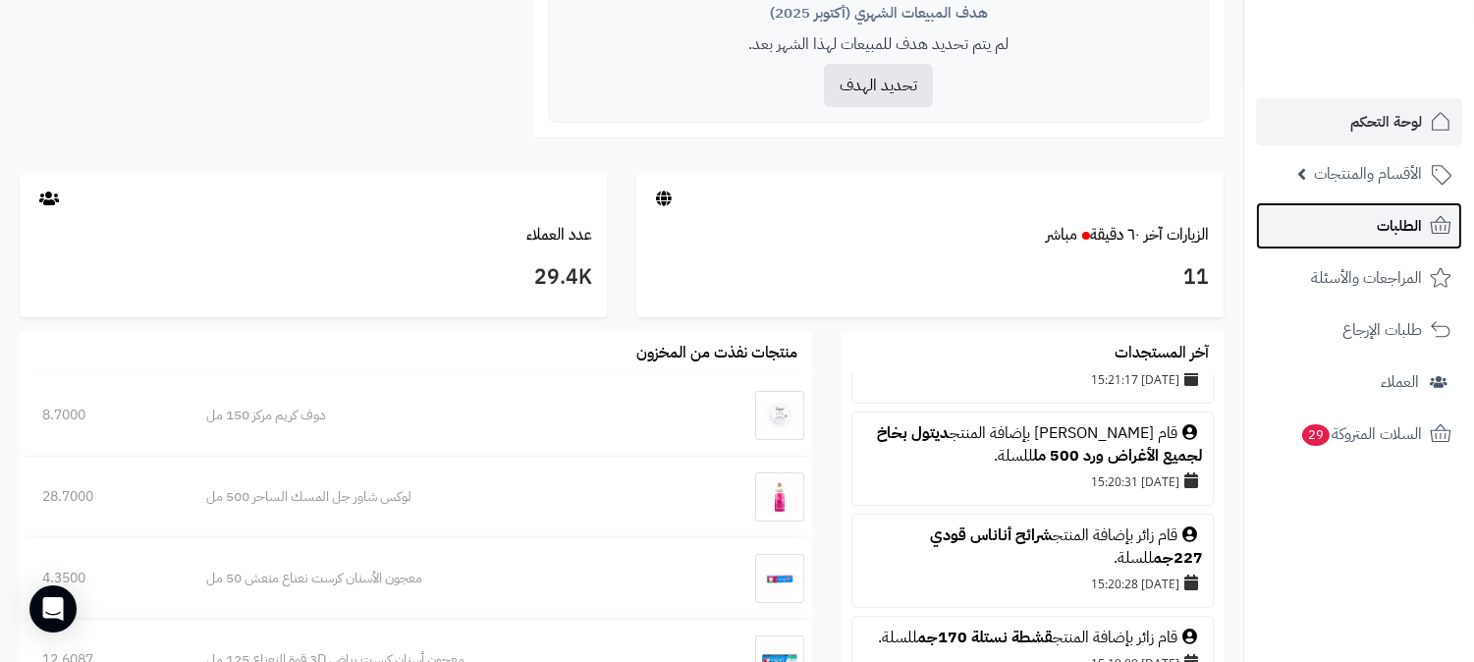
click at [1387, 229] on span "الطلبات" at bounding box center [1399, 226] width 45 height 28
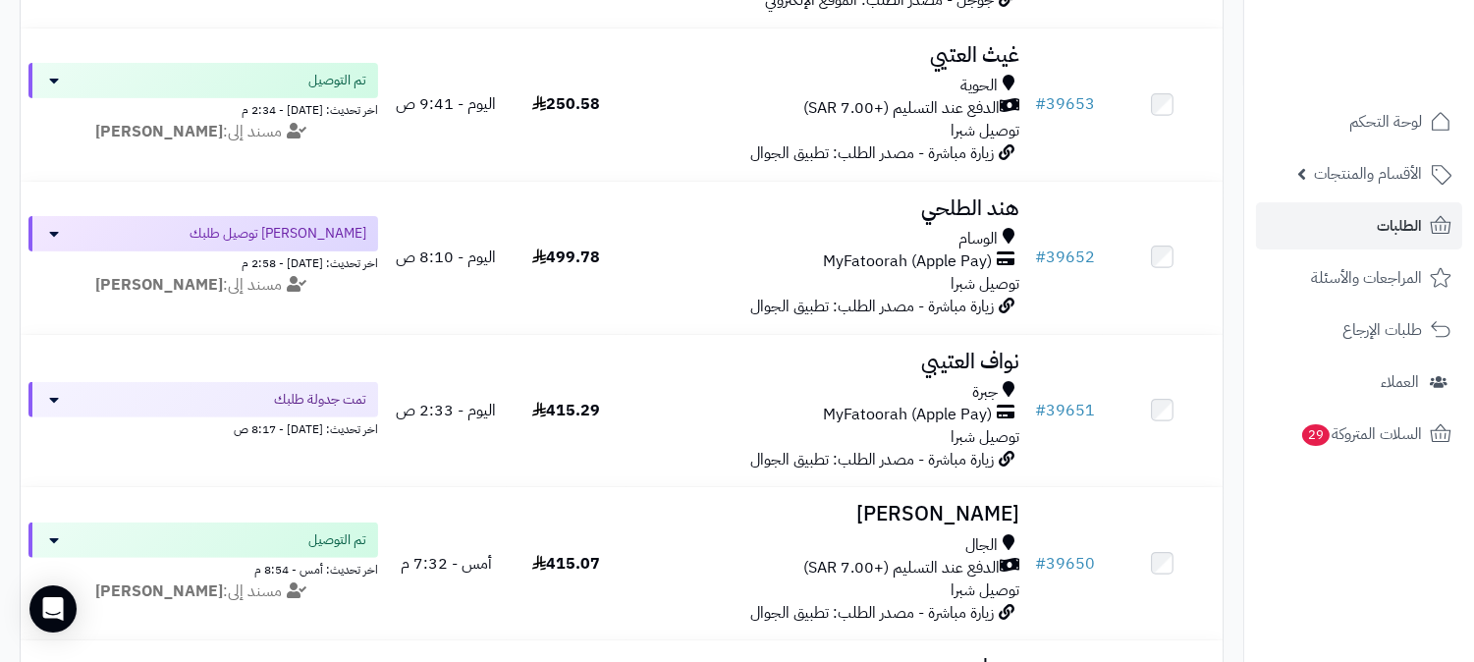
scroll to position [1309, 0]
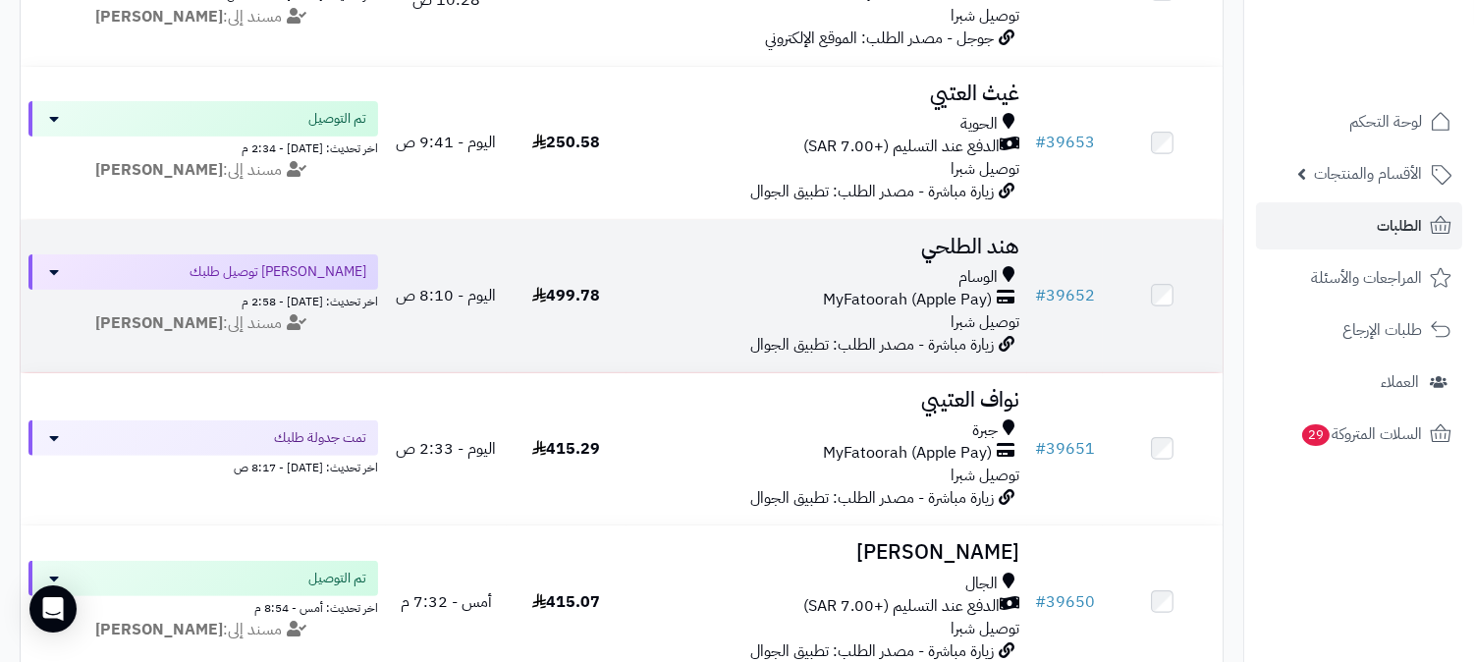
click at [976, 251] on h3 "هند الطلحي" at bounding box center [827, 247] width 385 height 23
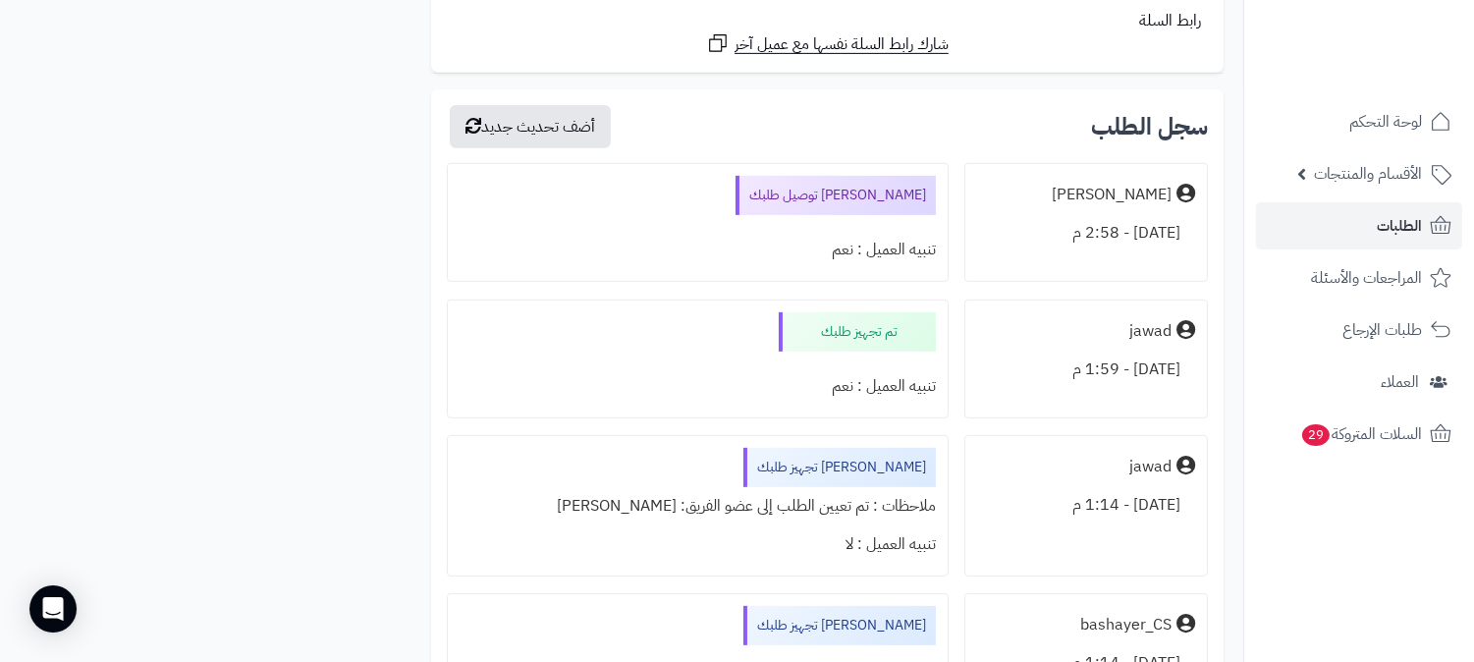
scroll to position [1327, 0]
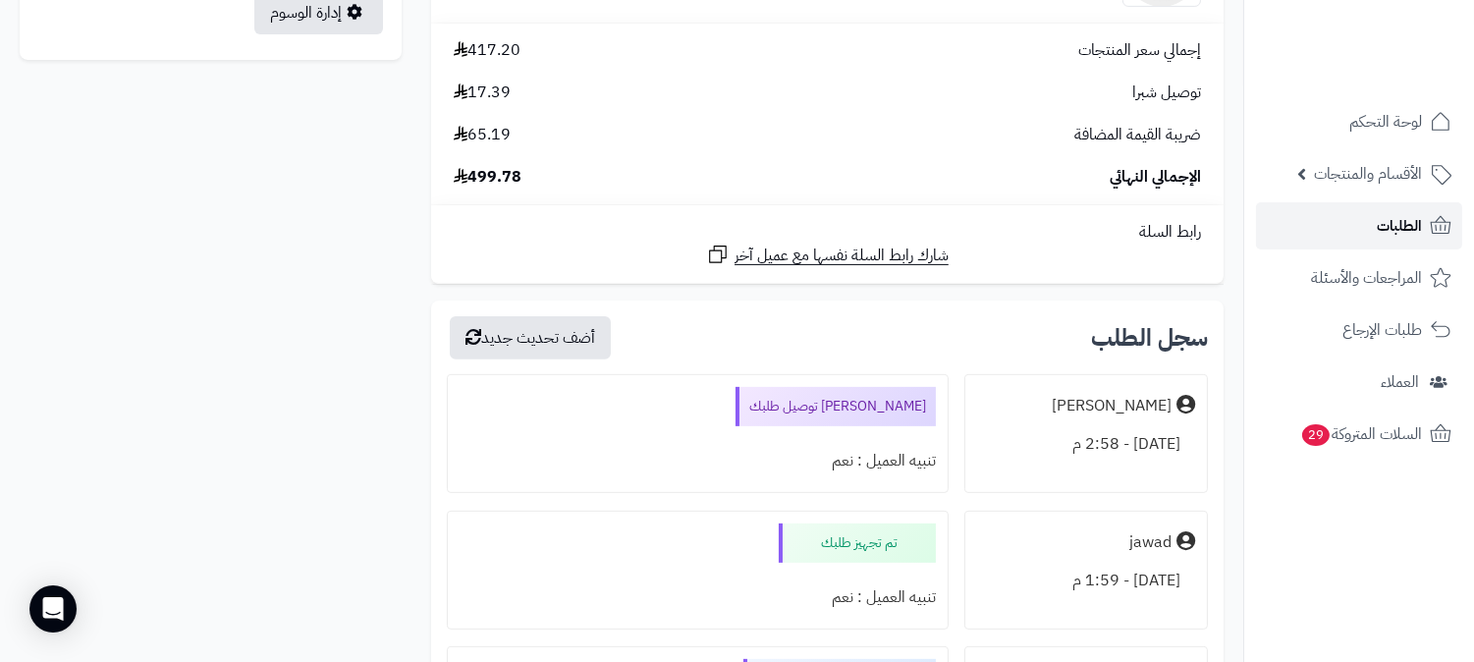
click at [1400, 216] on span "الطلبات" at bounding box center [1399, 226] width 45 height 28
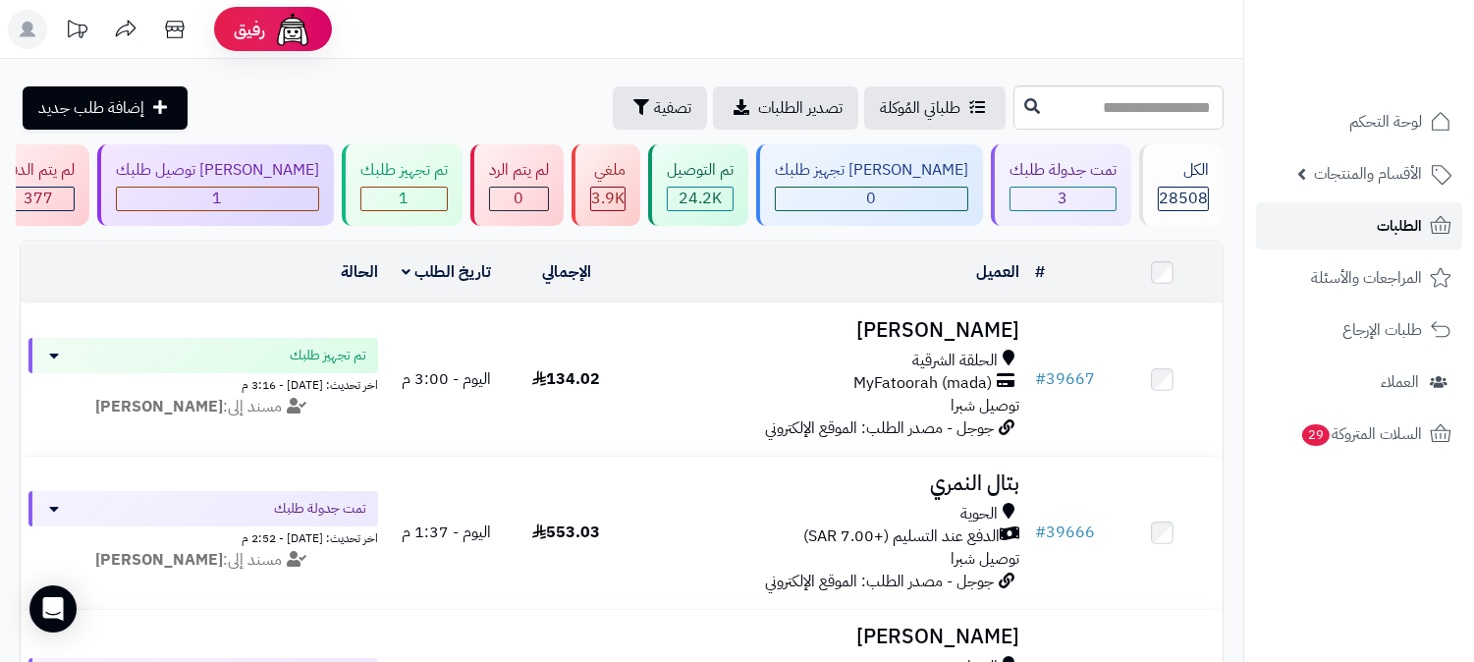
click at [1401, 228] on span "الطلبات" at bounding box center [1399, 226] width 45 height 28
click at [1376, 242] on link "الطلبات" at bounding box center [1359, 225] width 206 height 47
